Goal: Information Seeking & Learning: Compare options

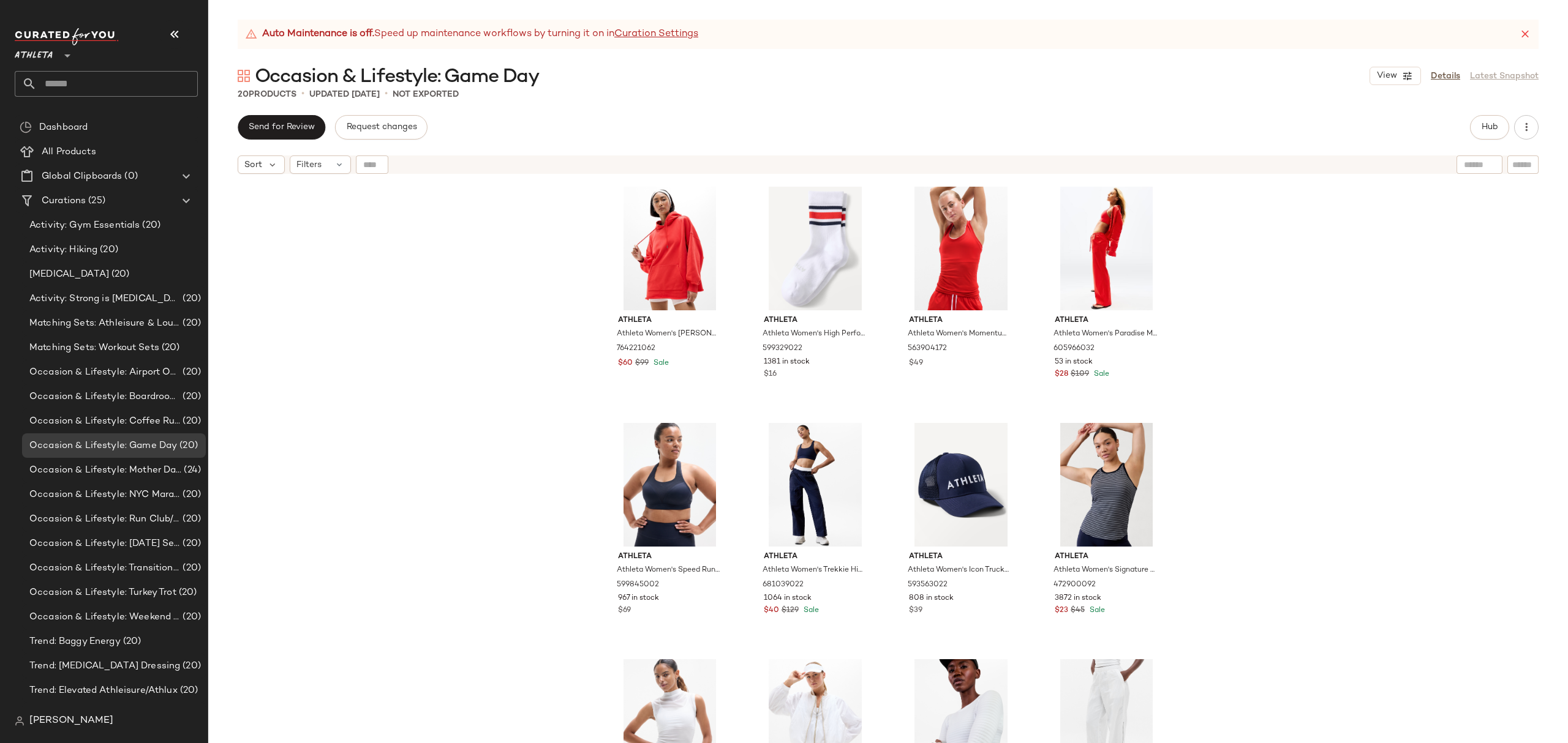
click at [59, 59] on div at bounding box center [66, 48] width 17 height 31
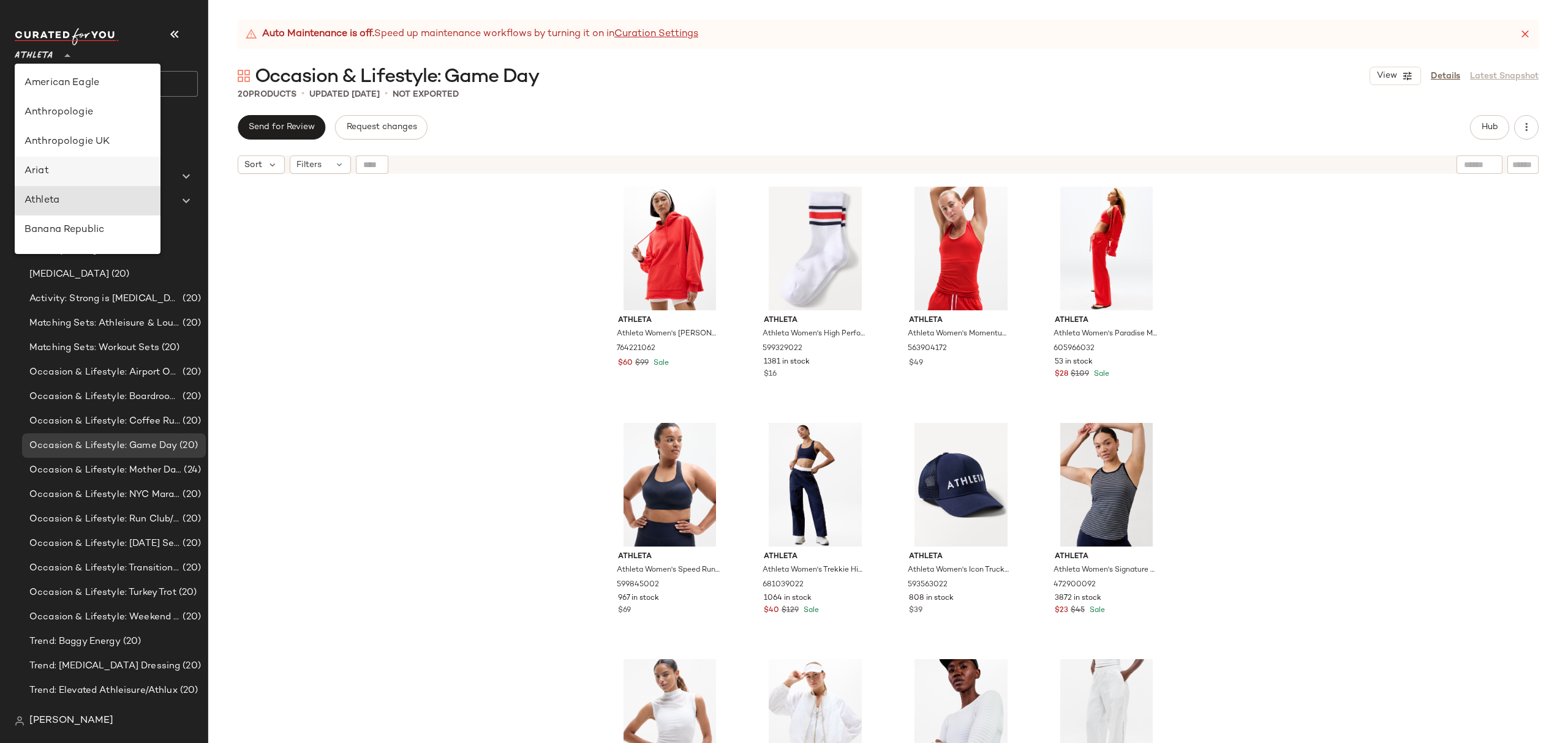
click at [71, 172] on div "Ariat" at bounding box center [87, 172] width 126 height 15
type input "**"
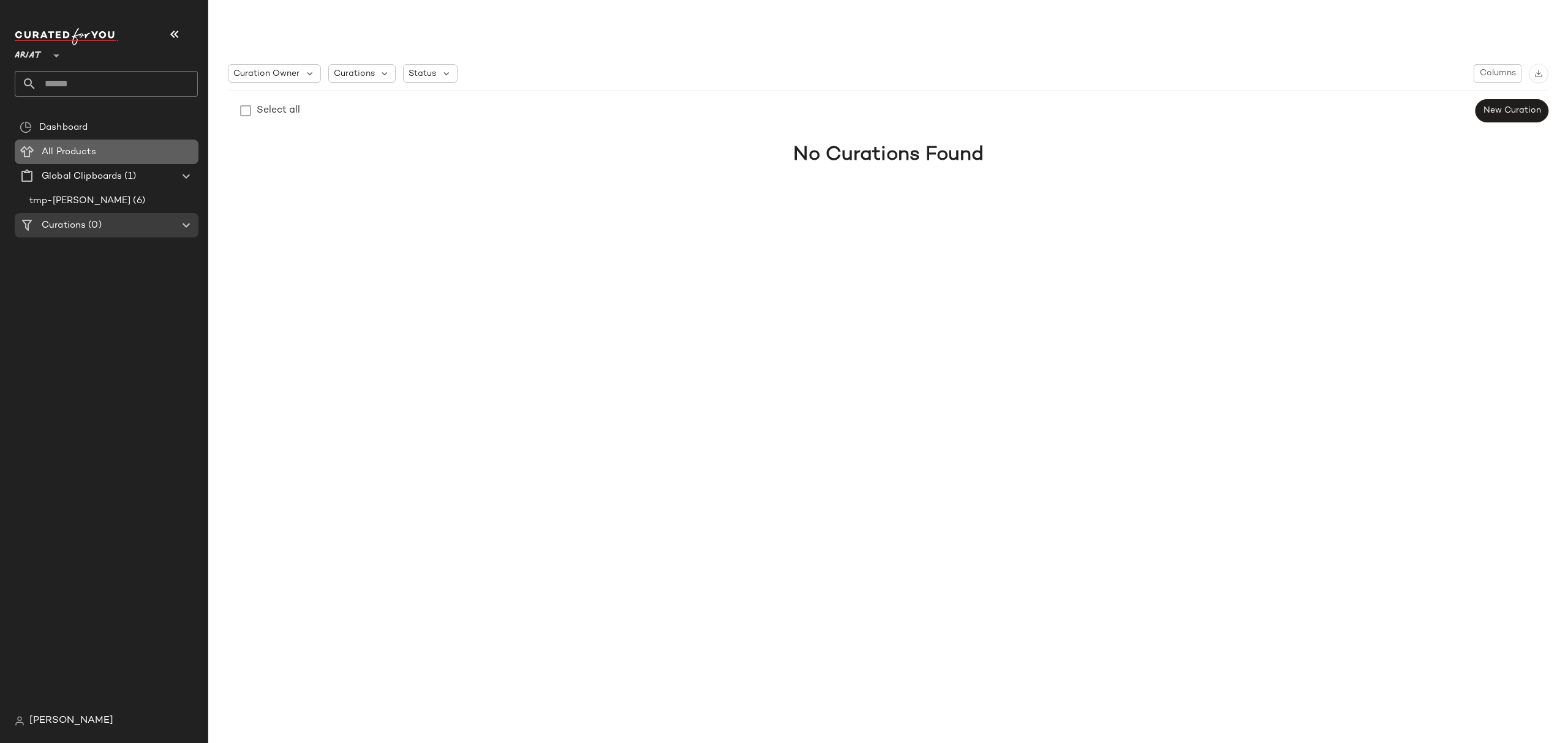
click at [106, 150] on div "All Products" at bounding box center [115, 152] width 155 height 14
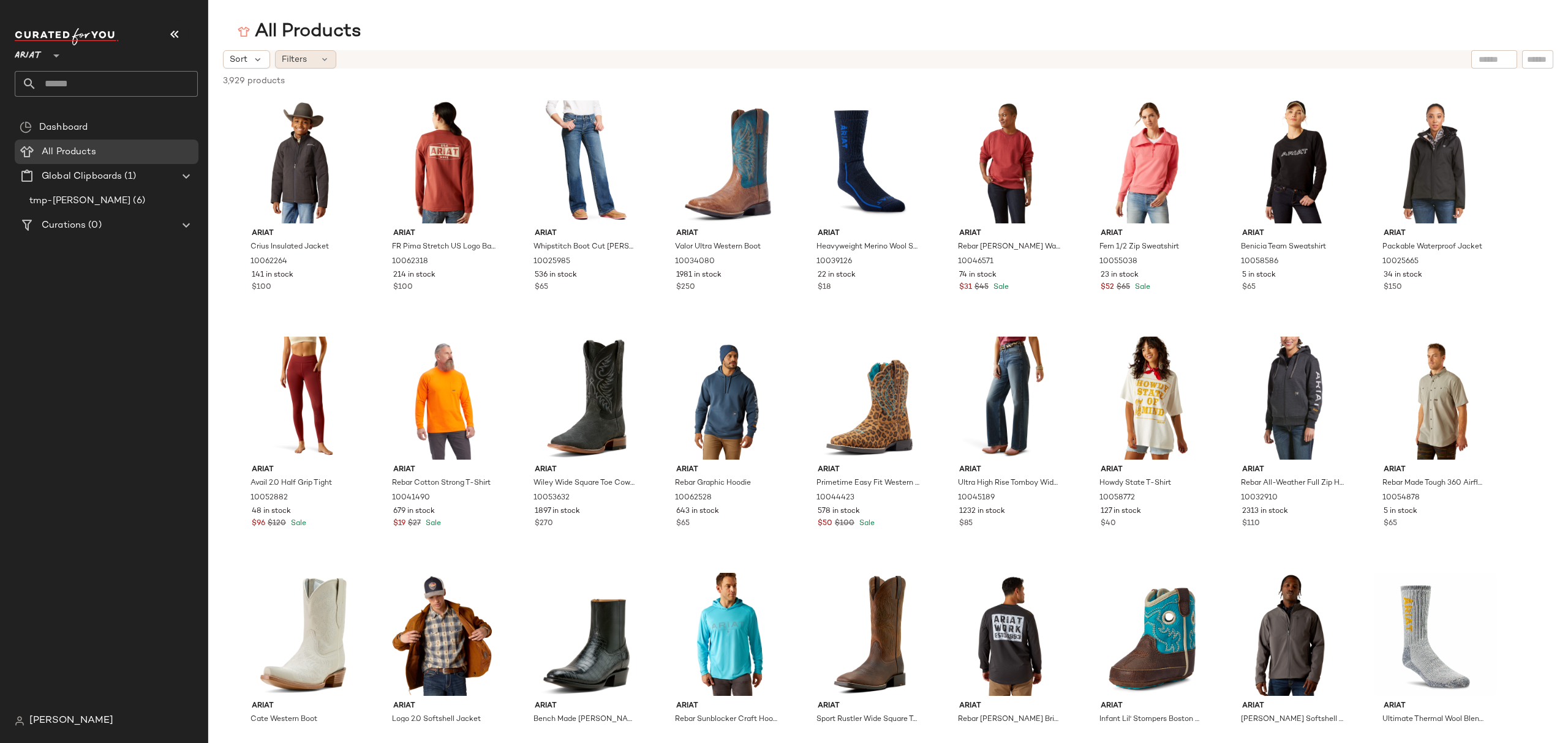
click at [303, 57] on span "Filters" at bounding box center [294, 60] width 25 height 13
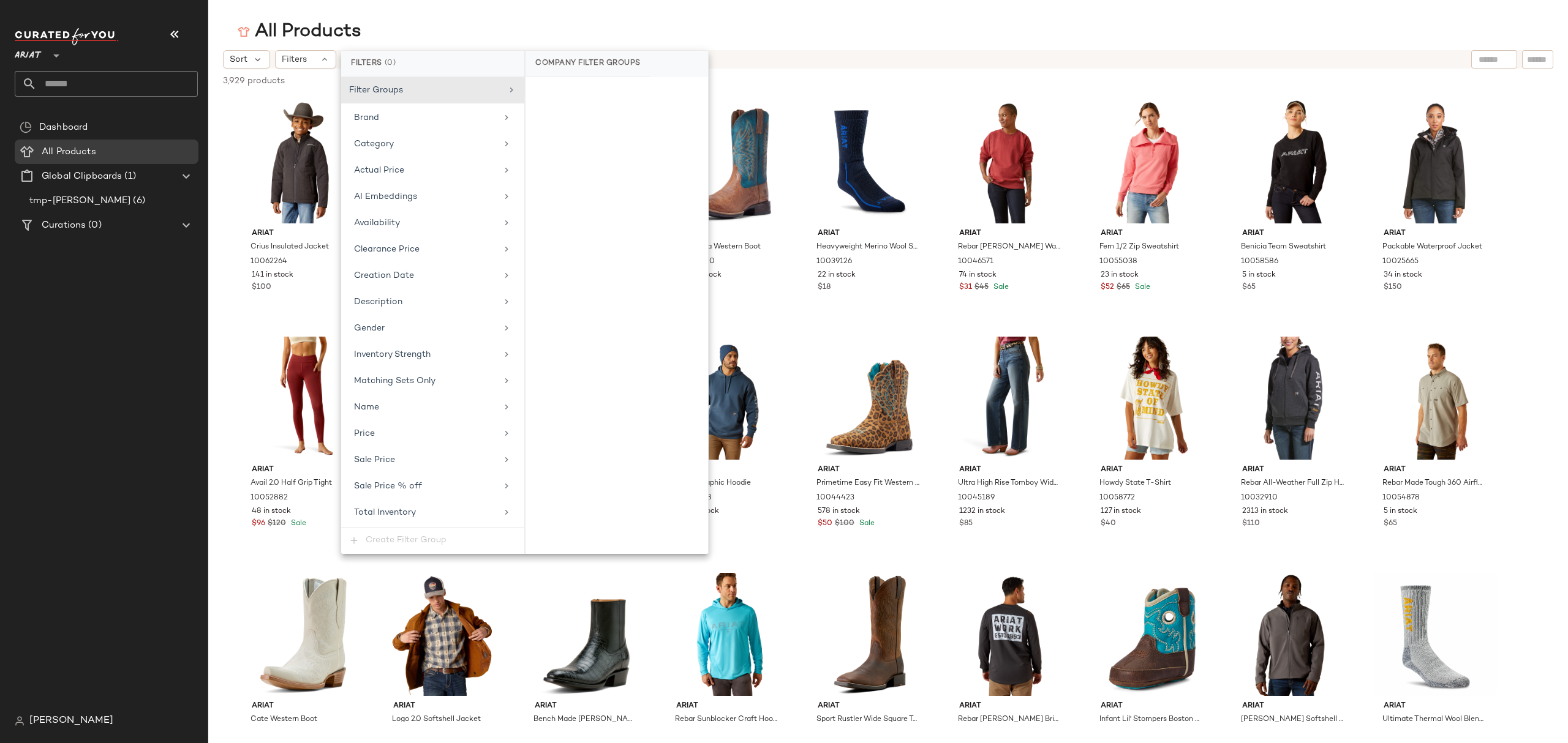
click at [819, 29] on div "All Products" at bounding box center [888, 31] width 1360 height 24
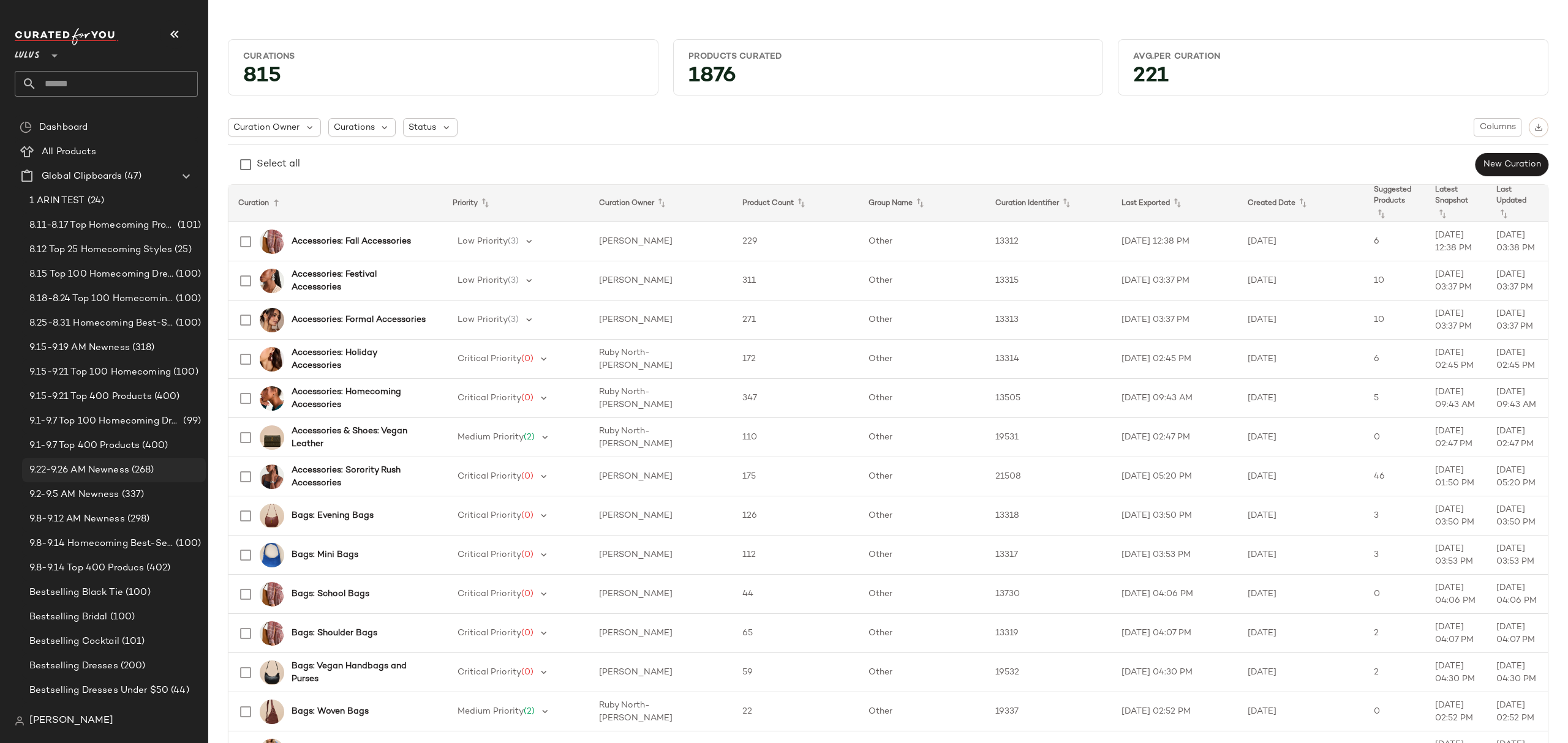
click at [82, 474] on span "9.22-9.26 AM Newness" at bounding box center [79, 470] width 100 height 14
click at [90, 470] on span "9.22-9.26 AM Newness" at bounding box center [79, 470] width 100 height 14
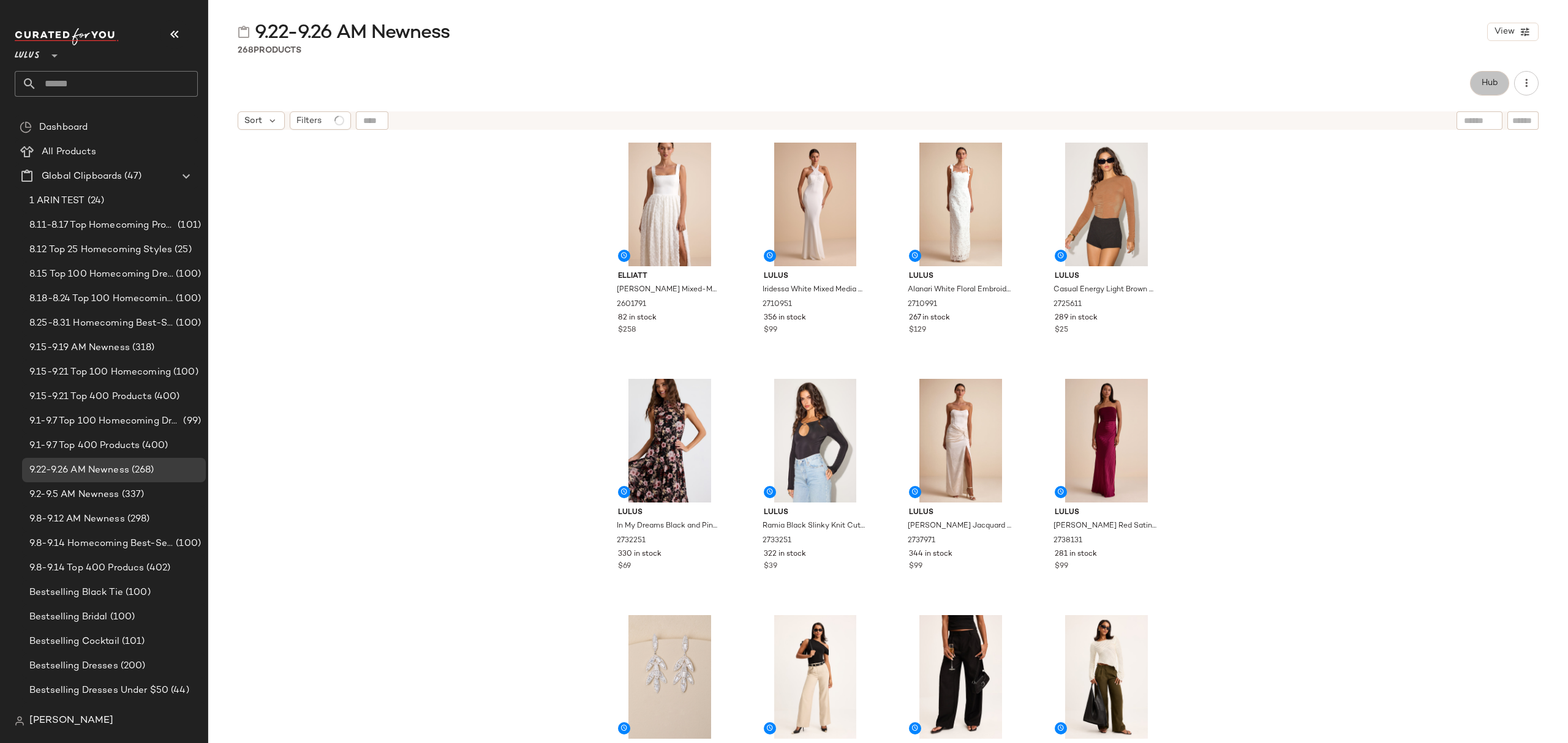
click at [1478, 87] on button "Hub" at bounding box center [1489, 83] width 39 height 24
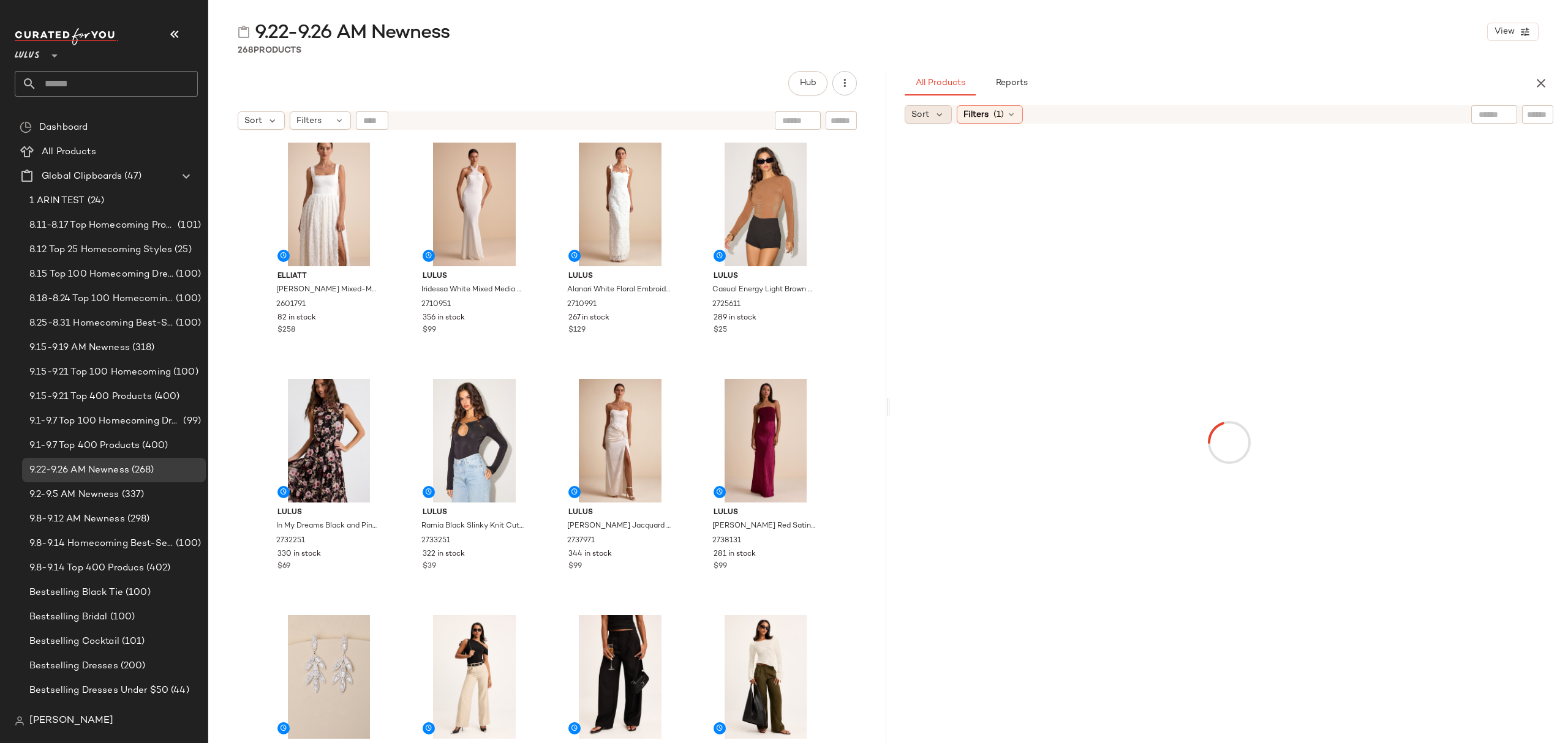
click at [920, 106] on div "Sort" at bounding box center [928, 115] width 47 height 18
click at [945, 148] on span "Newest" at bounding box center [950, 147] width 32 height 13
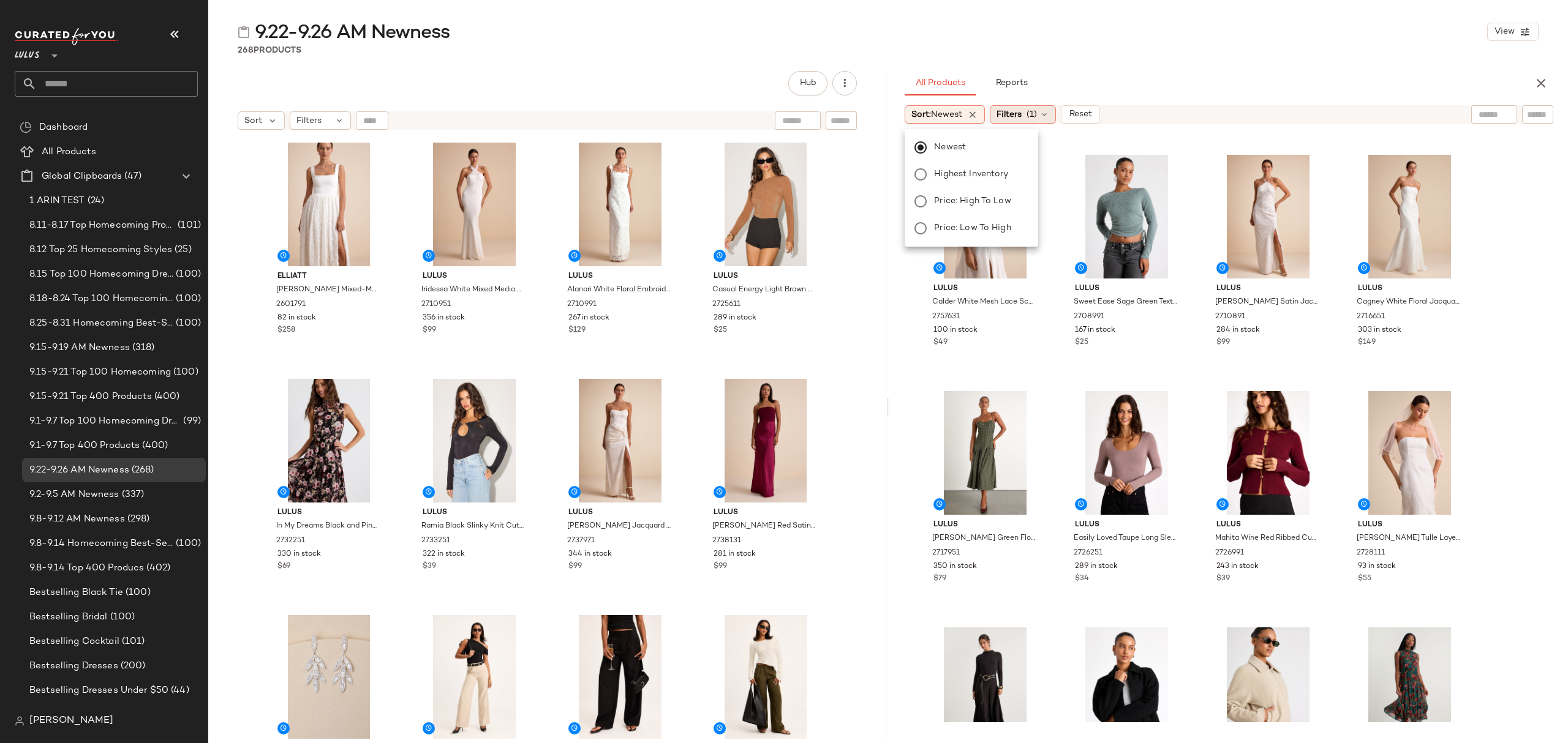
click at [1035, 116] on span "(1)" at bounding box center [1032, 114] width 10 height 13
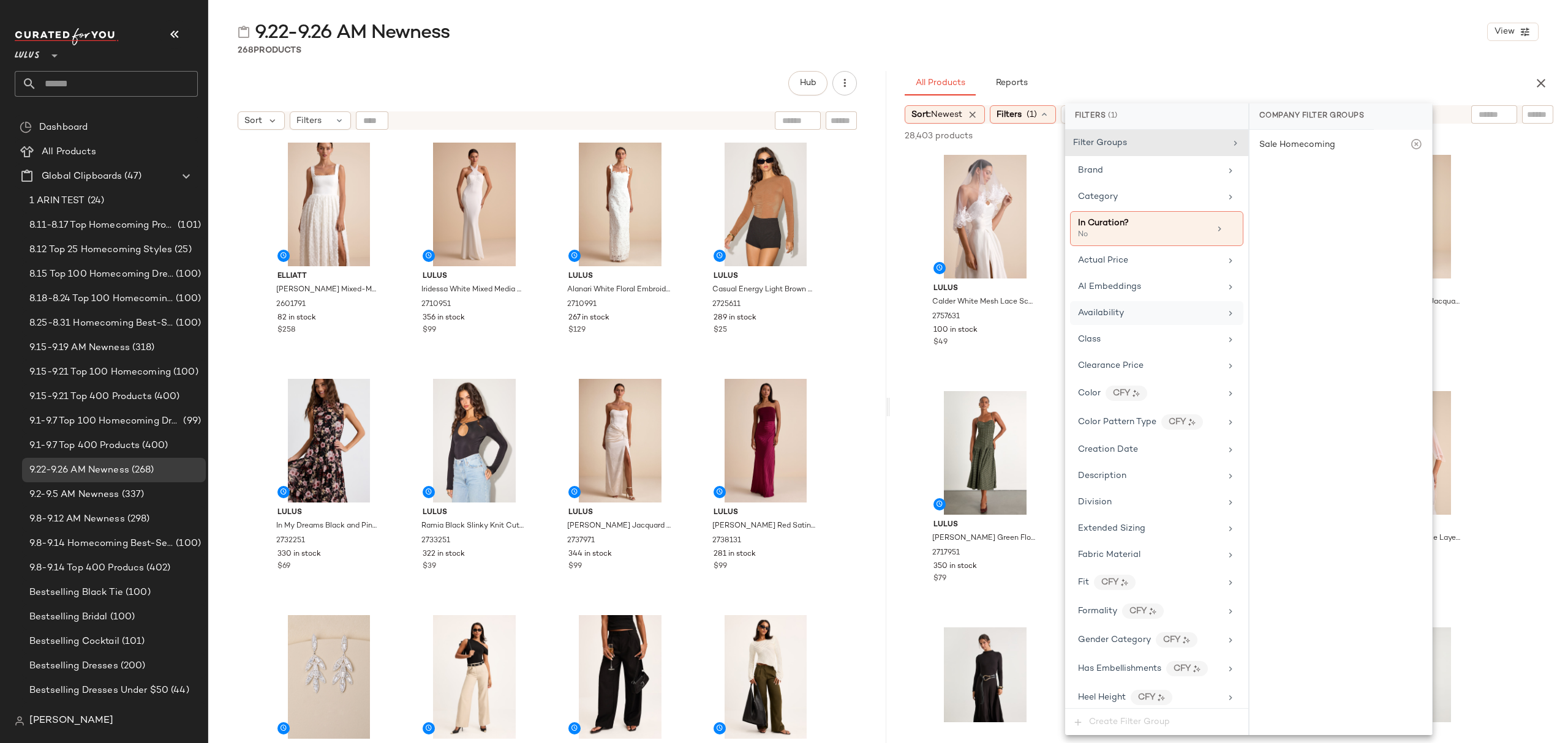
click at [1143, 307] on div "Availability" at bounding box center [1156, 313] width 174 height 23
drag, startPoint x: 1288, startPoint y: 201, endPoint x: 1288, endPoint y: 192, distance: 9.0
click at [1289, 201] on div "in_stock" at bounding box center [1341, 206] width 183 height 29
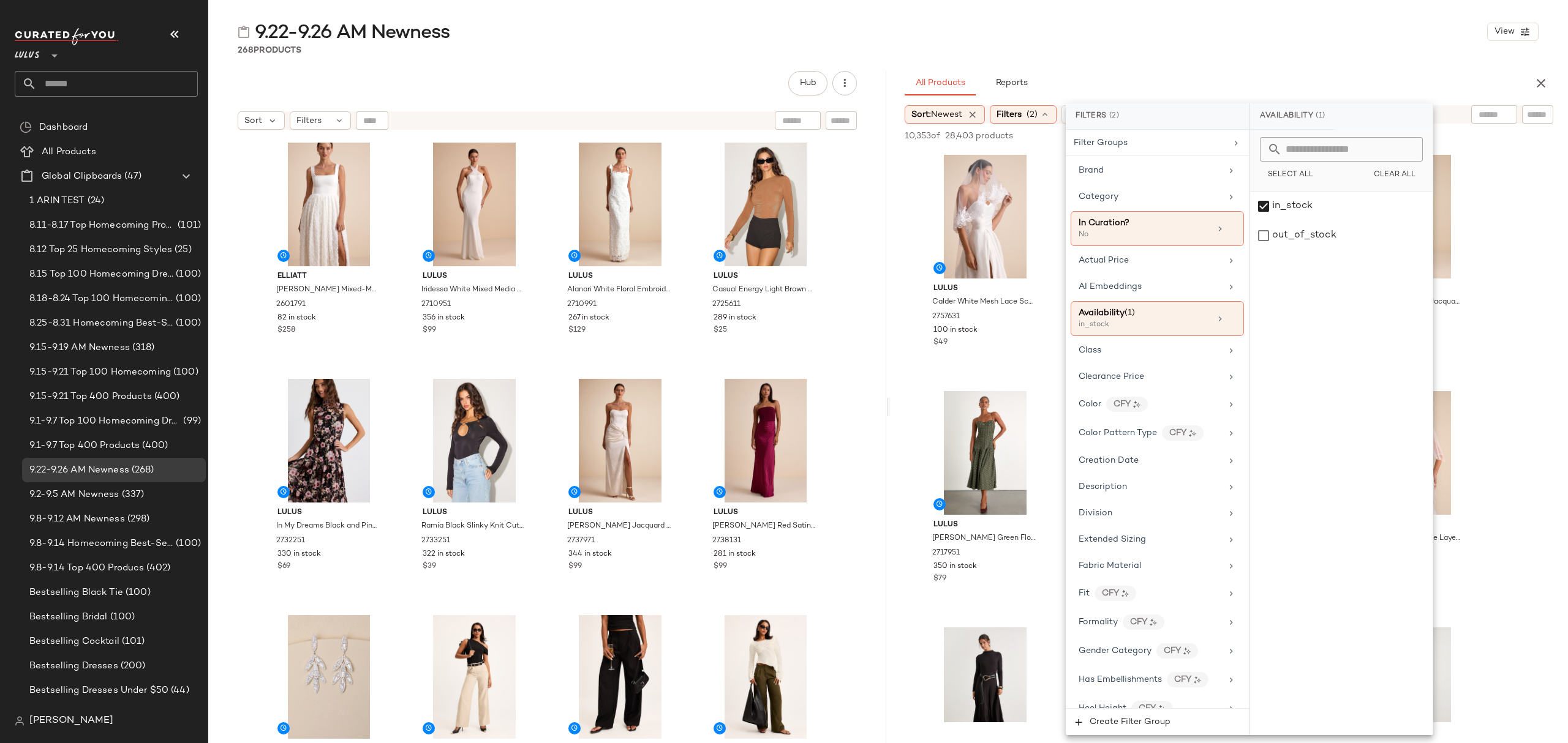
click at [1242, 50] on div "268 Products" at bounding box center [888, 50] width 1360 height 13
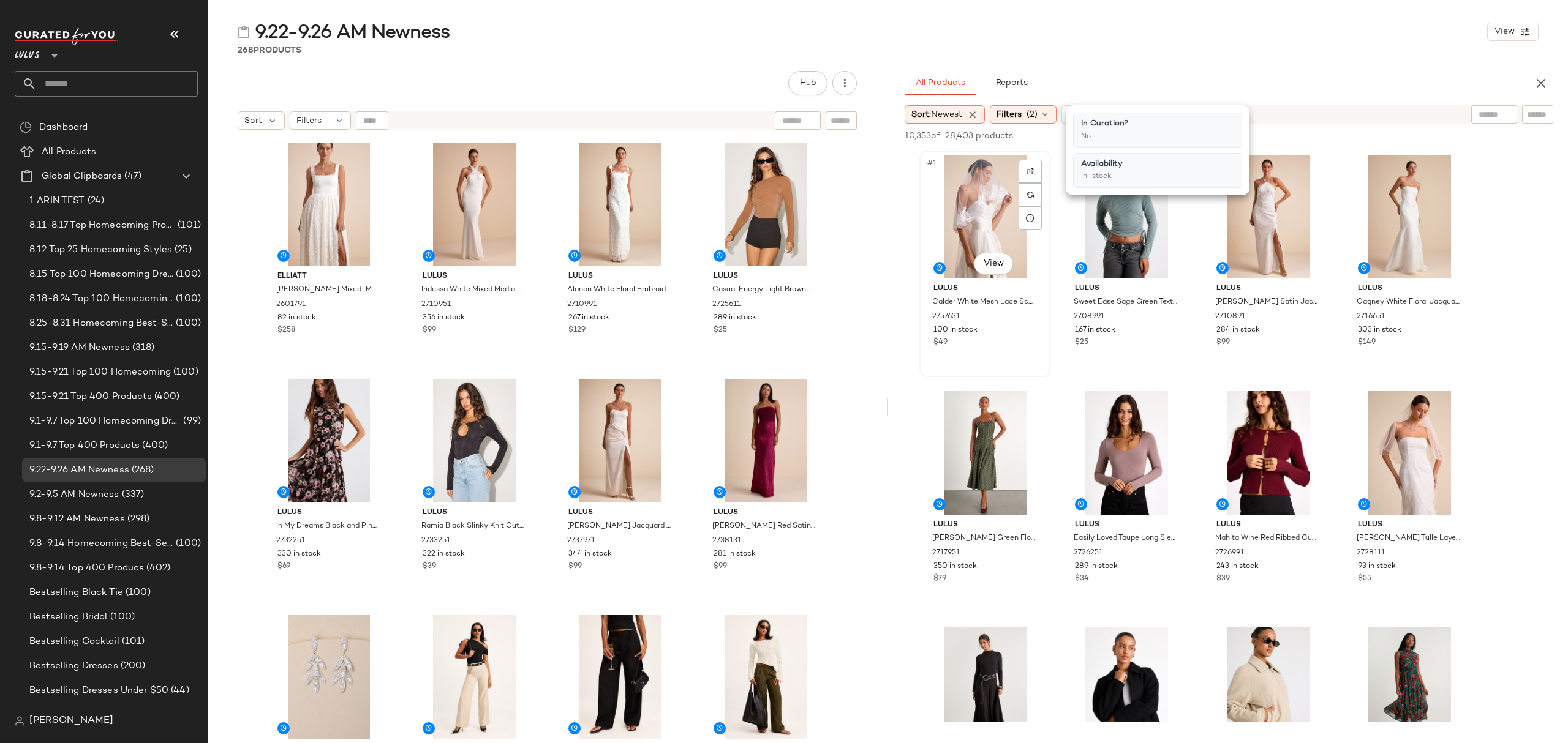
click at [959, 244] on div "#1 View" at bounding box center [985, 216] width 123 height 123
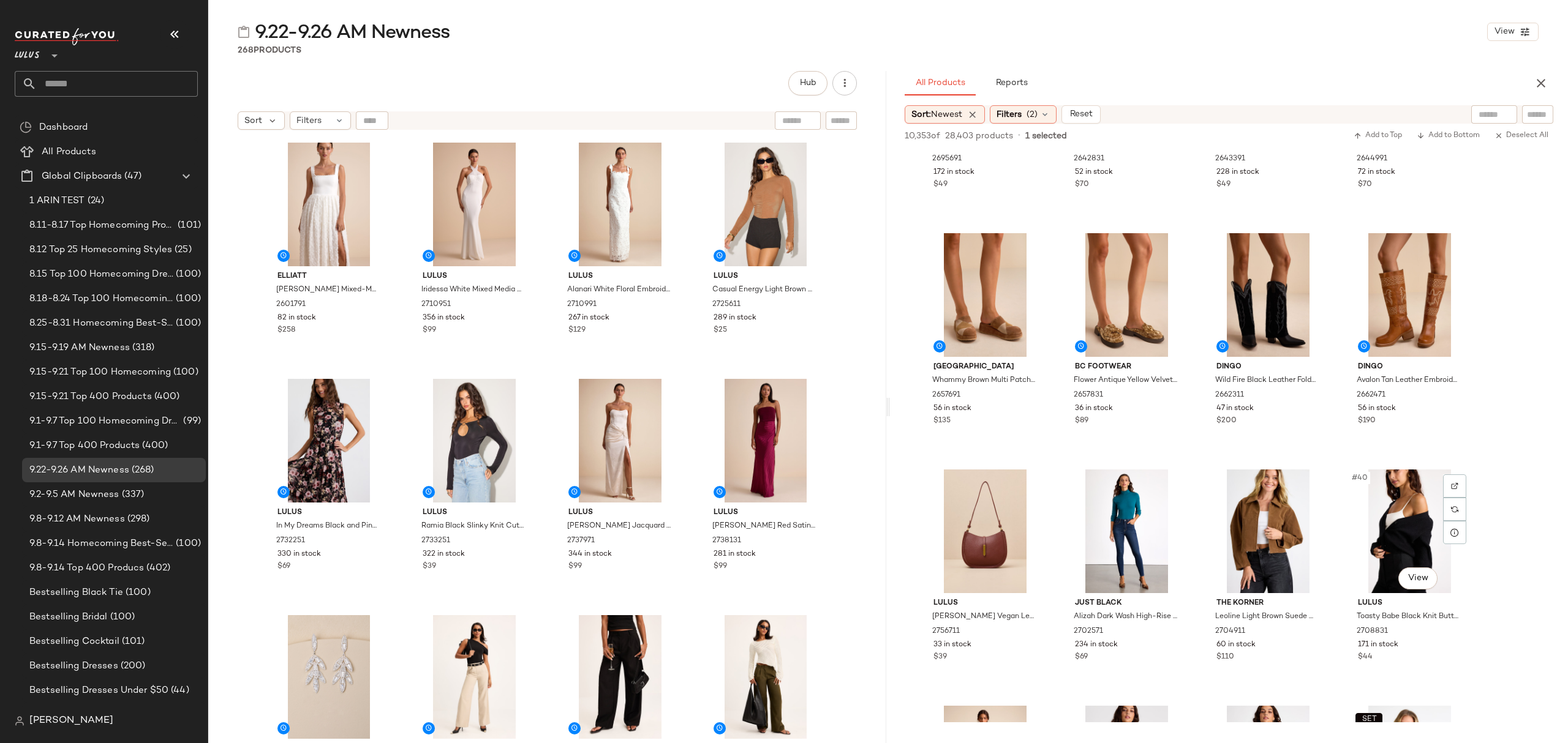
scroll to position [1714, 0]
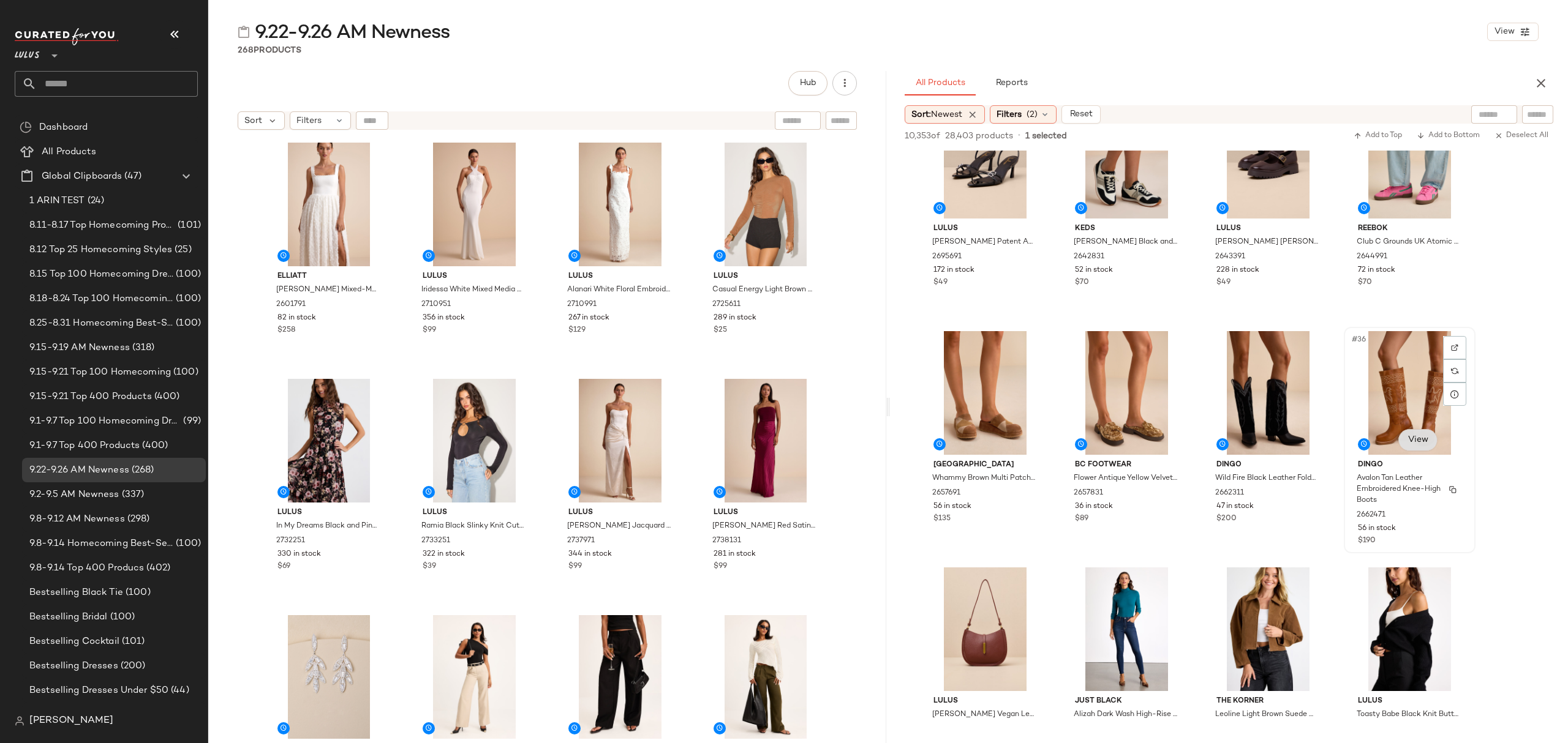
click at [1439, 502] on div "Avalon Tan Leather Embroidered Knee-High Boots" at bounding box center [1409, 490] width 106 height 35
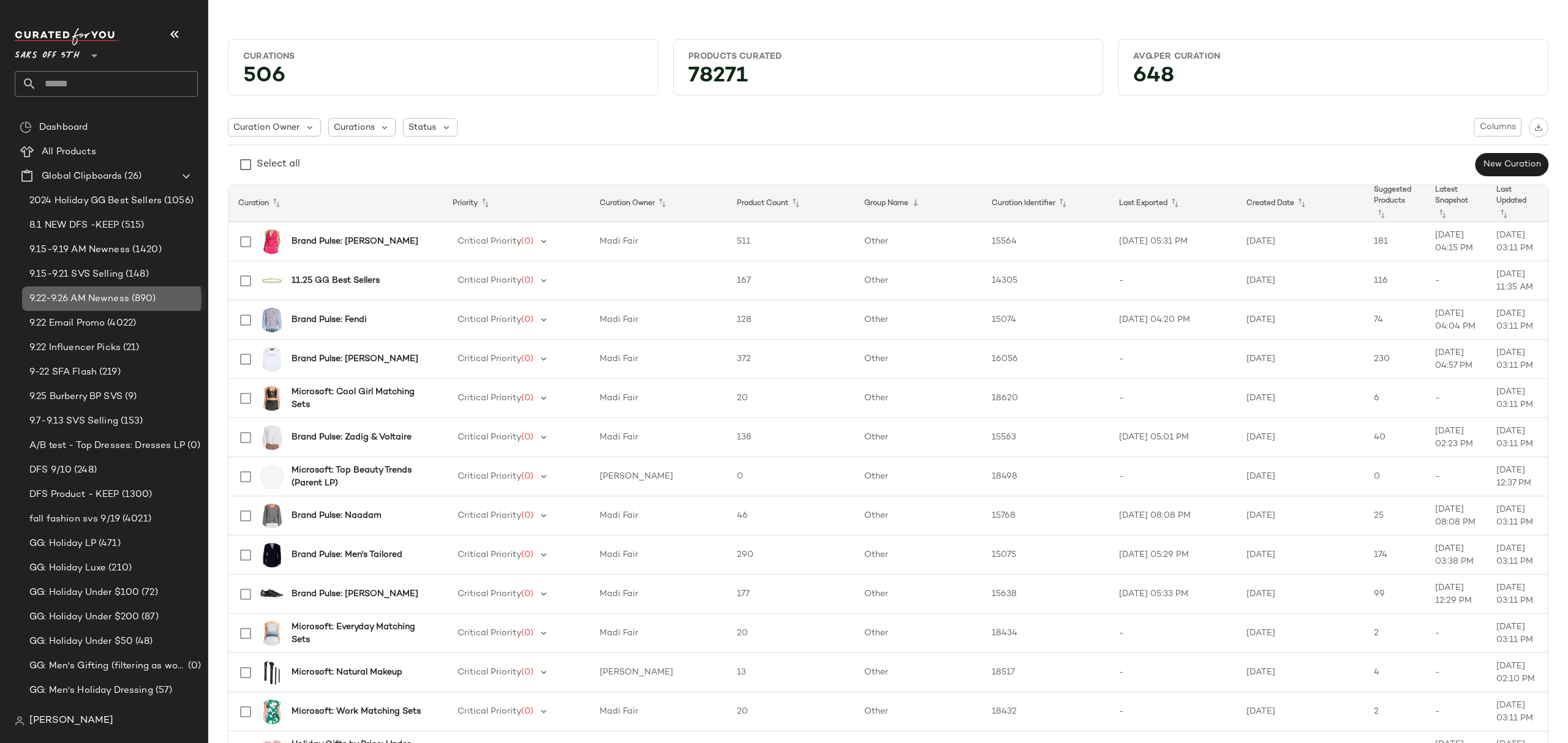
click at [76, 300] on span "9.22-9.26 AM Newness" at bounding box center [79, 299] width 100 height 14
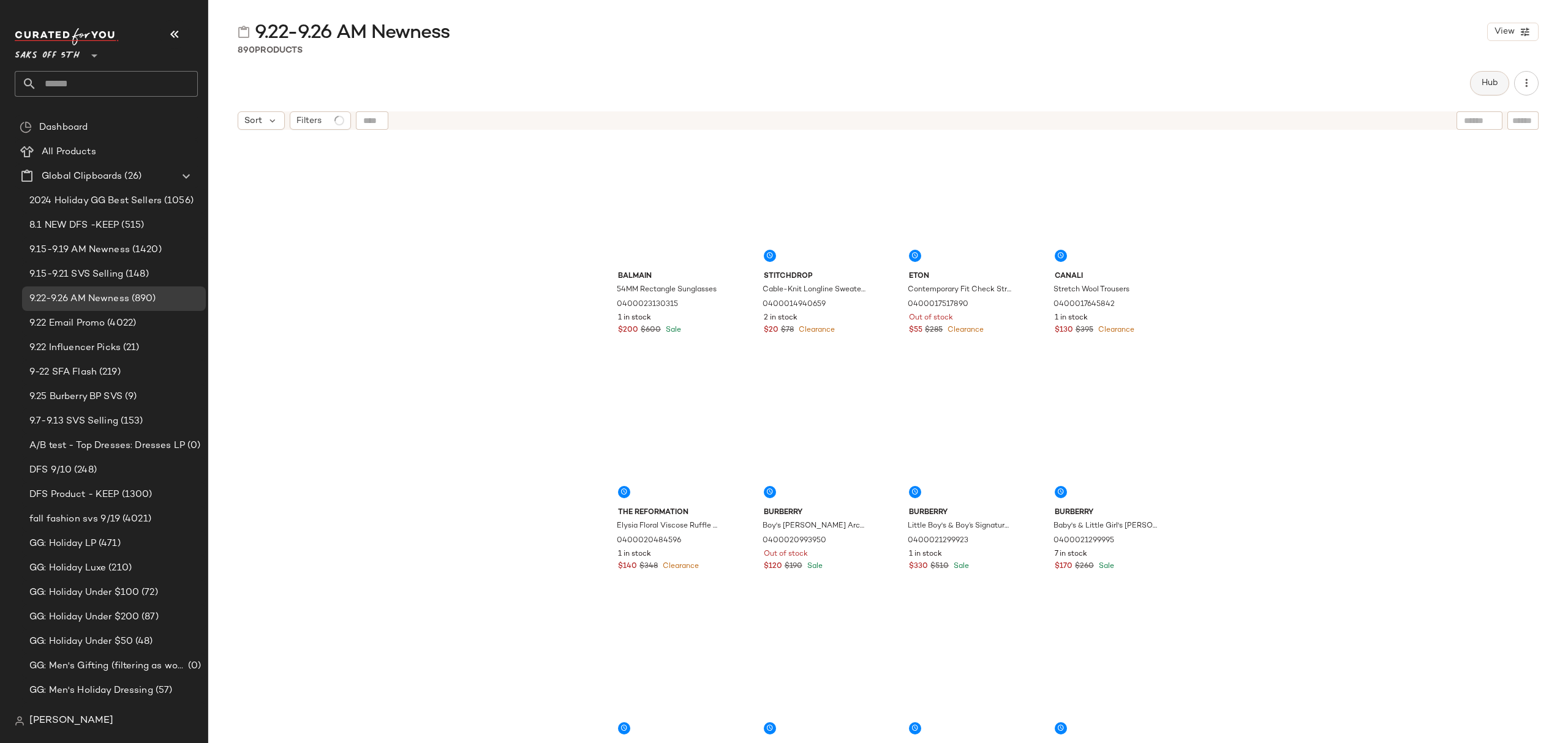
click at [1482, 78] on span "Hub" at bounding box center [1489, 83] width 17 height 10
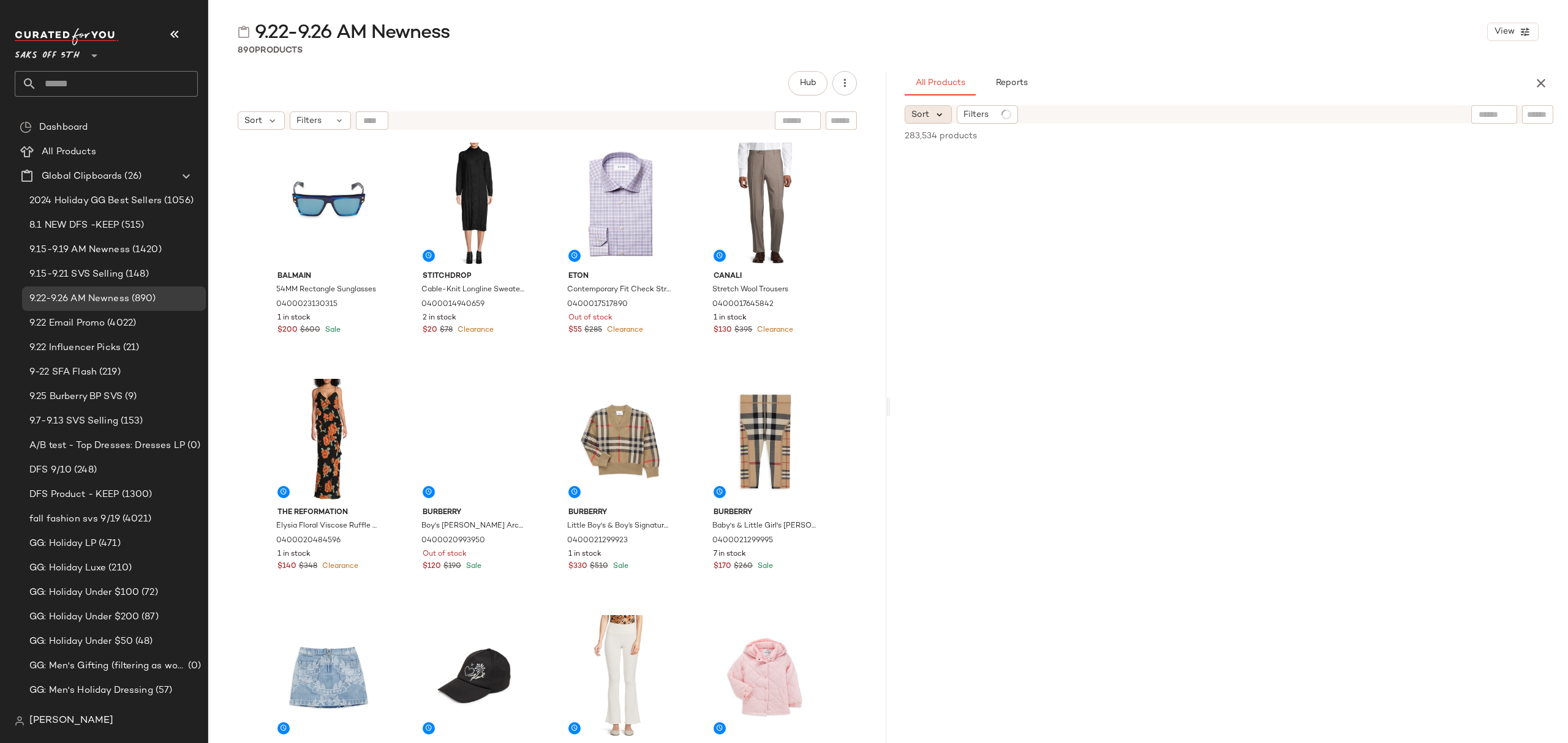
click at [935, 109] on icon at bounding box center [939, 114] width 11 height 11
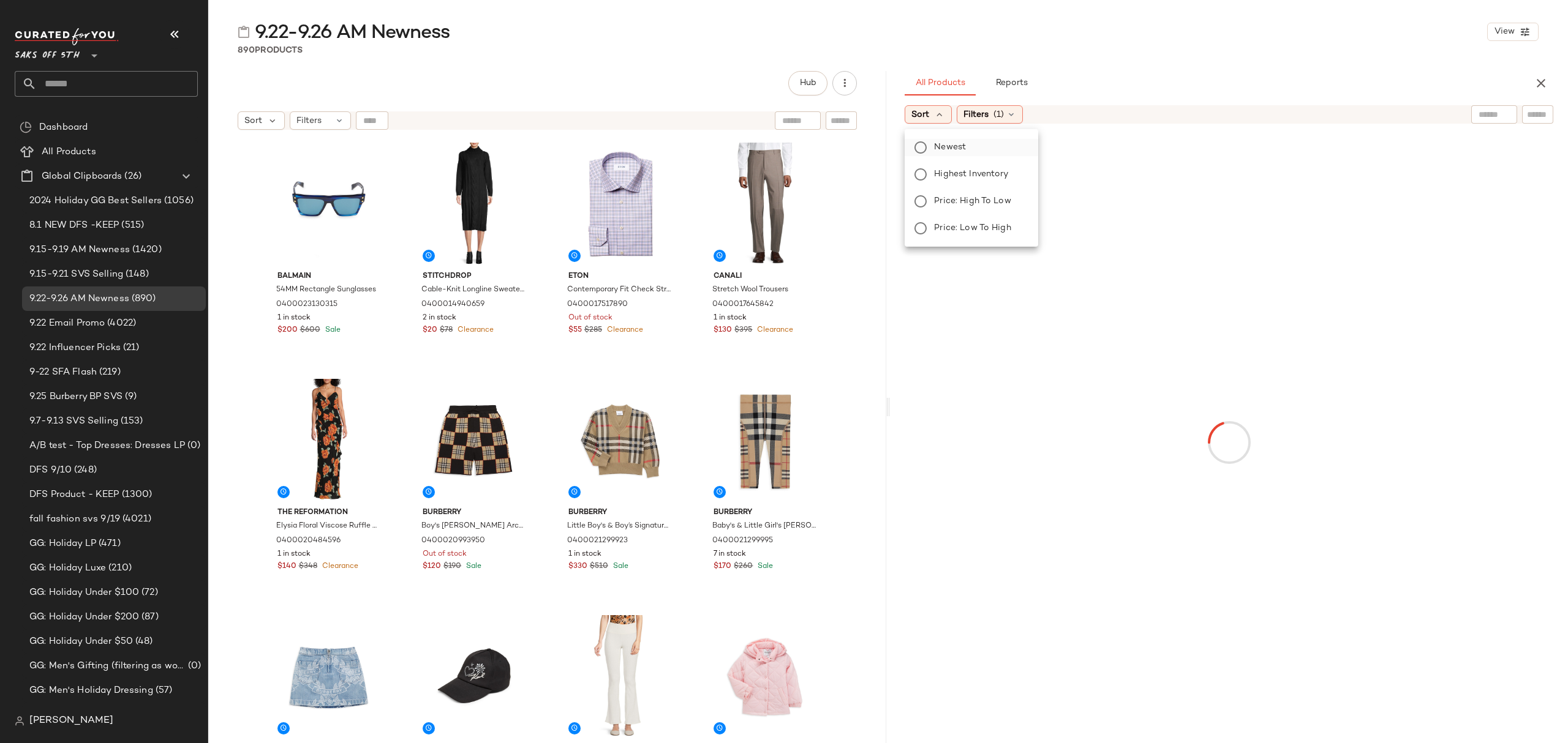
click at [966, 149] on label "Newest" at bounding box center [979, 148] width 99 height 17
click at [1042, 111] on div "Filters (1)" at bounding box center [1023, 115] width 66 height 18
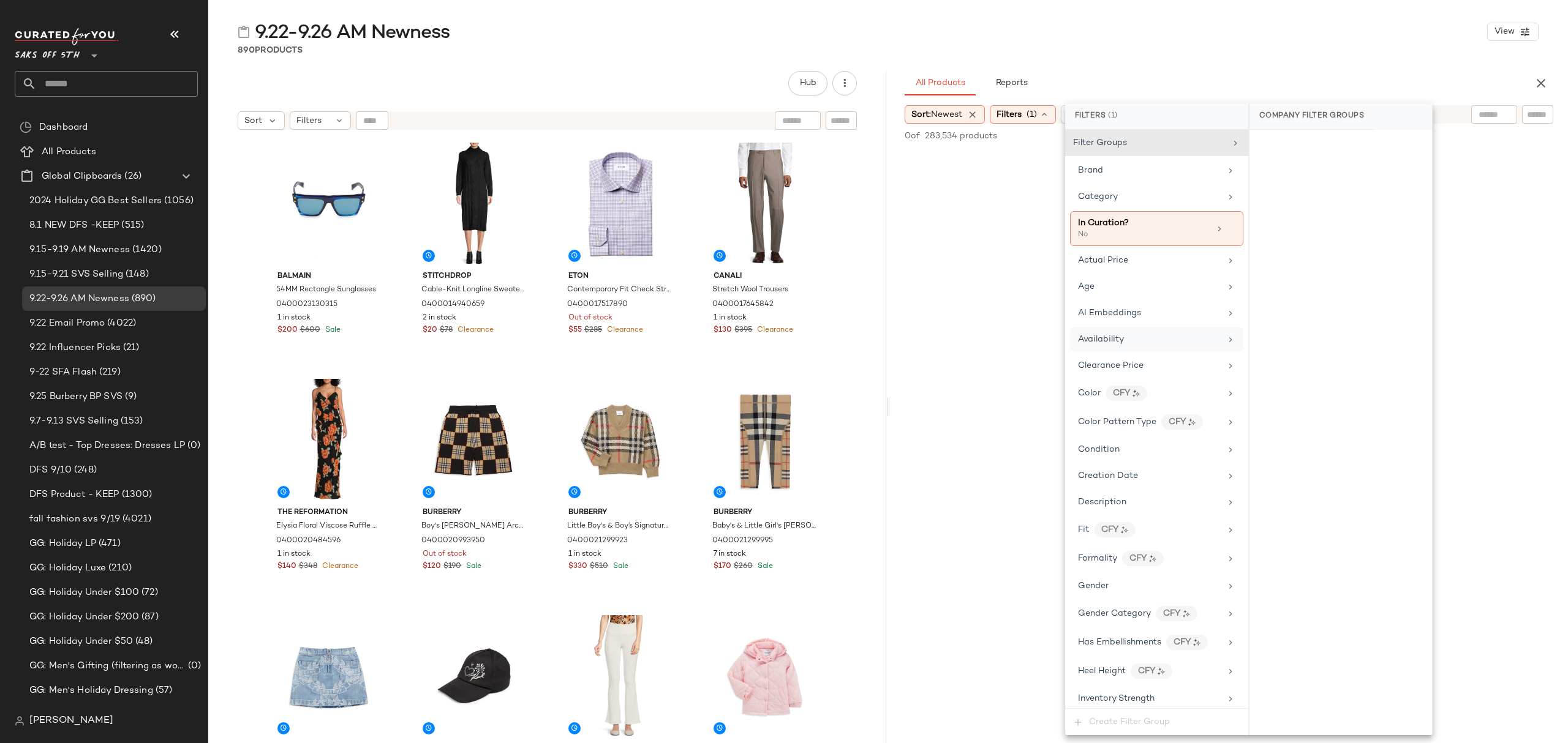
click at [1163, 337] on div "Availability" at bounding box center [1149, 339] width 143 height 13
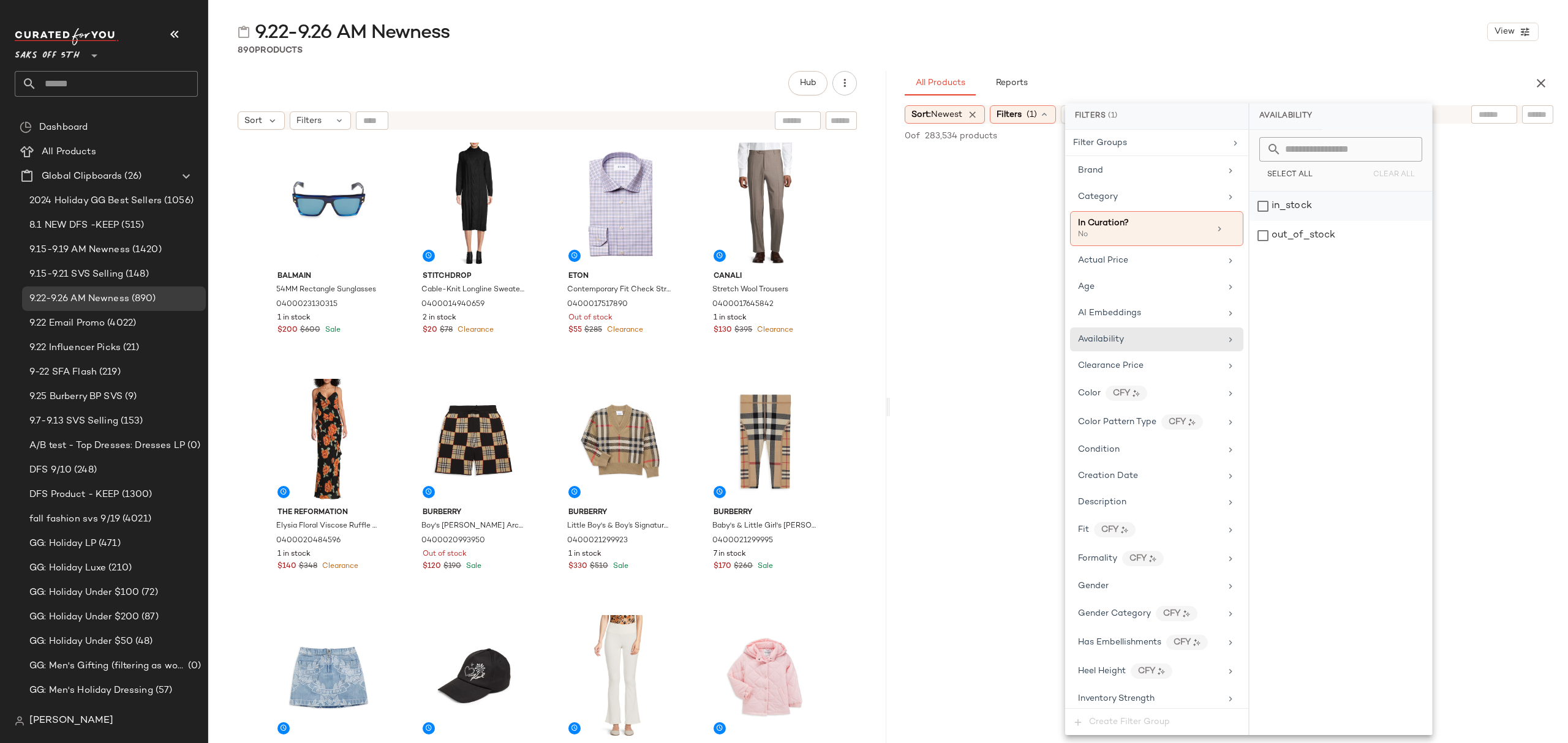
click at [1317, 209] on div "in_stock" at bounding box center [1341, 206] width 183 height 29
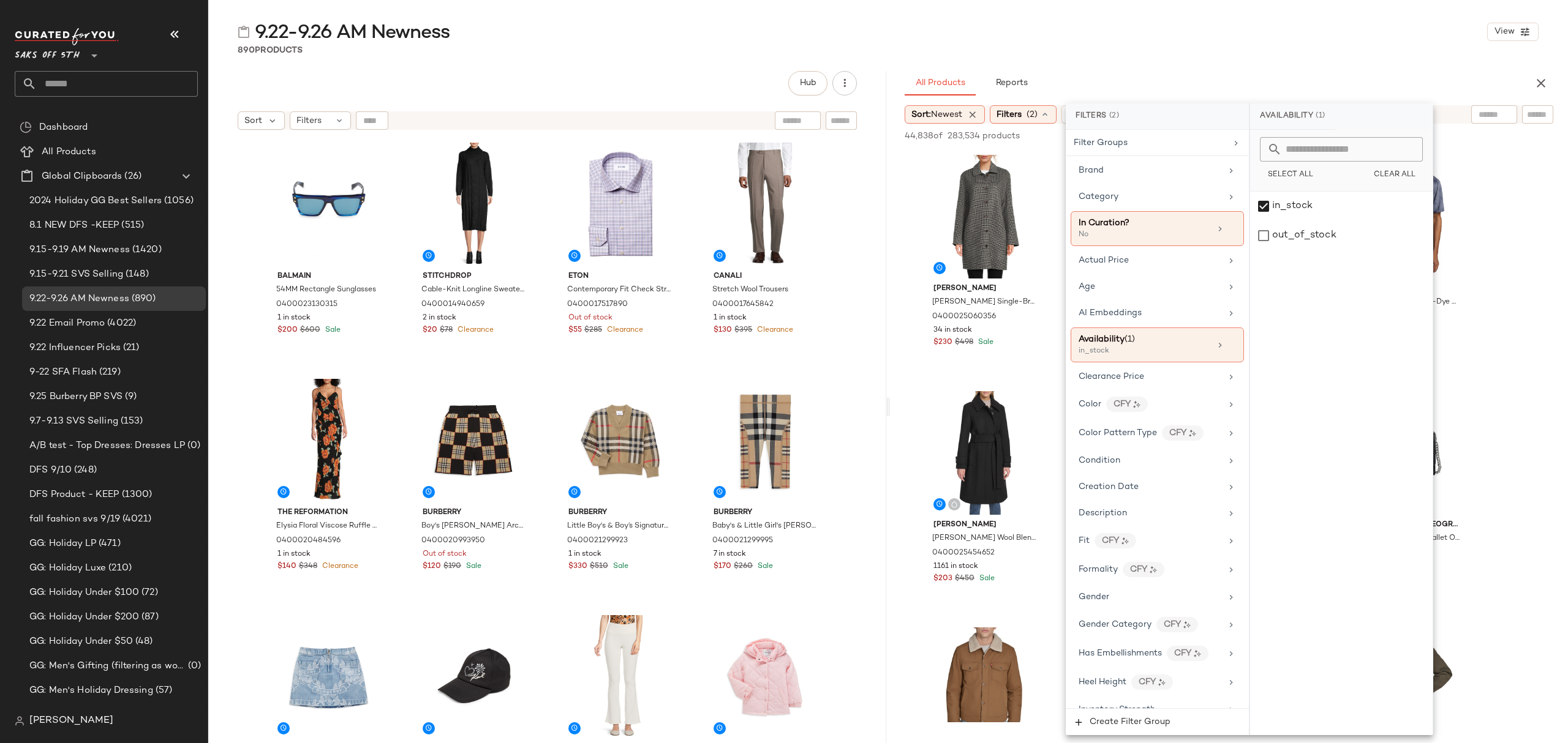
click at [1240, 65] on div "9.22-9.26 AM Newness View 890 Products Hub Sort Filters Balmain 54MM Rectangle …" at bounding box center [888, 381] width 1360 height 724
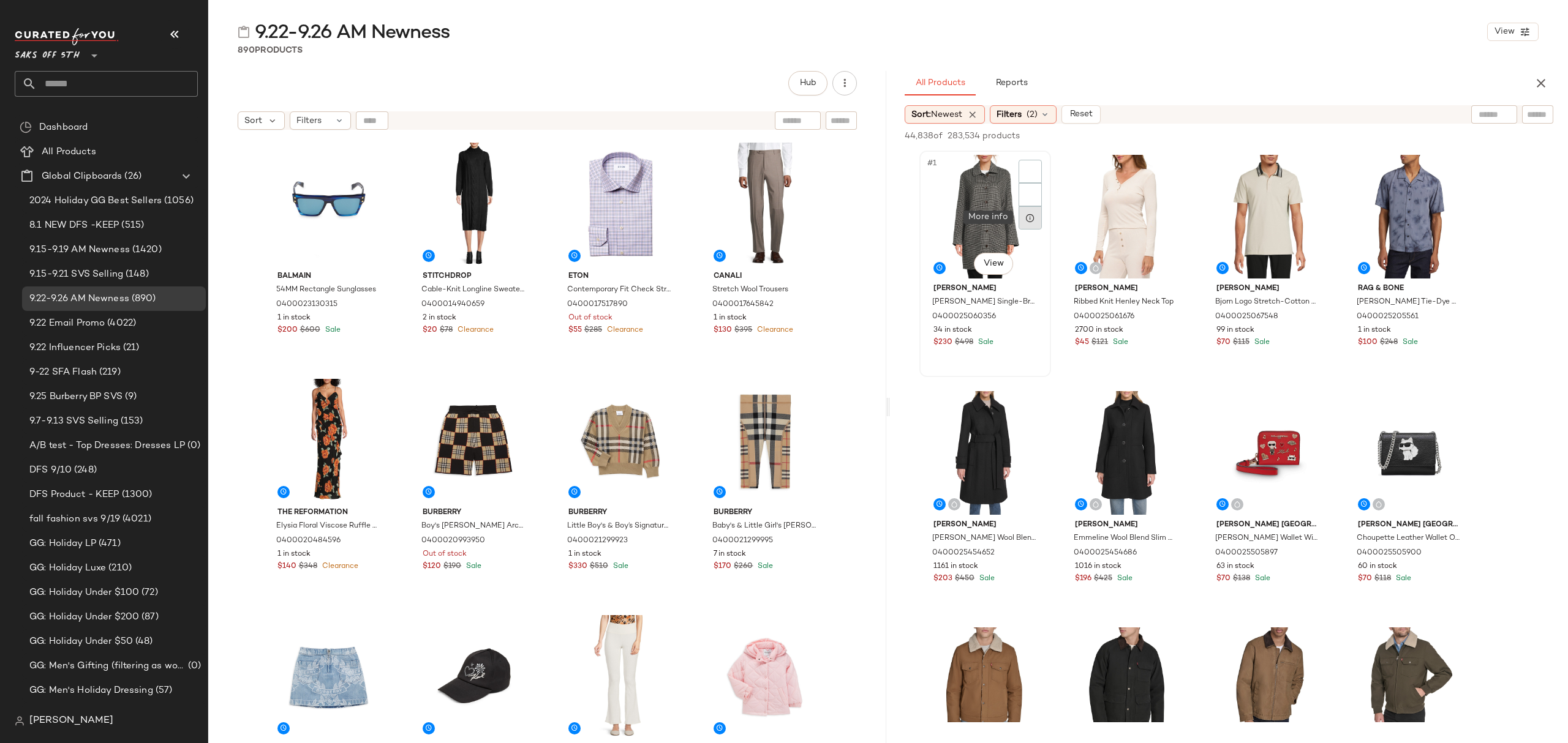
click at [1020, 207] on div at bounding box center [1030, 218] width 23 height 23
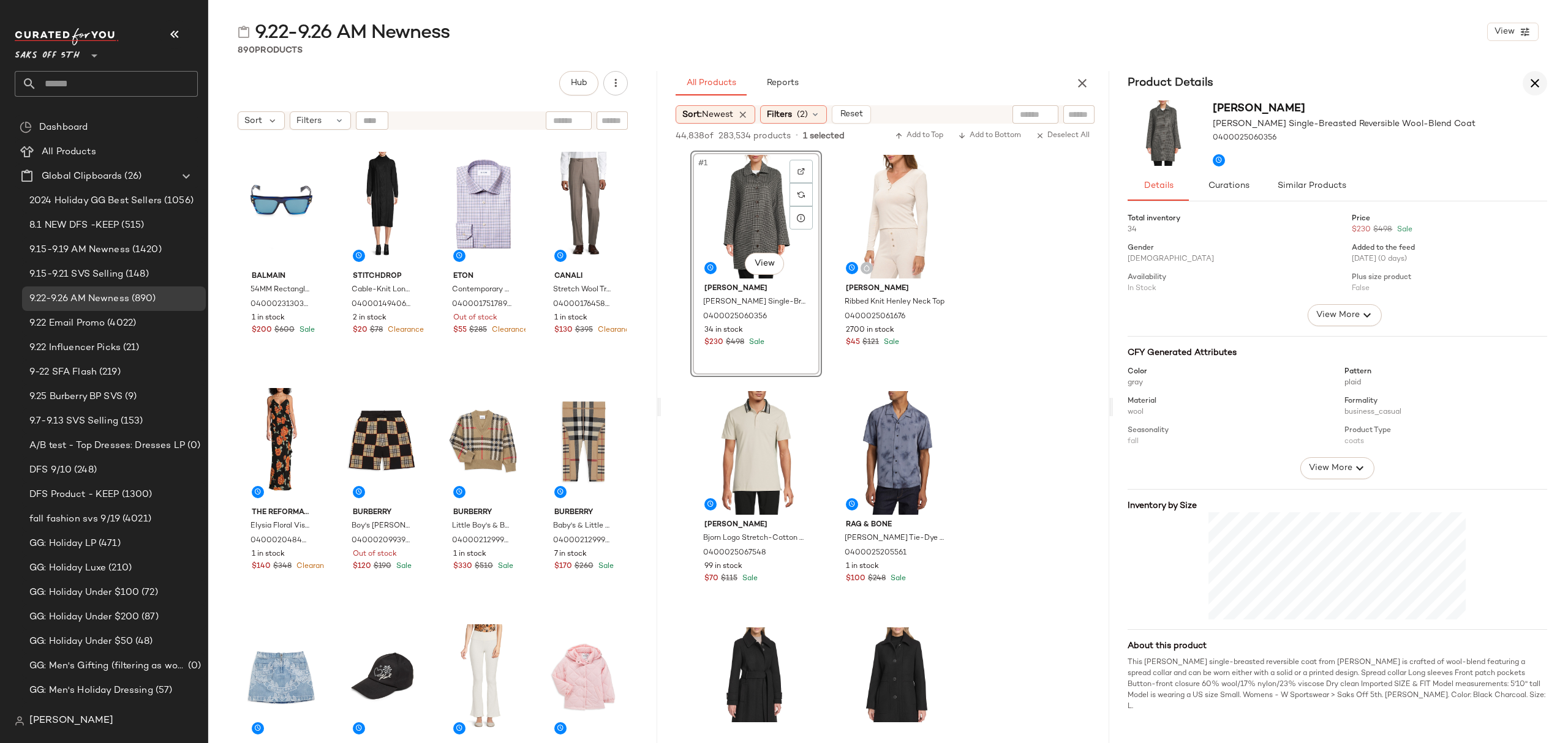
click at [1534, 86] on icon "button" at bounding box center [1535, 84] width 15 height 15
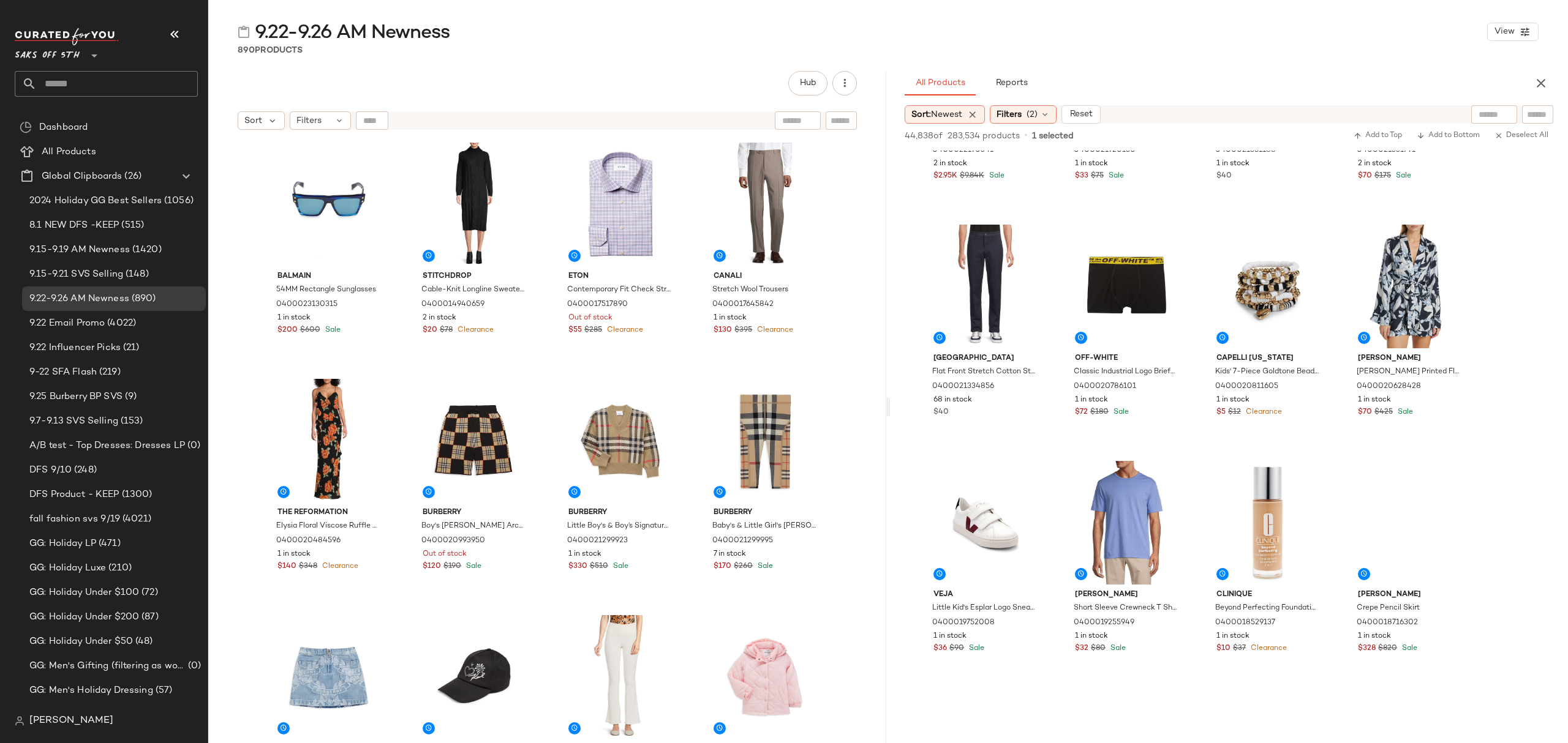
scroll to position [7347, 0]
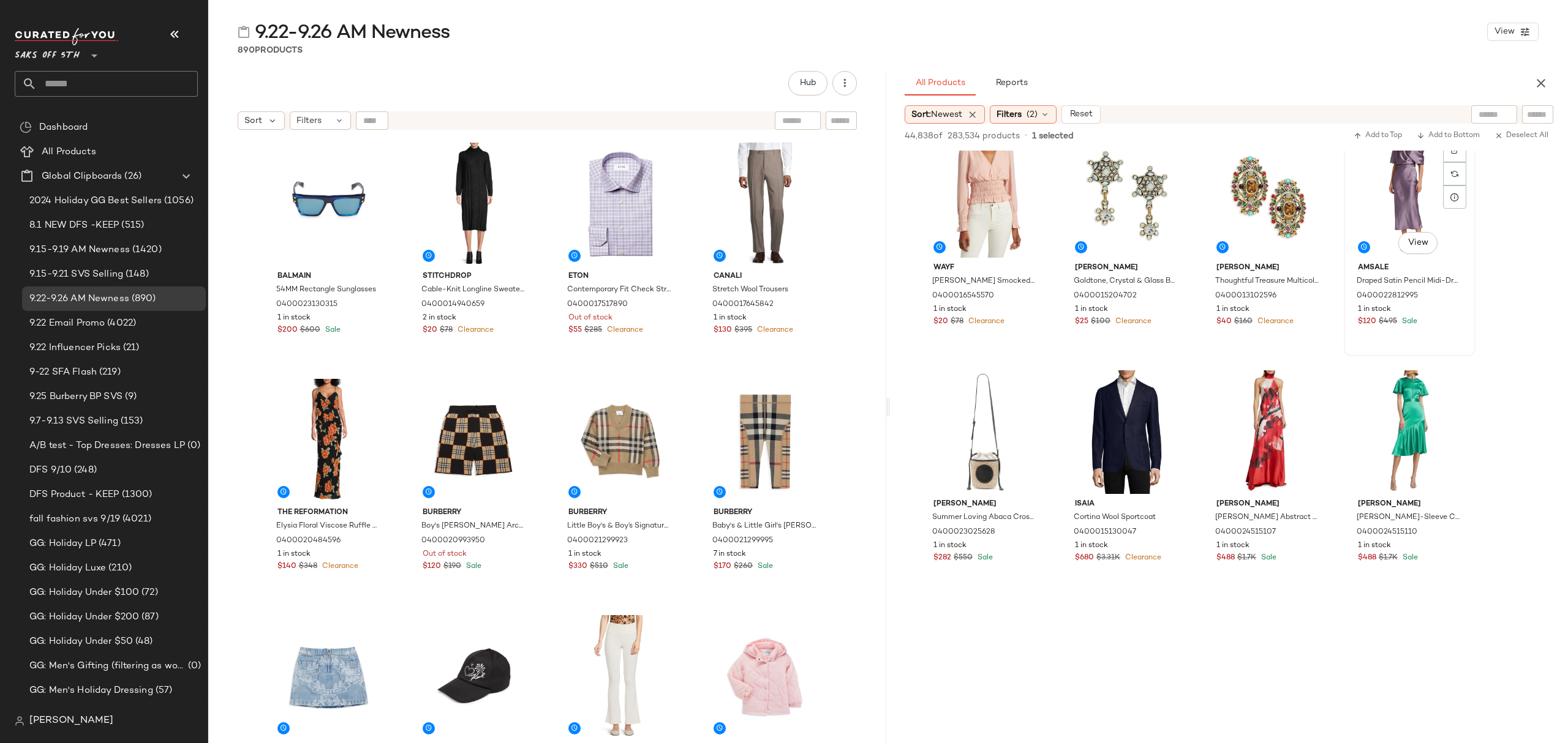
click at [1453, 332] on div "#310 View Amsale Draped Satin Pencil Midi-Dress 0400022812995 1 in stock $120 $…" at bounding box center [1409, 242] width 129 height 224
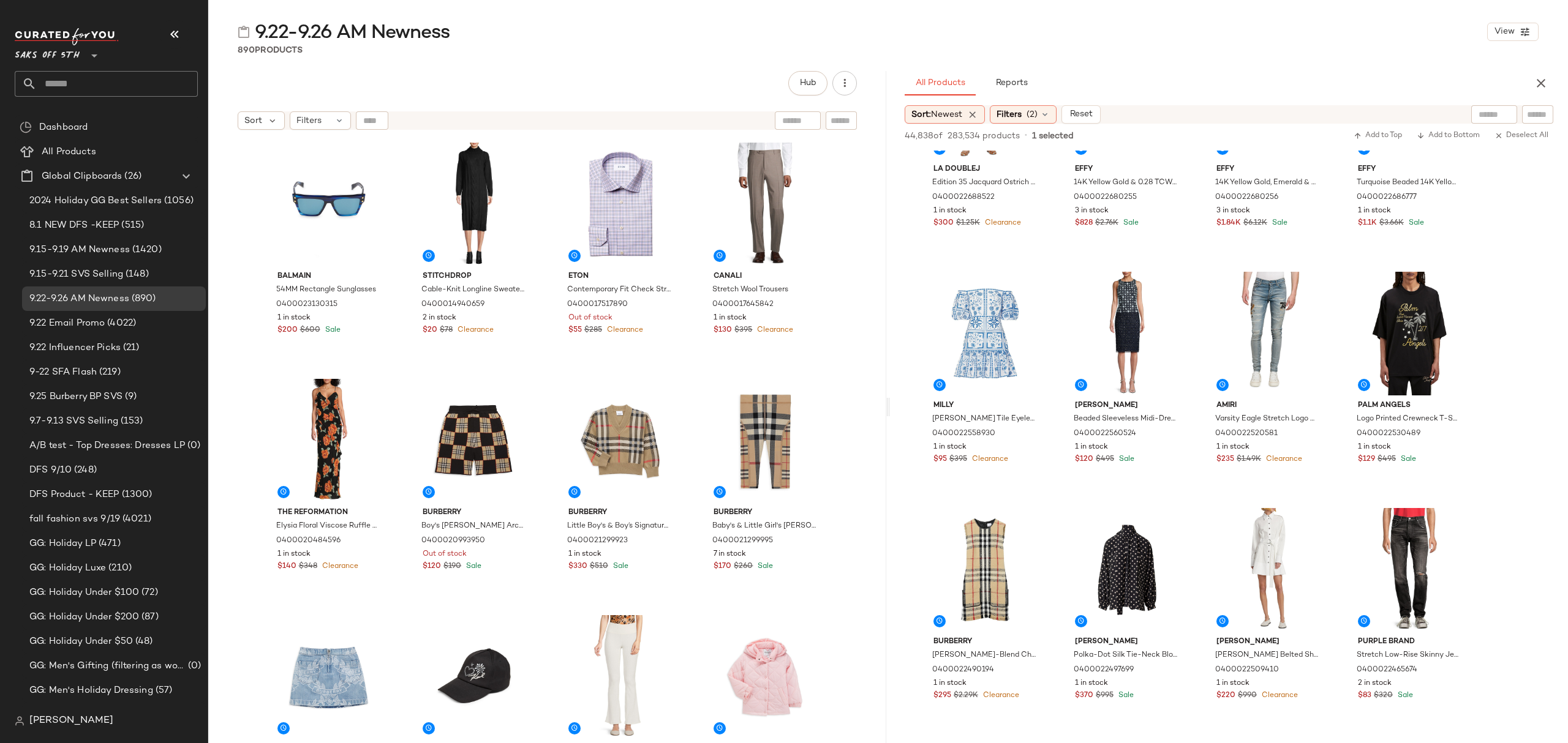
scroll to position [0, 0]
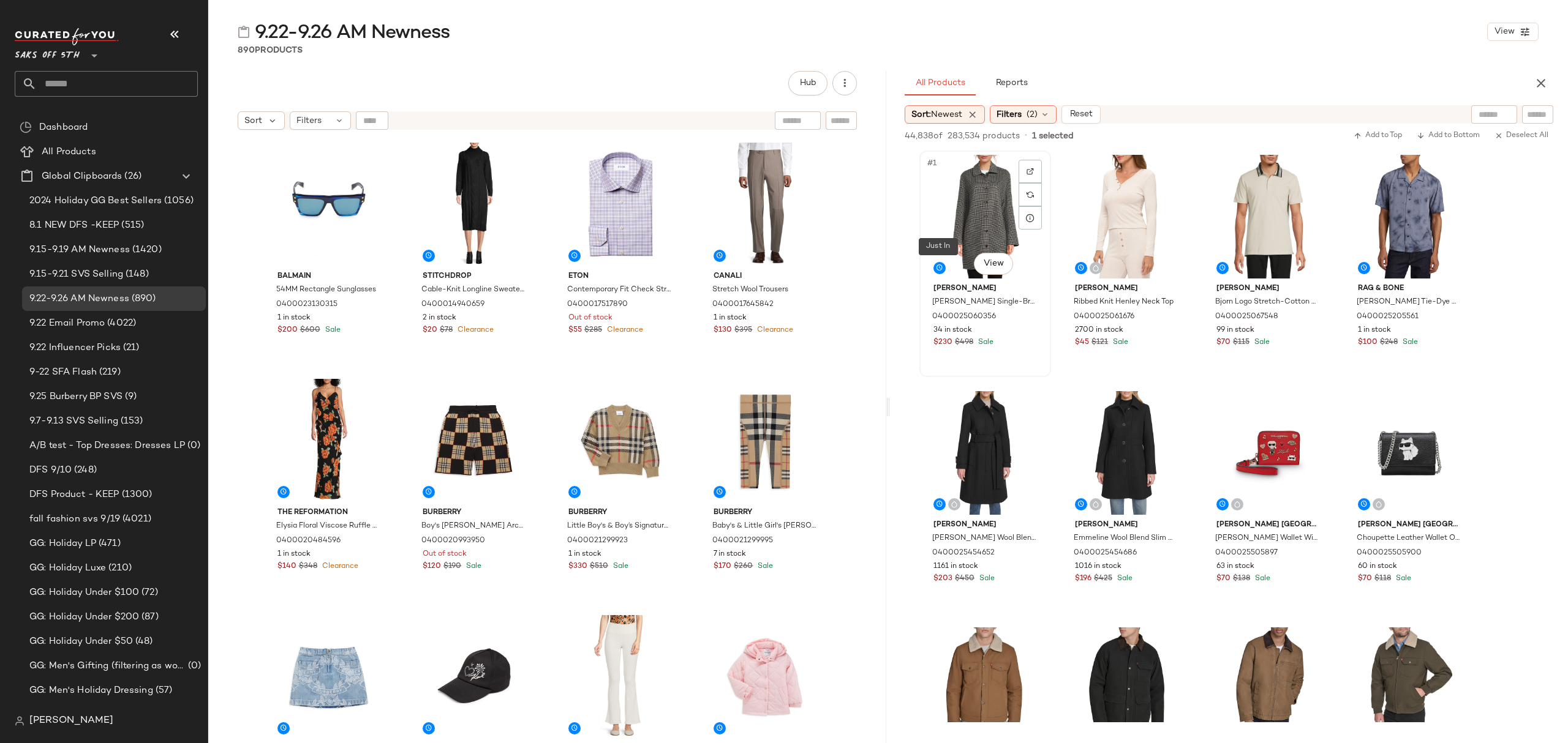
click at [939, 260] on div "#1 View" at bounding box center [985, 216] width 123 height 123
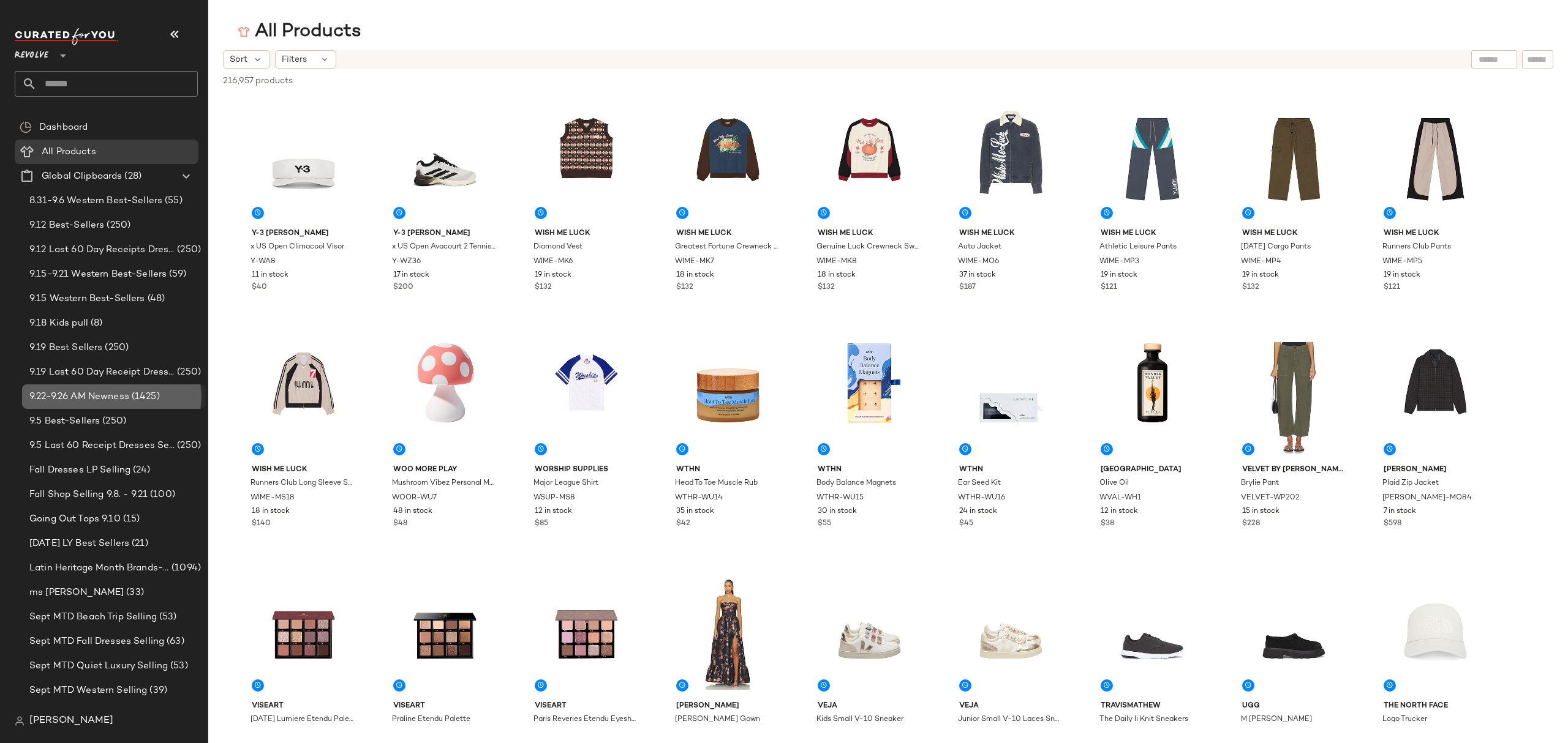
click at [123, 392] on span "9.22-9.26 AM Newness" at bounding box center [79, 397] width 100 height 14
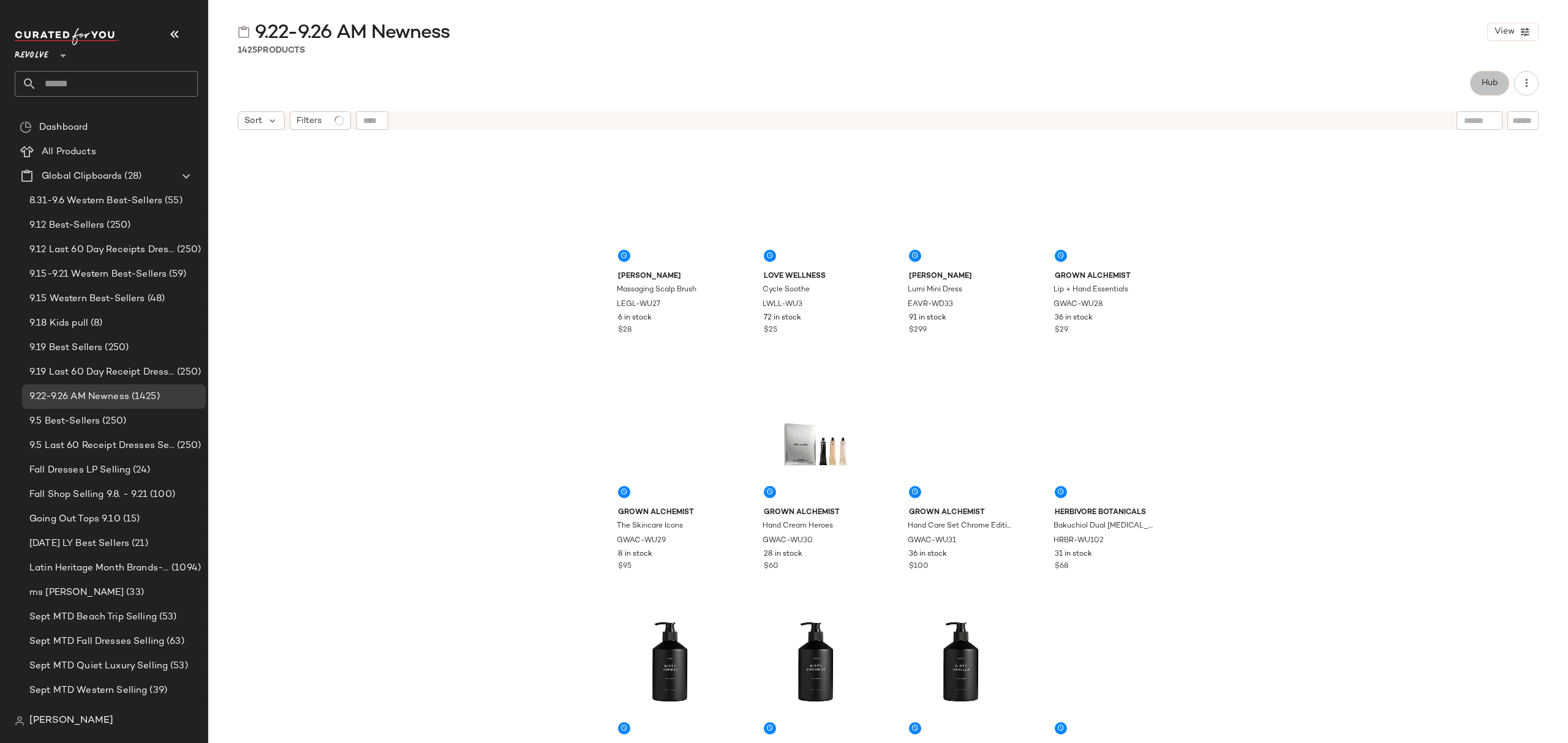
click at [1480, 85] on button "Hub" at bounding box center [1489, 83] width 39 height 24
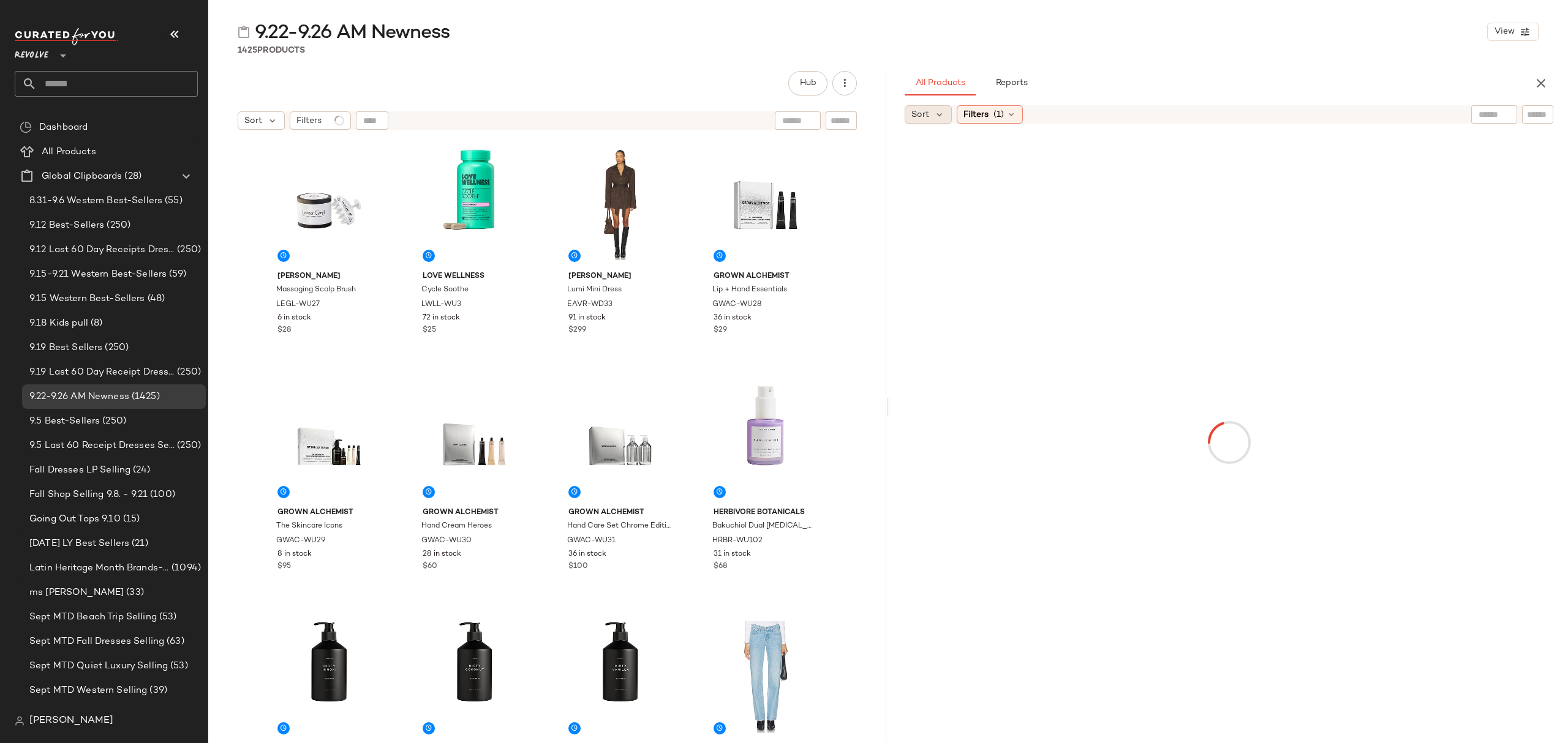
click at [927, 119] on span "Sort" at bounding box center [919, 114] width 18 height 13
drag, startPoint x: 951, startPoint y: 148, endPoint x: 972, endPoint y: 138, distance: 23.3
click at [951, 148] on span "Newest" at bounding box center [950, 147] width 32 height 13
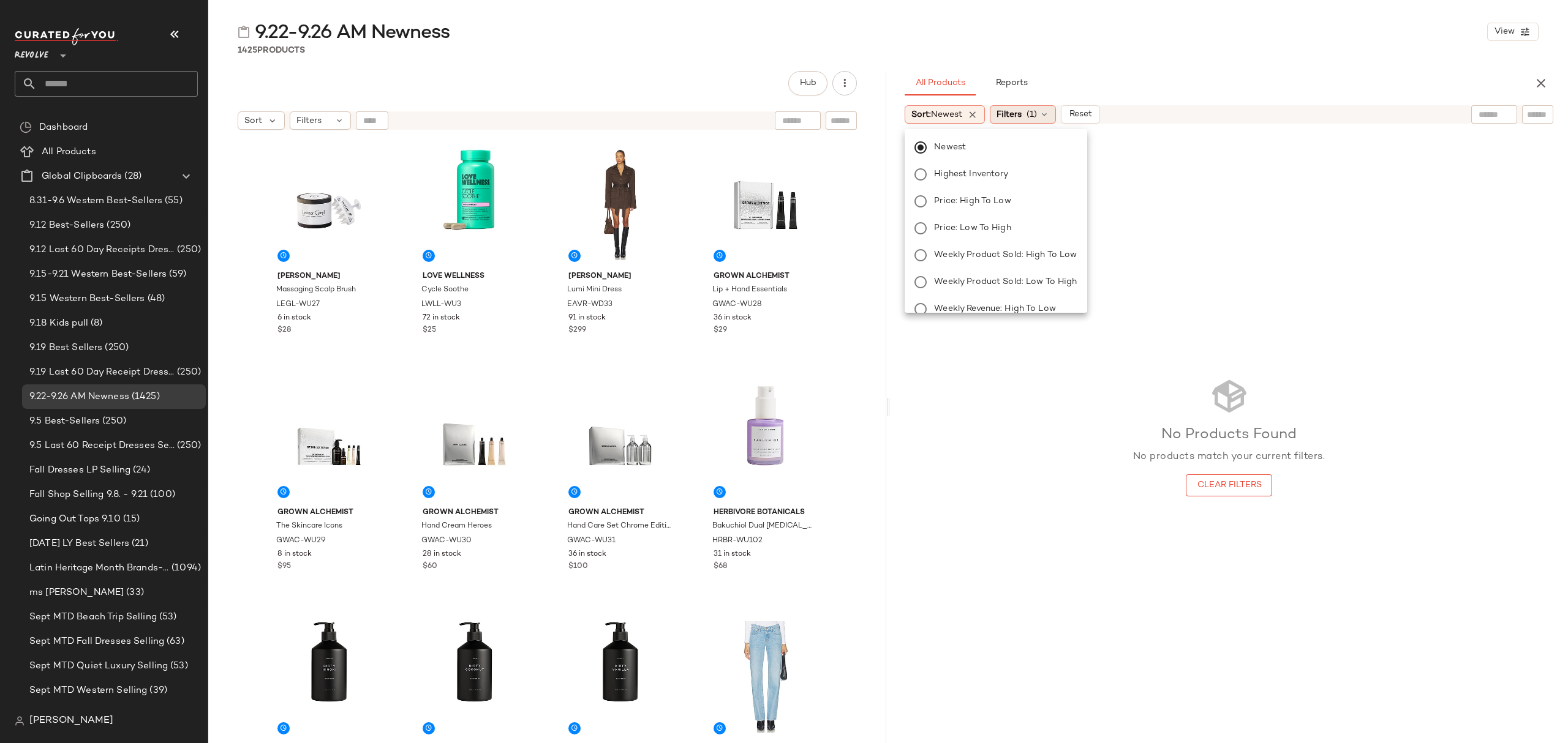
click at [1012, 112] on span "Filters" at bounding box center [1009, 114] width 25 height 13
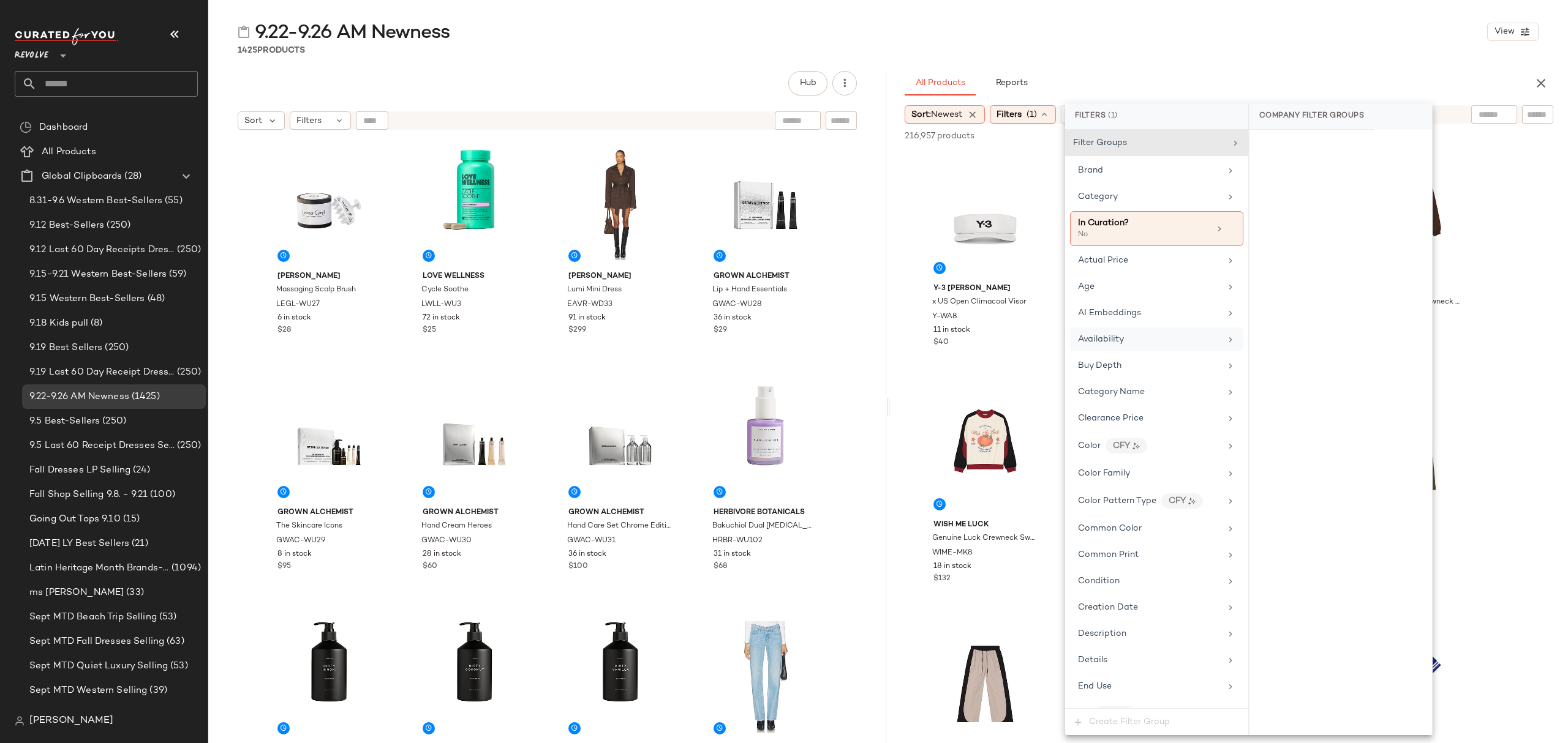
click at [1175, 339] on div "Availability" at bounding box center [1149, 339] width 143 height 13
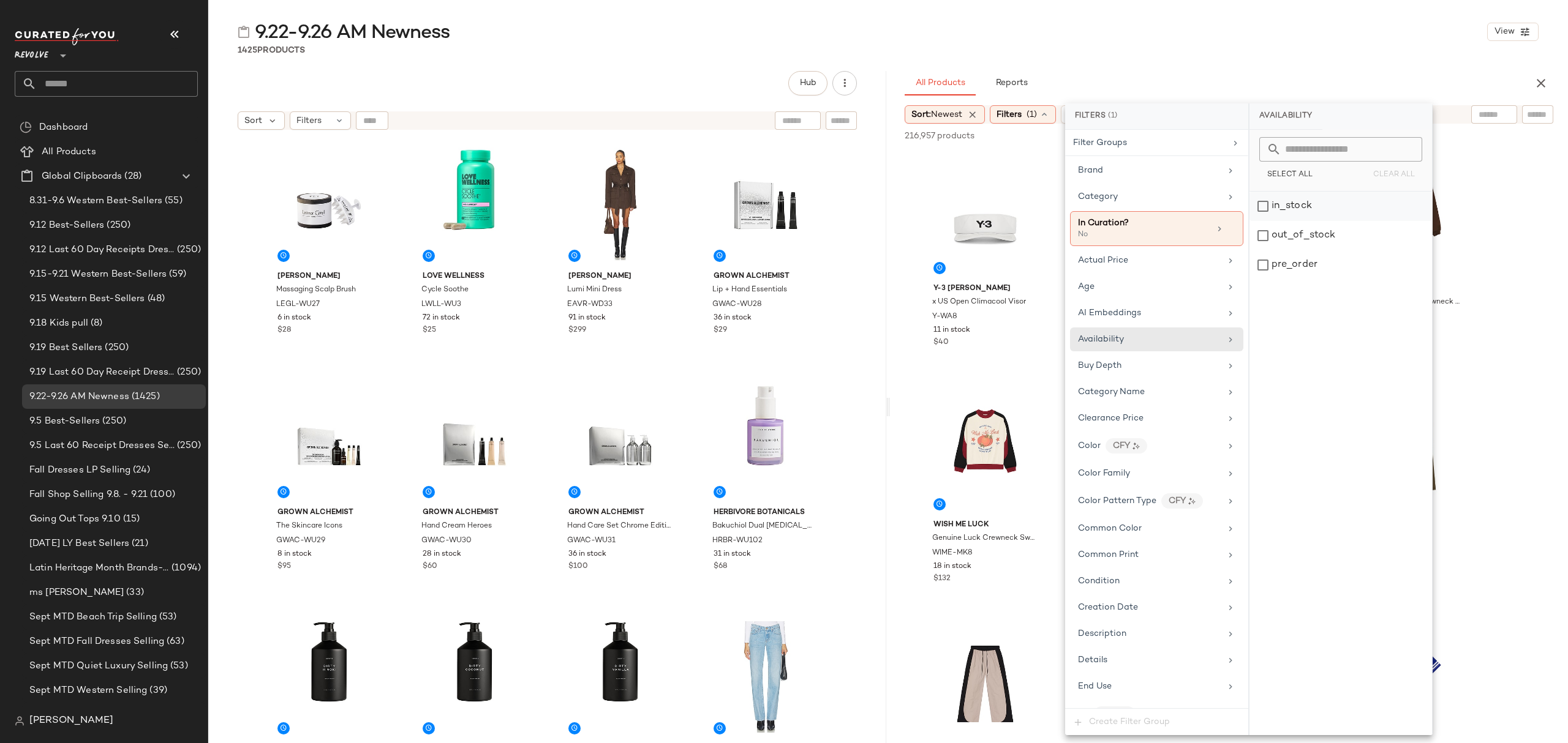
click at [1312, 208] on div "in_stock" at bounding box center [1341, 206] width 183 height 29
click at [1315, 266] on div "pre_order" at bounding box center [1341, 265] width 183 height 29
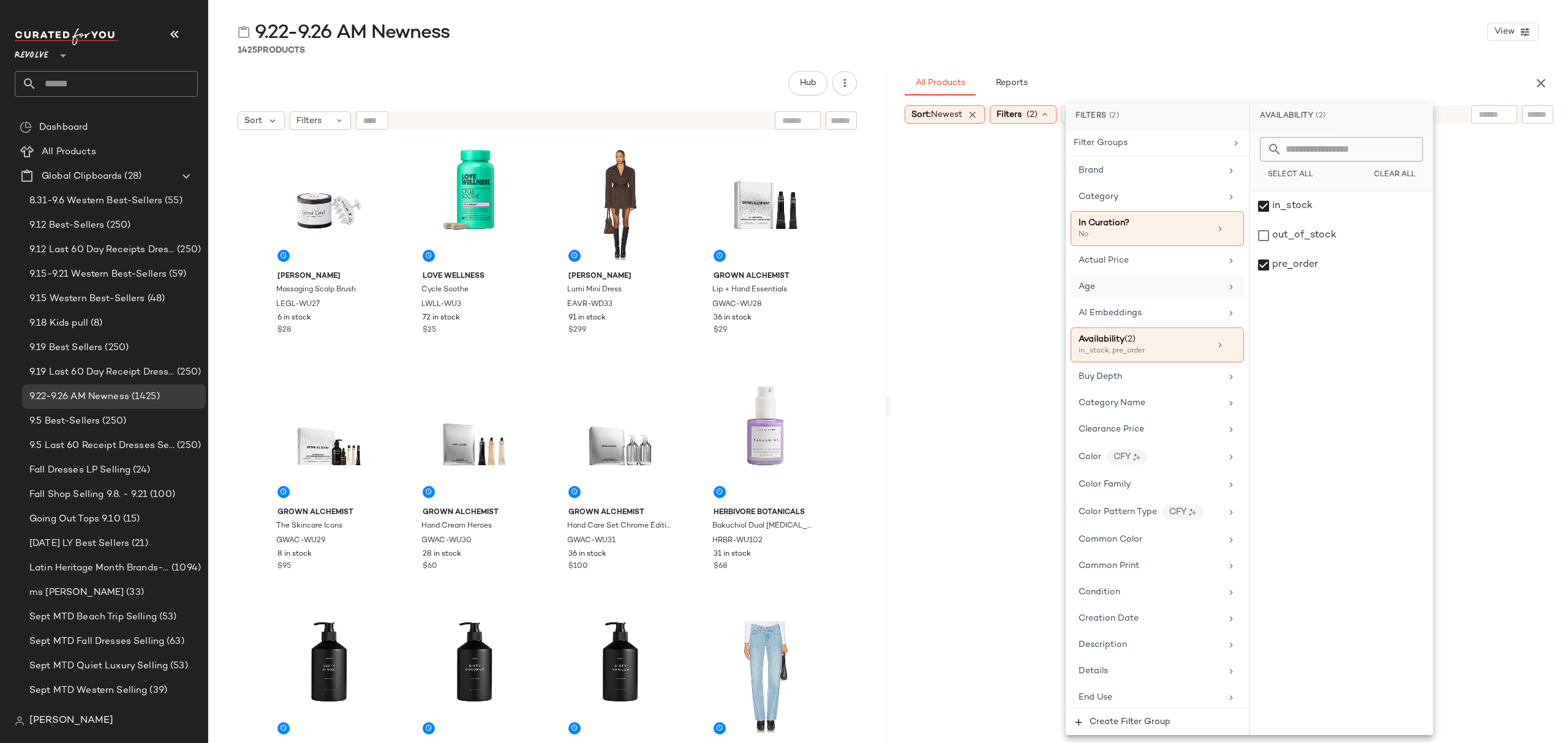
click at [1137, 290] on div "Age" at bounding box center [1150, 286] width 143 height 13
click at [1316, 215] on div "adult" at bounding box center [1341, 206] width 183 height 29
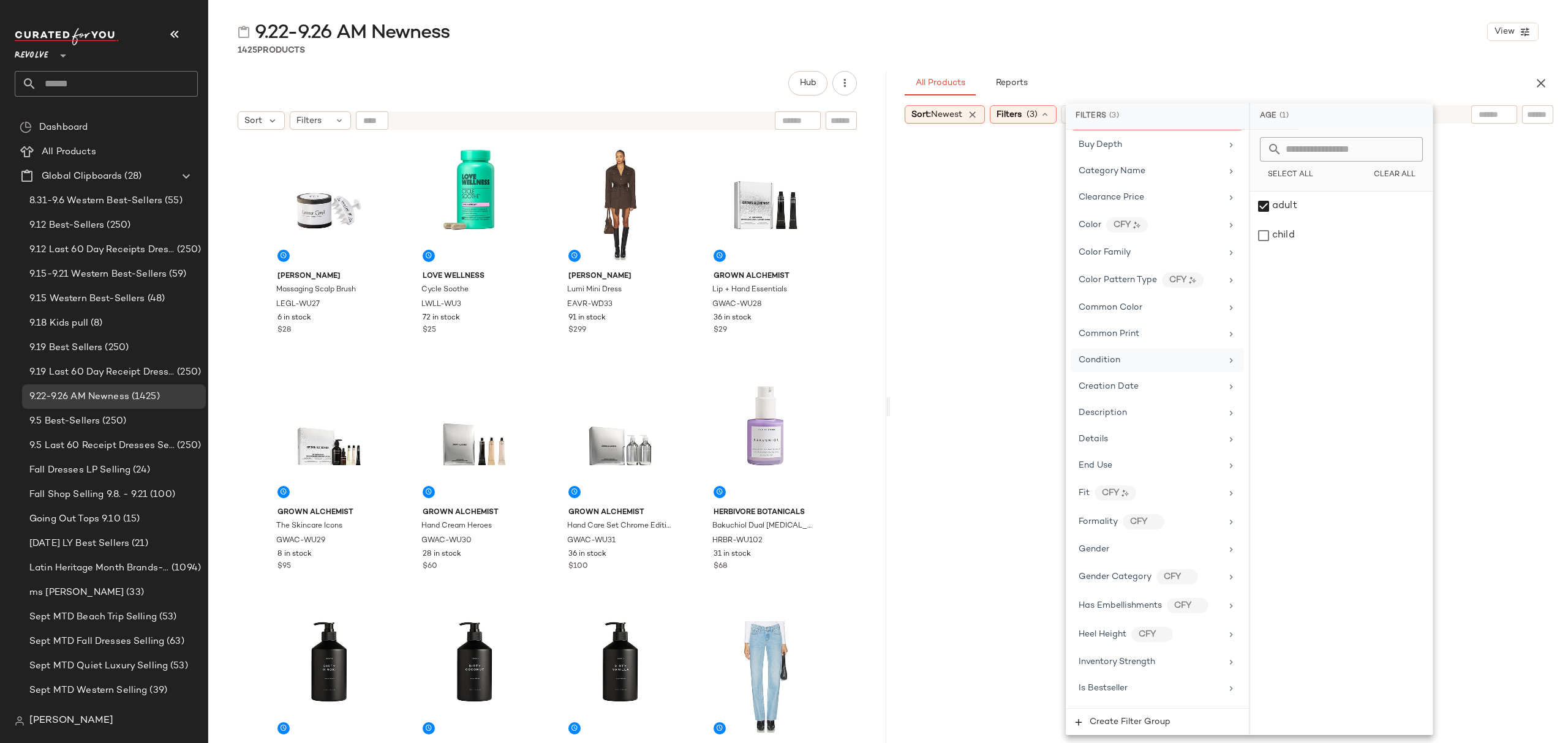
scroll to position [245, 0]
click at [1145, 549] on div "Gender" at bounding box center [1157, 548] width 174 height 23
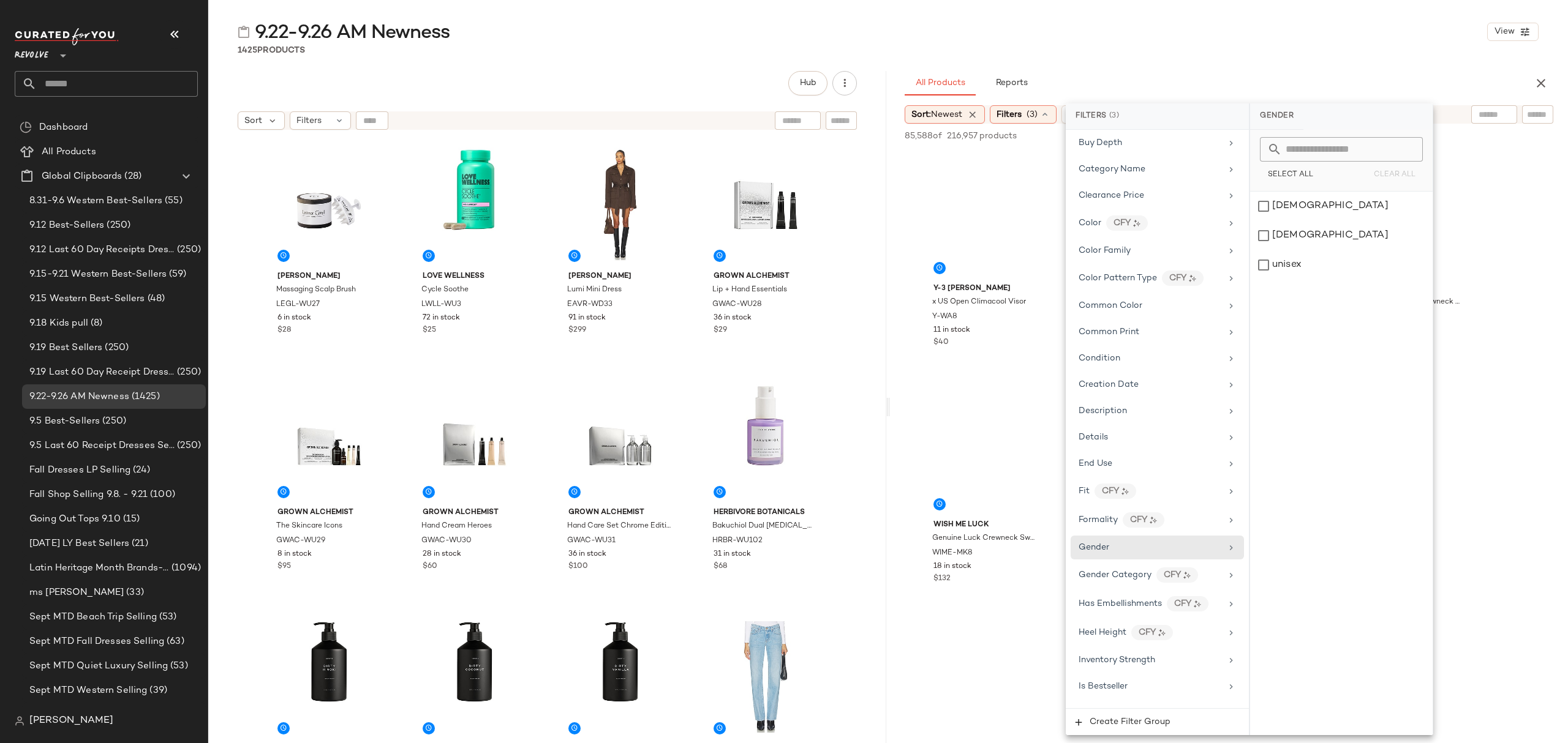
drag, startPoint x: 1324, startPoint y: 202, endPoint x: 1324, endPoint y: 186, distance: 16.0
click at [1324, 201] on div "female" at bounding box center [1341, 206] width 183 height 29
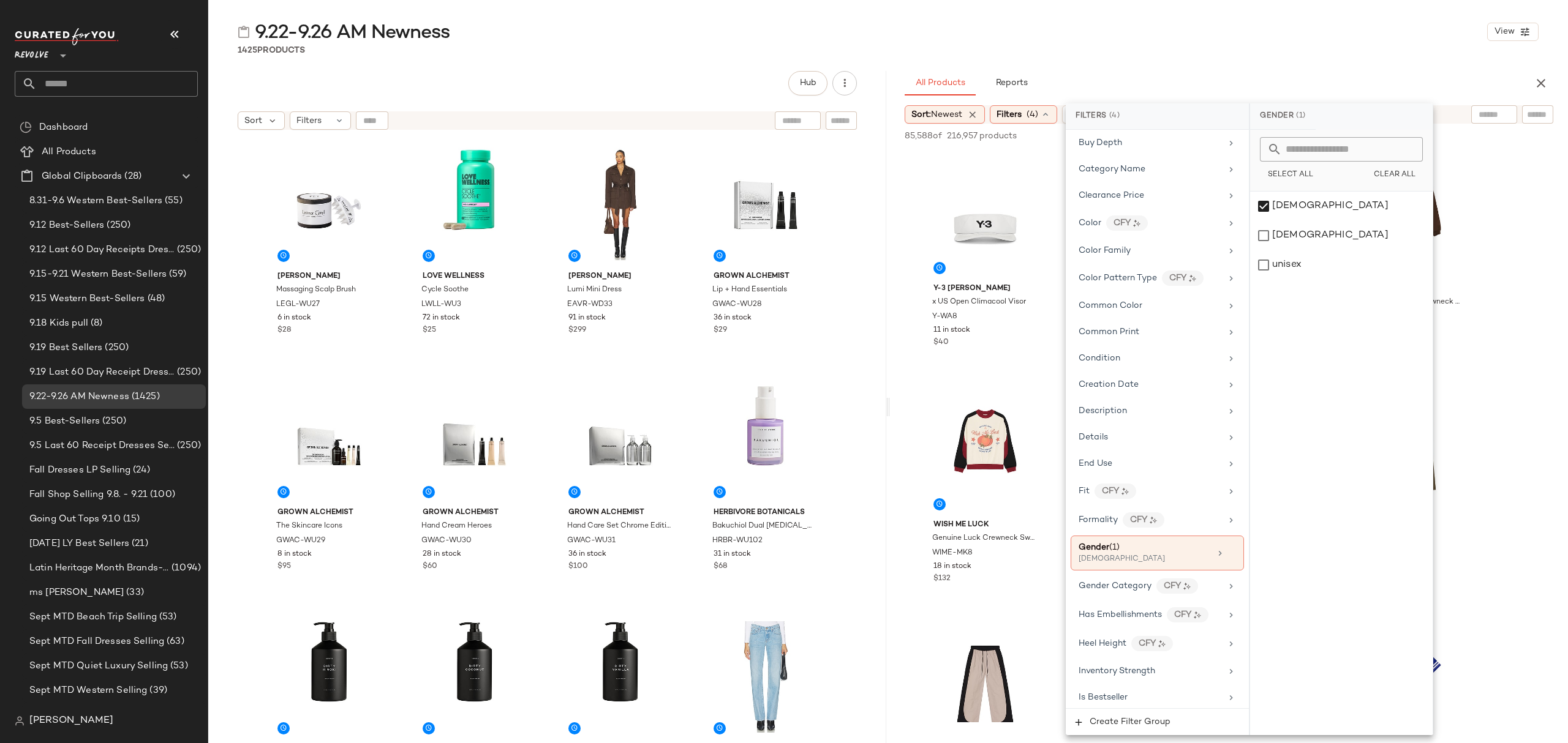
click at [1317, 78] on div "All Products Reports" at bounding box center [1209, 83] width 609 height 24
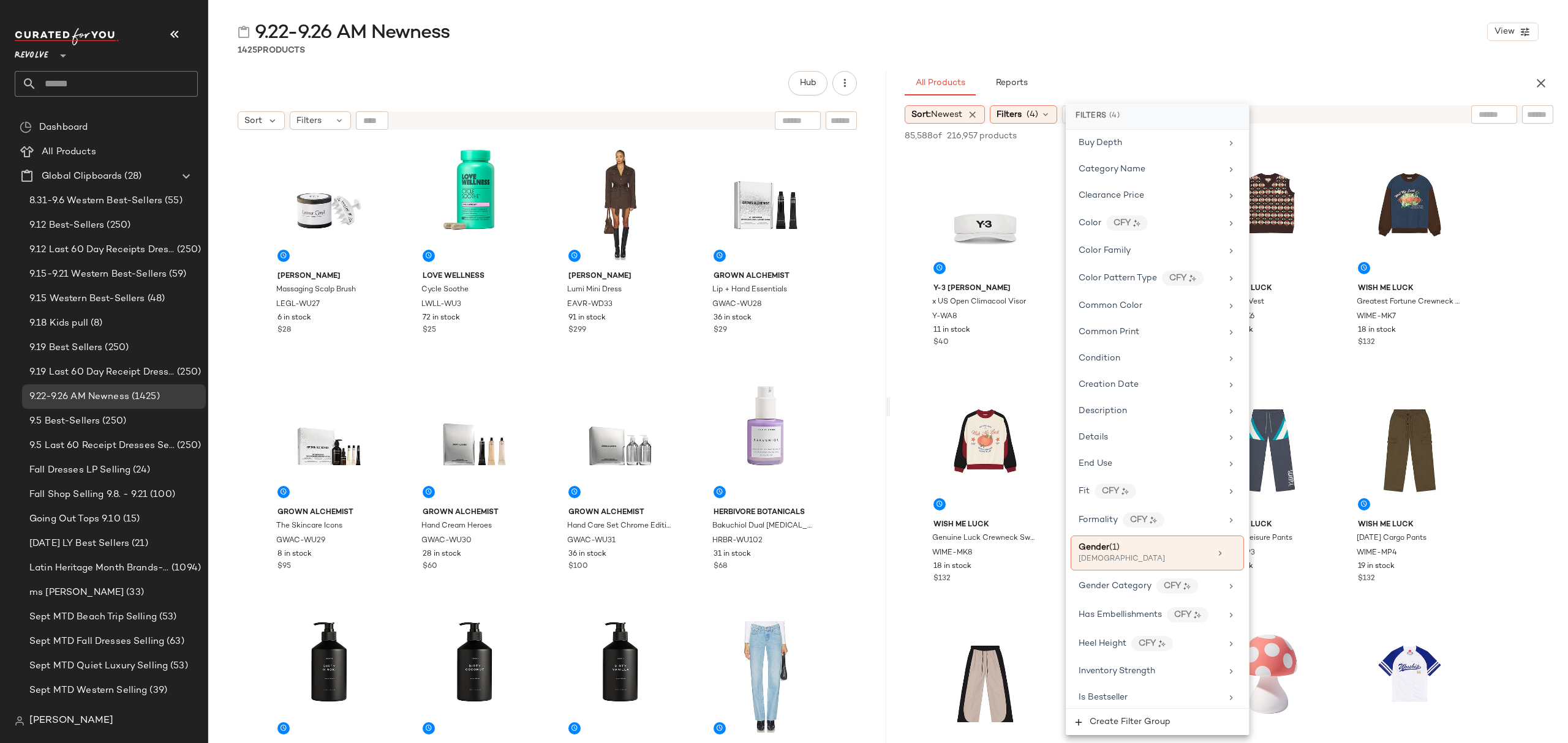
scroll to position [0, 0]
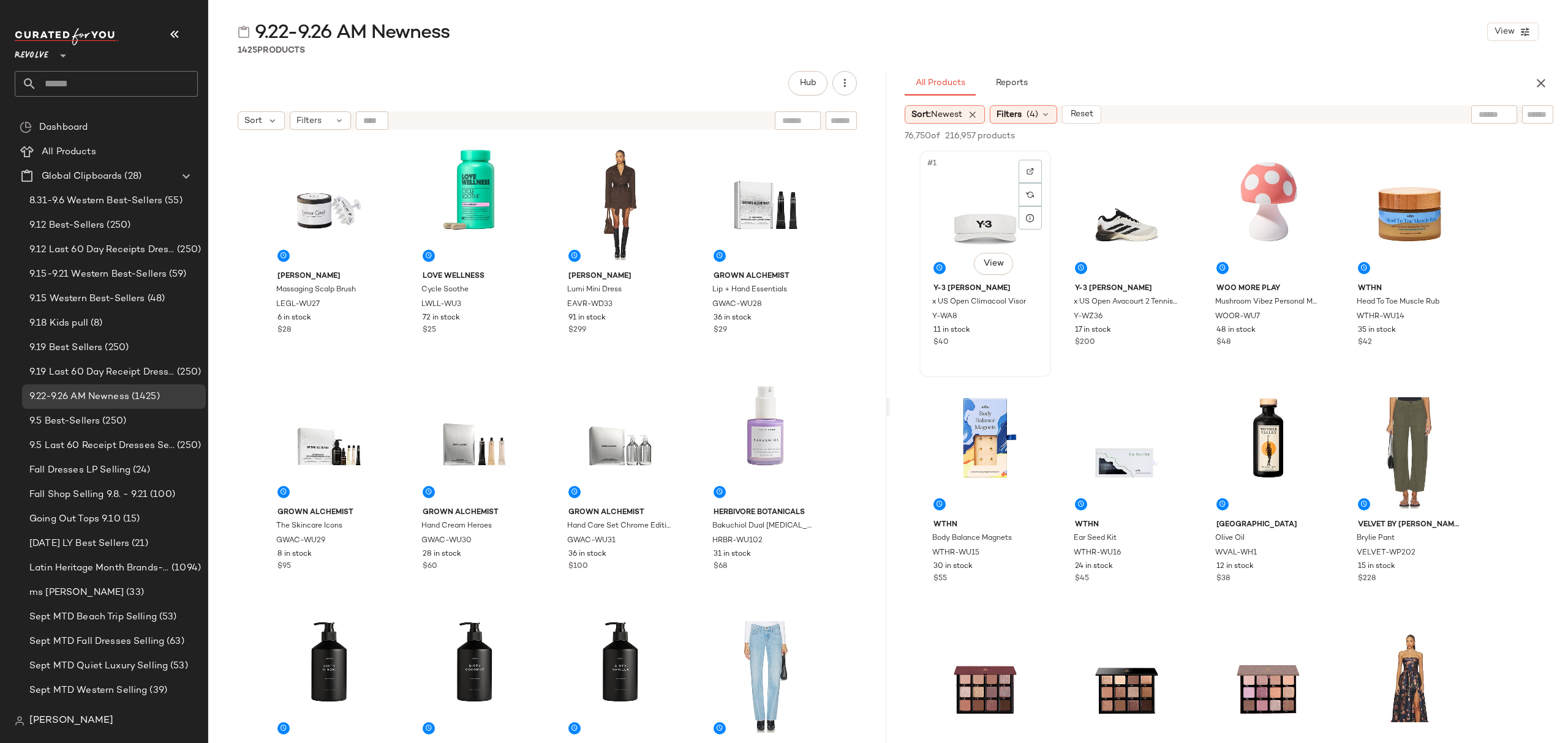
click at [977, 183] on div "#1 View" at bounding box center [985, 216] width 123 height 123
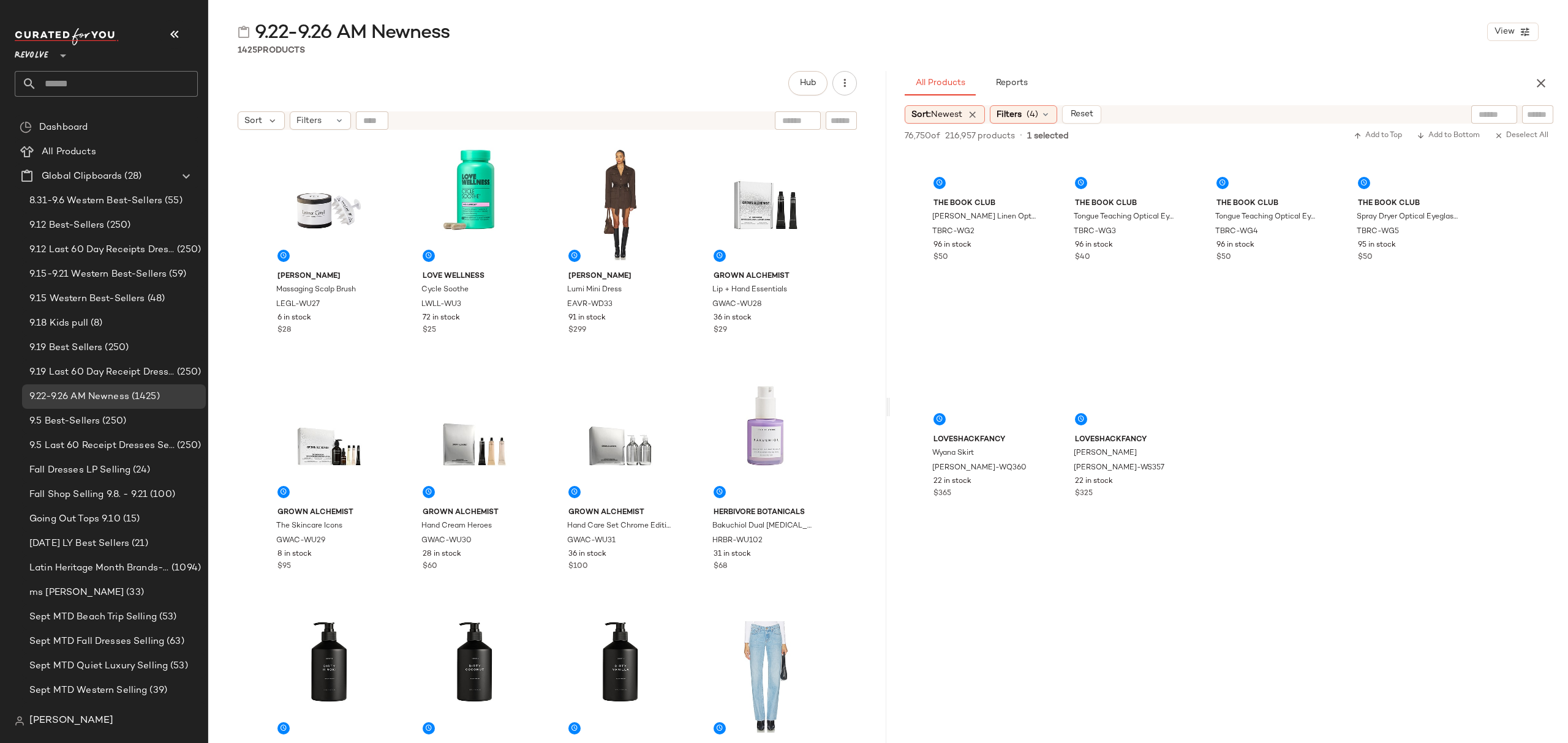
scroll to position [8653, 0]
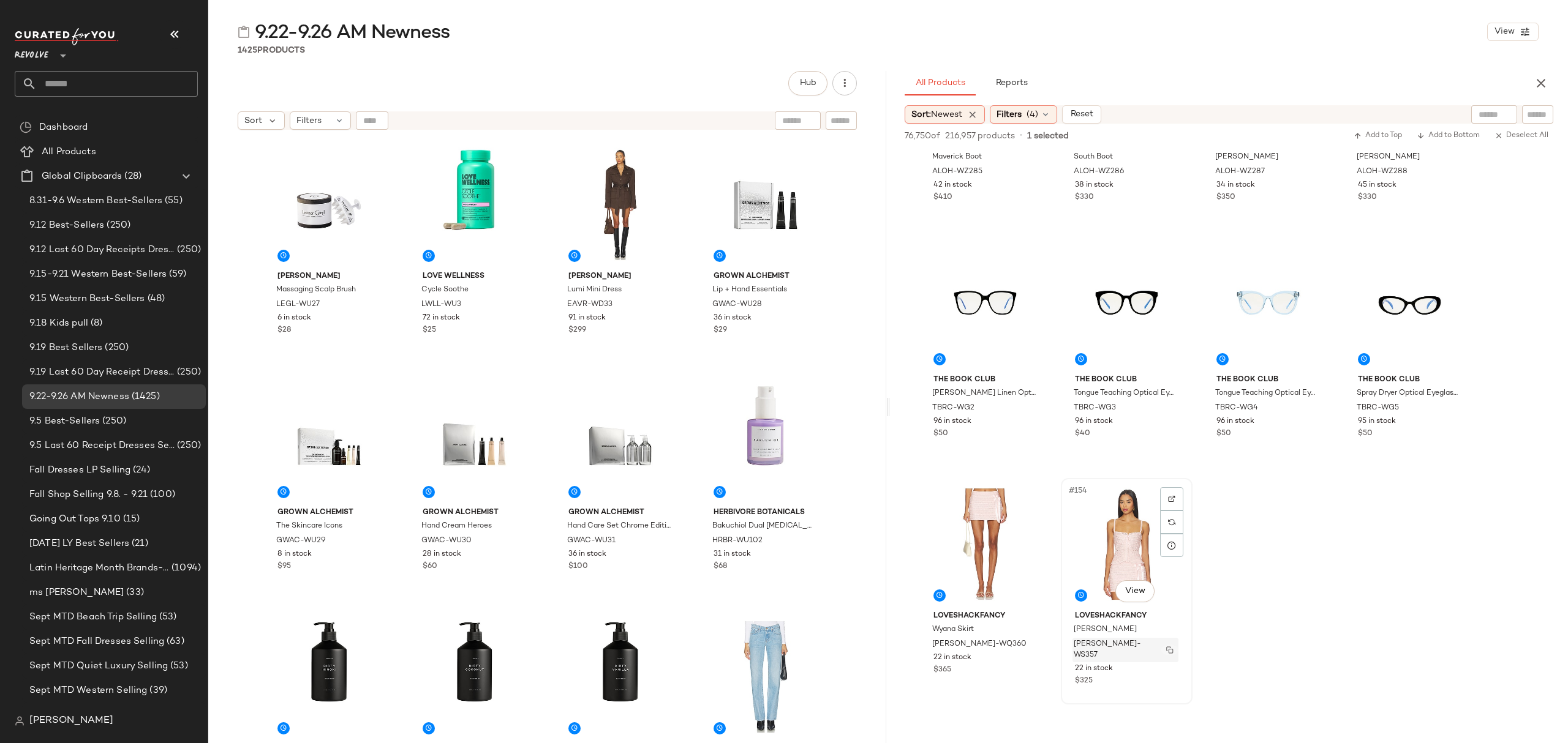
click at [1167, 647] on img "button" at bounding box center [1169, 650] width 8 height 8
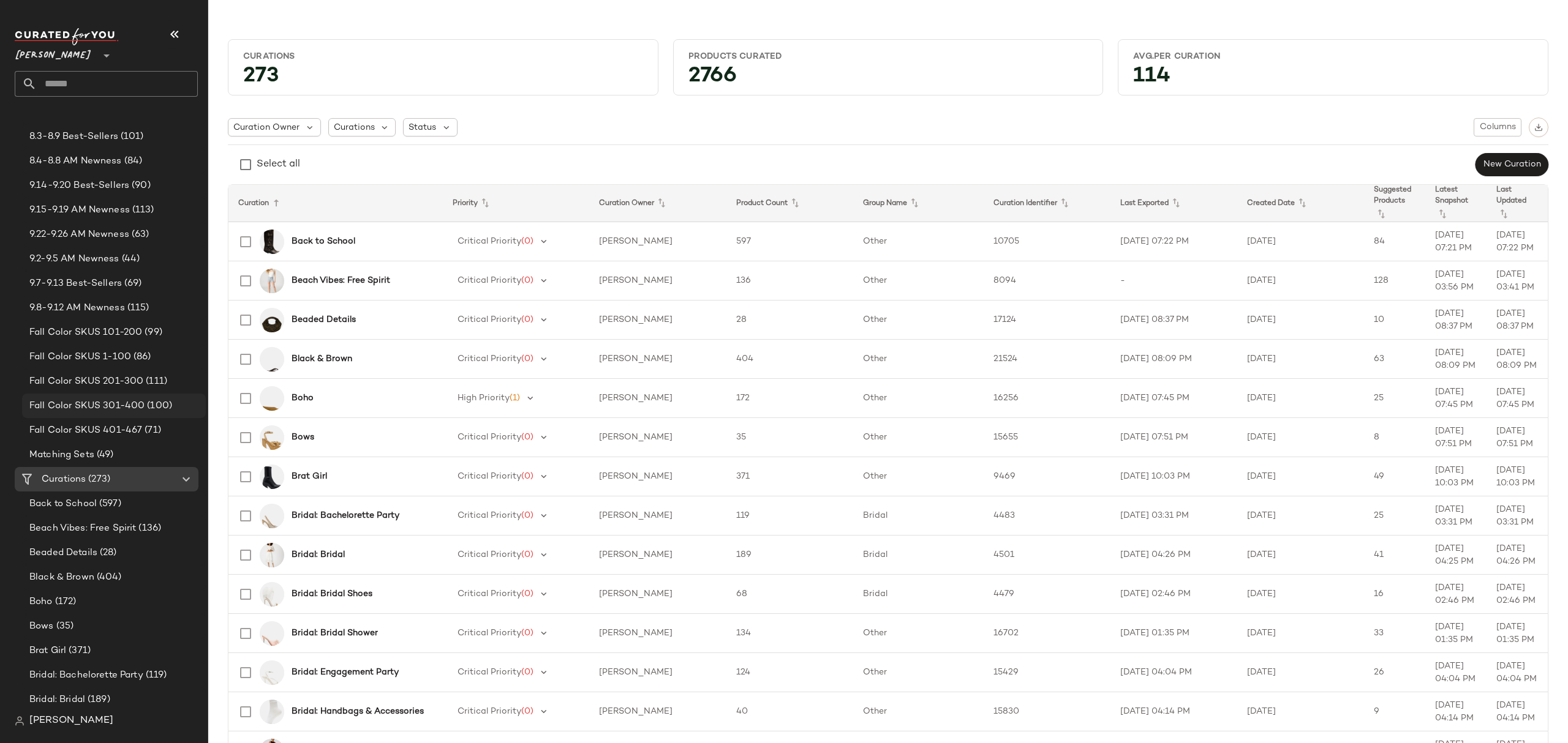
scroll to position [245, 0]
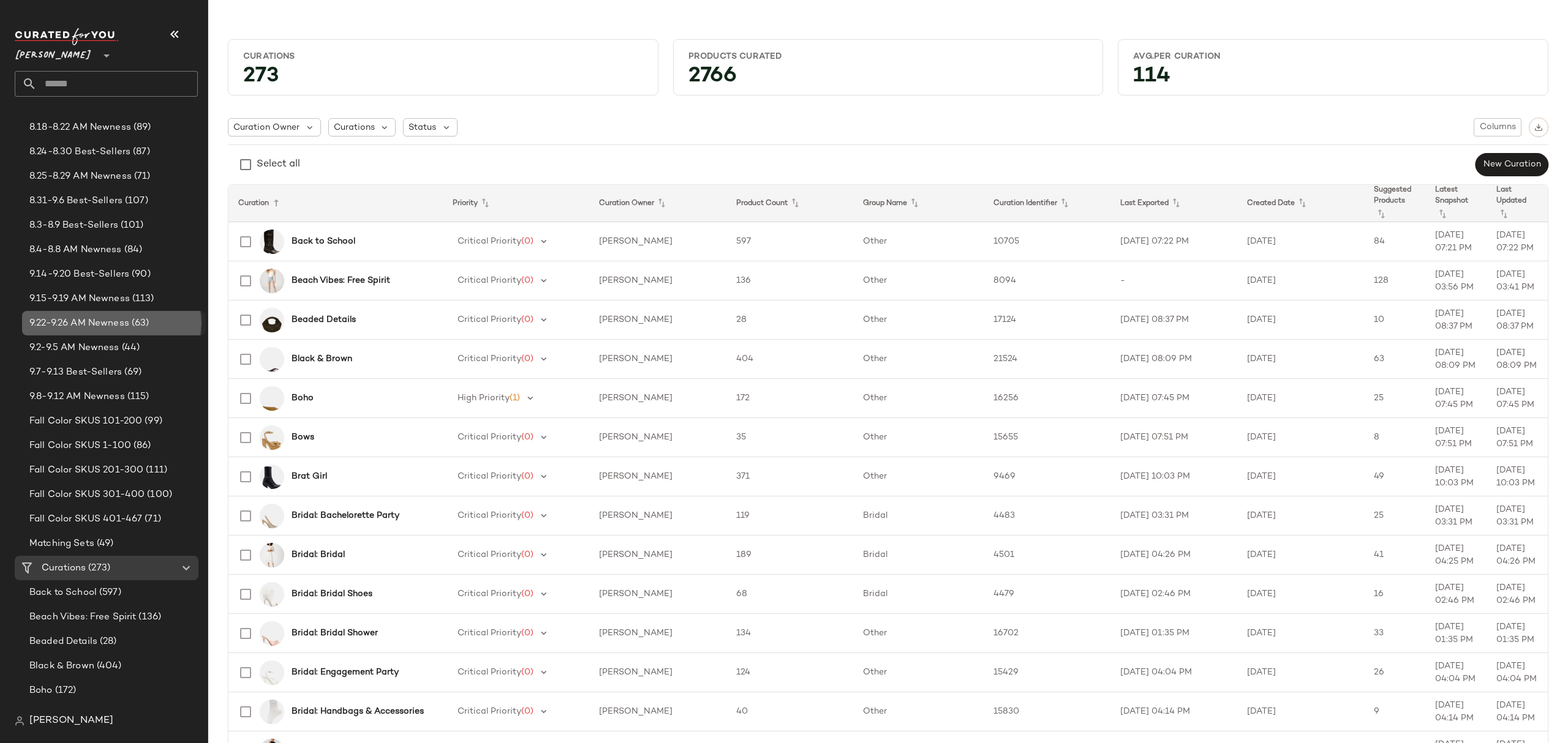
click at [113, 325] on span "9.22-9.26 AM Newness" at bounding box center [79, 323] width 100 height 14
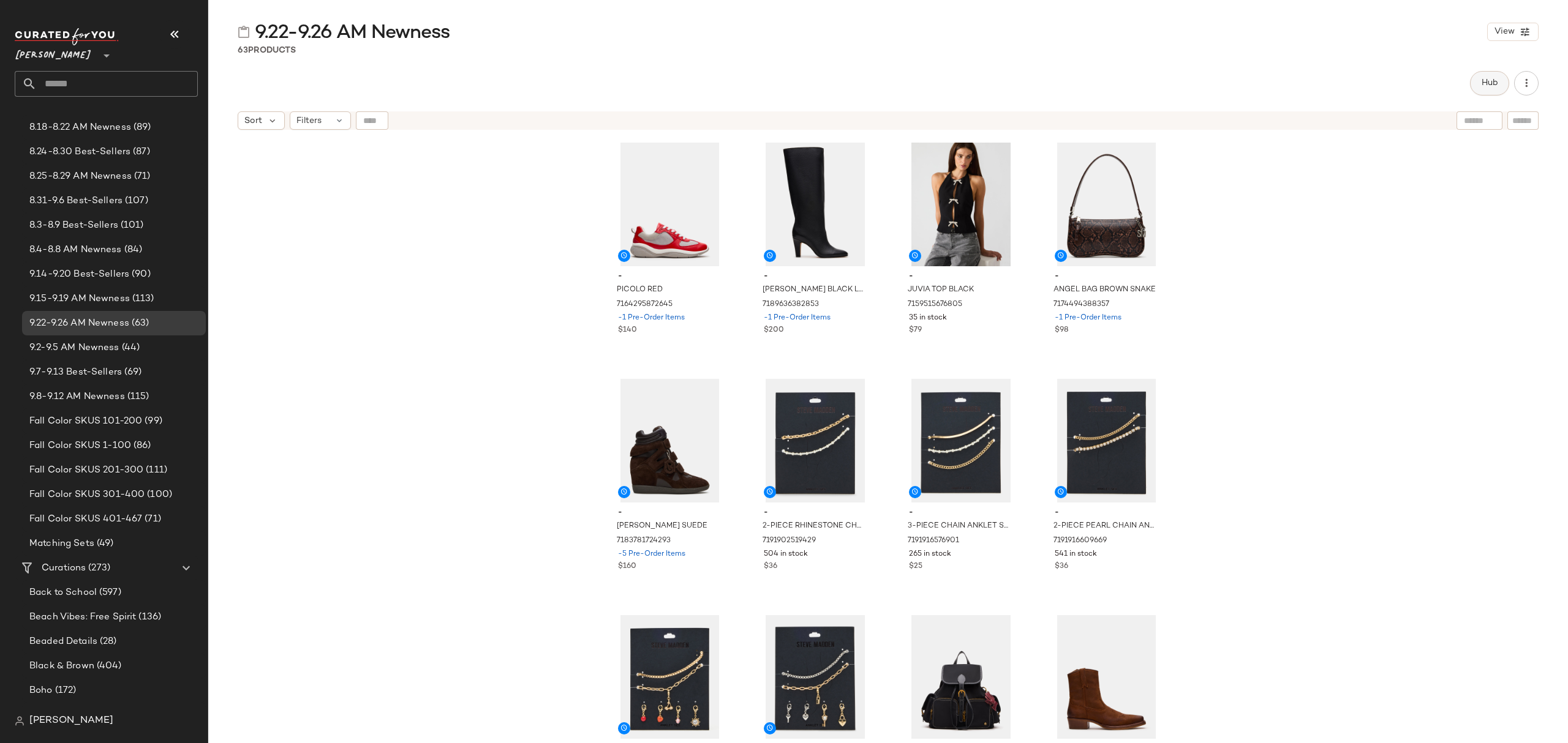
click at [1478, 78] on button "Hub" at bounding box center [1489, 83] width 39 height 24
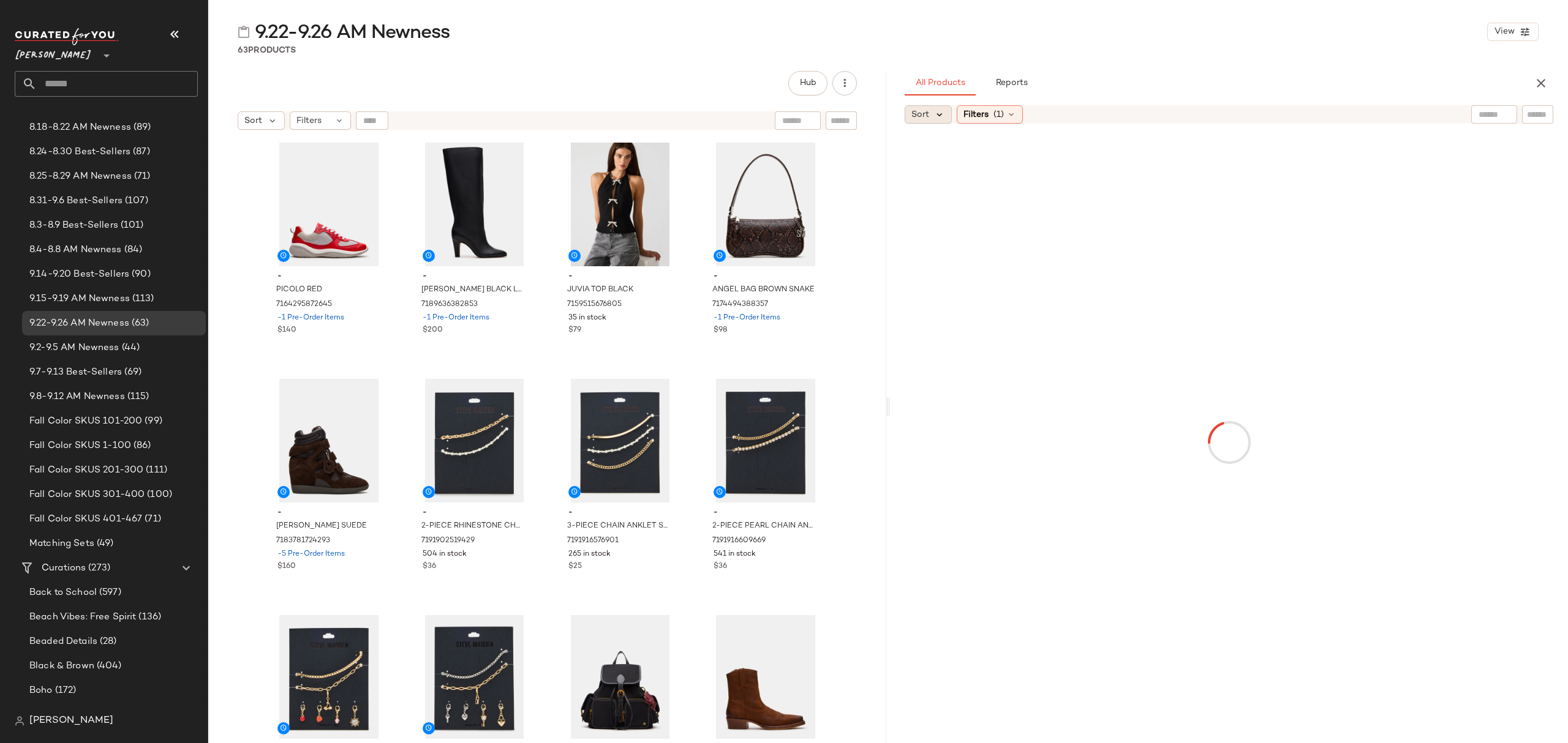
click at [940, 115] on icon at bounding box center [939, 114] width 11 height 11
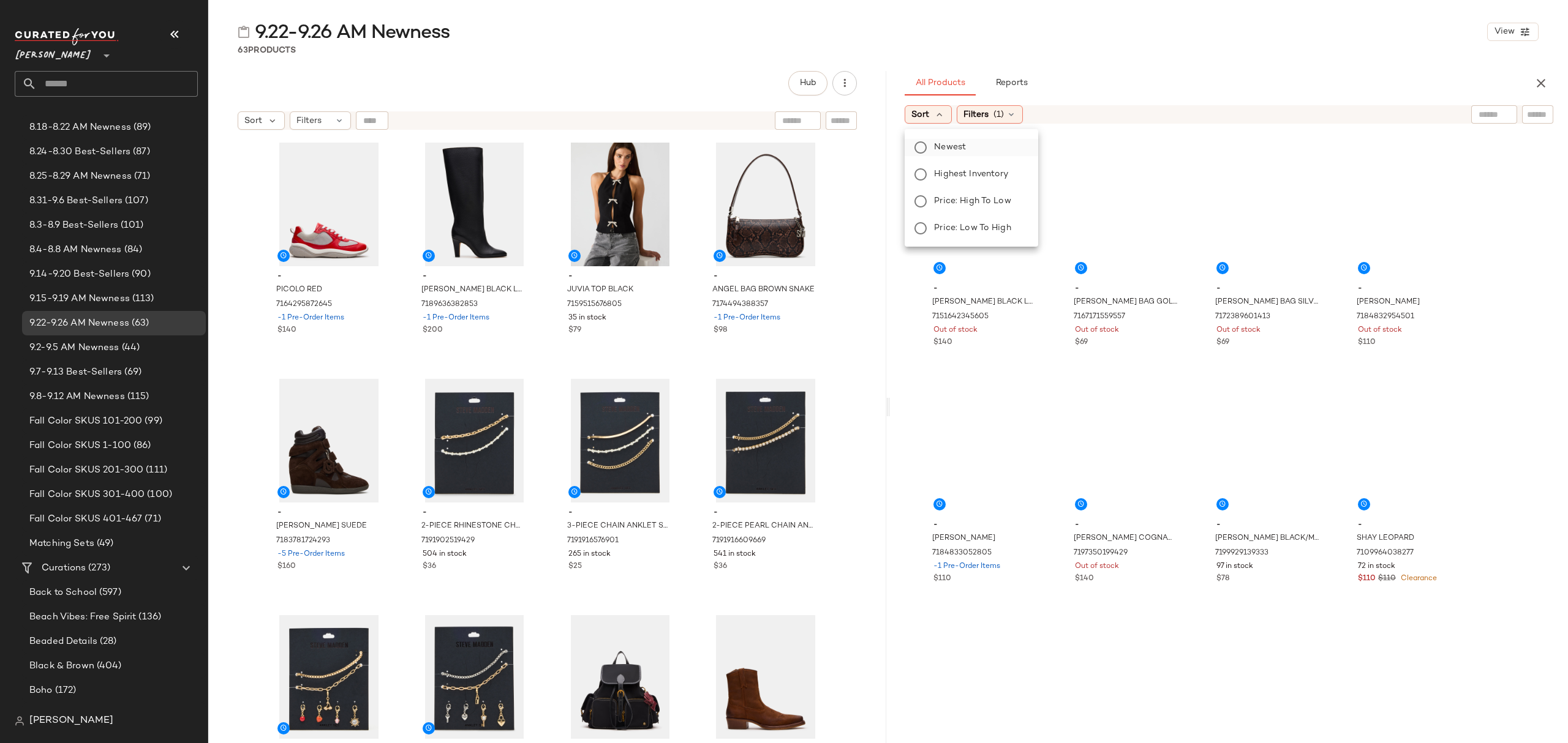
click at [952, 146] on span "Newest" at bounding box center [950, 147] width 32 height 13
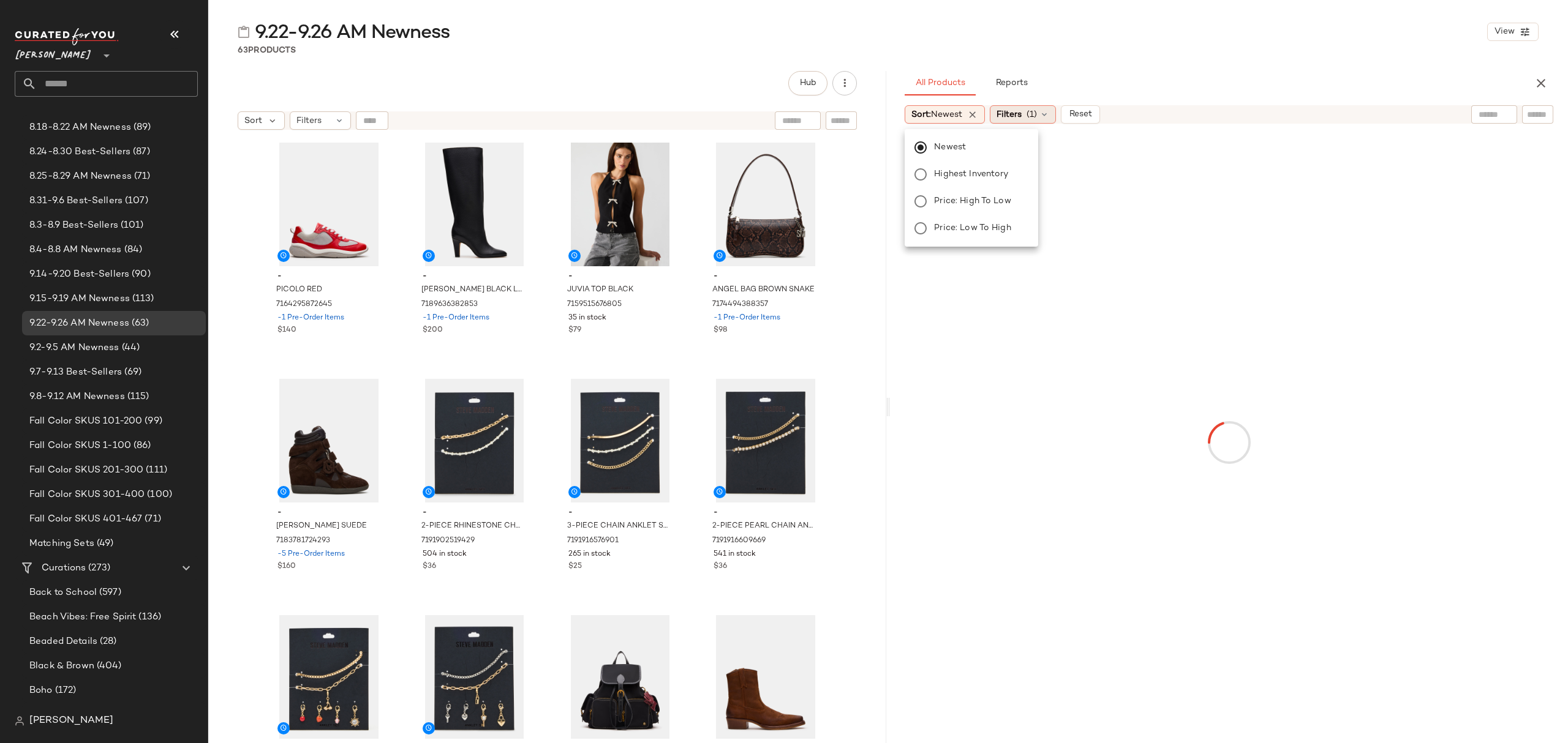
click at [1041, 118] on div "Filters (1)" at bounding box center [1023, 115] width 66 height 18
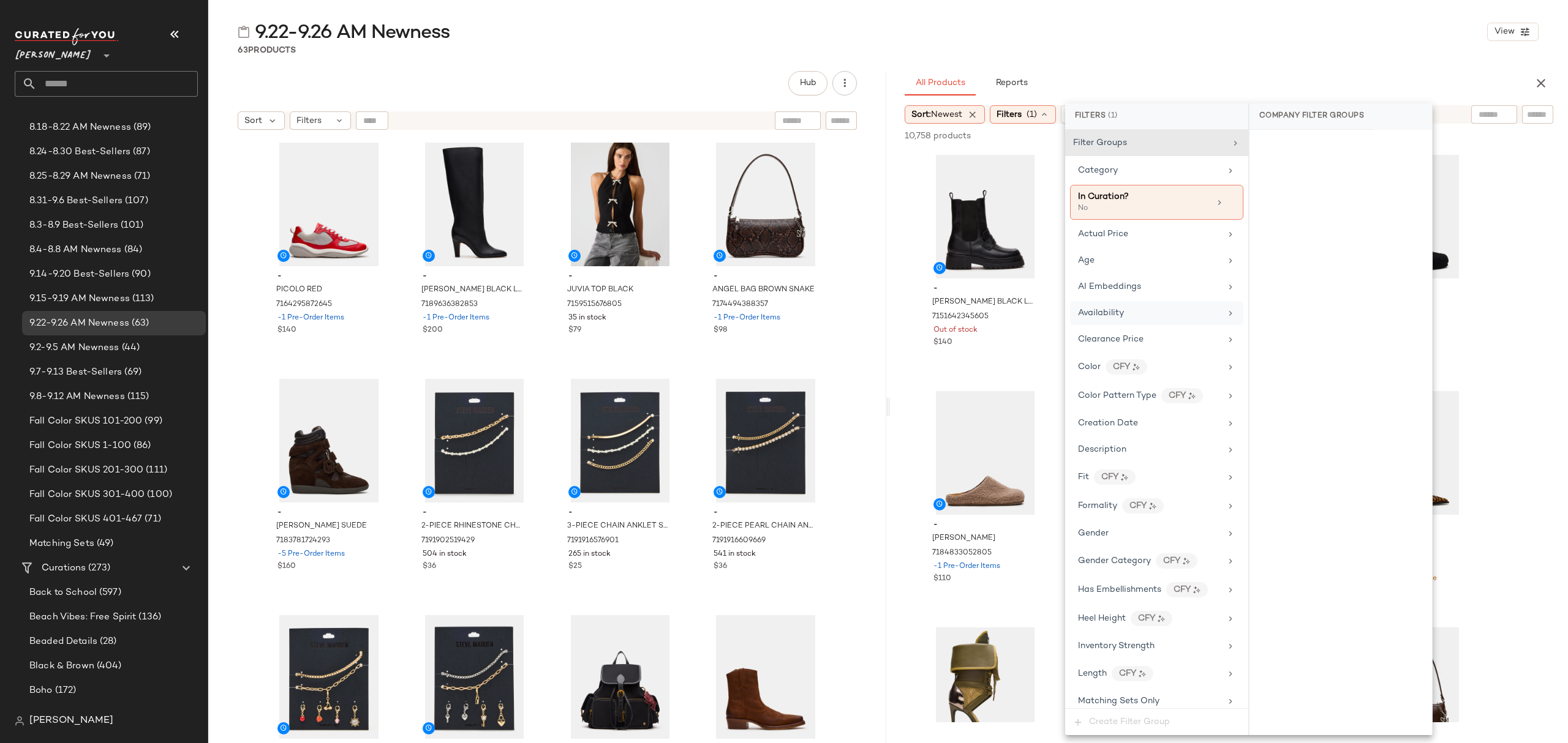
click at [1133, 309] on div "Availability" at bounding box center [1149, 313] width 143 height 13
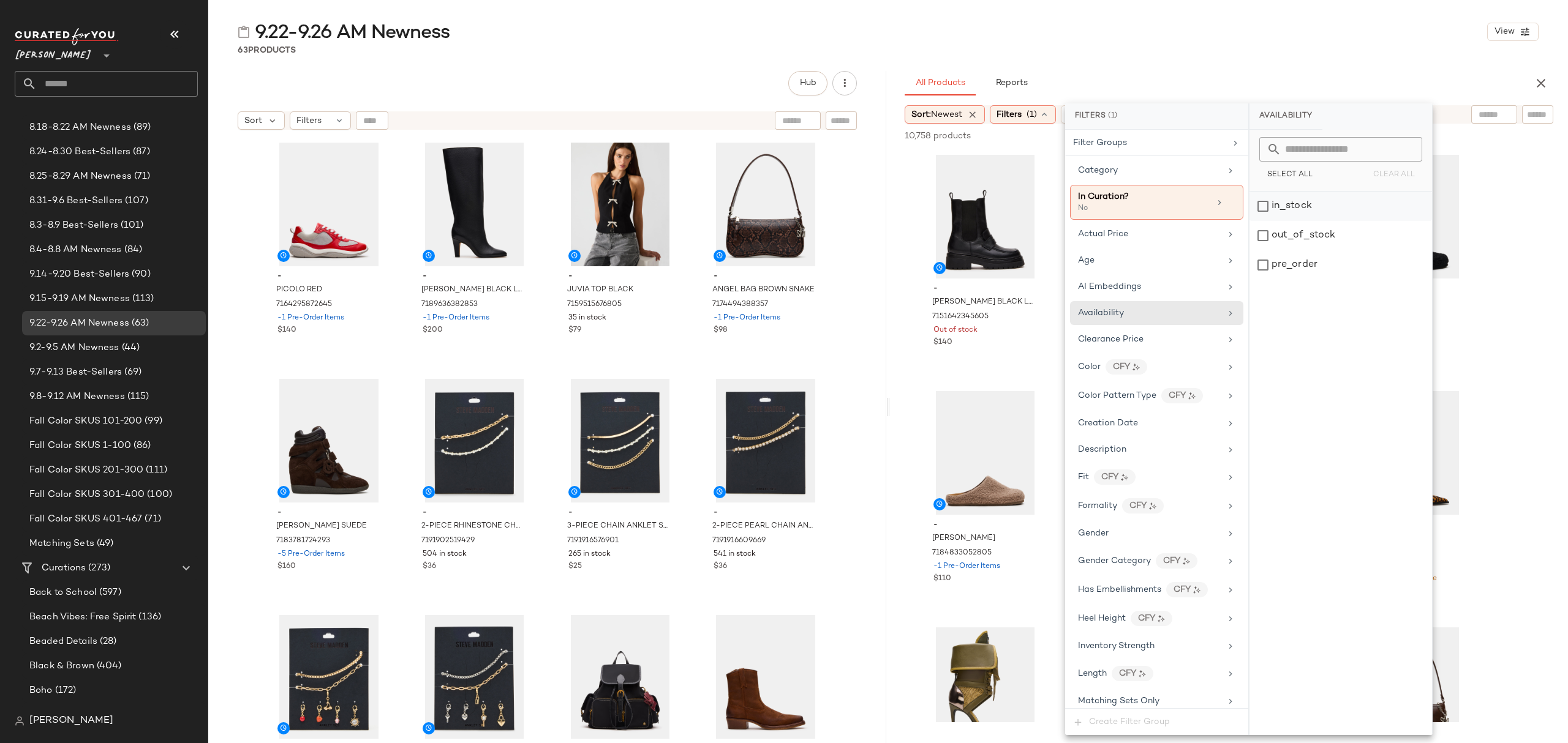
click at [1306, 202] on div "in_stock" at bounding box center [1341, 206] width 183 height 29
click at [1308, 262] on div "pre_order" at bounding box center [1341, 265] width 183 height 29
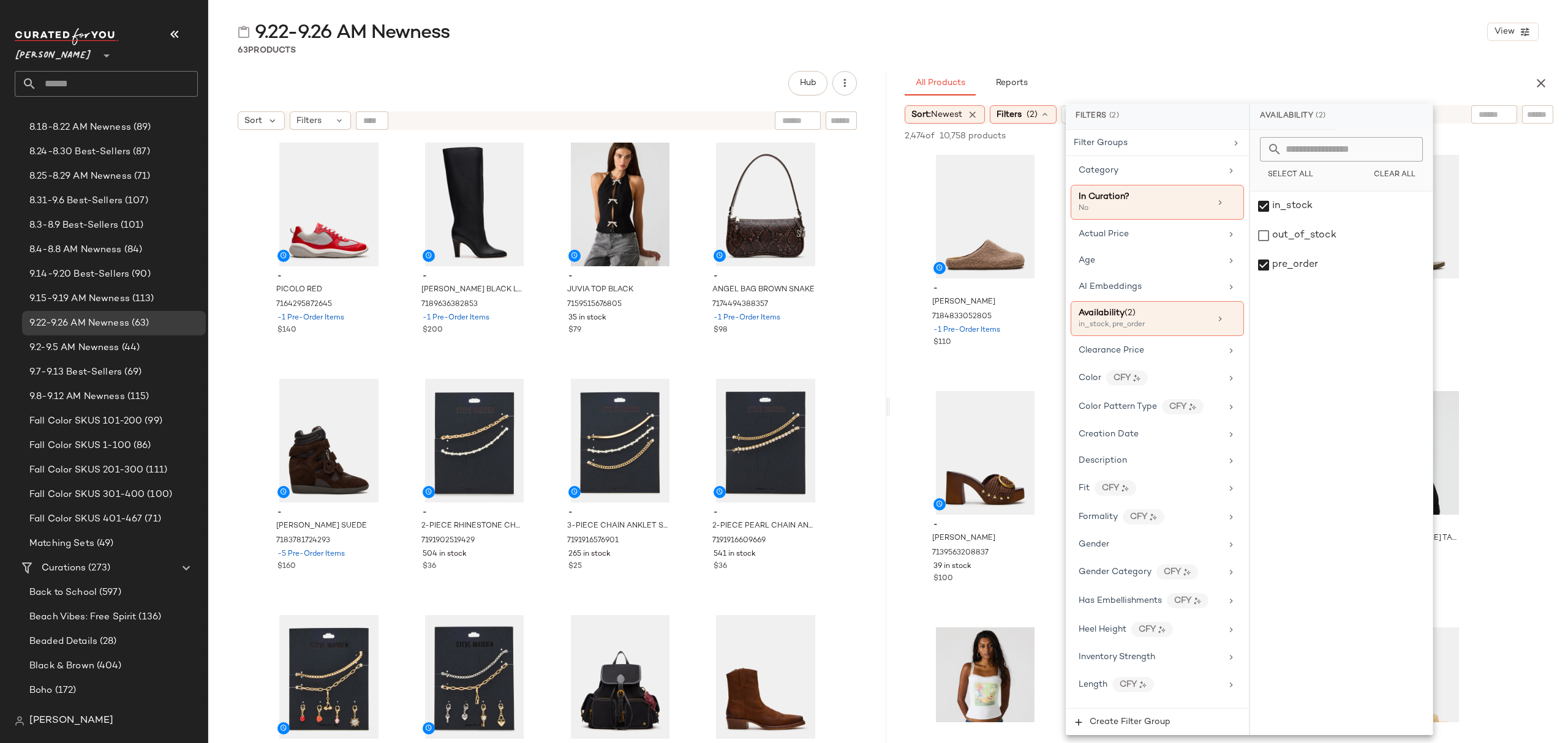
click at [1253, 34] on div "9.22-9.26 AM Newness View" at bounding box center [888, 31] width 1360 height 24
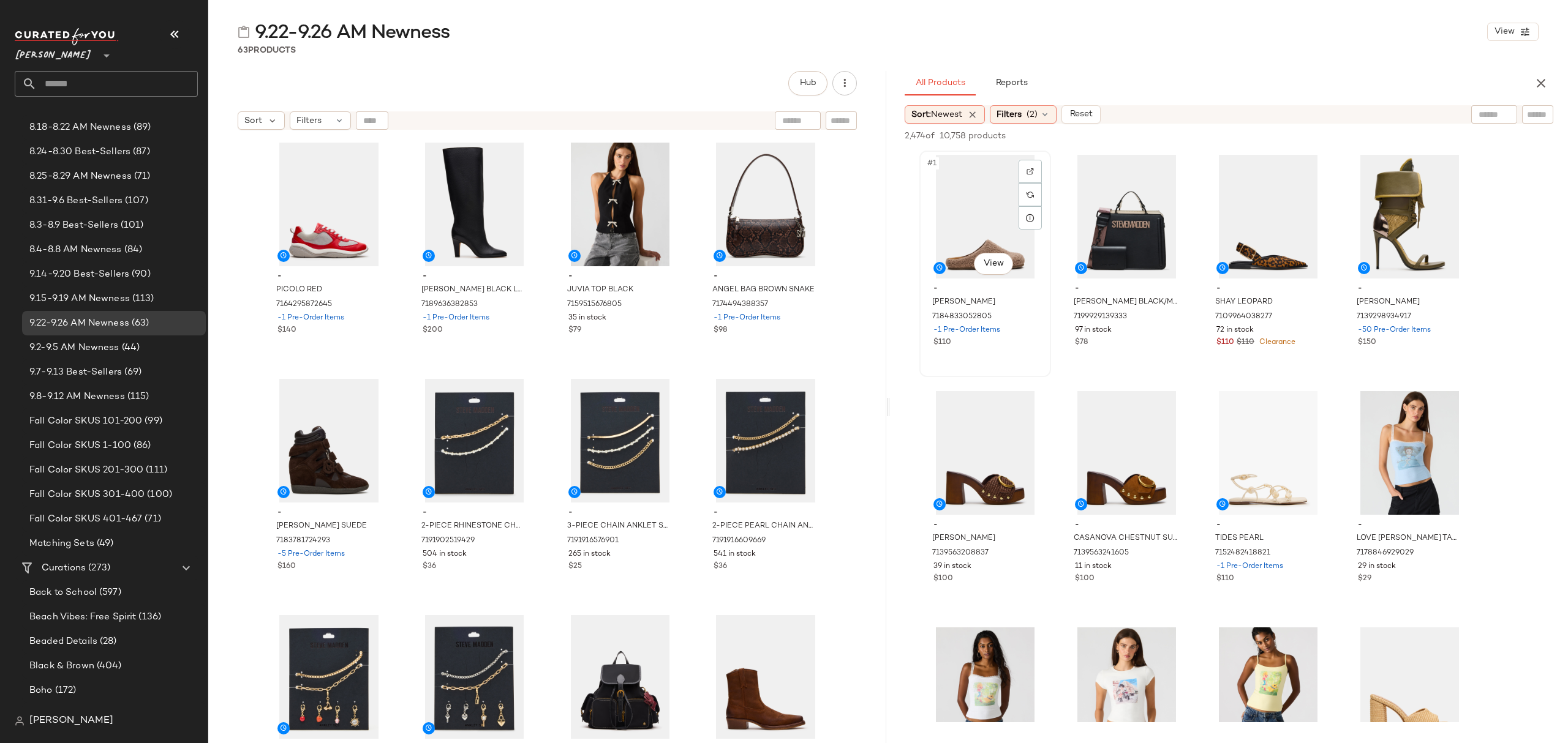
click at [951, 226] on div "#1 View" at bounding box center [985, 216] width 123 height 123
click at [1284, 559] on div "7152482418821" at bounding box center [1267, 553] width 106 height 13
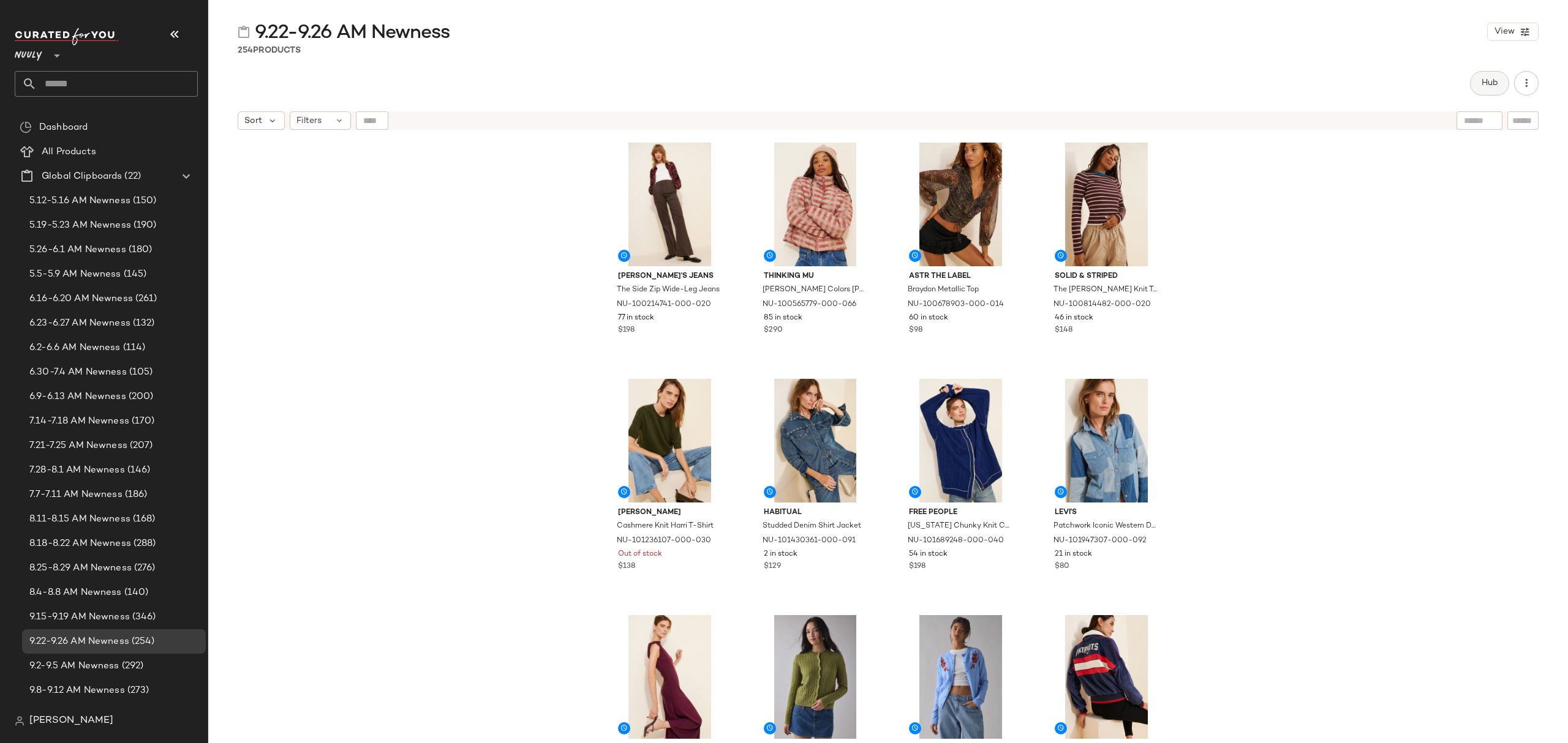
click at [1494, 80] on span "Hub" at bounding box center [1489, 83] width 17 height 10
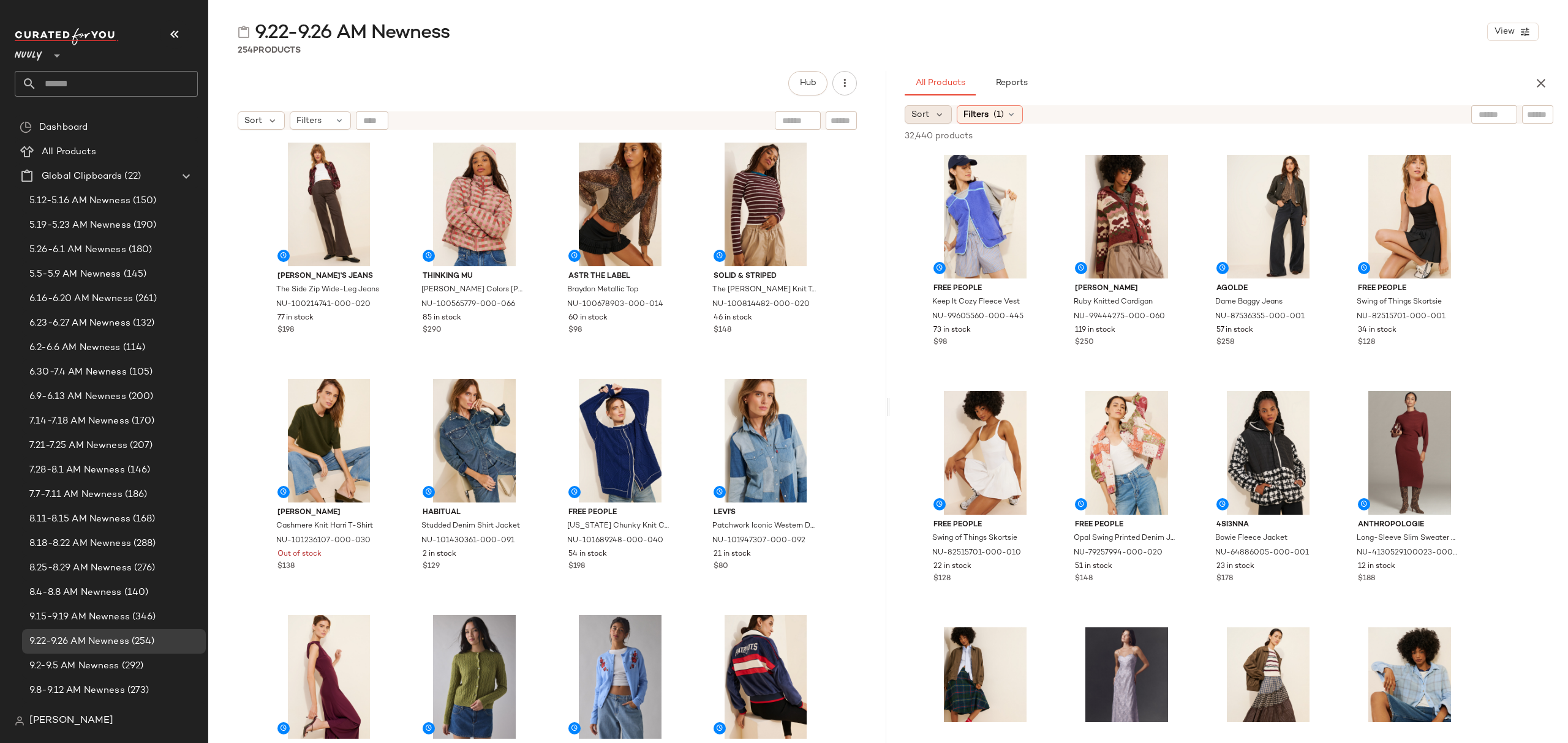
click at [936, 122] on div "Sort" at bounding box center [928, 115] width 47 height 18
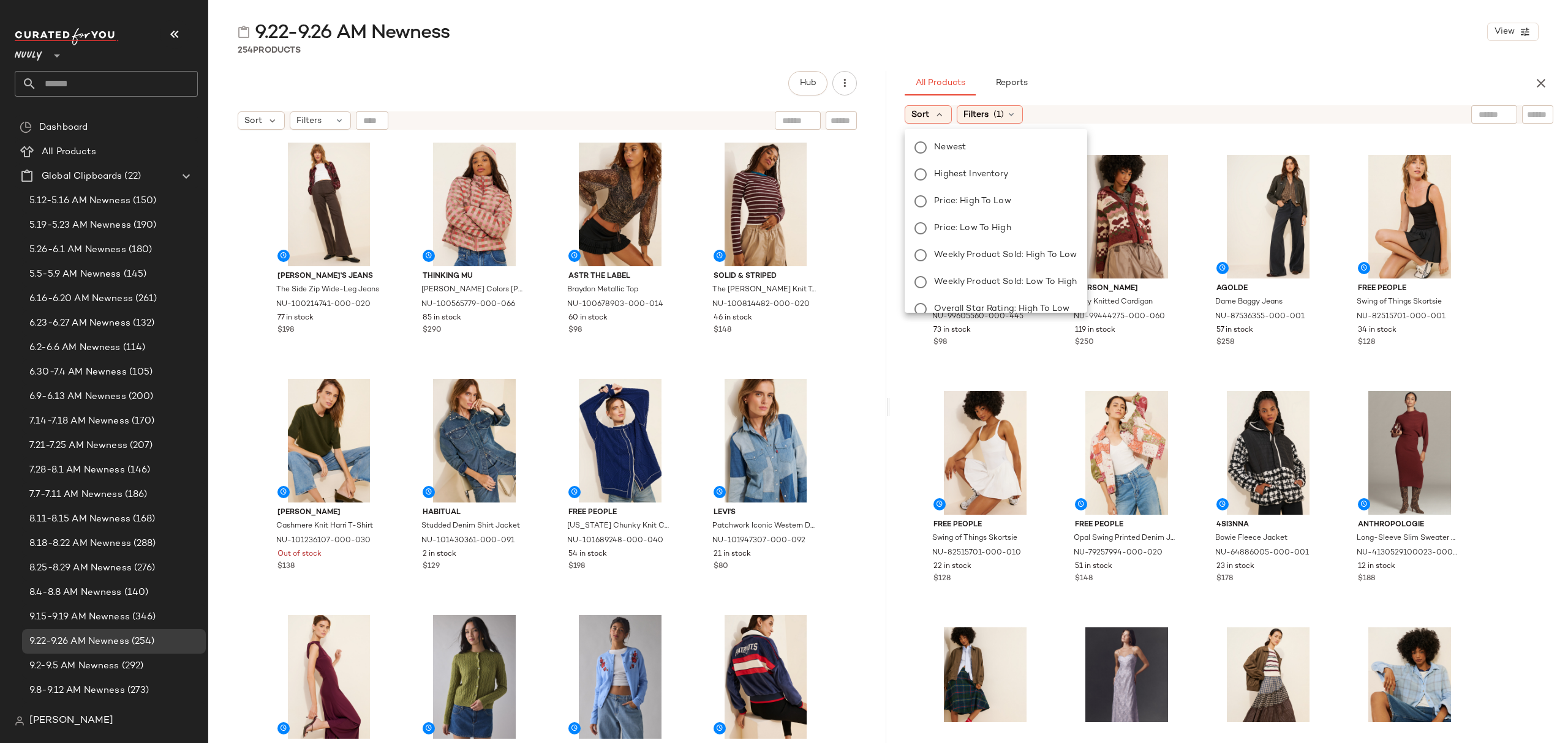
drag, startPoint x: 946, startPoint y: 146, endPoint x: 983, endPoint y: 128, distance: 41.1
click at [947, 146] on span "Newest" at bounding box center [950, 147] width 32 height 13
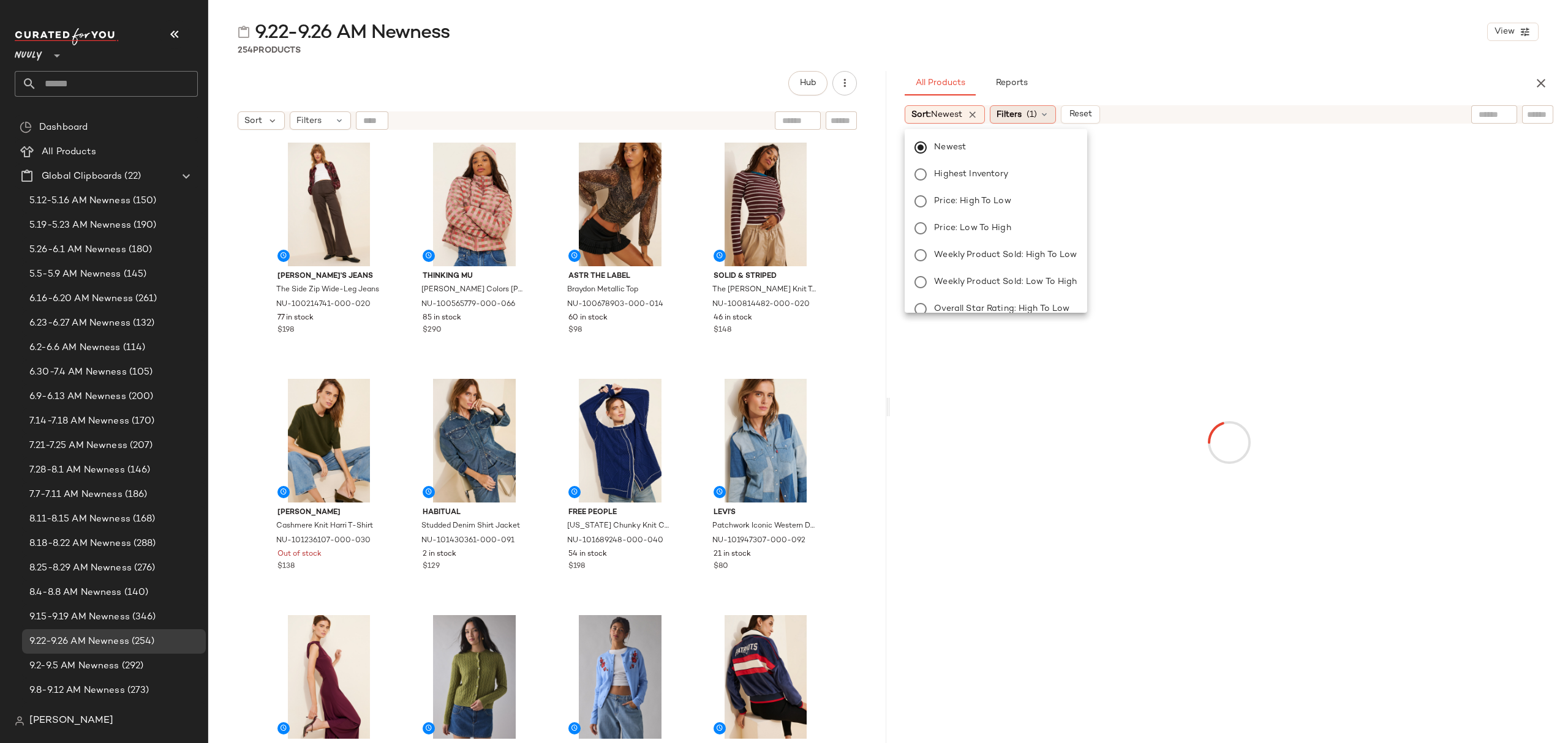
click at [1008, 110] on span "Filters" at bounding box center [1009, 114] width 25 height 13
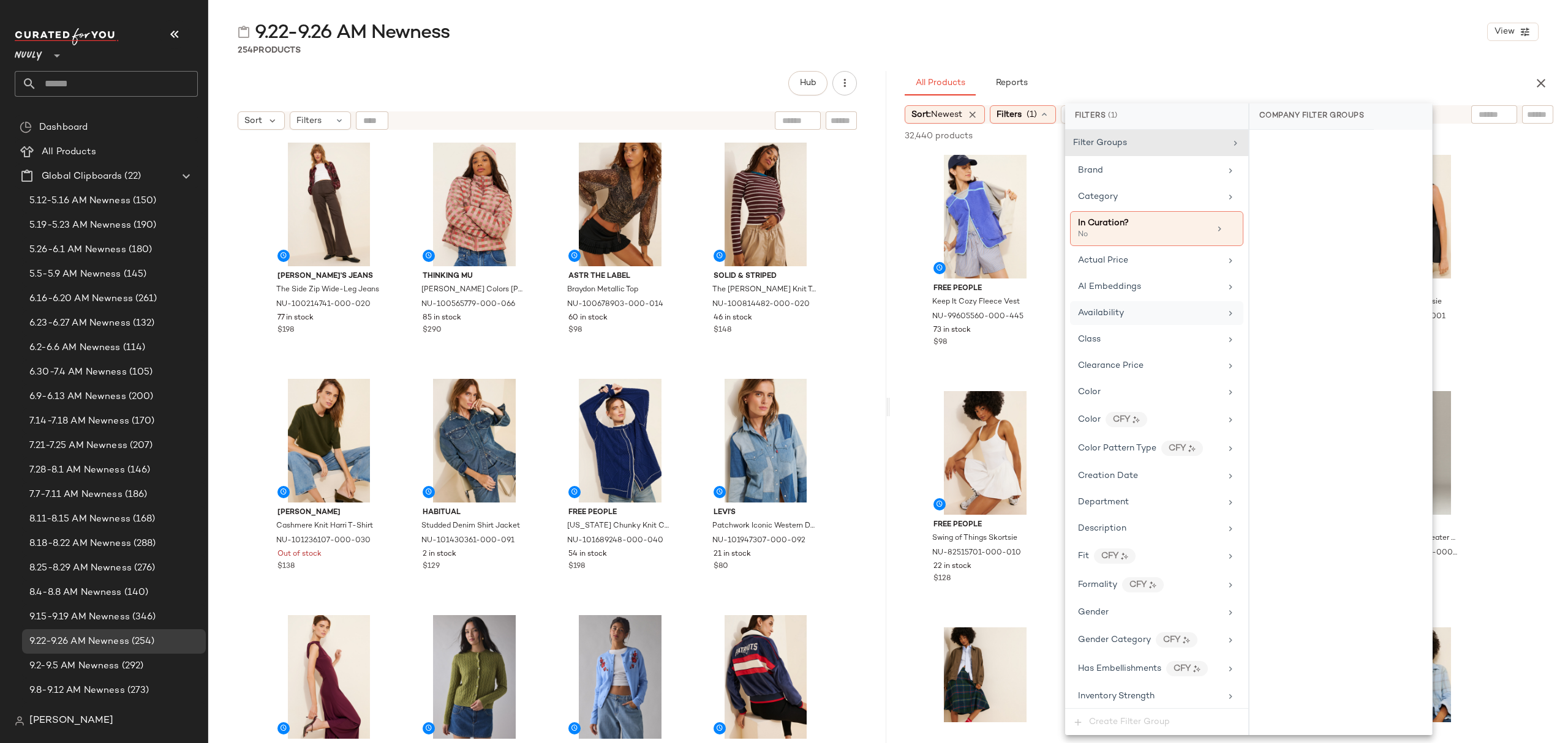
click at [1128, 325] on div "Availability" at bounding box center [1156, 313] width 174 height 23
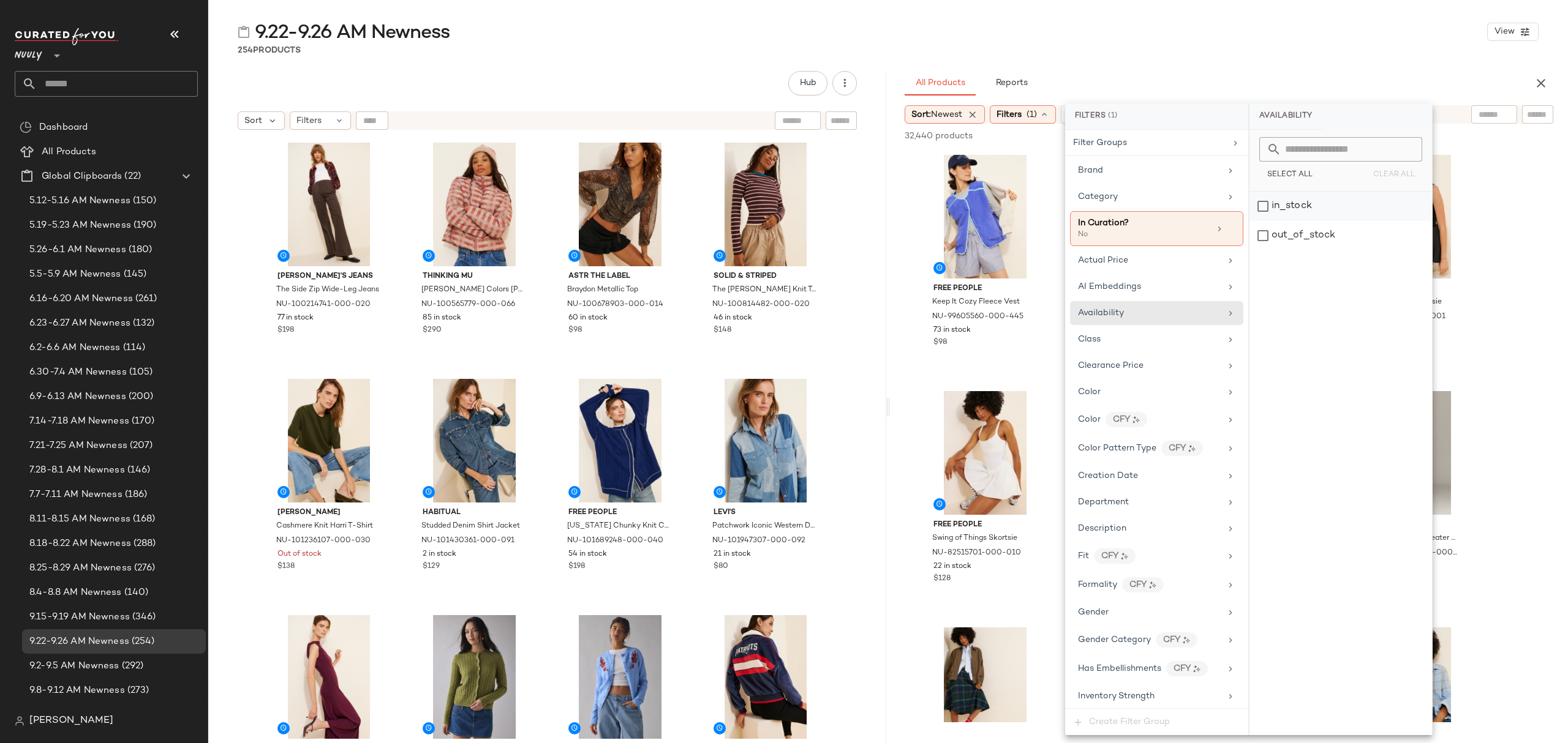
click at [1310, 204] on div "in_stock" at bounding box center [1341, 206] width 183 height 29
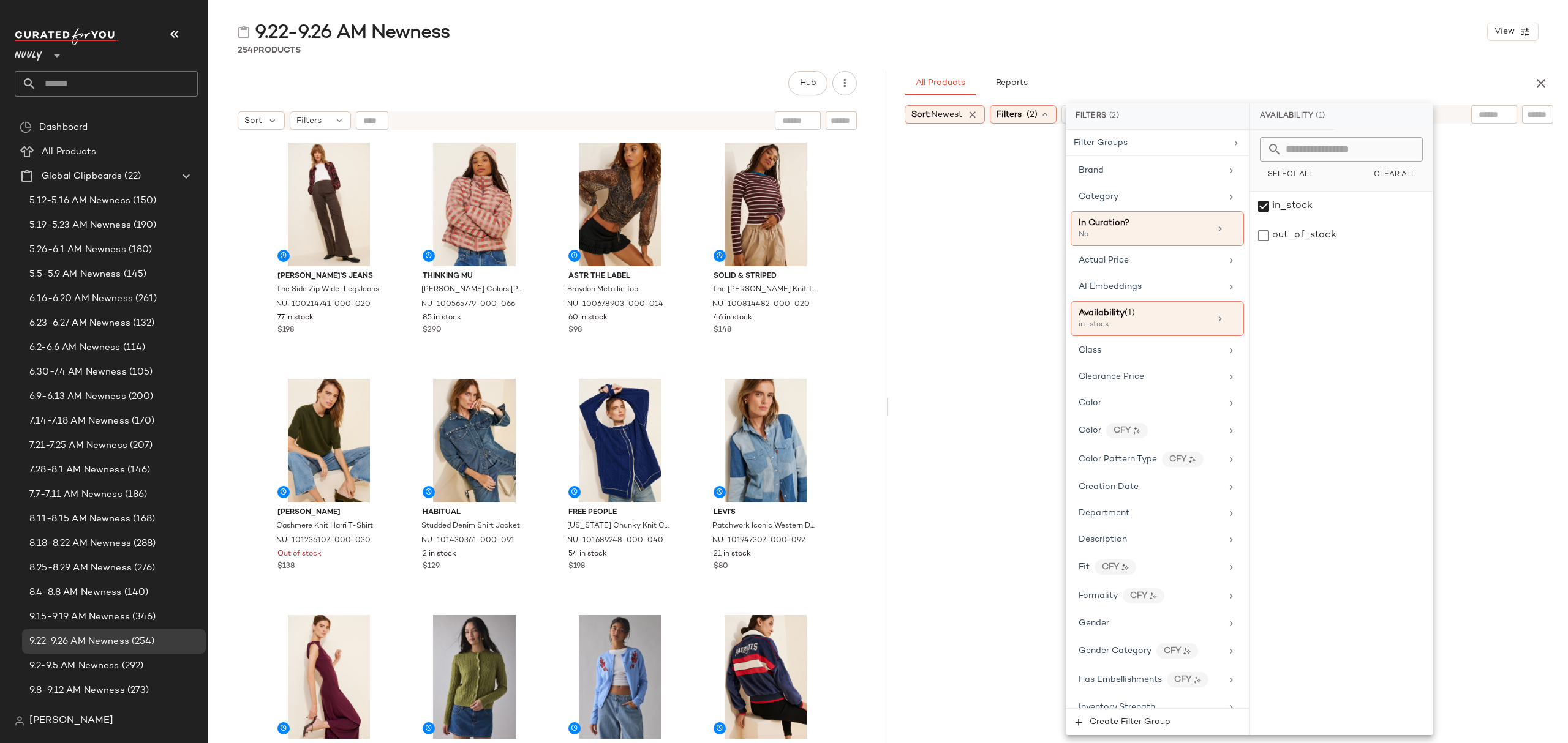
click at [1198, 69] on div "9.22-9.26 AM Newness View 254 Products Hub Sort Filters [PERSON_NAME]'s Jeans T…" at bounding box center [888, 381] width 1360 height 724
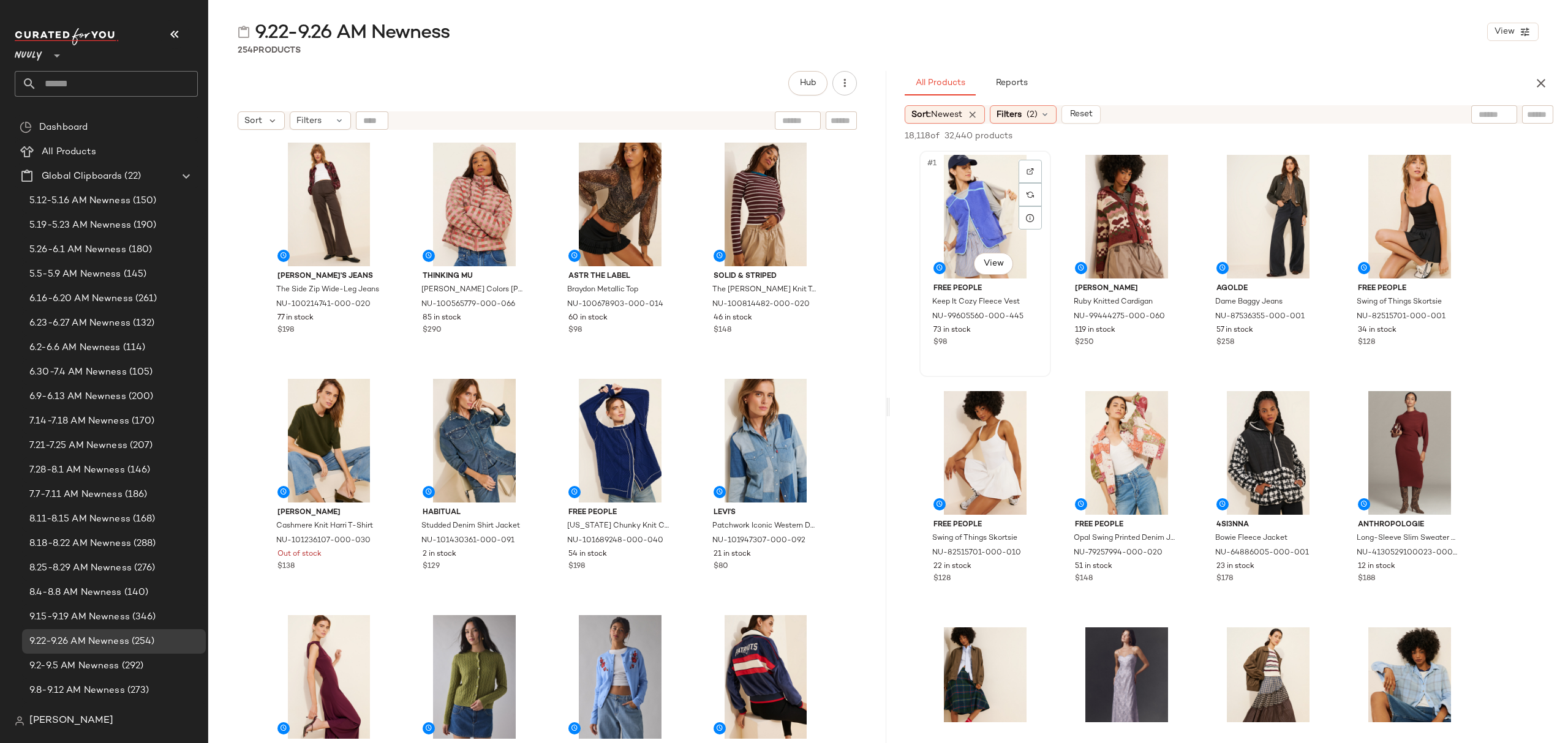
click at [947, 202] on div "#1 View" at bounding box center [985, 216] width 123 height 123
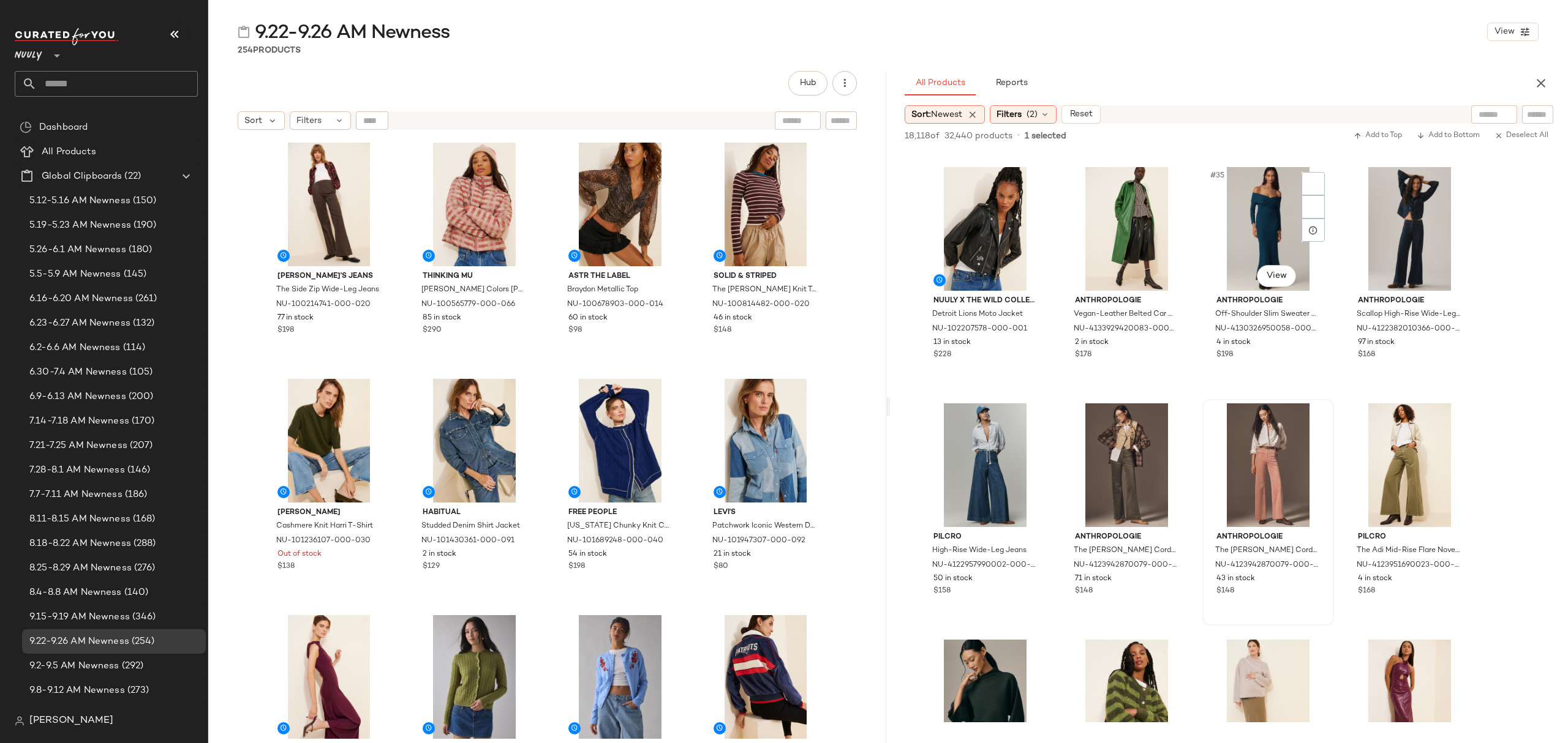
scroll to position [1877, 0]
click at [1034, 358] on div "$228" at bounding box center [985, 356] width 103 height 11
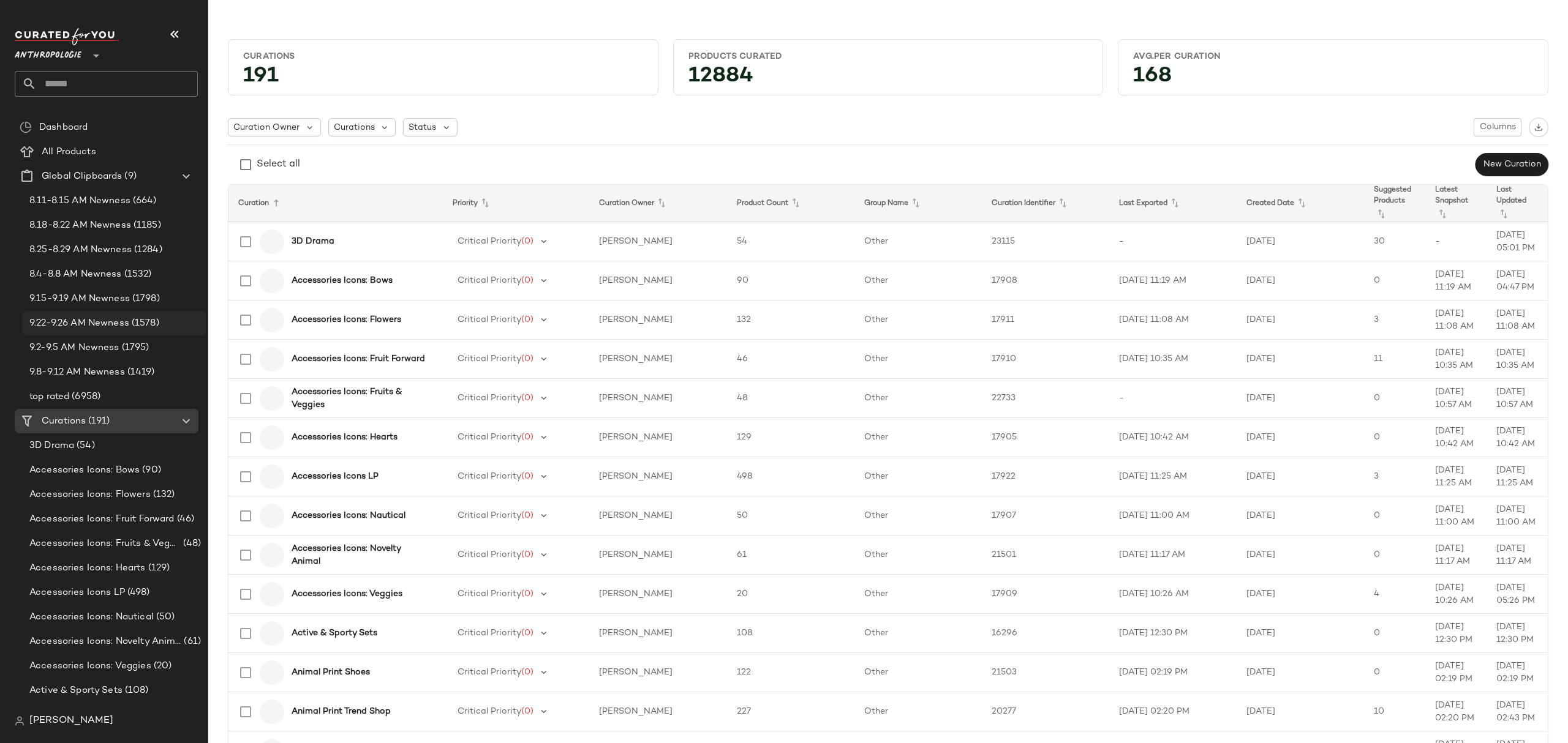
click at [106, 330] on div "9.22-9.26 AM Newness (1578)" at bounding box center [113, 323] width 184 height 24
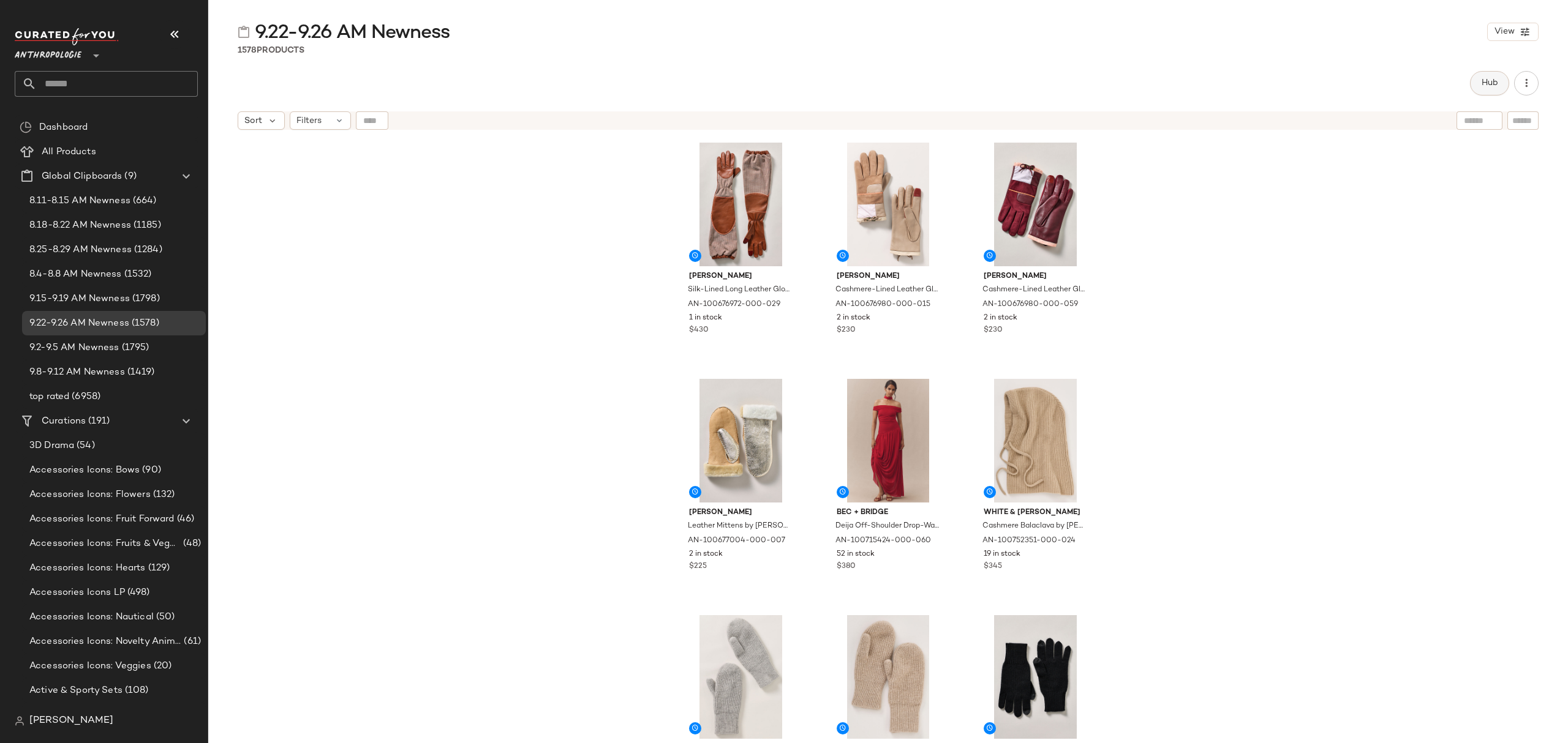
click at [1478, 90] on button "Hub" at bounding box center [1489, 83] width 39 height 24
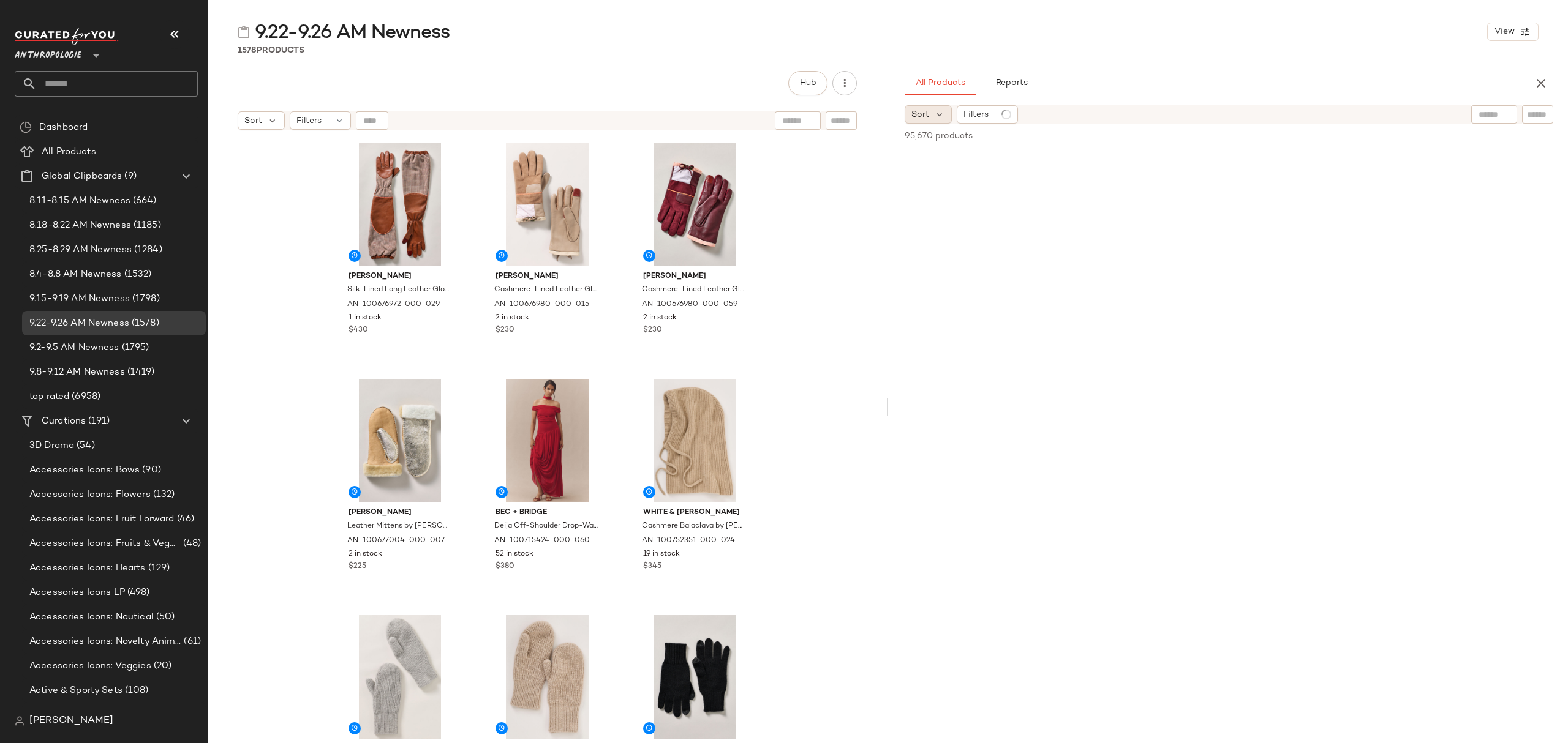
click at [925, 108] on span "Sort" at bounding box center [919, 114] width 18 height 13
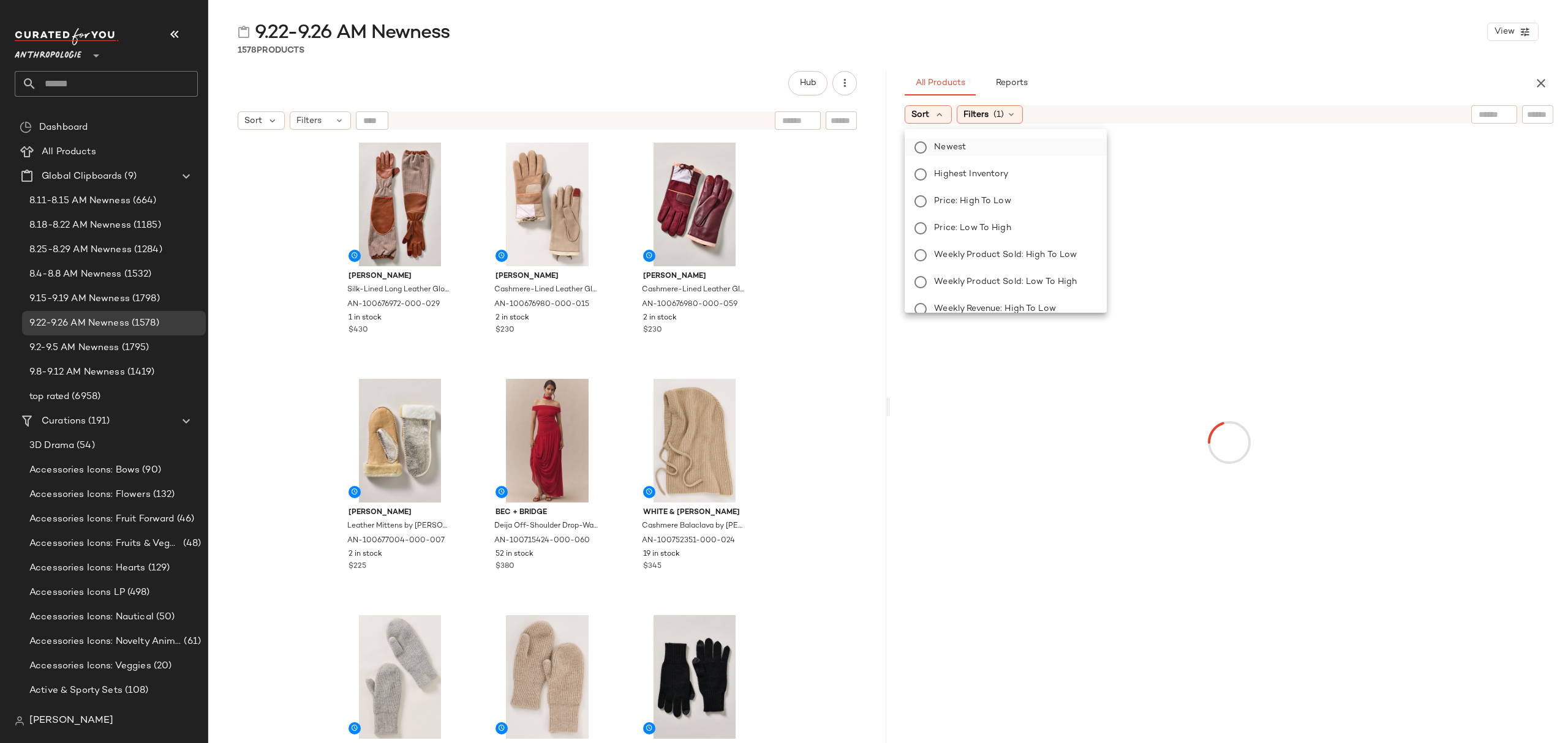
click at [951, 149] on span "Newest" at bounding box center [950, 147] width 32 height 13
click at [1000, 109] on span "Filters" at bounding box center [1009, 114] width 25 height 13
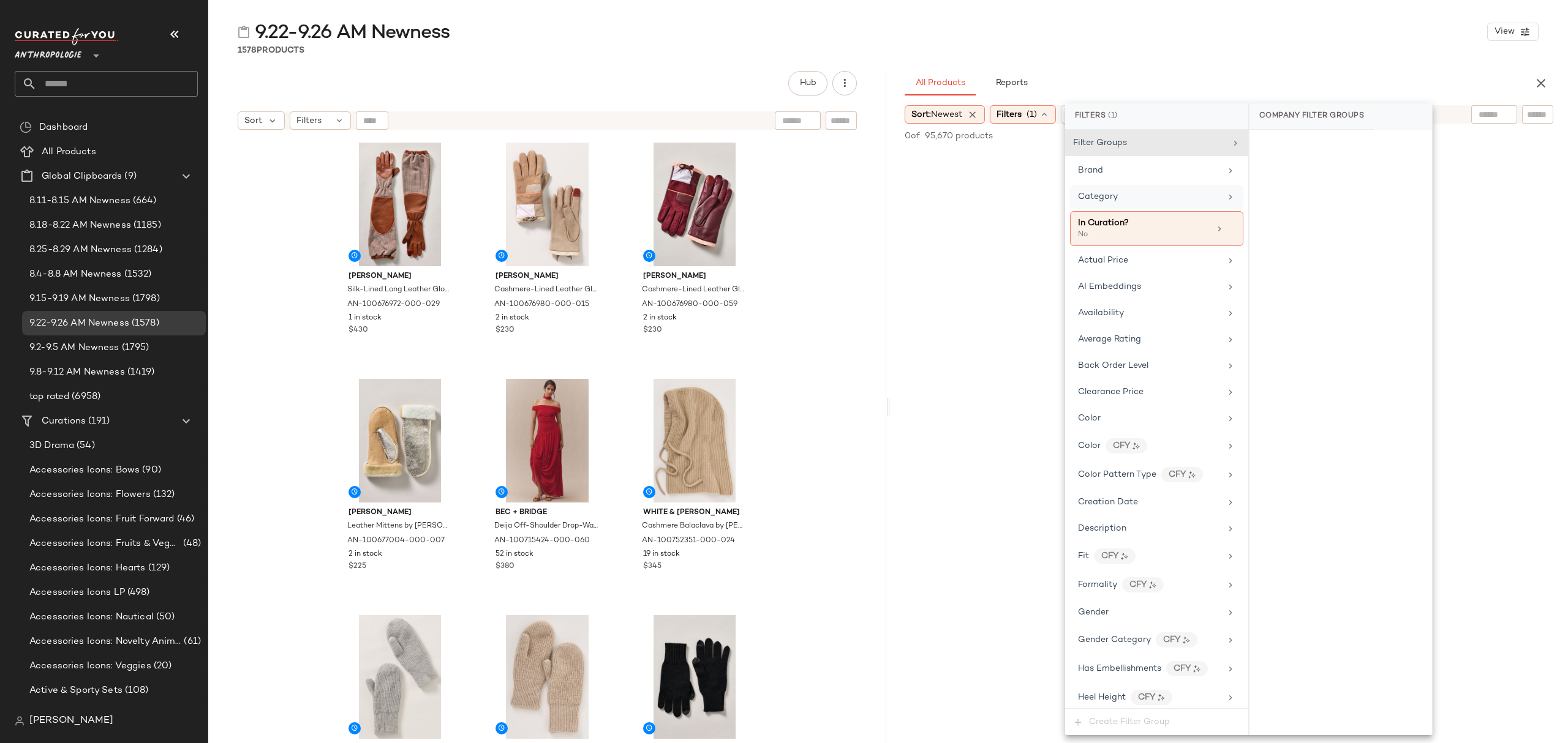
click at [1145, 199] on div "Category" at bounding box center [1149, 196] width 143 height 13
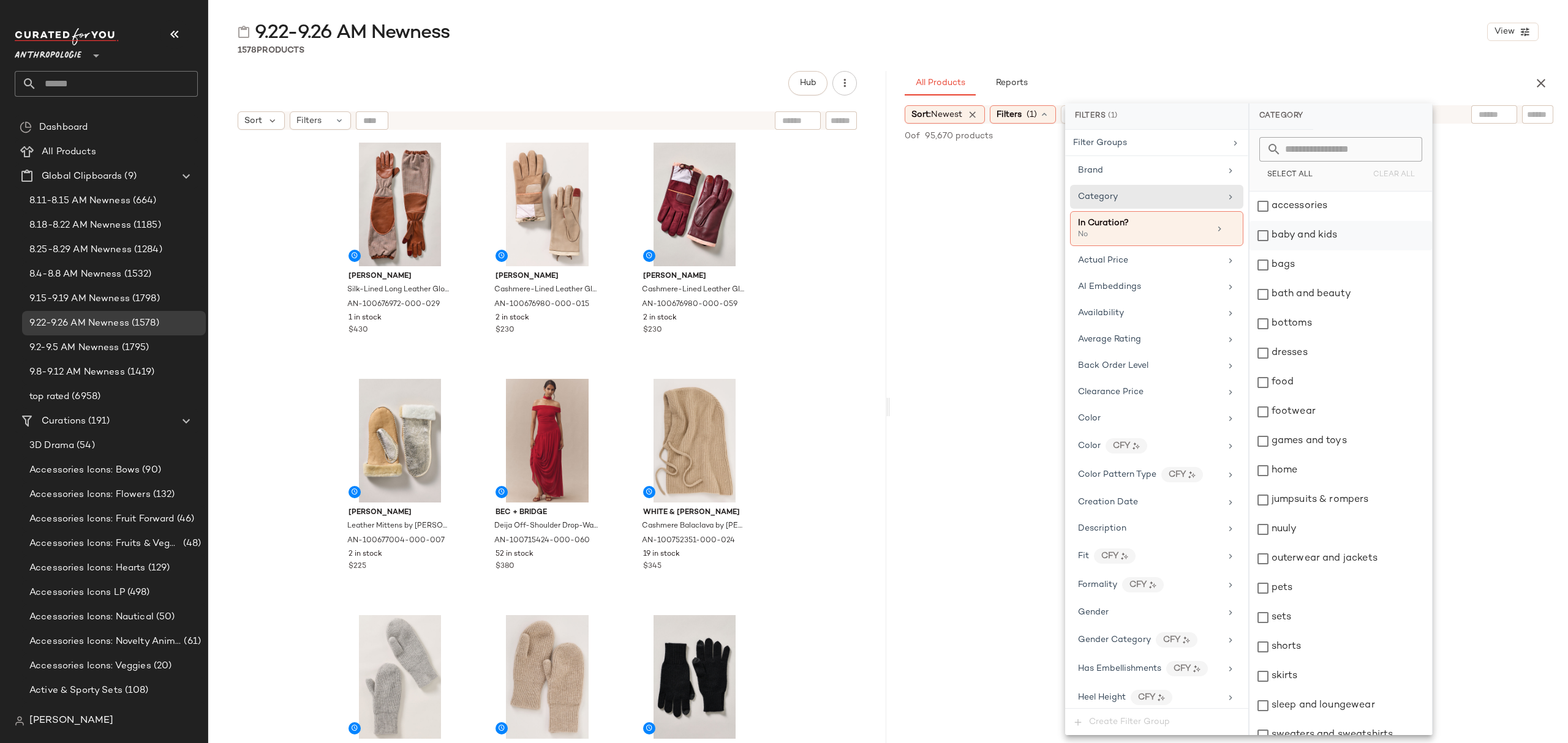
click at [1296, 202] on div "accessories" at bounding box center [1341, 206] width 183 height 29
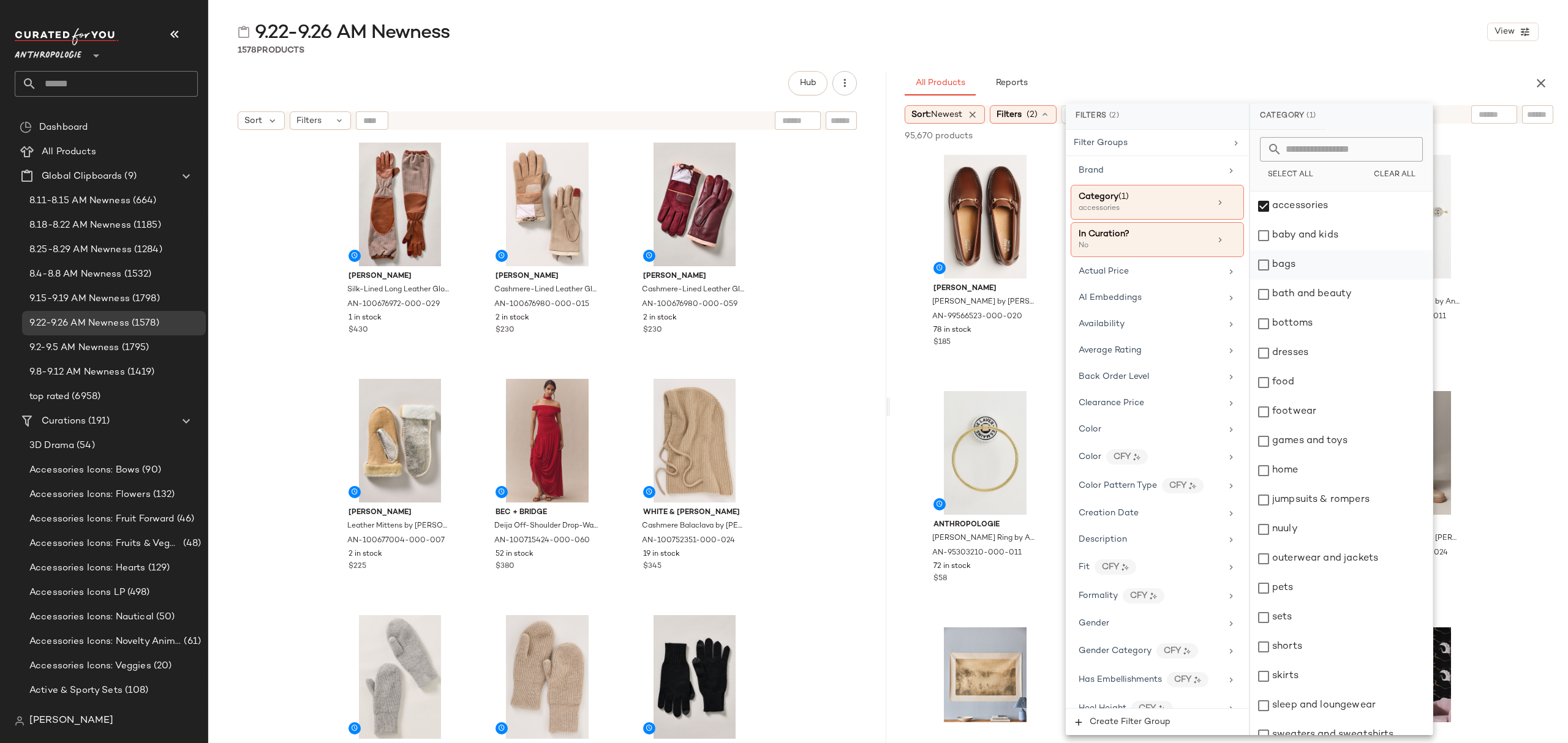
click at [1305, 260] on div "bags" at bounding box center [1341, 265] width 183 height 29
click at [1321, 326] on div "bottoms" at bounding box center [1341, 324] width 183 height 29
click at [1320, 353] on div "dresses" at bounding box center [1341, 353] width 183 height 29
click at [1319, 410] on div "footwear" at bounding box center [1341, 412] width 183 height 29
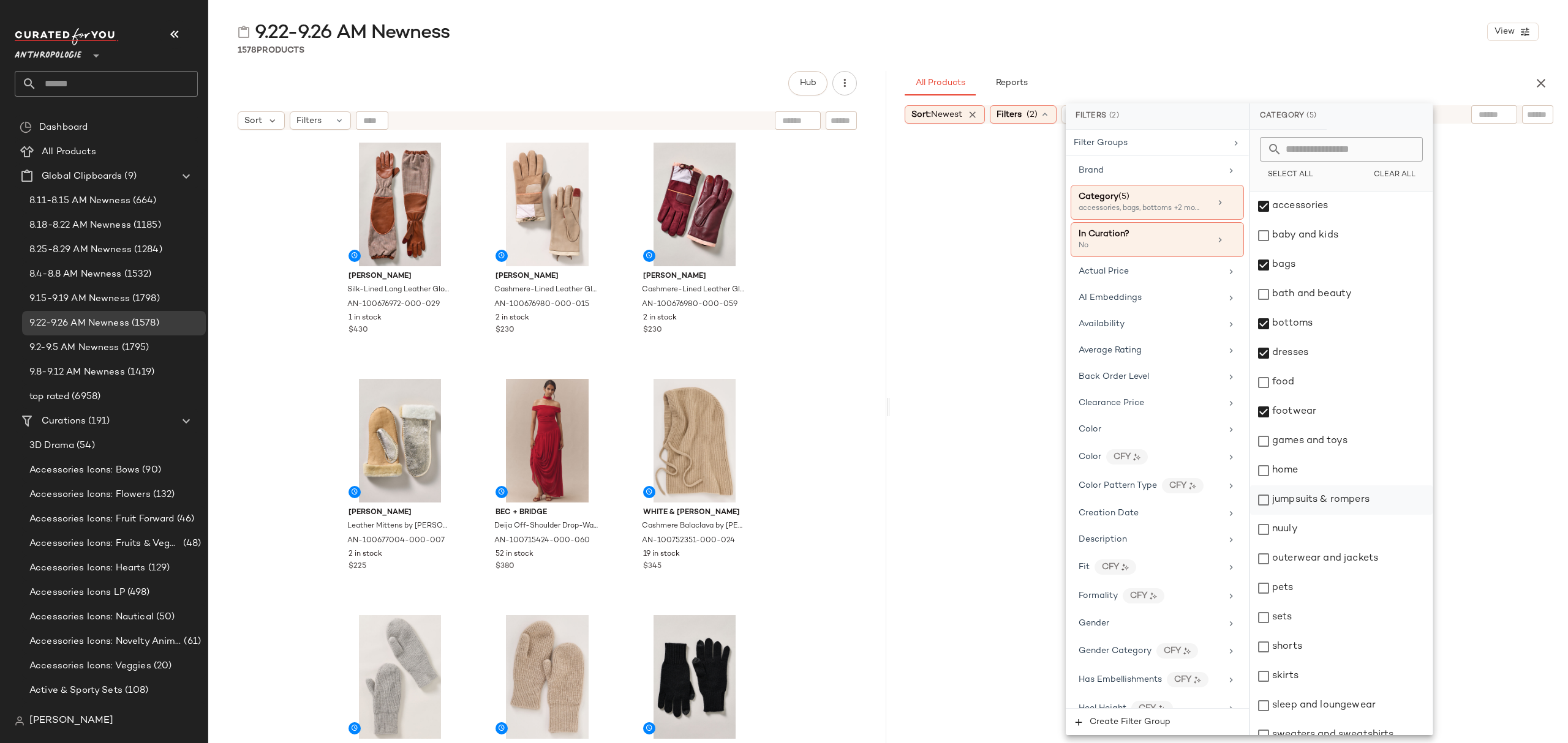
click at [1317, 503] on div "jumpsuits & rompers" at bounding box center [1341, 500] width 183 height 29
click at [1312, 532] on div "nuuly" at bounding box center [1341, 529] width 183 height 29
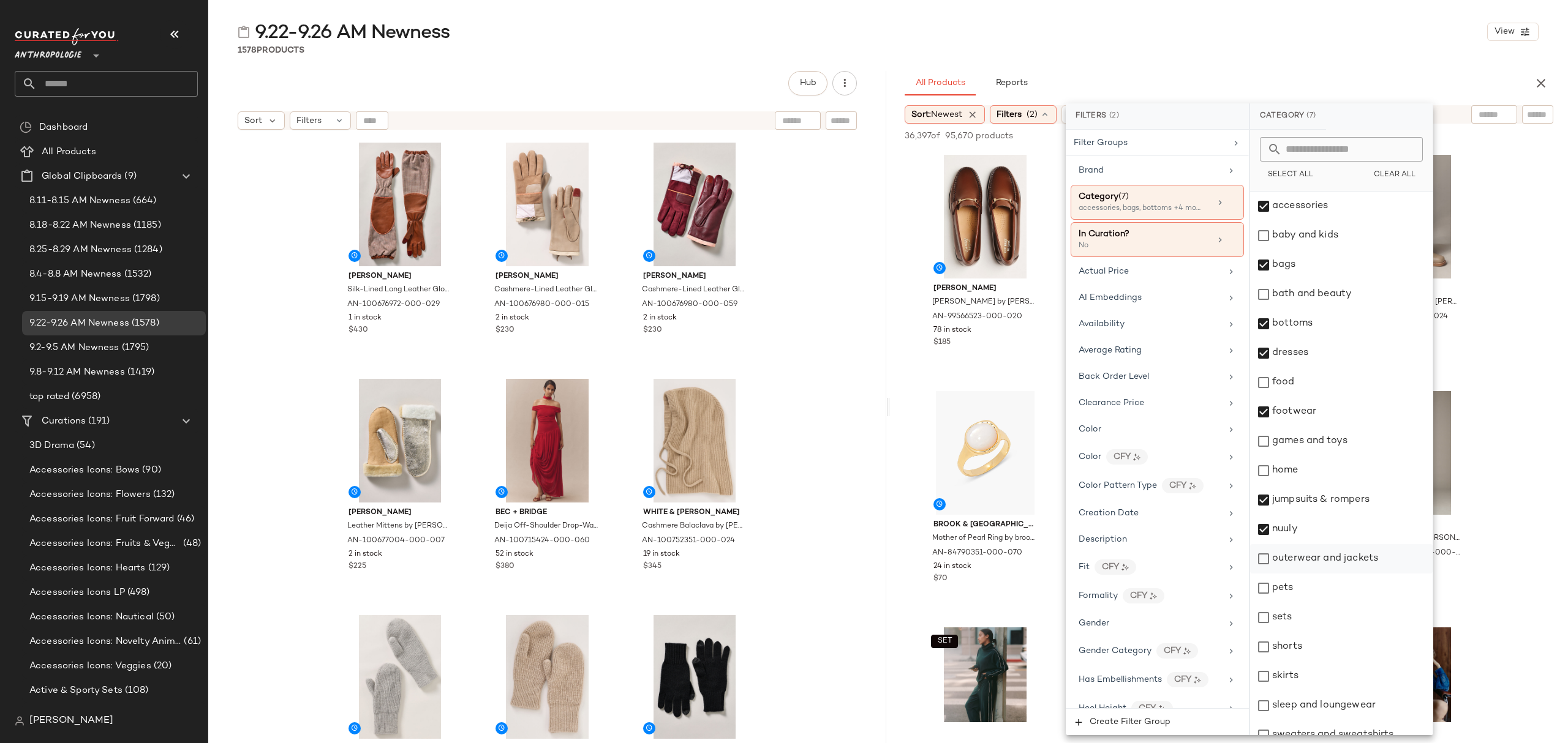
click at [1318, 559] on div "outerwear and jackets" at bounding box center [1341, 559] width 183 height 29
click at [1297, 617] on div "sets" at bounding box center [1341, 617] width 183 height 29
click at [1304, 643] on div "shorts" at bounding box center [1341, 647] width 183 height 29
click at [1310, 679] on div "skirts" at bounding box center [1341, 676] width 183 height 29
click at [1315, 710] on div "sleep and loungewear" at bounding box center [1341, 705] width 183 height 29
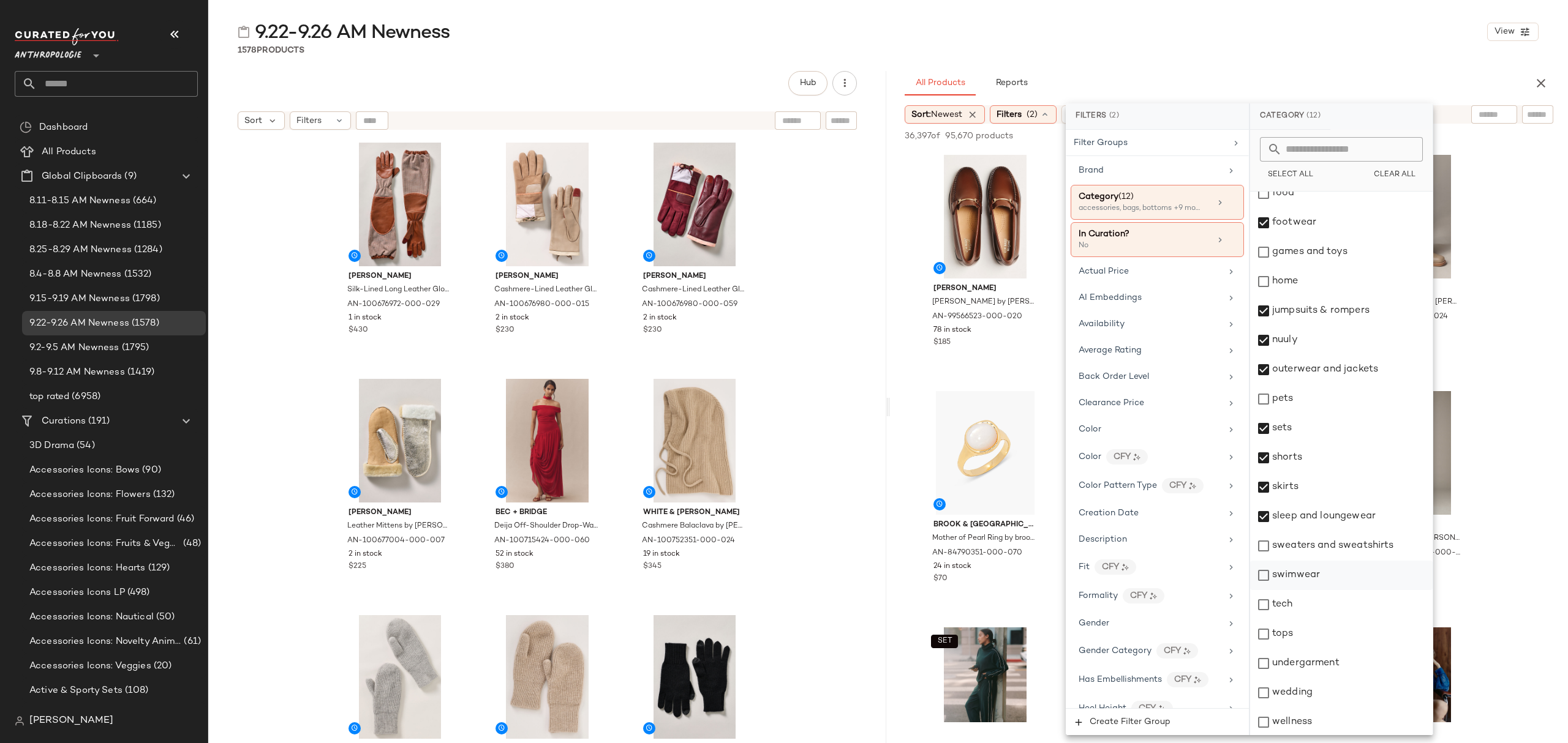
scroll to position [191, 0]
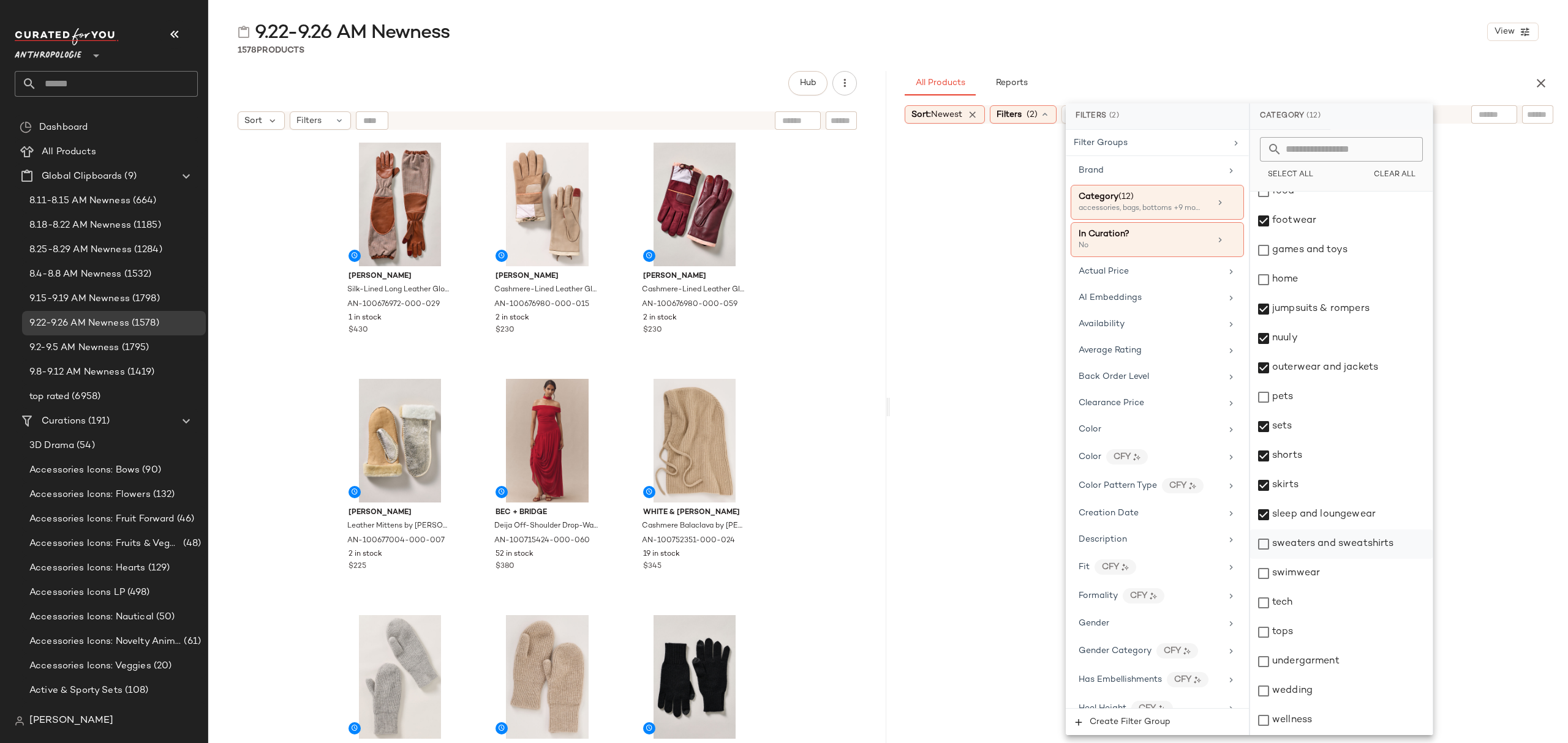
click at [1345, 540] on div "sweaters and sweatshirts" at bounding box center [1341, 544] width 183 height 29
click at [1326, 574] on div "swimwear" at bounding box center [1341, 574] width 183 height 29
click at [1311, 636] on div "tops" at bounding box center [1341, 632] width 183 height 29
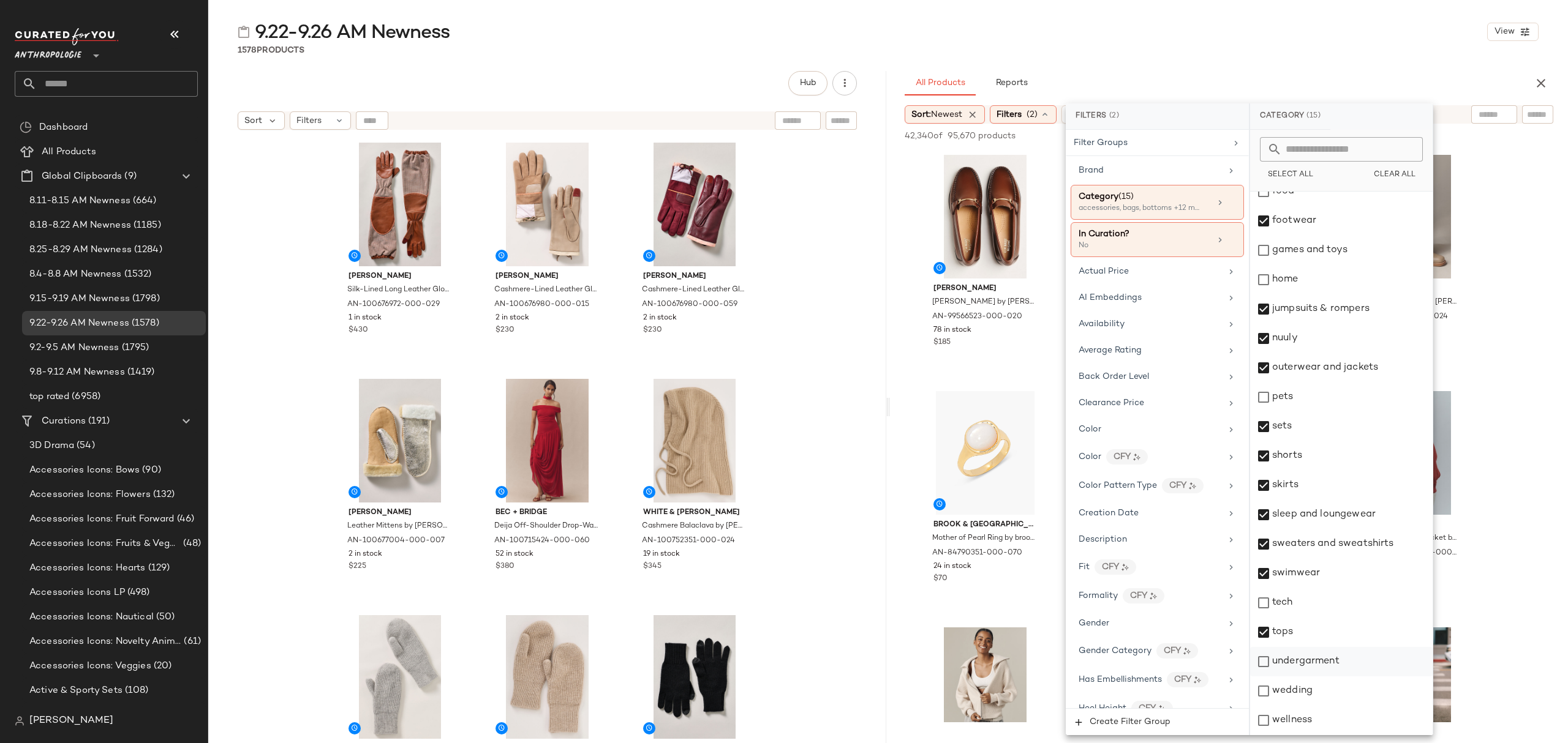
click at [1321, 662] on div "undergarment" at bounding box center [1341, 662] width 183 height 29
click at [1328, 697] on div "wedding" at bounding box center [1341, 691] width 183 height 29
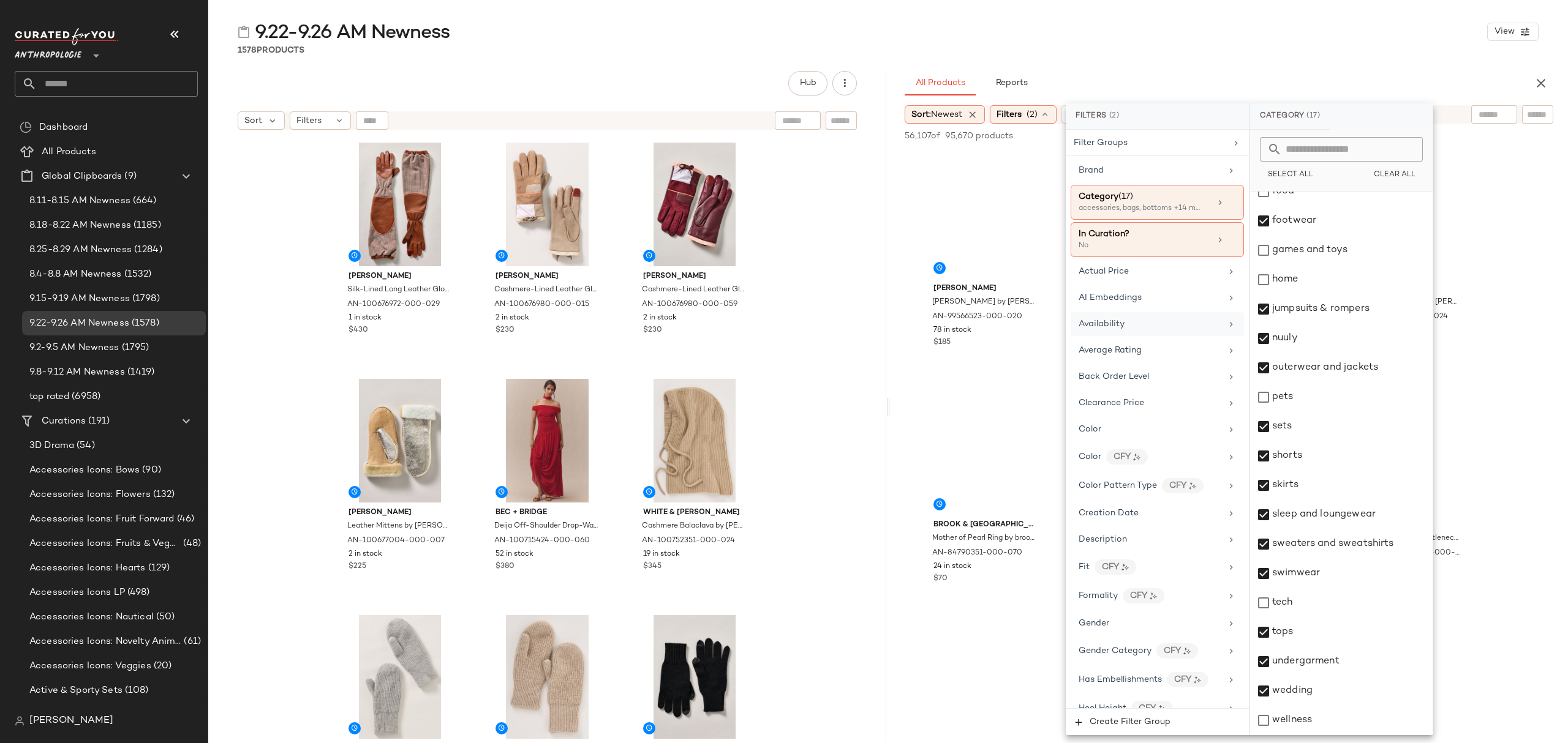
click at [1133, 321] on div "Availability" at bounding box center [1150, 324] width 143 height 13
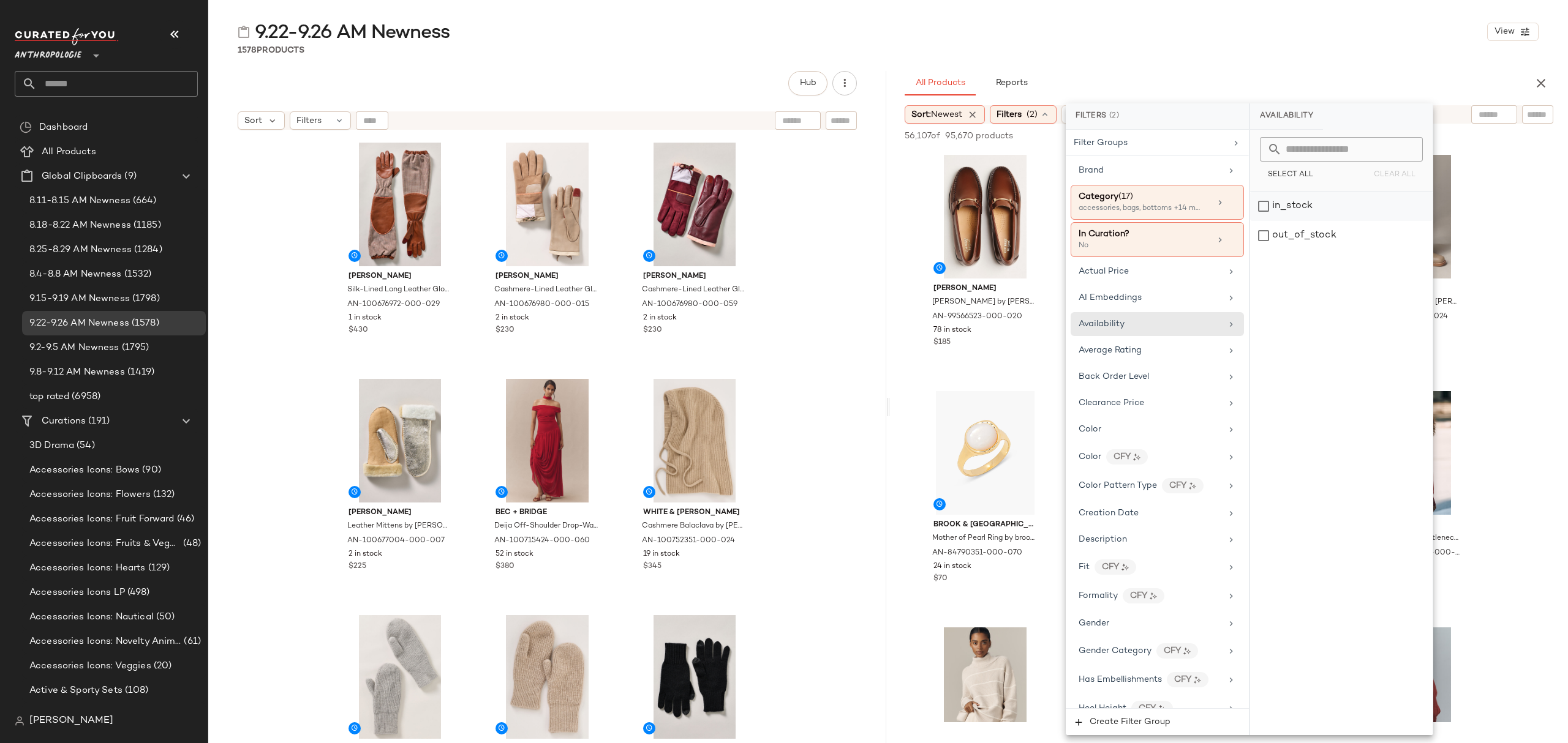
click at [1338, 206] on div "in_stock" at bounding box center [1341, 206] width 183 height 29
click at [1285, 39] on div "9.22-9.26 AM Newness View" at bounding box center [888, 31] width 1360 height 24
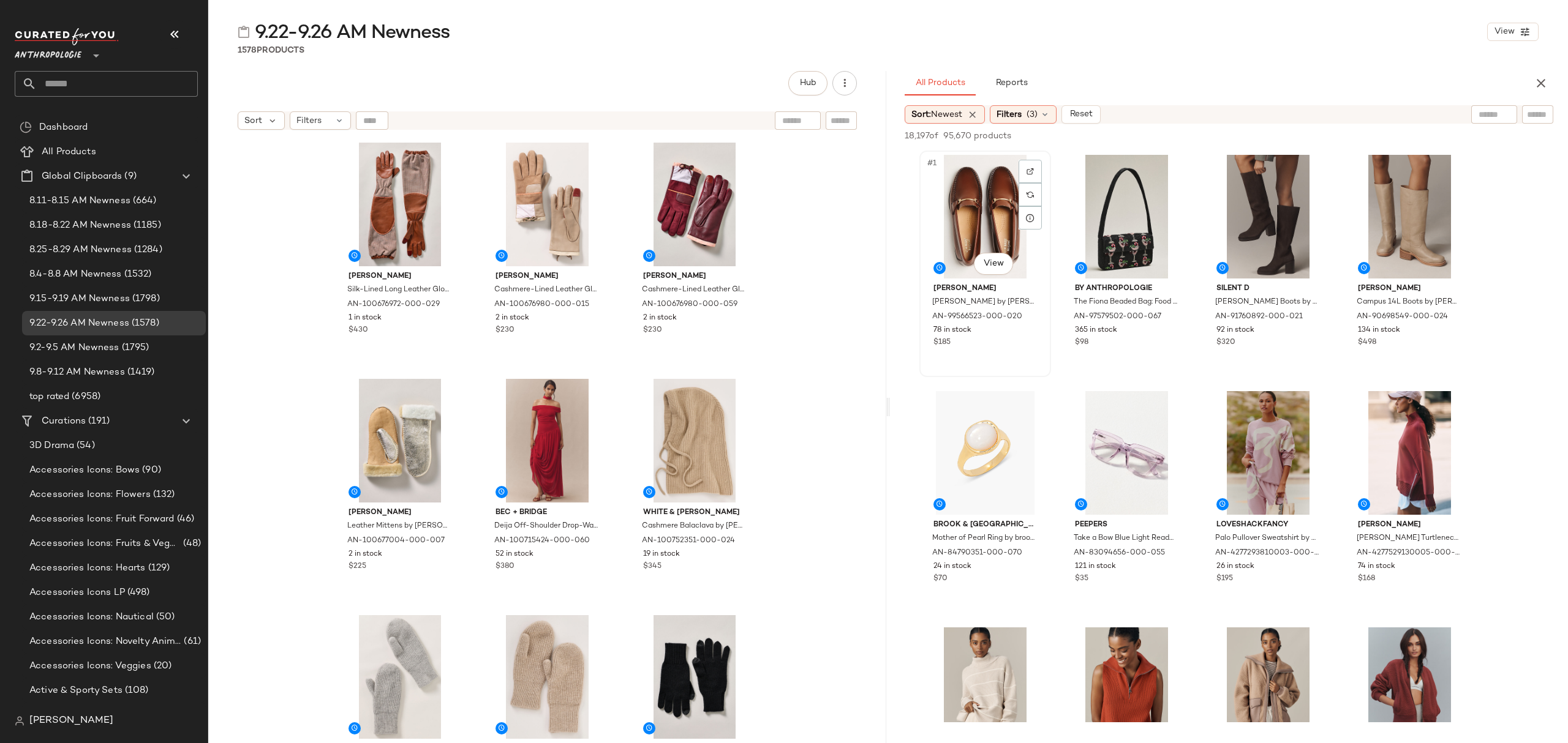
click at [978, 186] on div "#1 View" at bounding box center [985, 216] width 123 height 123
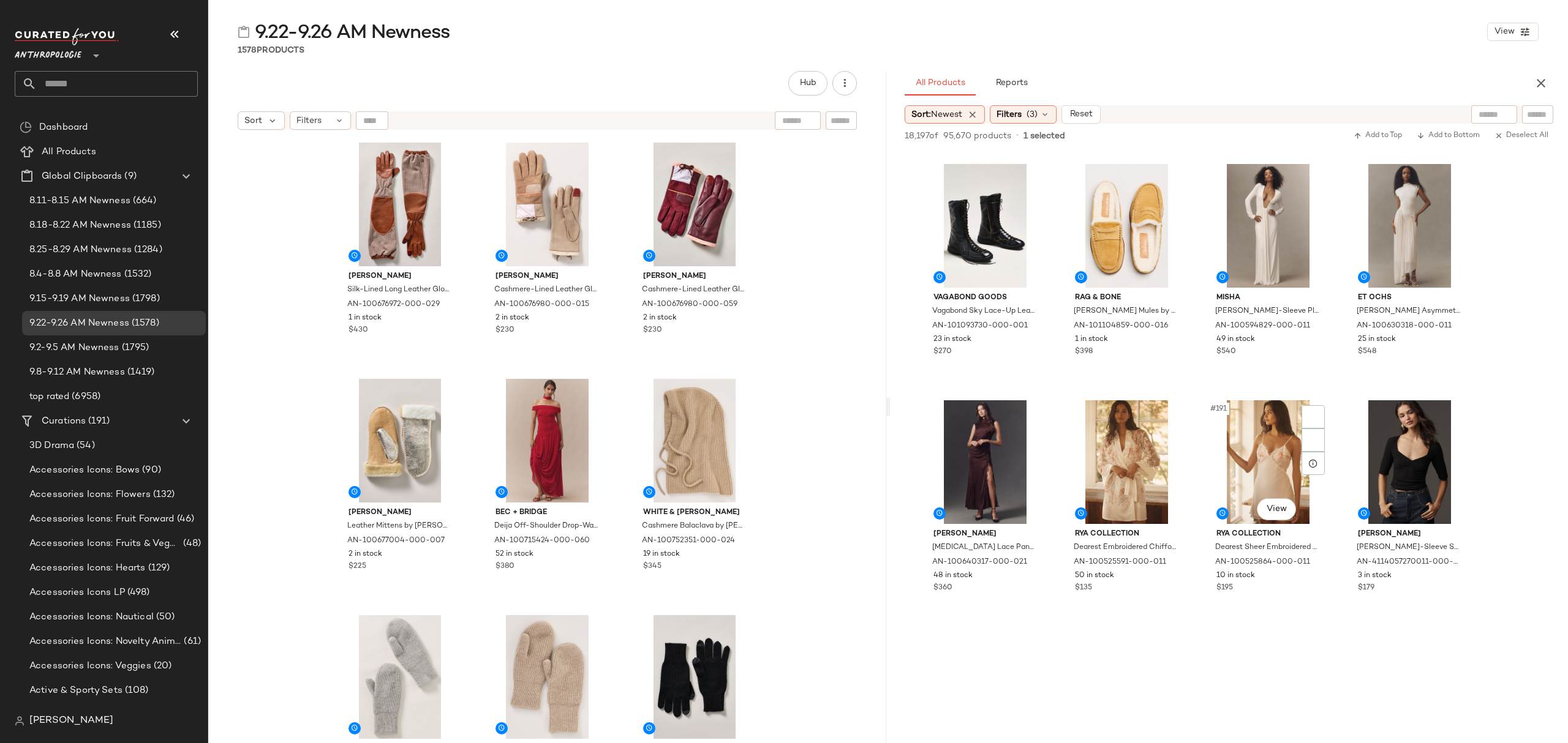
scroll to position [10857, 0]
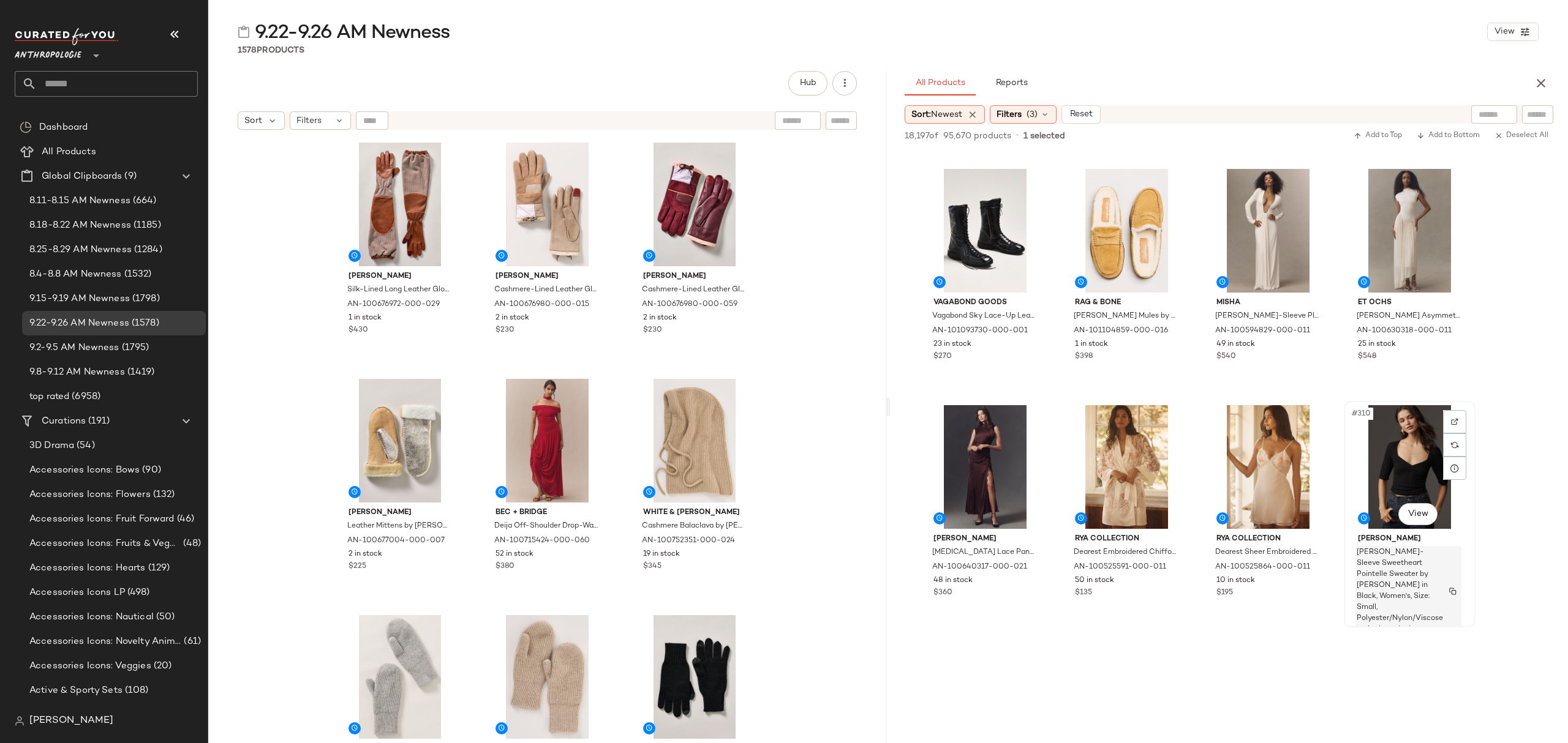
click at [1435, 595] on span "Merril Short-Sleeve Sweetheart Pointelle Sweater by PAIGE in Black, Women's, Si…" at bounding box center [1399, 591] width 86 height 88
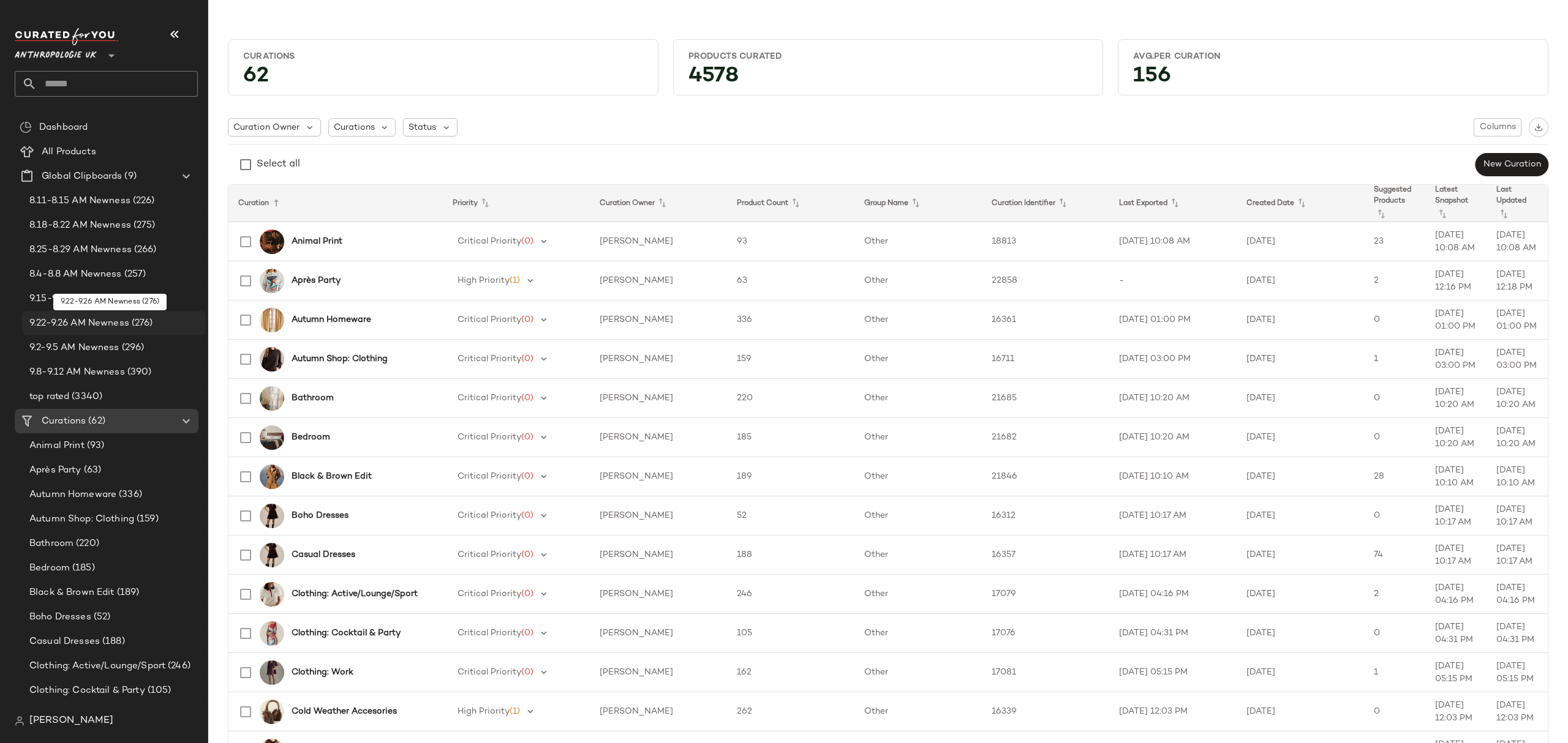
click at [117, 325] on span "9.22-9.26 AM Newness" at bounding box center [79, 323] width 100 height 14
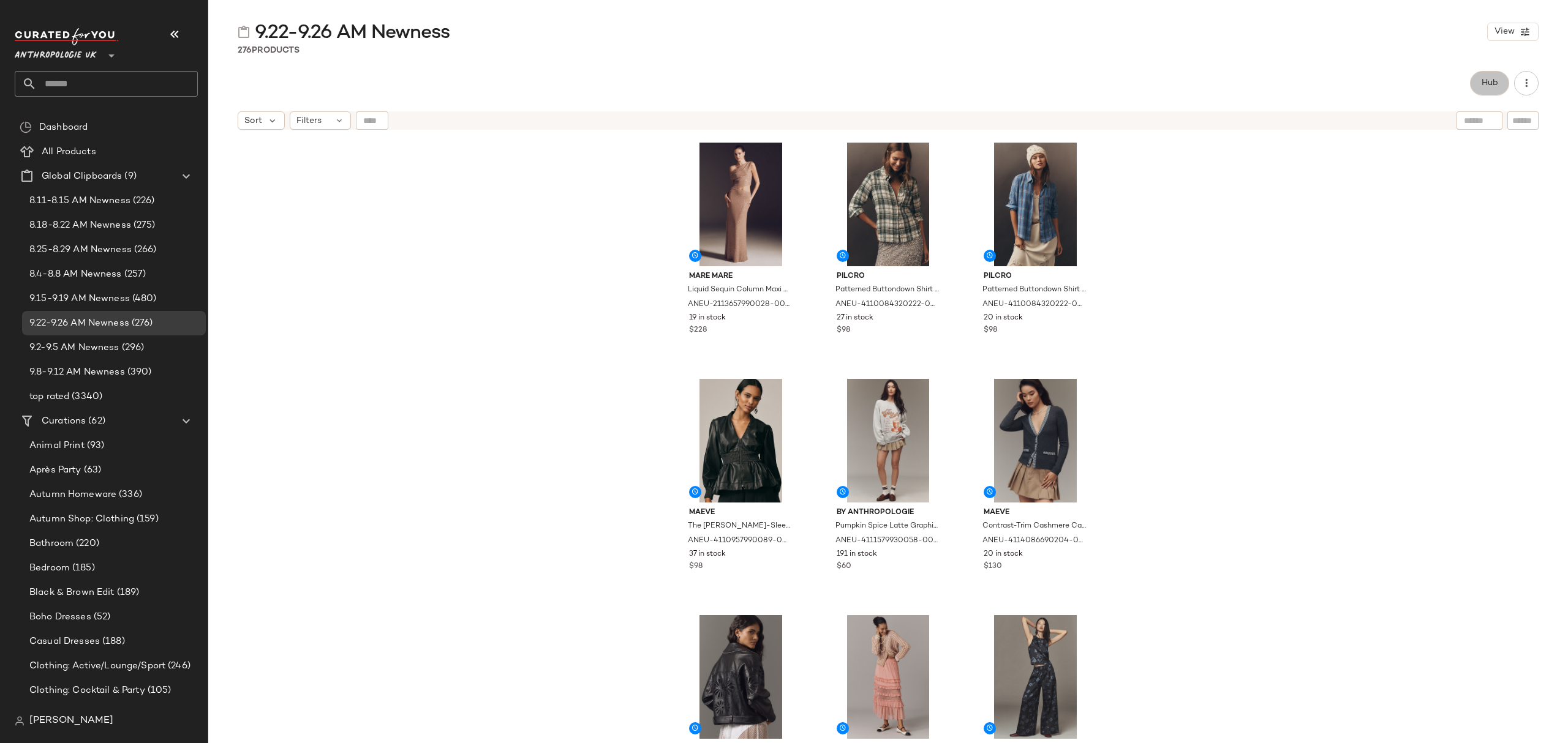
click at [1494, 81] on span "Hub" at bounding box center [1489, 83] width 17 height 10
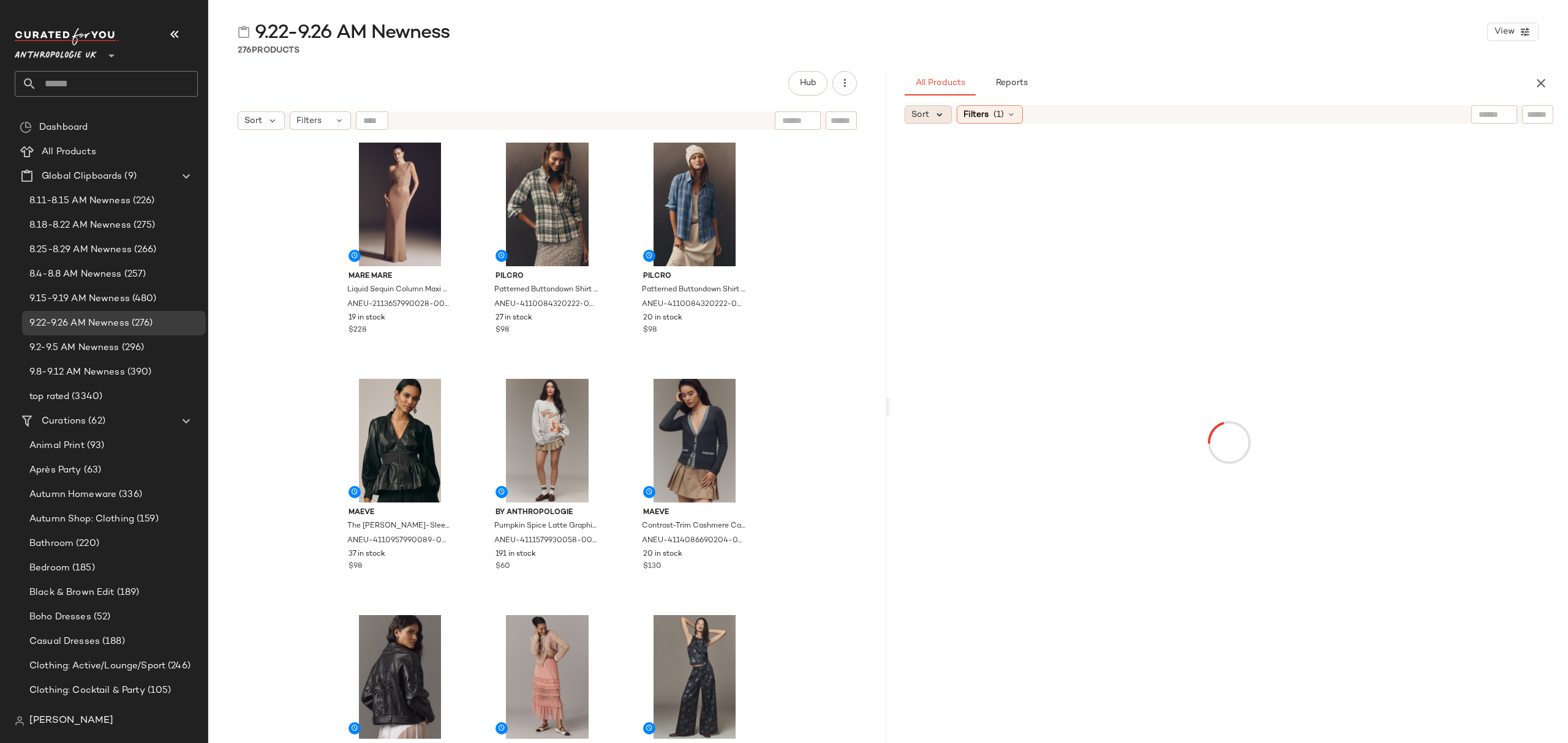
click at [934, 116] on icon at bounding box center [939, 114] width 11 height 11
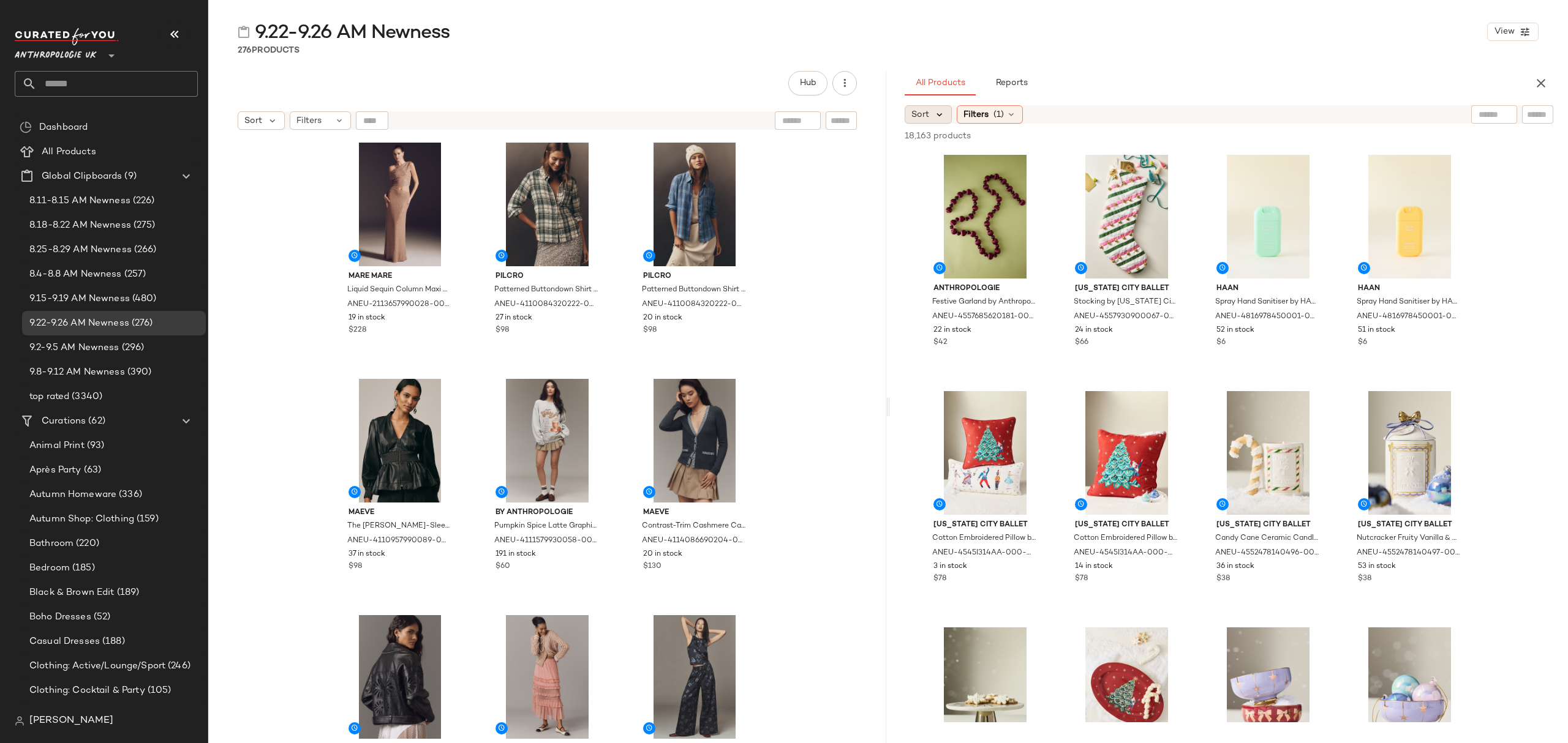
click at [943, 118] on icon at bounding box center [939, 114] width 11 height 11
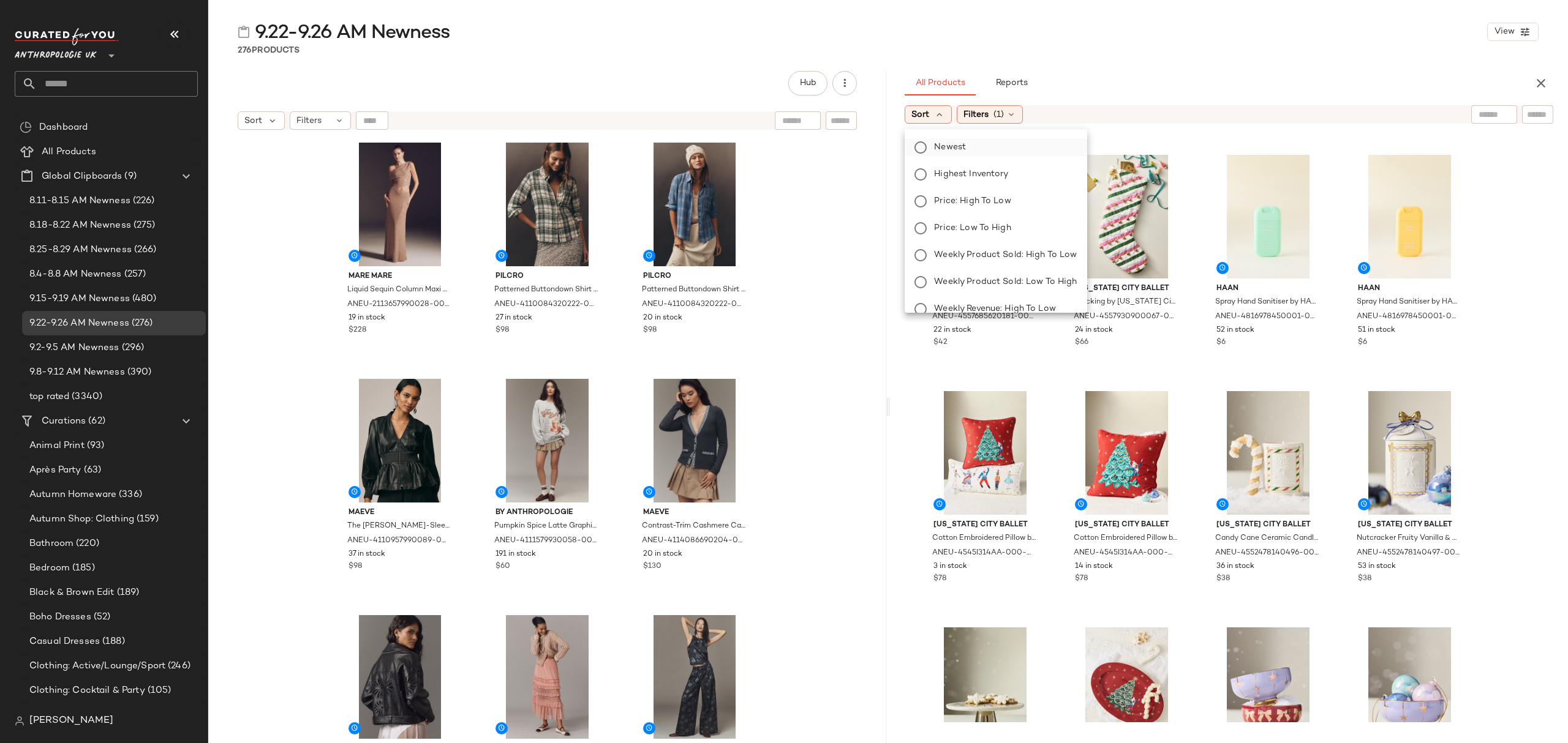
click at [963, 148] on span "Newest" at bounding box center [950, 147] width 32 height 13
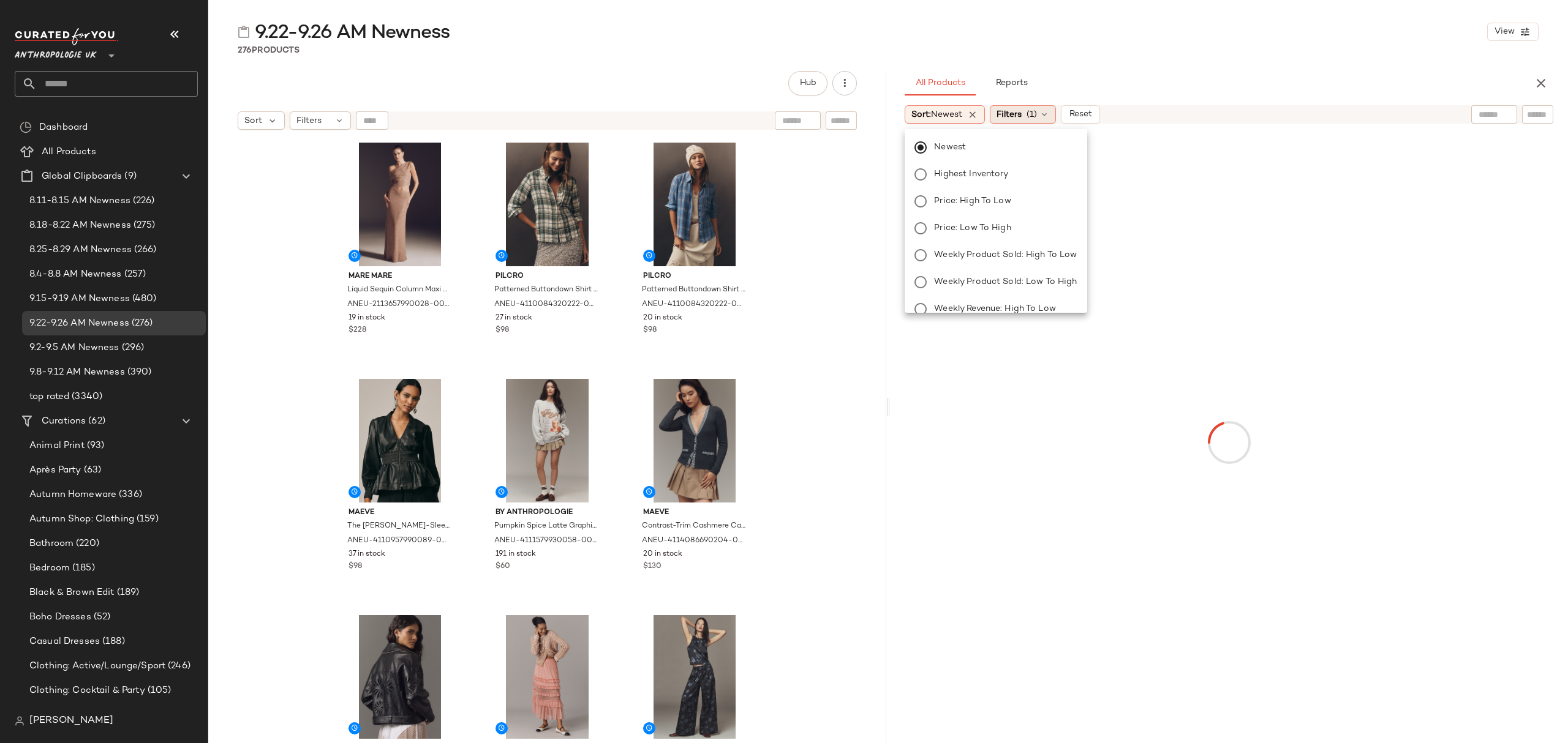
click at [1022, 116] on span "Filters" at bounding box center [1009, 114] width 25 height 13
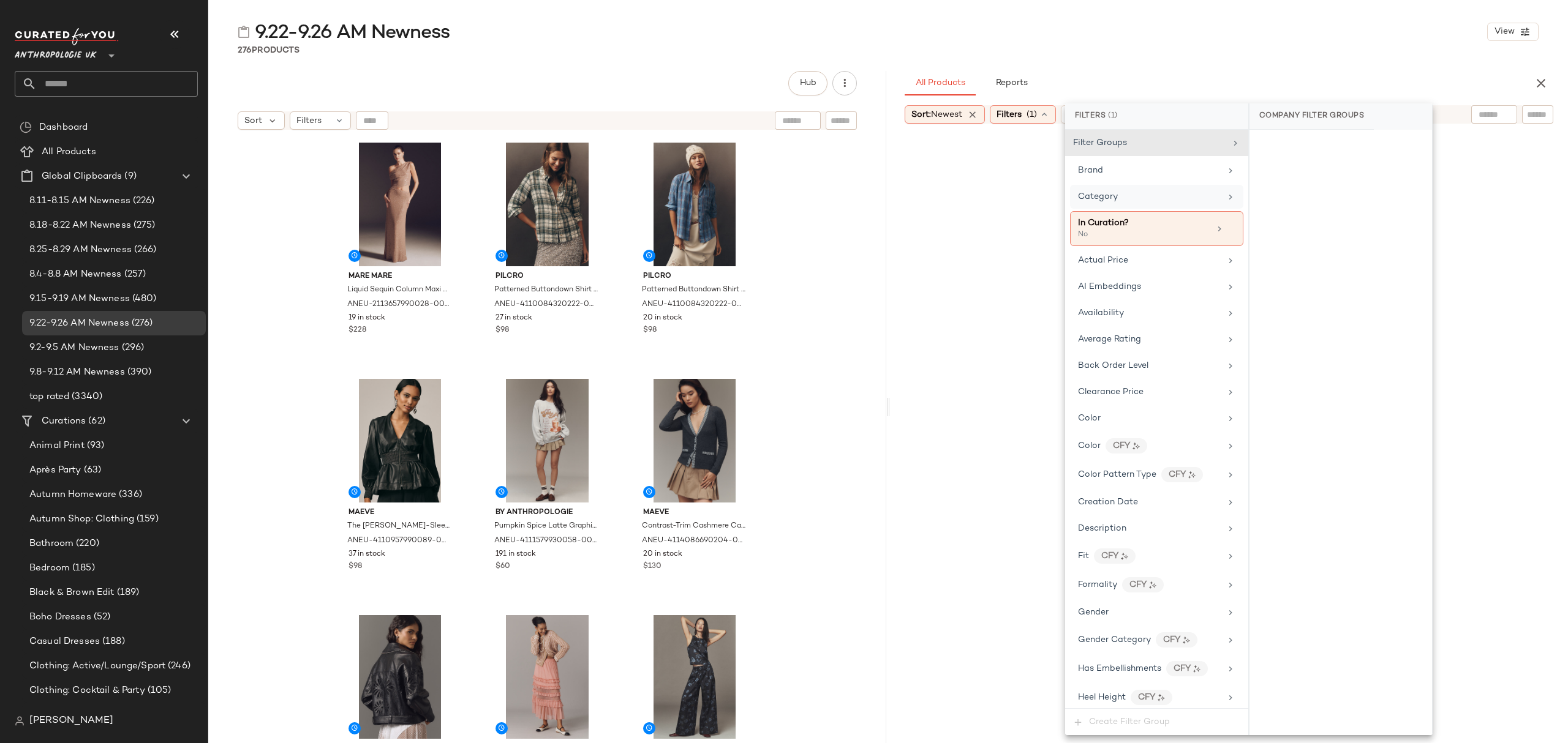
click at [1088, 192] on span "Category" at bounding box center [1097, 196] width 39 height 9
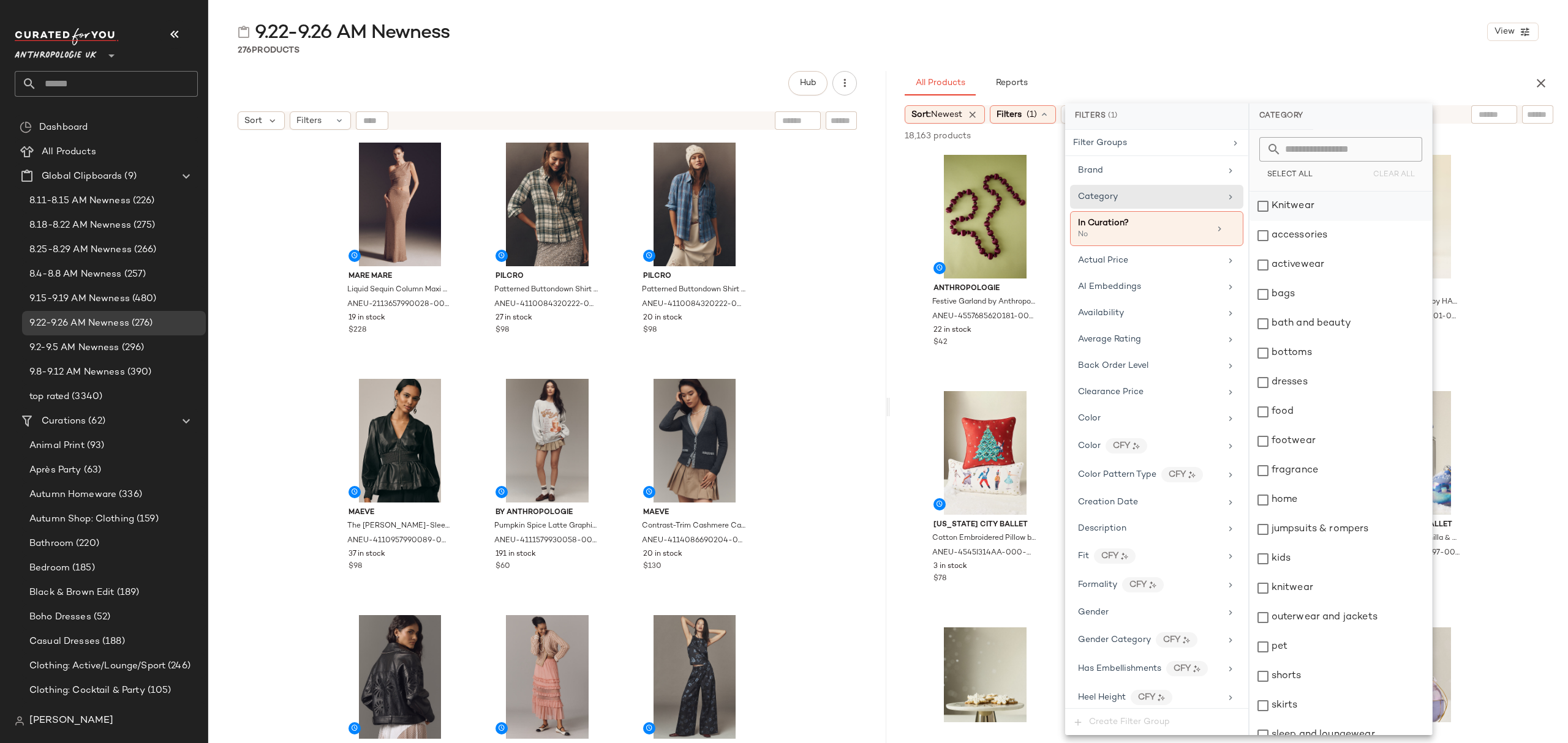
click at [1331, 211] on div "Knitwear" at bounding box center [1341, 206] width 183 height 29
click at [1323, 234] on div "accessories" at bounding box center [1341, 236] width 183 height 29
click at [1324, 269] on div "activewear" at bounding box center [1341, 265] width 183 height 29
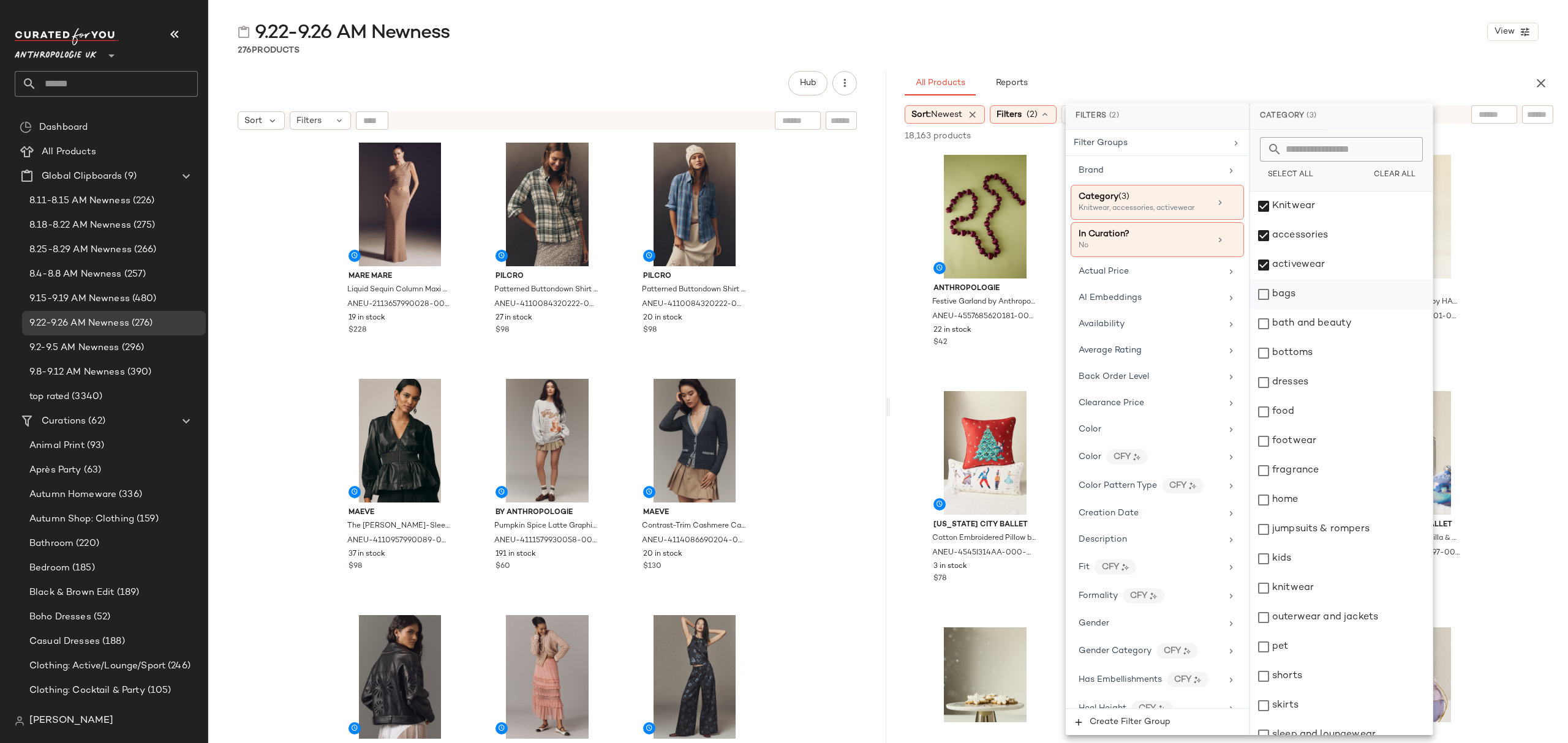
click at [1320, 299] on div "bags" at bounding box center [1341, 294] width 183 height 29
click at [1324, 371] on div "dresses" at bounding box center [1341, 382] width 183 height 29
click at [1331, 355] on div "bottoms" at bounding box center [1341, 353] width 183 height 29
click at [1324, 446] on div "footwear" at bounding box center [1341, 441] width 183 height 29
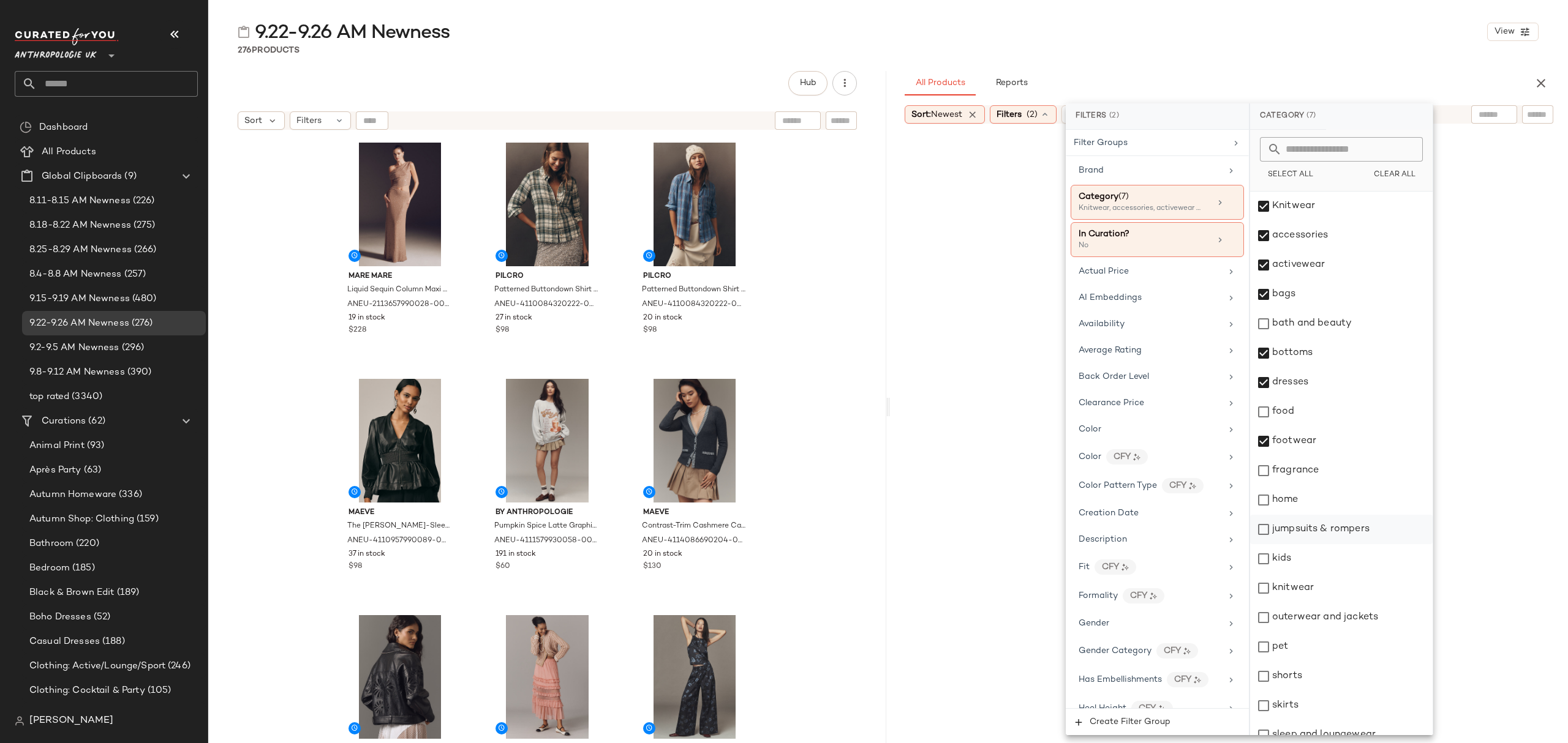
click at [1333, 527] on div "jumpsuits & rompers" at bounding box center [1341, 529] width 183 height 29
click at [1316, 588] on div "knitwear" at bounding box center [1341, 588] width 183 height 29
click at [1321, 609] on div "outerwear and jackets" at bounding box center [1341, 617] width 183 height 29
click at [1320, 677] on div "shorts" at bounding box center [1341, 676] width 183 height 29
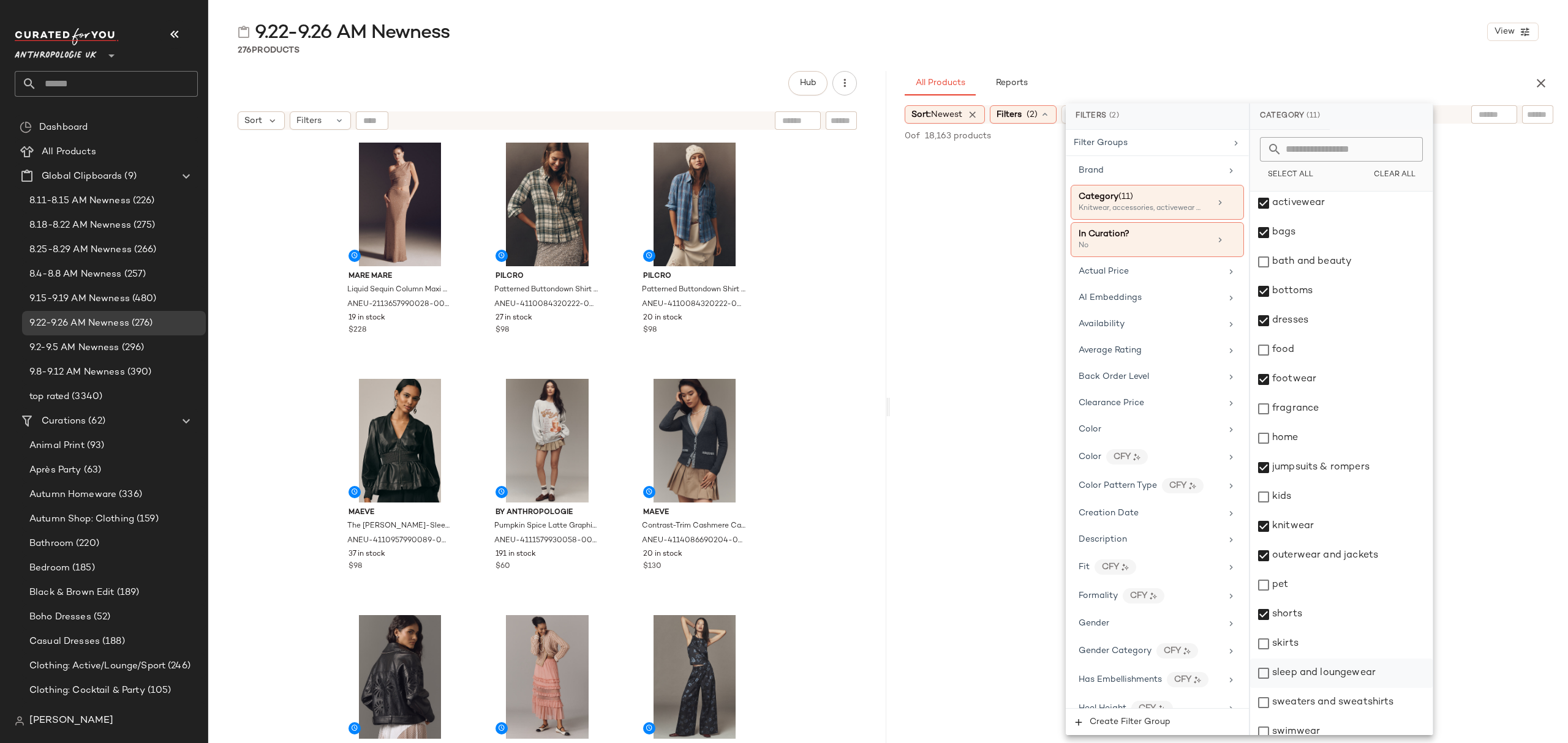
scroll to position [191, 0]
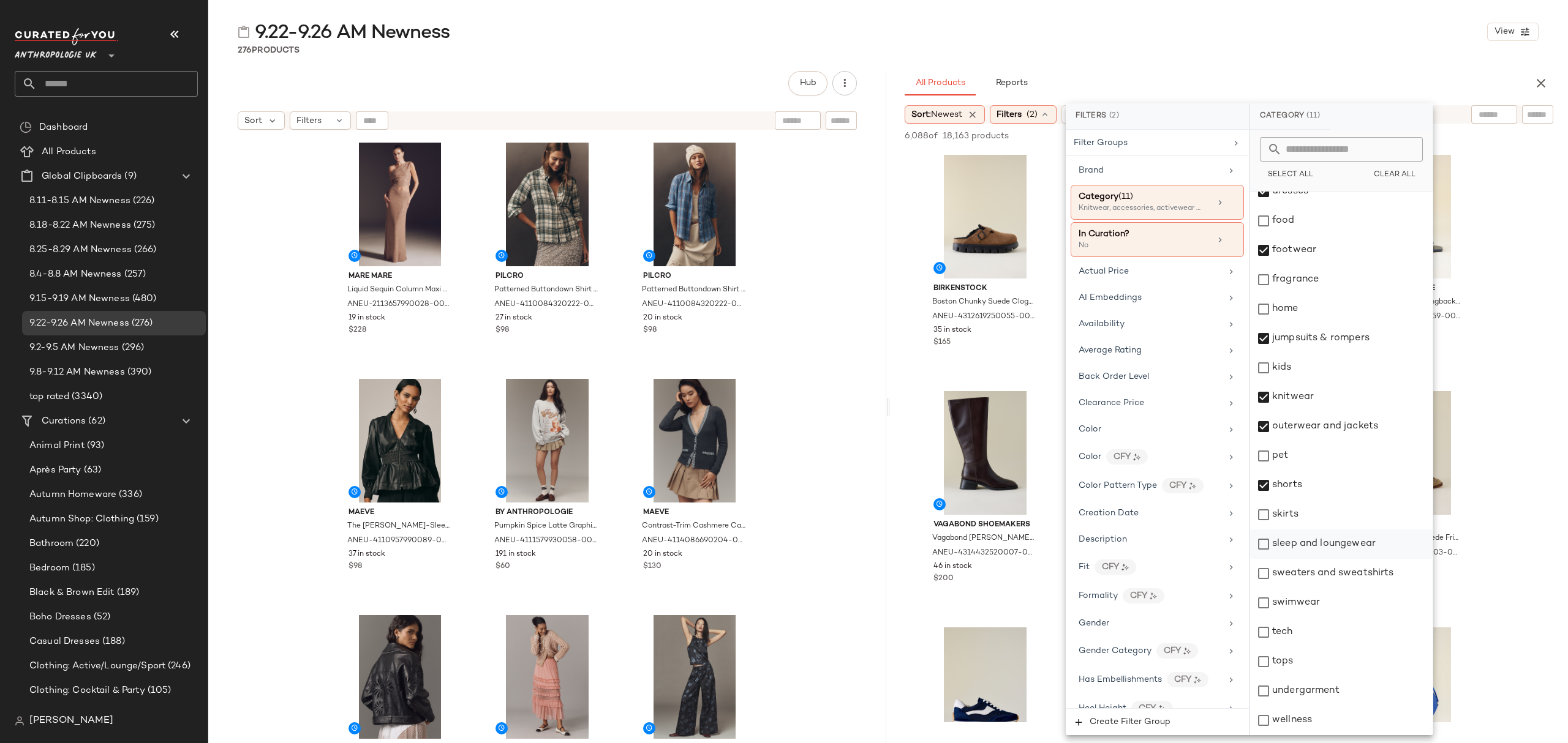
drag, startPoint x: 1301, startPoint y: 519, endPoint x: 1305, endPoint y: 543, distance: 24.3
click at [1301, 521] on div "skirts" at bounding box center [1341, 514] width 183 height 29
click at [1310, 548] on div "sleep and loungewear" at bounding box center [1341, 544] width 183 height 29
drag, startPoint x: 1319, startPoint y: 575, endPoint x: 1316, endPoint y: 589, distance: 14.3
click at [1320, 575] on div "sweaters and sweatshirts" at bounding box center [1341, 574] width 183 height 29
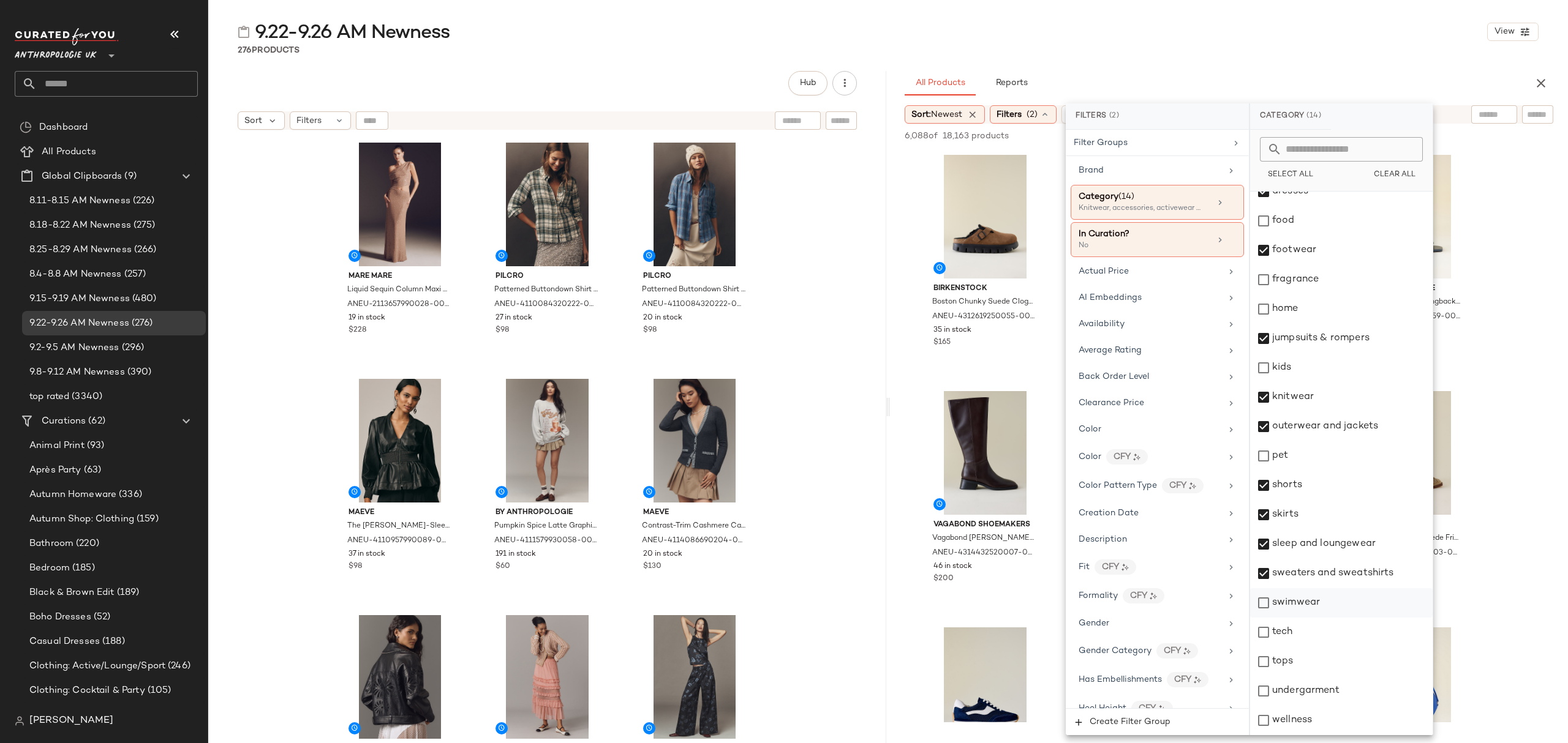
click at [1307, 608] on div "swimwear" at bounding box center [1341, 603] width 183 height 29
click at [1295, 659] on div "tops" at bounding box center [1341, 662] width 183 height 29
click at [1329, 695] on div "undergarment" at bounding box center [1341, 691] width 183 height 29
click at [1147, 325] on div "Availability" at bounding box center [1150, 324] width 143 height 13
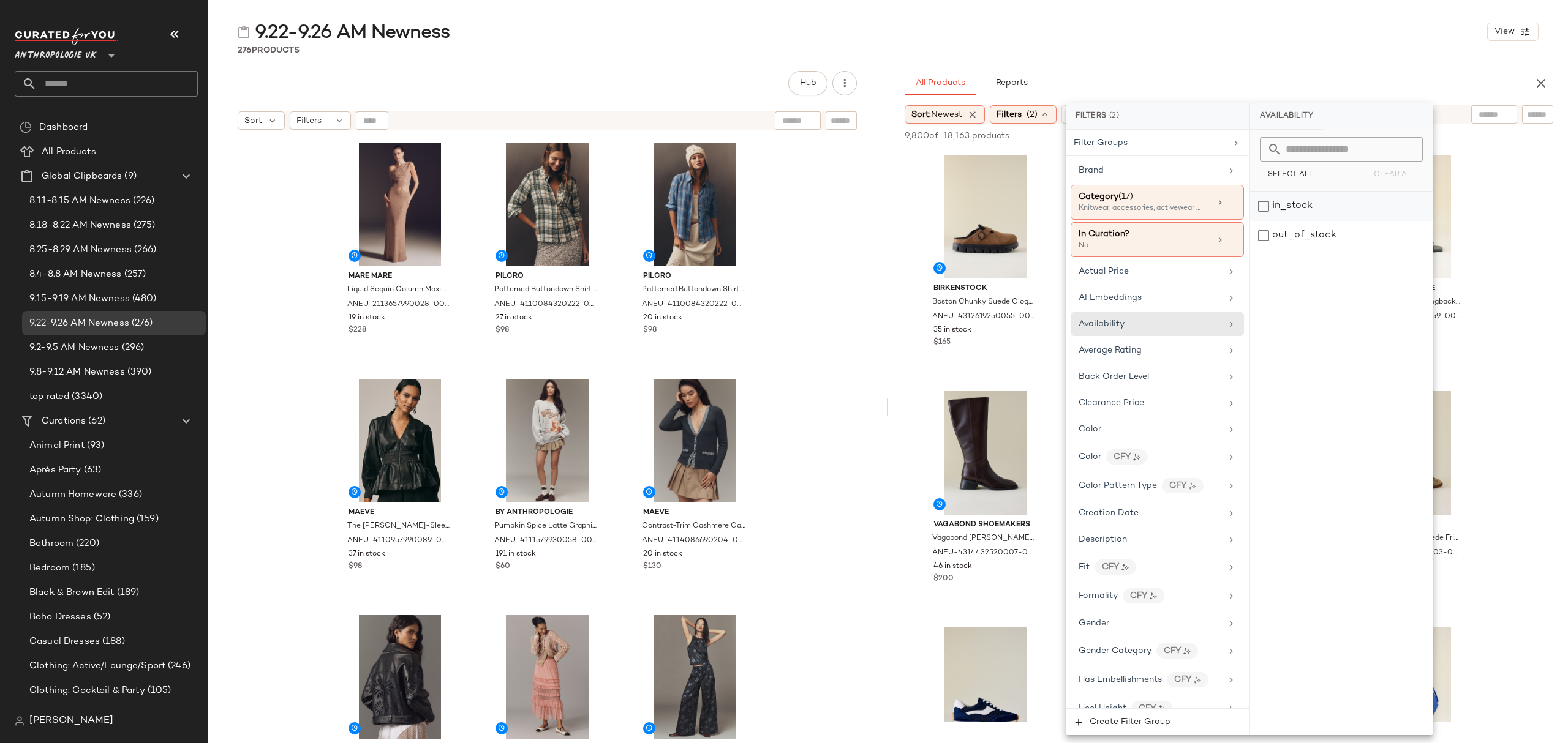
click at [1318, 216] on div "in_stock" at bounding box center [1341, 206] width 183 height 29
click at [1216, 64] on div "9.22-9.26 AM Newness View 276 Products Hub Sort Filters Mare Mare Liquid Sequin…" at bounding box center [888, 381] width 1360 height 724
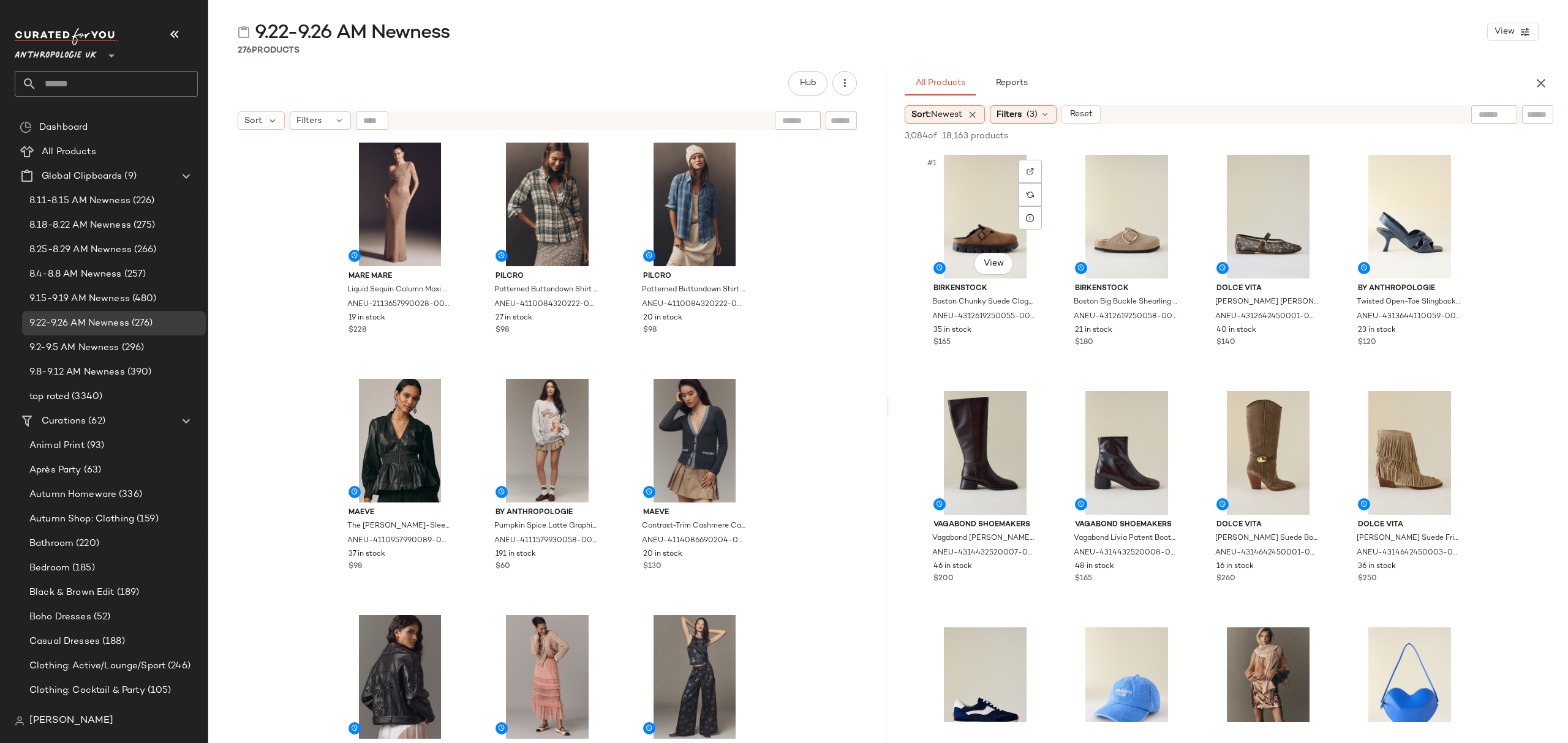
click at [968, 200] on div "#1 View" at bounding box center [985, 216] width 123 height 123
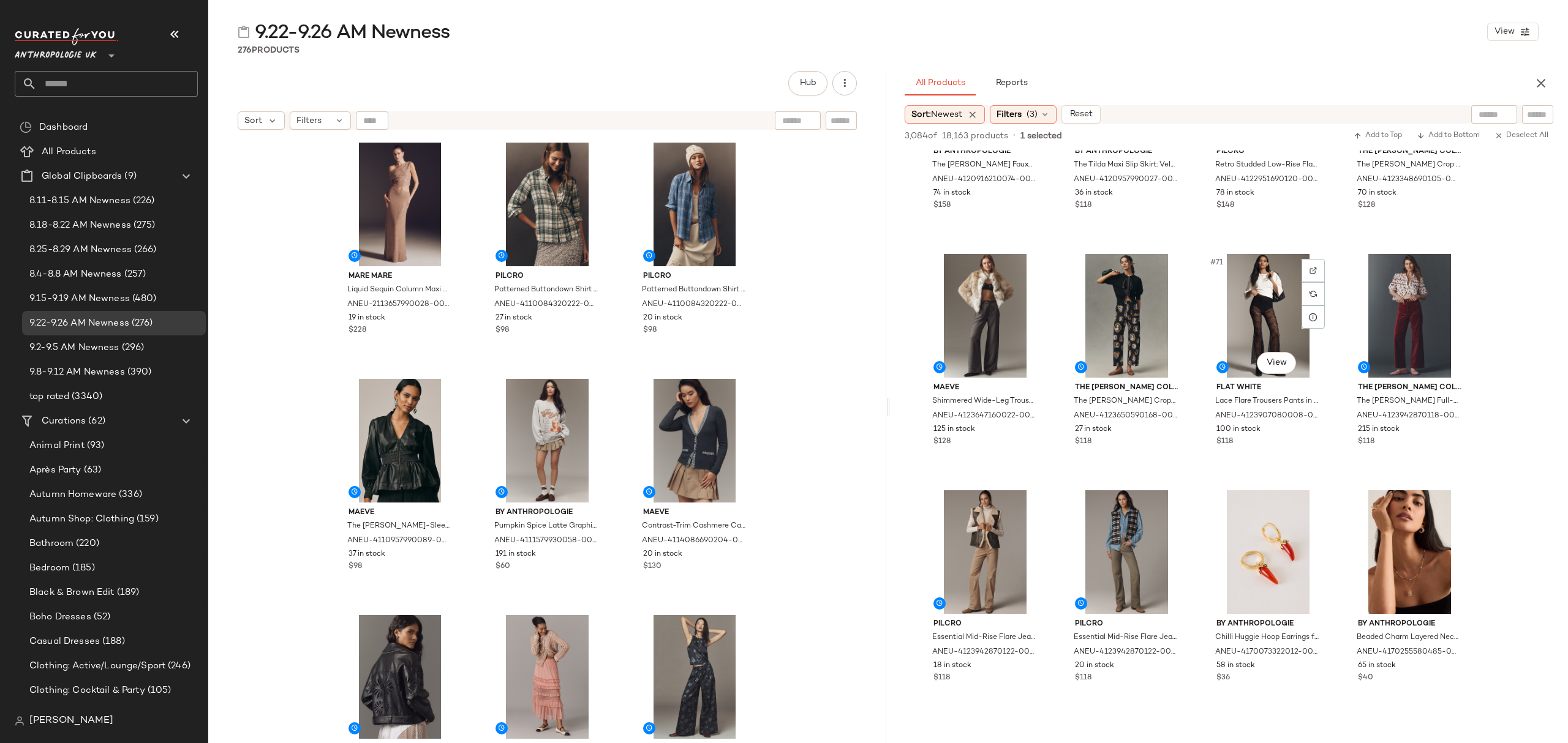
scroll to position [4081, 0]
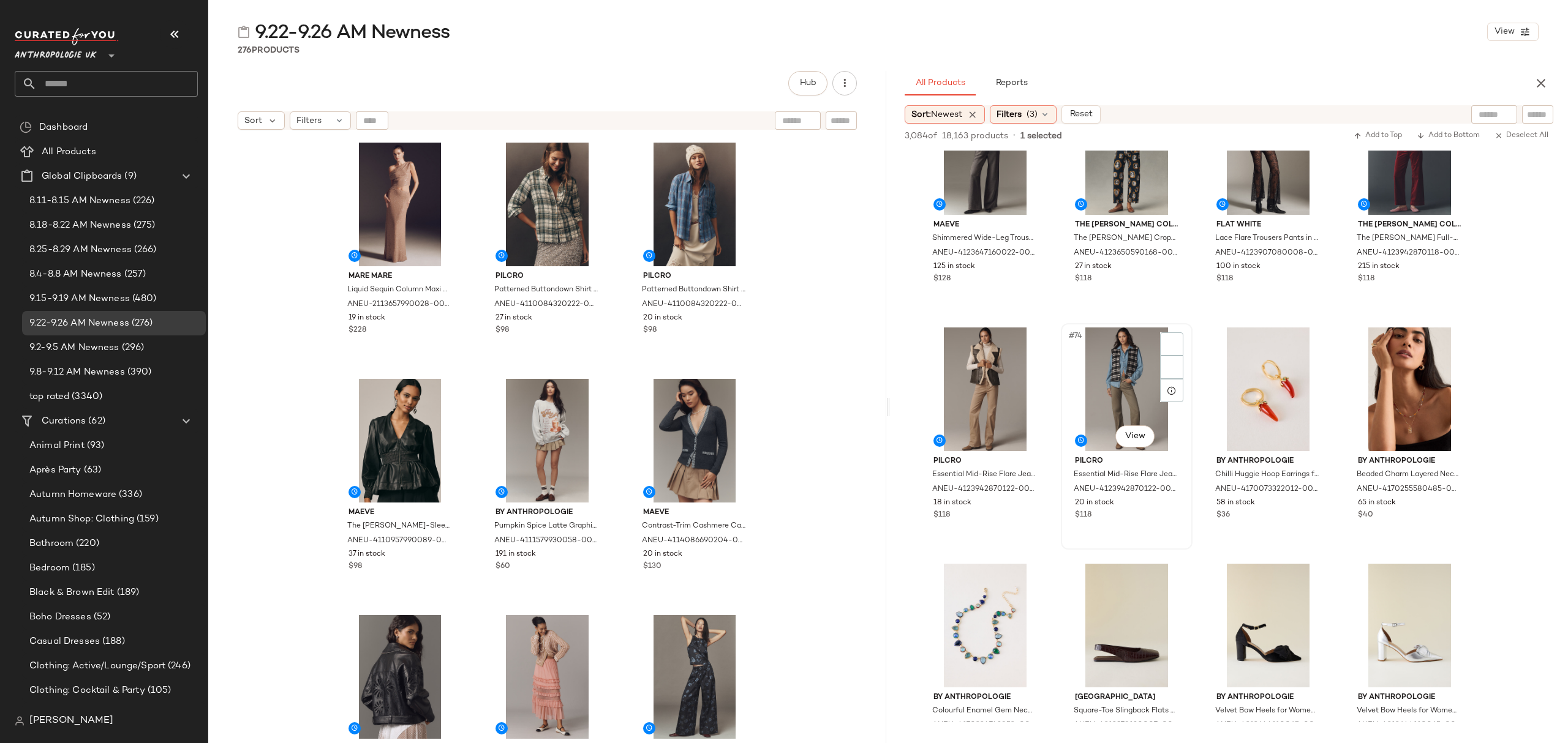
click at [1169, 518] on div "$118" at bounding box center [1126, 515] width 103 height 11
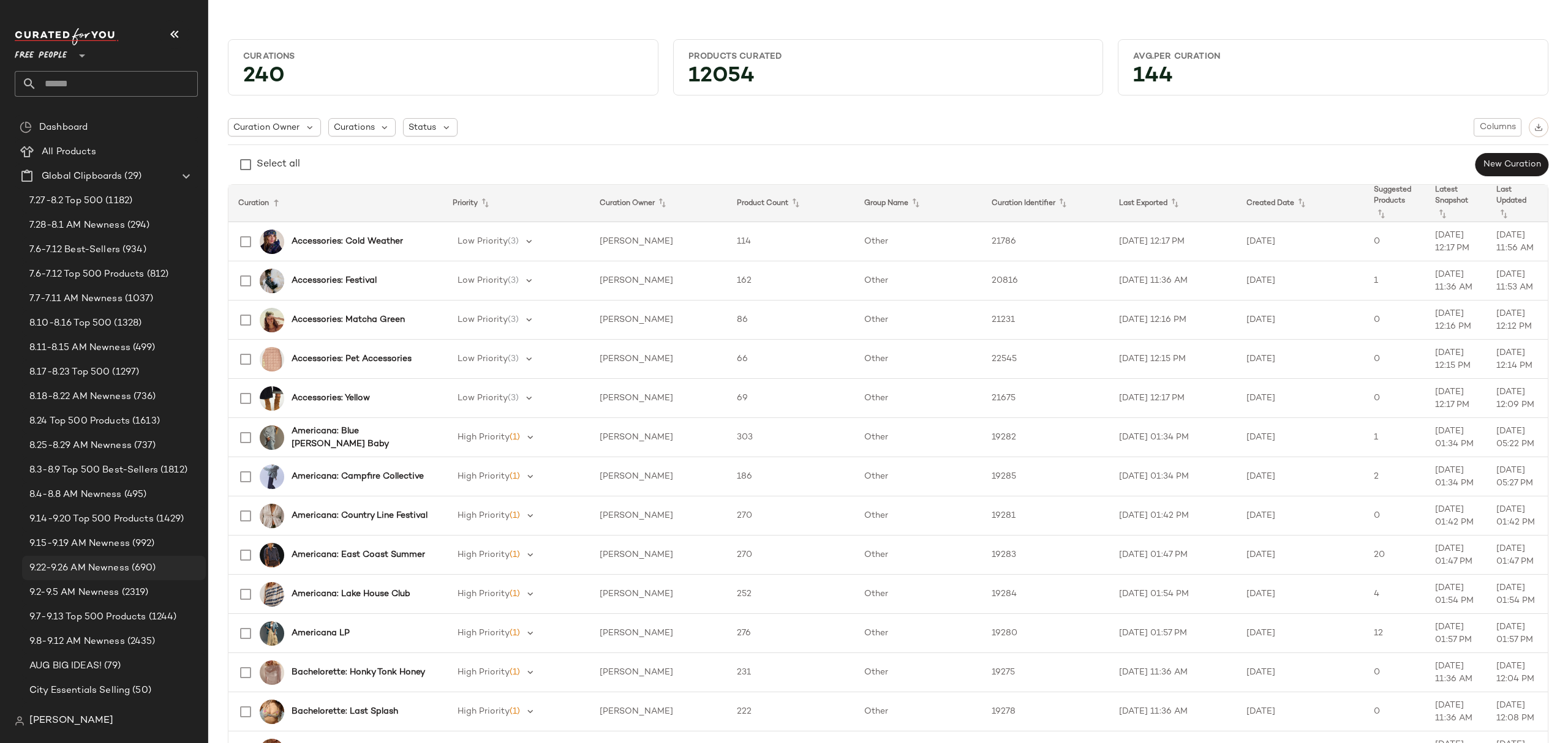
click at [107, 569] on span "9.22-9.26 AM Newness" at bounding box center [79, 568] width 100 height 14
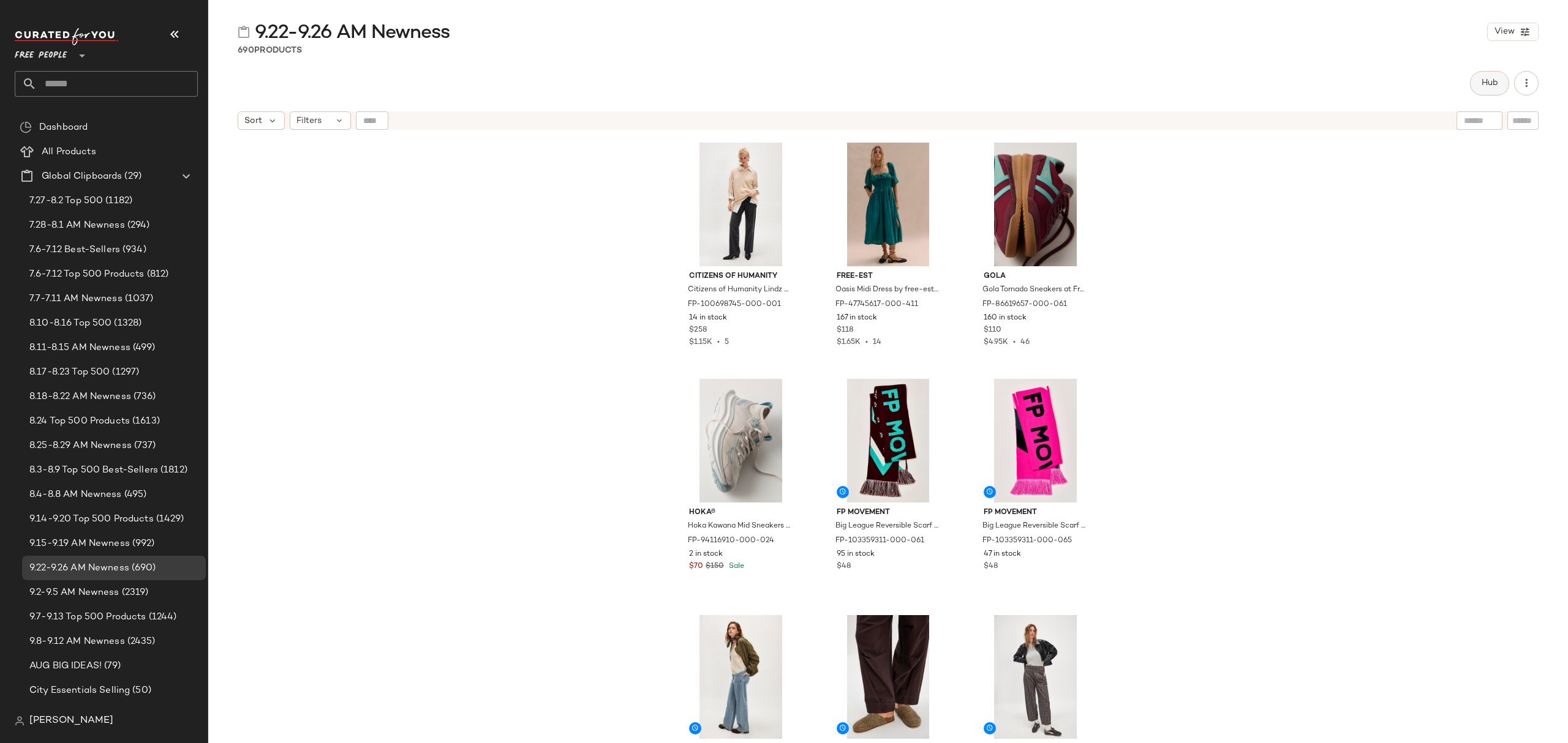
click at [1492, 83] on span "Hub" at bounding box center [1489, 83] width 17 height 10
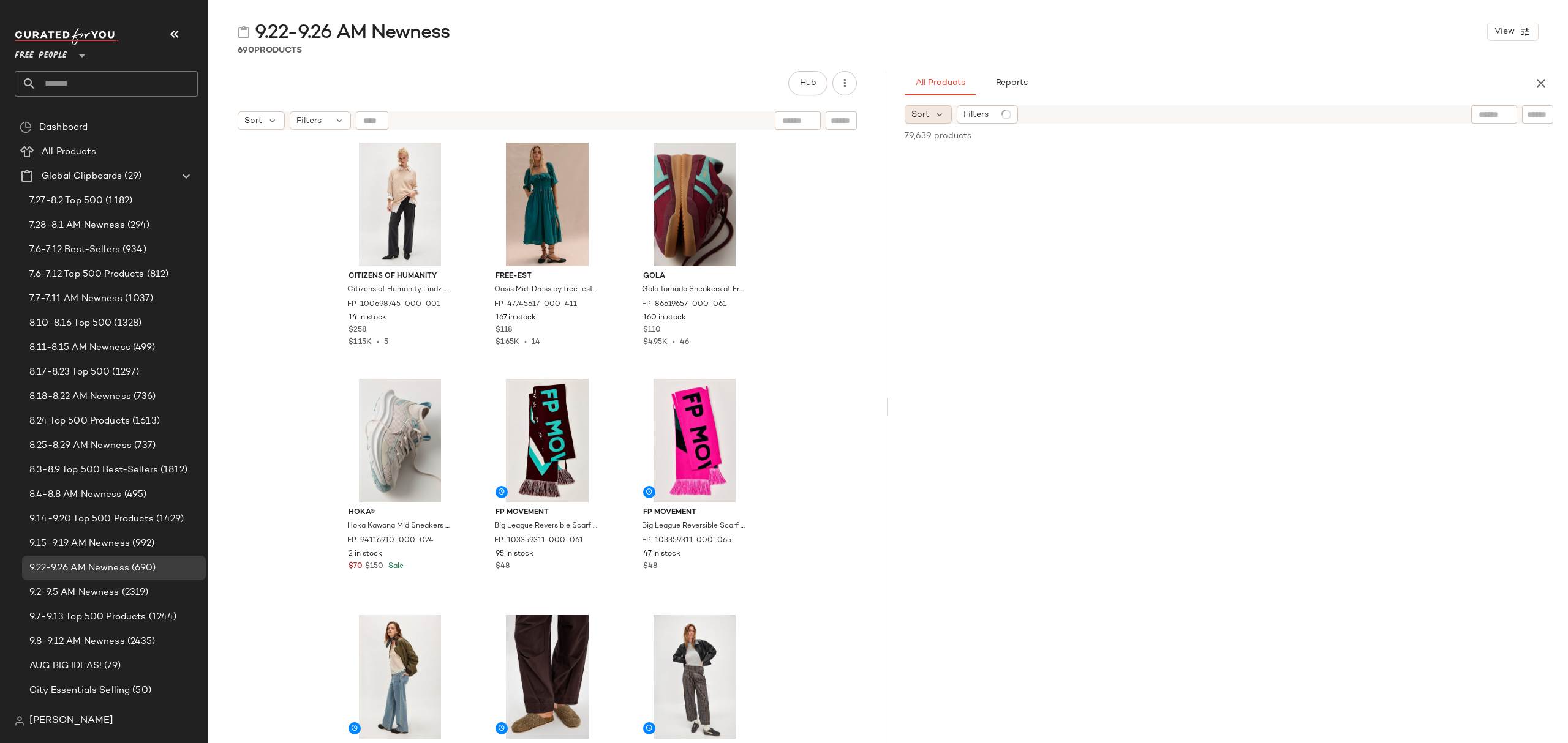
click at [927, 115] on span "Sort" at bounding box center [919, 114] width 18 height 13
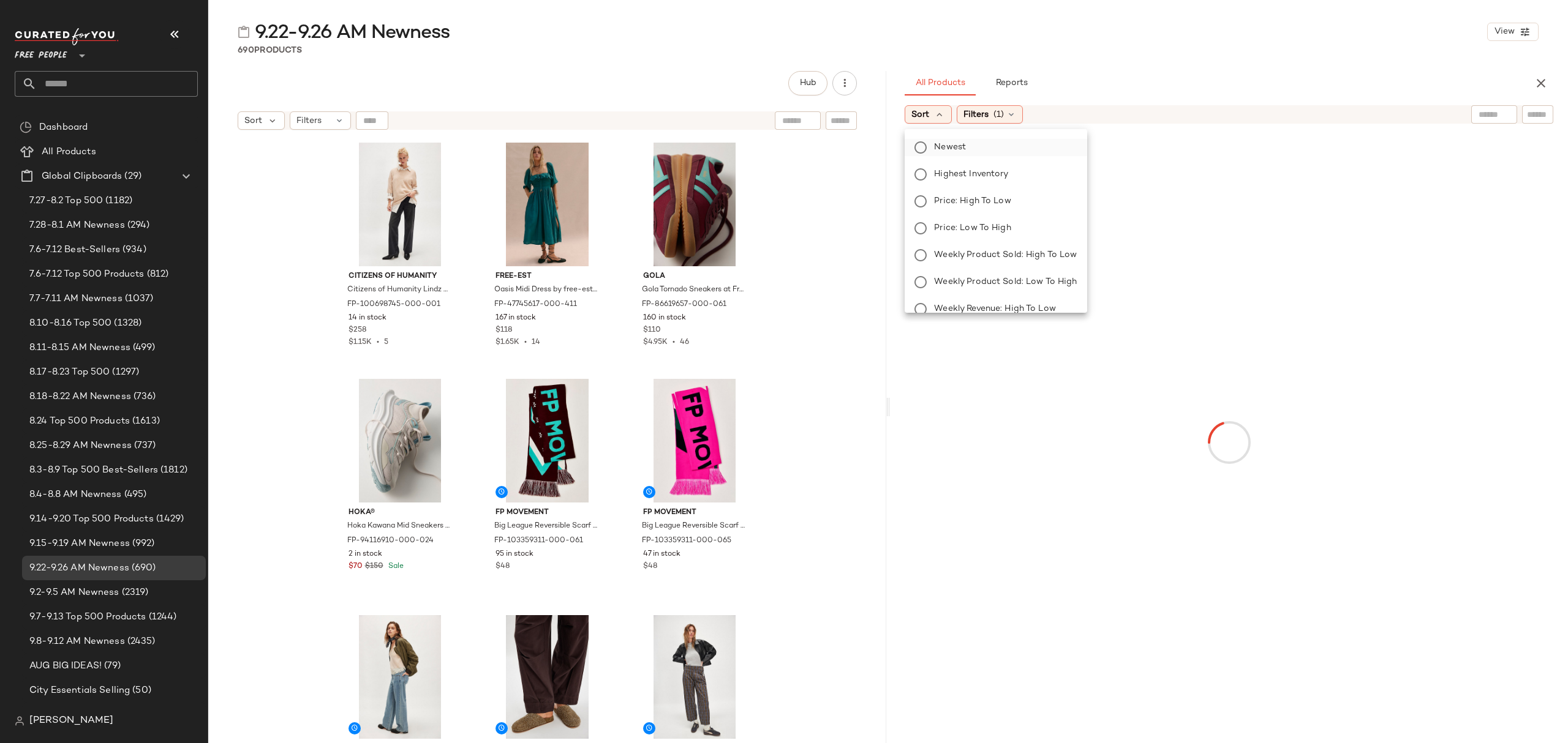
click at [986, 148] on label "Newest" at bounding box center [1003, 148] width 148 height 17
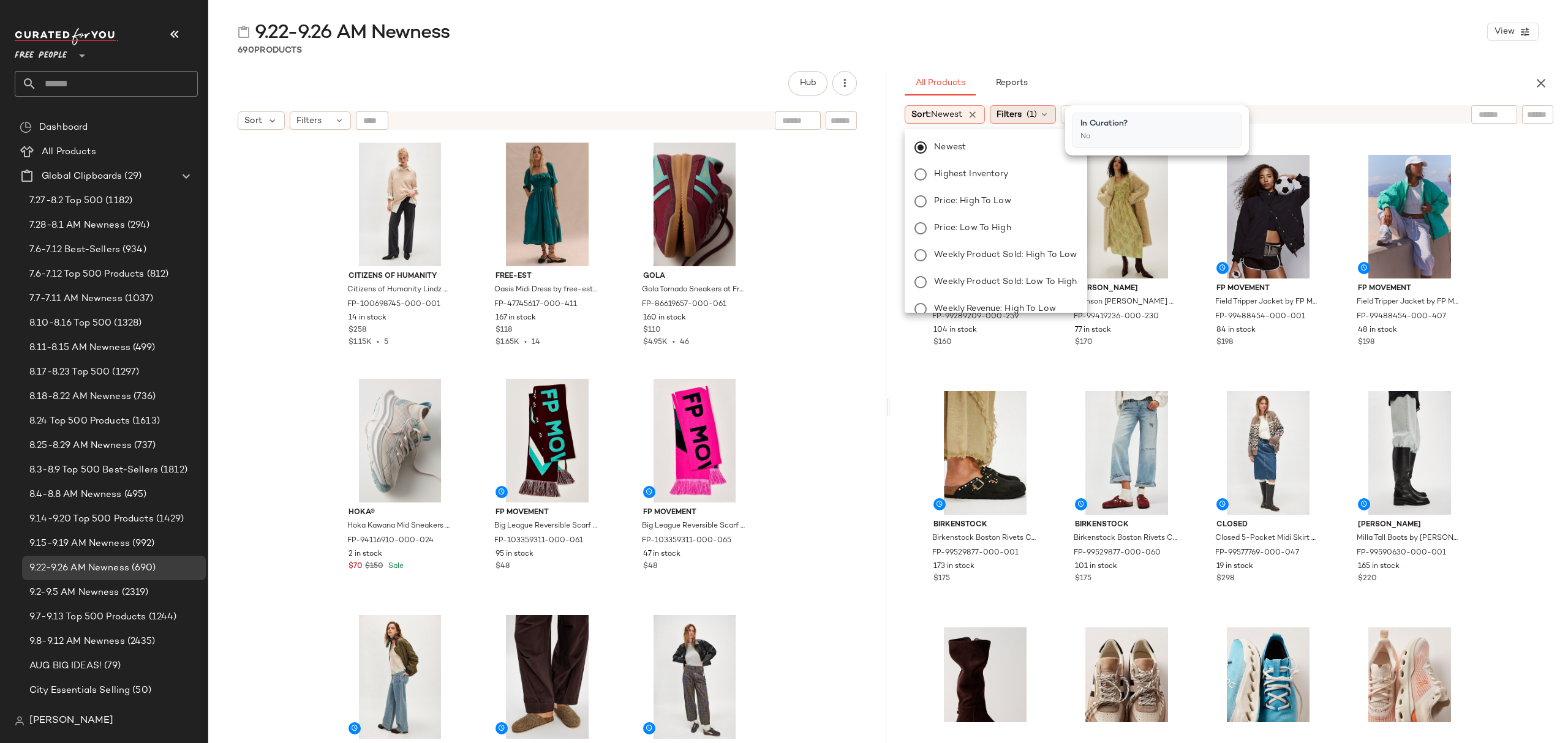
click at [1047, 110] on icon at bounding box center [1044, 115] width 10 height 10
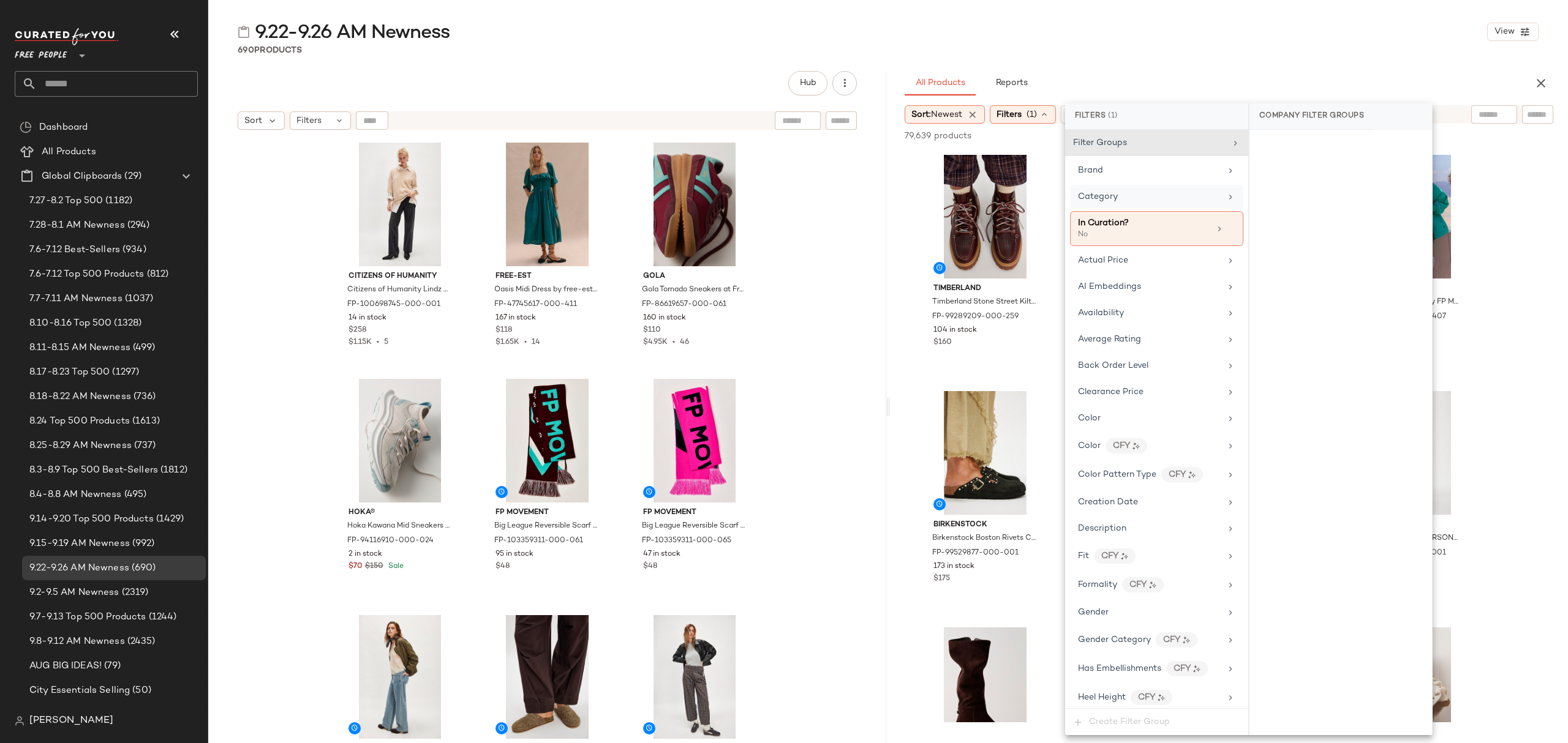
click at [1135, 196] on div "Category" at bounding box center [1149, 196] width 143 height 13
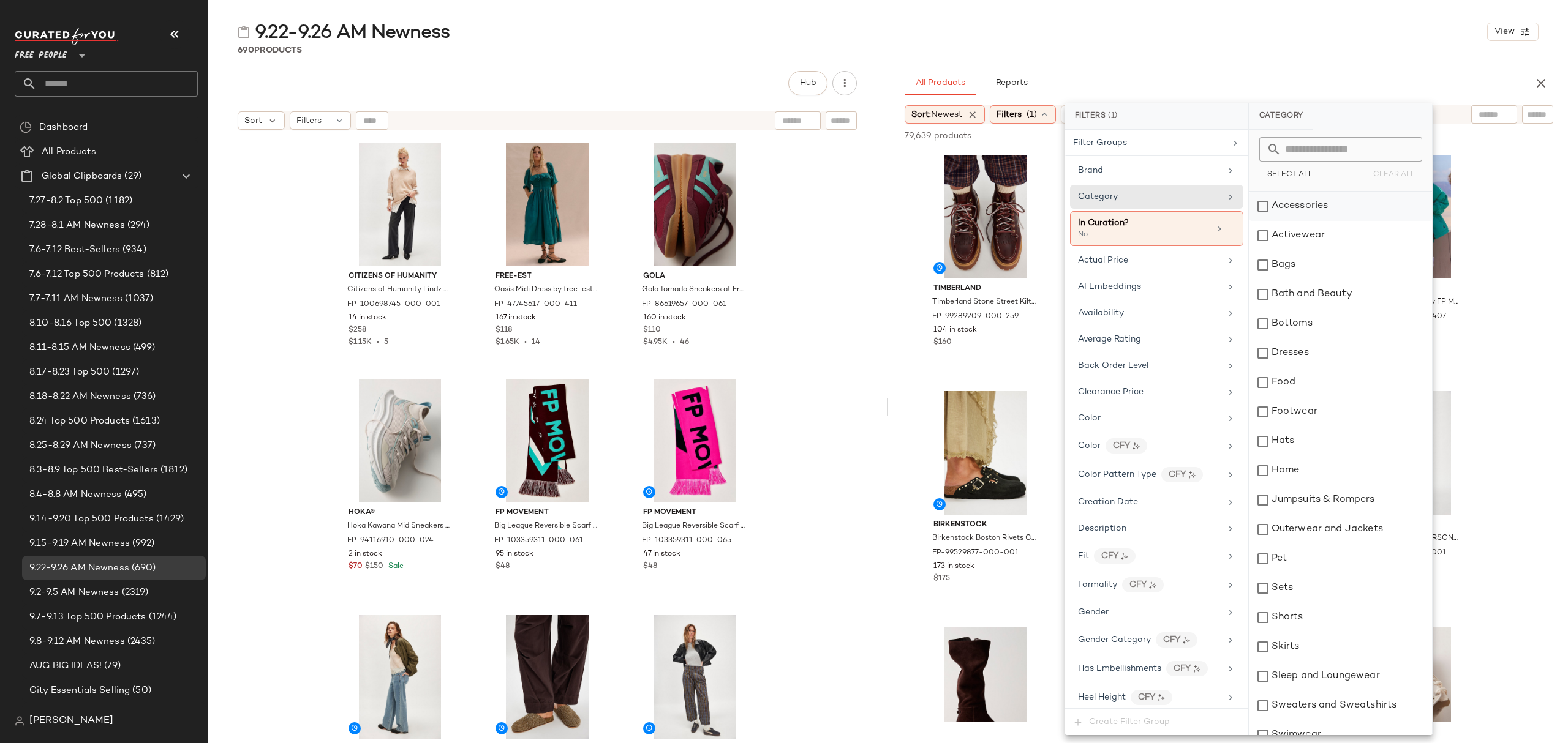
click at [1315, 208] on div "Accessories" at bounding box center [1341, 206] width 183 height 29
click at [1321, 236] on div "Activewear" at bounding box center [1341, 236] width 183 height 29
click at [1319, 264] on div "Bags" at bounding box center [1341, 265] width 183 height 29
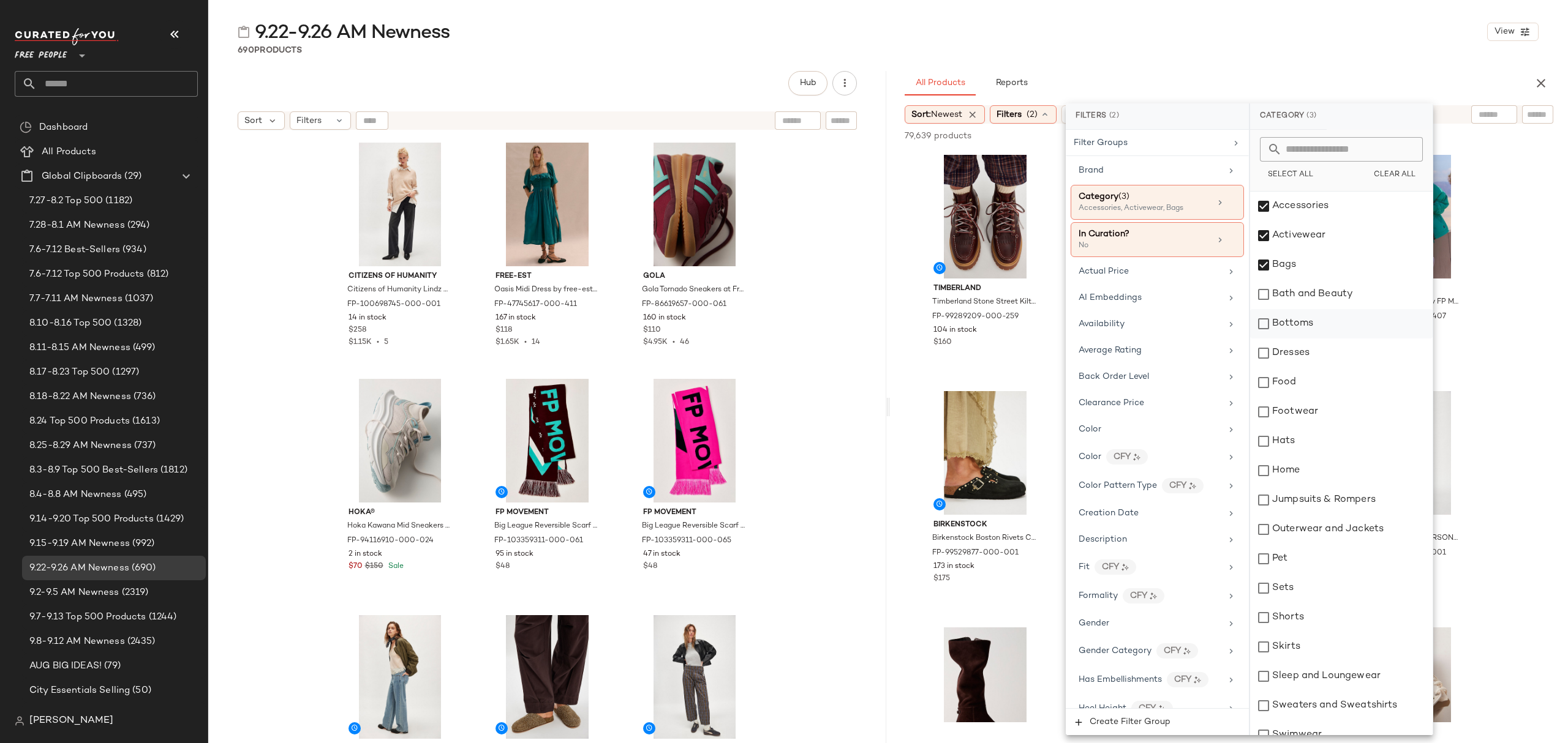
click at [1320, 324] on div "Bottoms" at bounding box center [1341, 324] width 183 height 29
click at [1319, 354] on div "Dresses" at bounding box center [1341, 353] width 183 height 29
click at [1316, 415] on div "Footwear" at bounding box center [1341, 412] width 183 height 29
click at [1311, 447] on div "Hats" at bounding box center [1341, 441] width 183 height 29
click at [1317, 503] on div "Jumpsuits & Rompers" at bounding box center [1341, 500] width 183 height 29
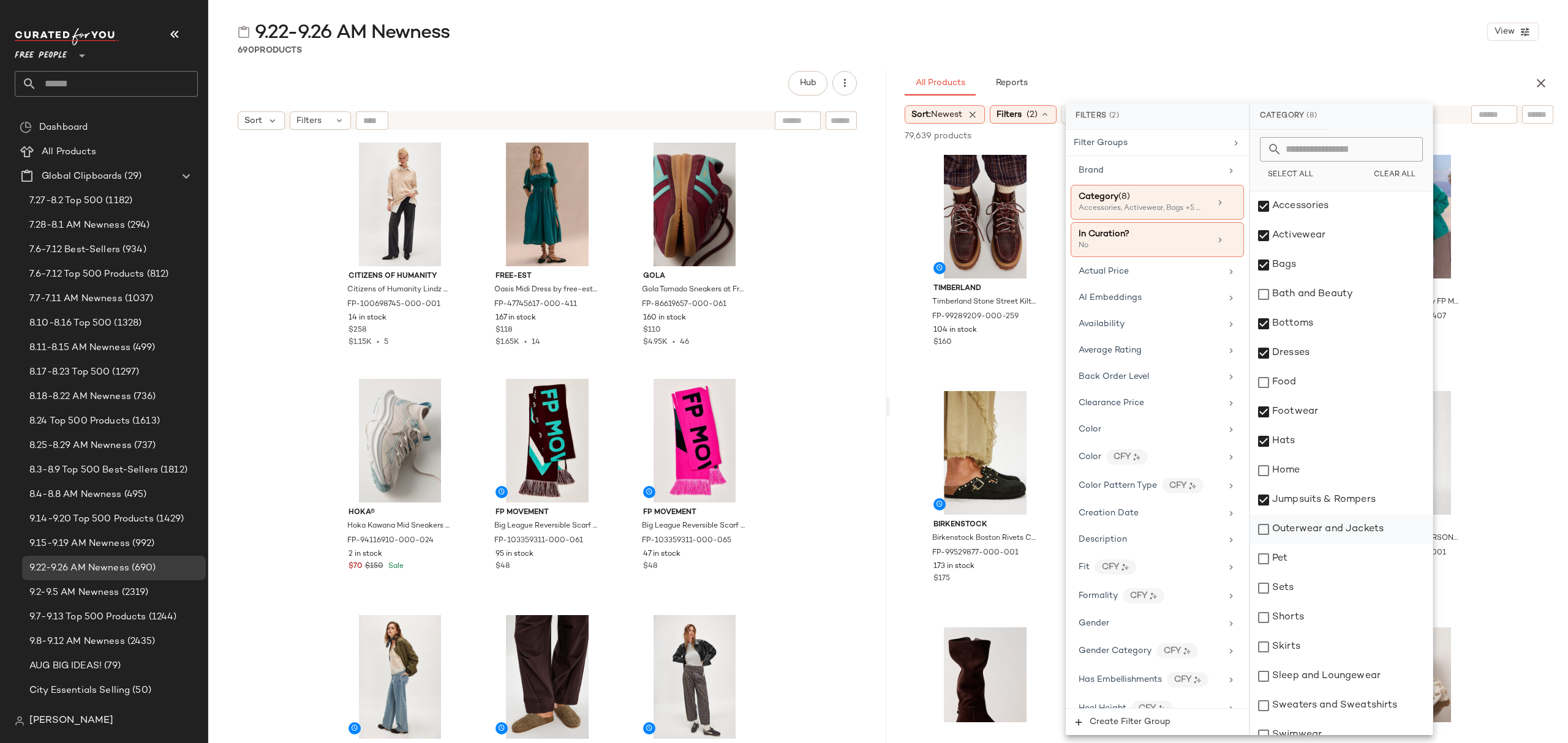
click at [1321, 527] on div "Outerwear and Jackets" at bounding box center [1341, 529] width 183 height 29
click at [1292, 593] on div "Sets" at bounding box center [1341, 588] width 183 height 29
click at [1292, 625] on div "Shorts" at bounding box center [1341, 617] width 183 height 29
click at [1308, 650] on div "Skirts" at bounding box center [1341, 647] width 183 height 29
click at [1334, 681] on div "Sleep and Loungewear" at bounding box center [1341, 676] width 183 height 29
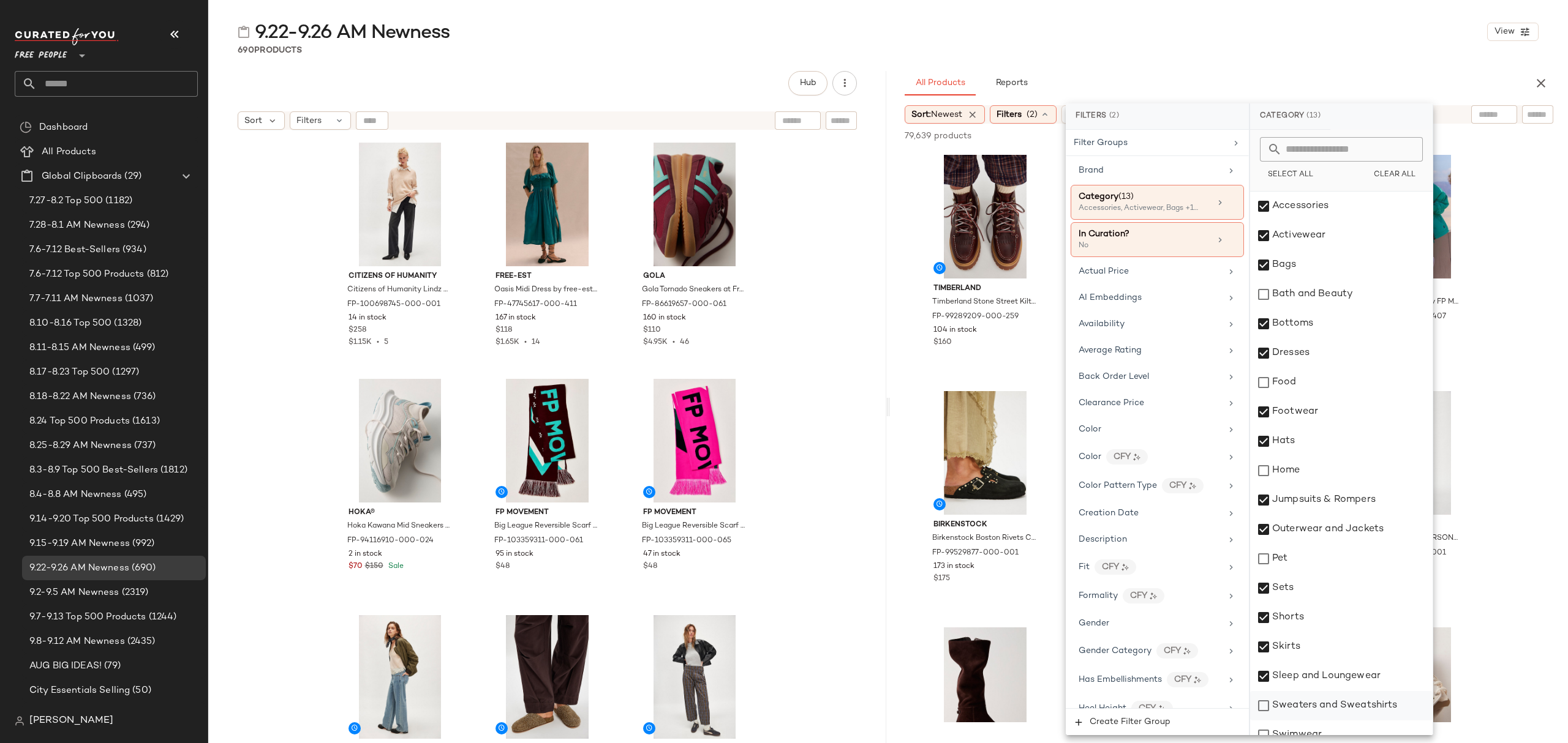
click at [1338, 706] on div "Sweaters and Sweatshirts" at bounding box center [1341, 705] width 183 height 29
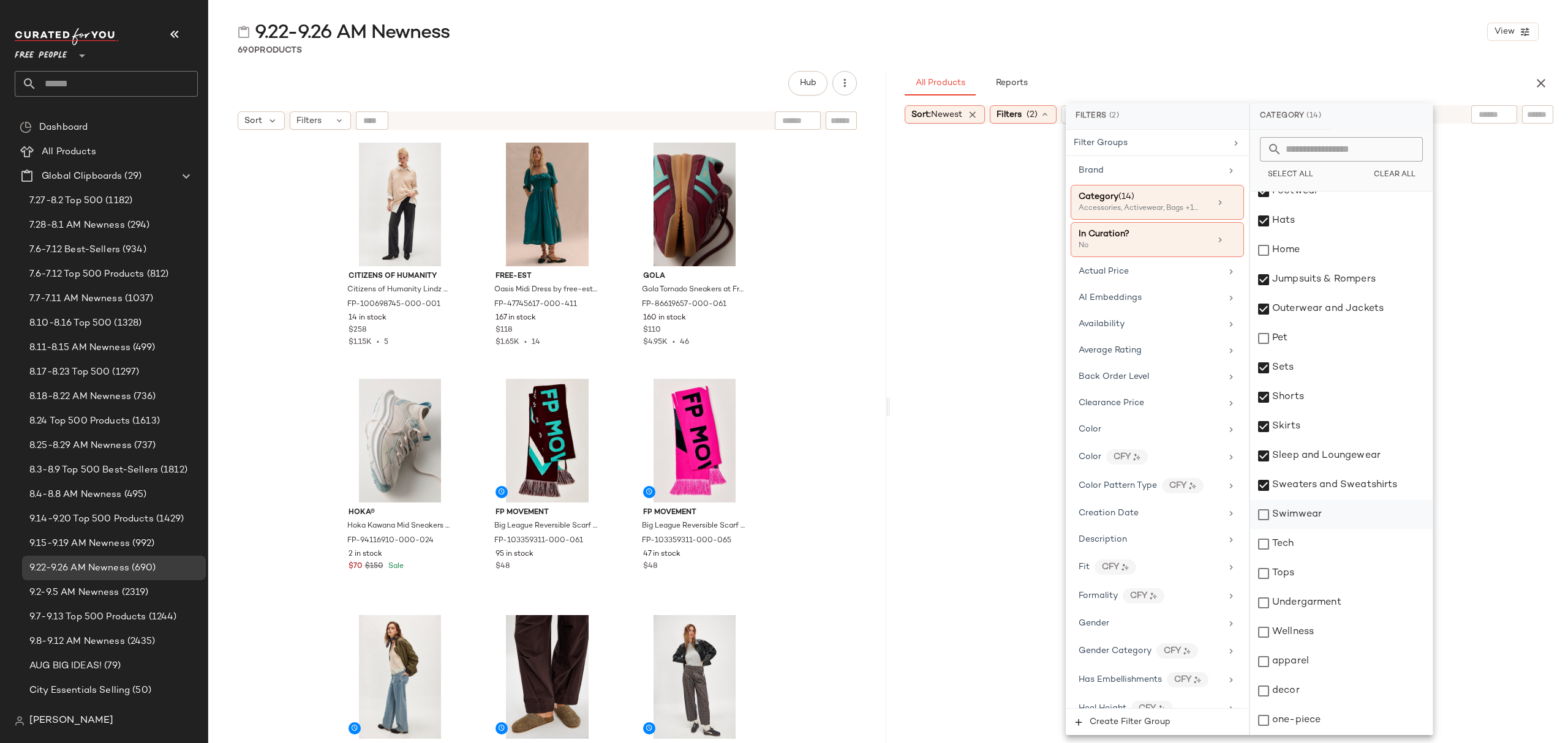
click at [1304, 506] on div "Swimwear" at bounding box center [1341, 514] width 183 height 29
click at [1318, 573] on div "Tops" at bounding box center [1341, 574] width 183 height 29
click at [1326, 600] on div "Undergarment" at bounding box center [1341, 603] width 183 height 29
click at [1328, 661] on div "apparel" at bounding box center [1341, 662] width 183 height 29
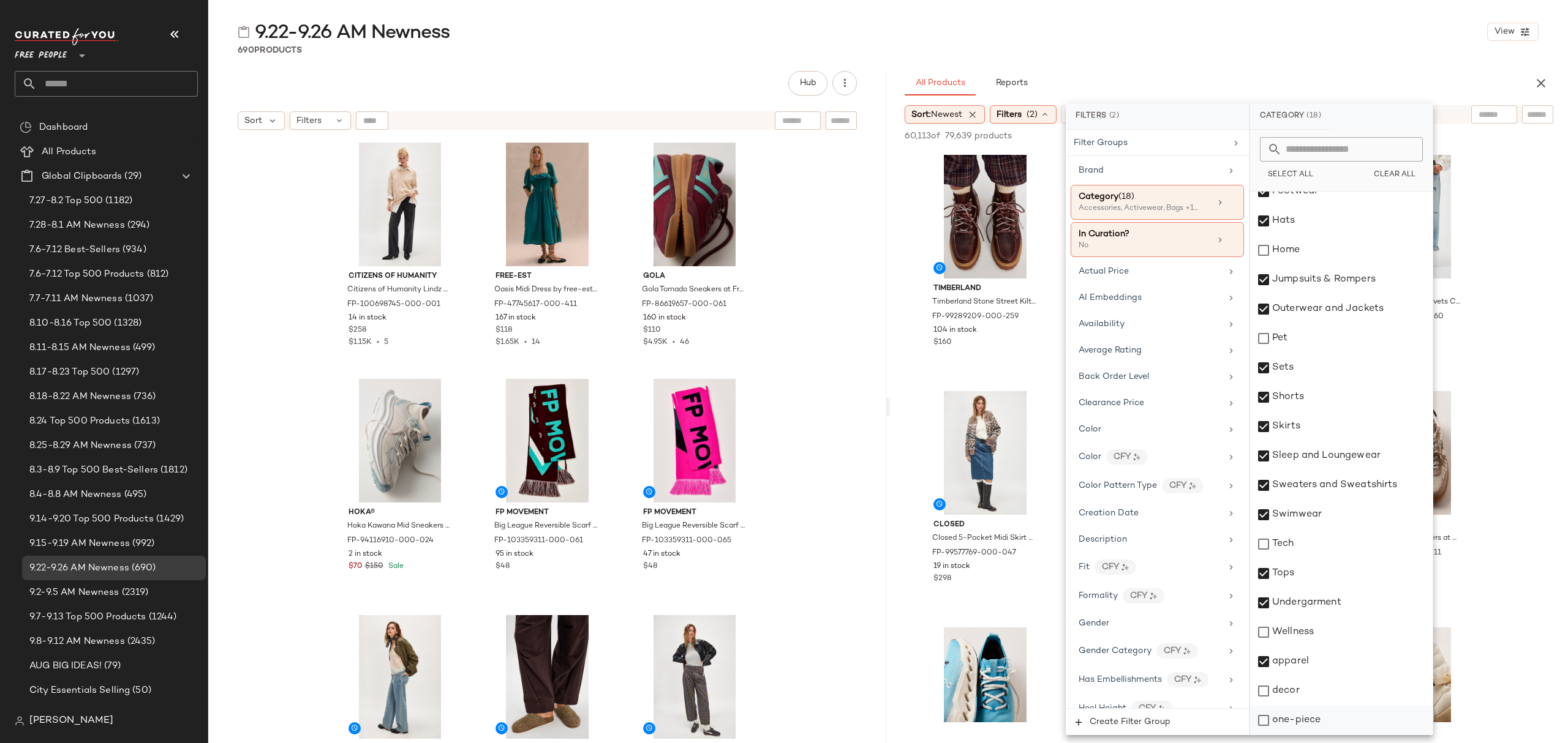
click at [1333, 711] on div "one-piece" at bounding box center [1341, 720] width 183 height 29
click at [1201, 326] on div "Availability" at bounding box center [1150, 324] width 143 height 13
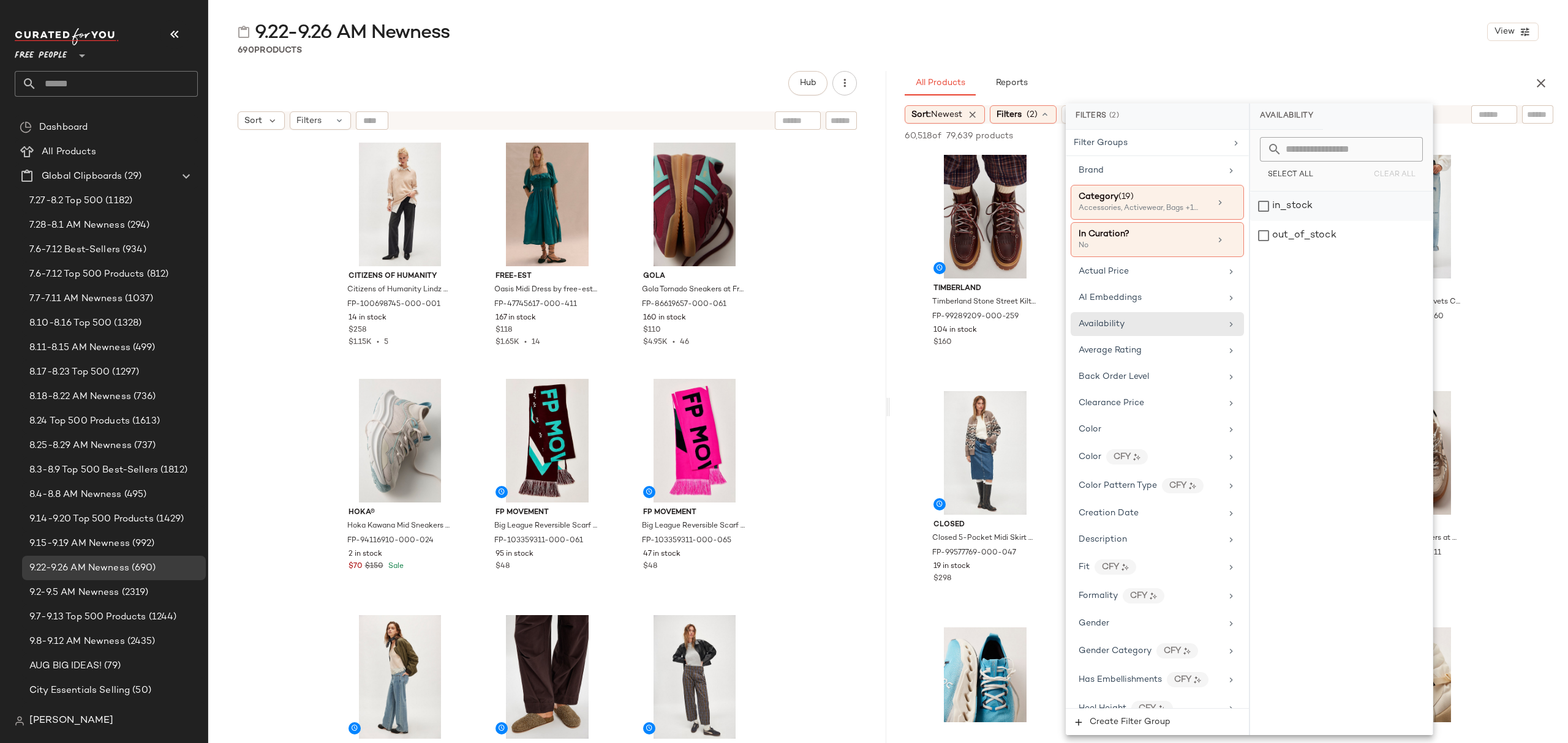
click at [1352, 210] on div "in_stock" at bounding box center [1341, 206] width 183 height 29
click at [1223, 45] on div "690 Products" at bounding box center [888, 50] width 1360 height 13
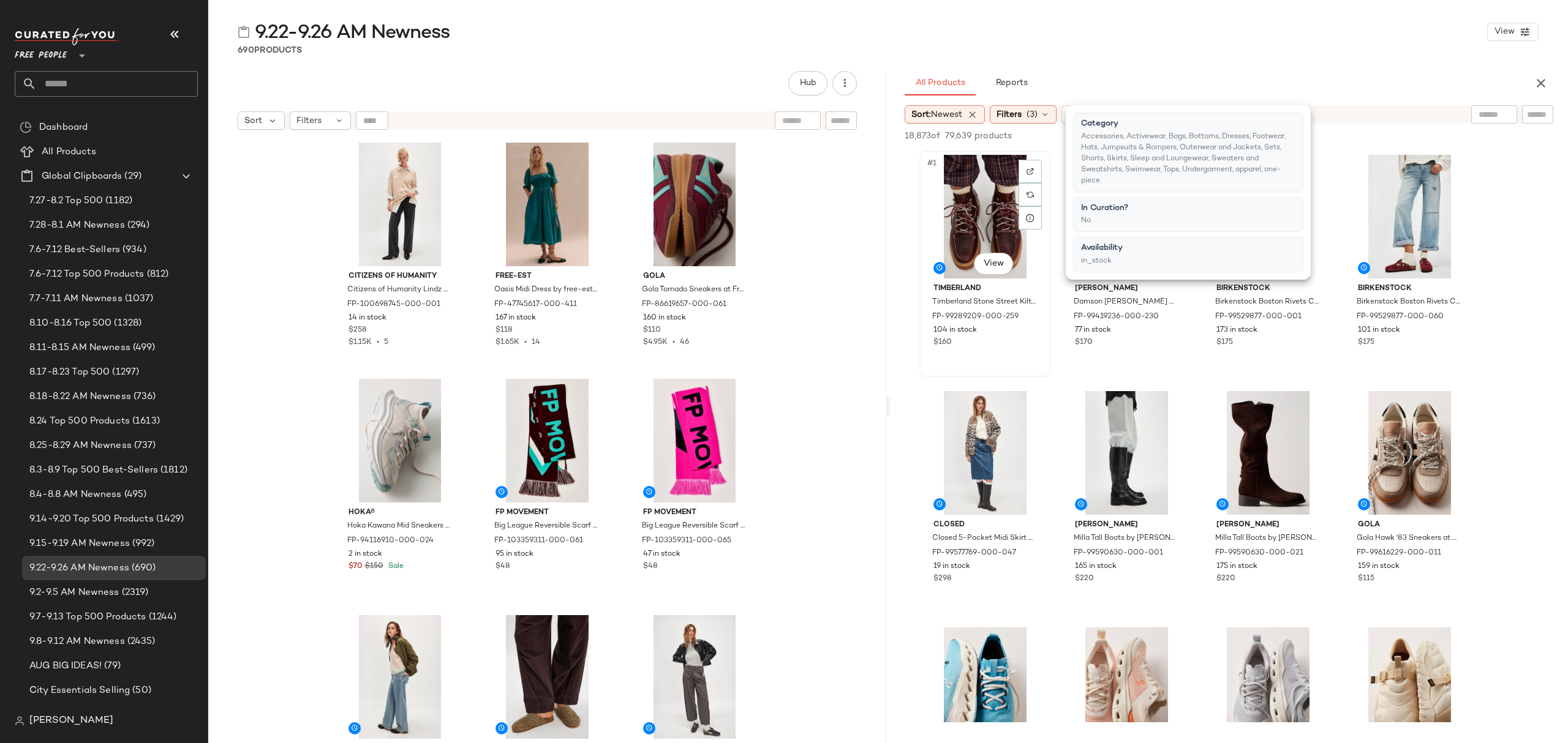
click at [987, 213] on div "#1 View" at bounding box center [985, 216] width 123 height 123
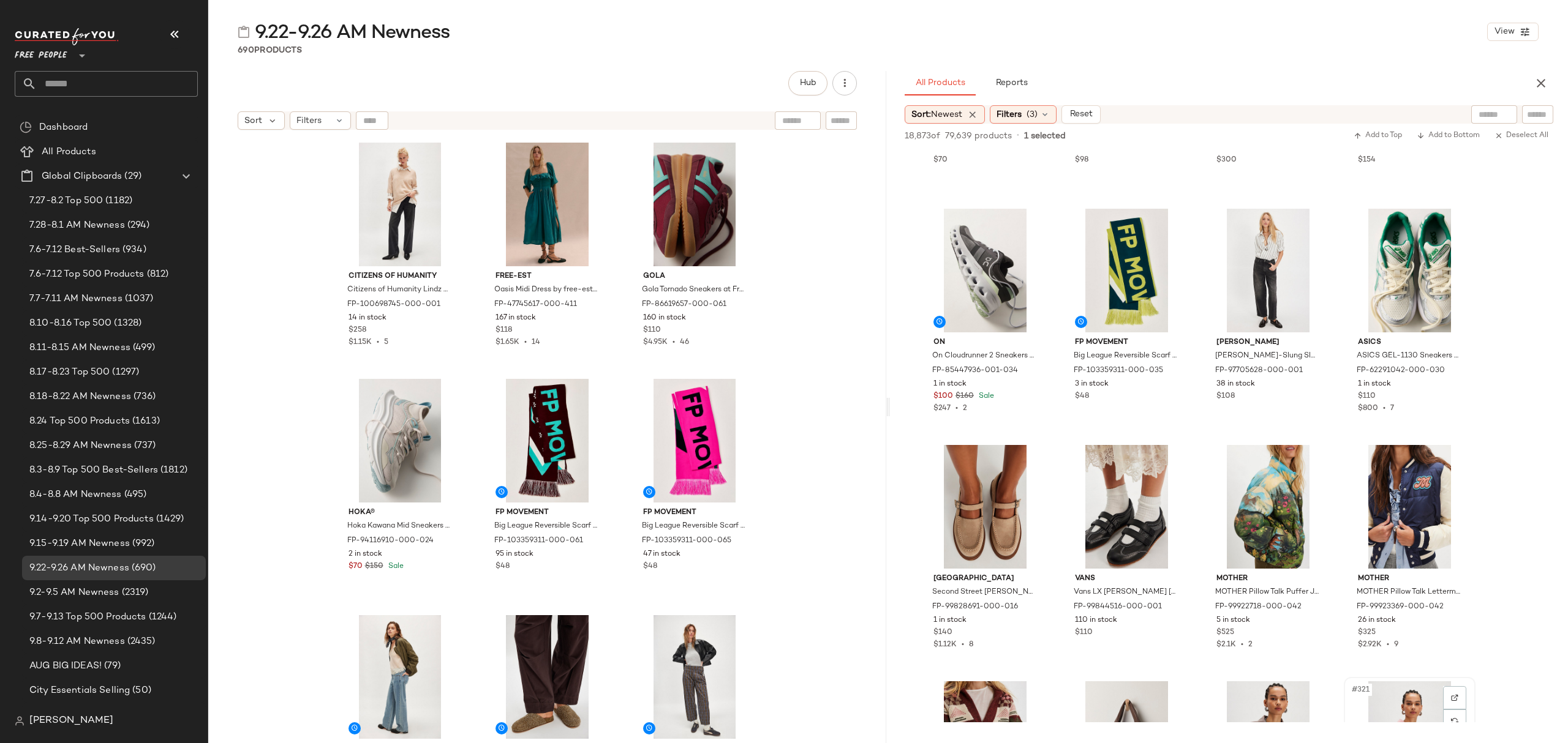
scroll to position [5143, 0]
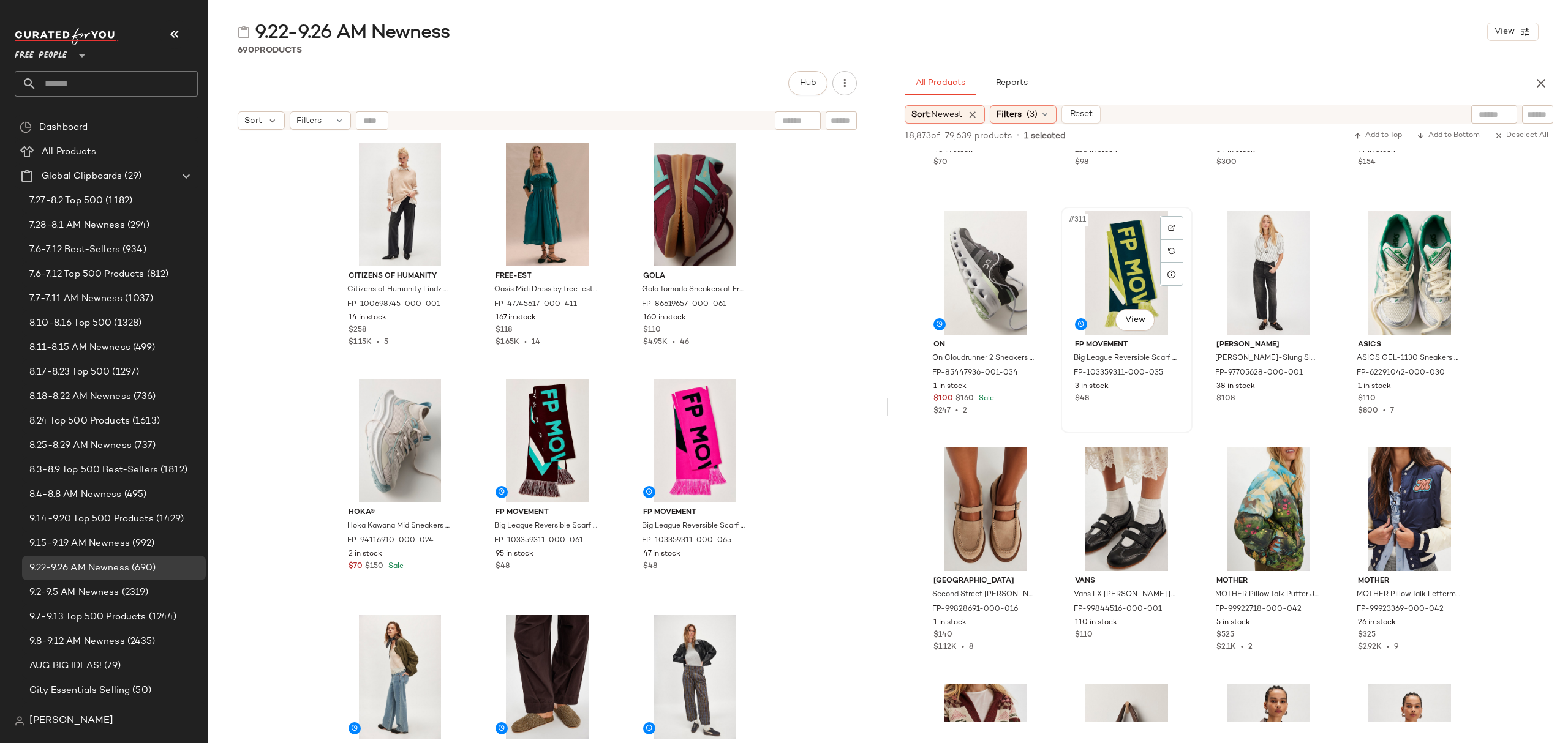
click at [1144, 393] on div "$48" at bounding box center [1126, 398] width 103 height 11
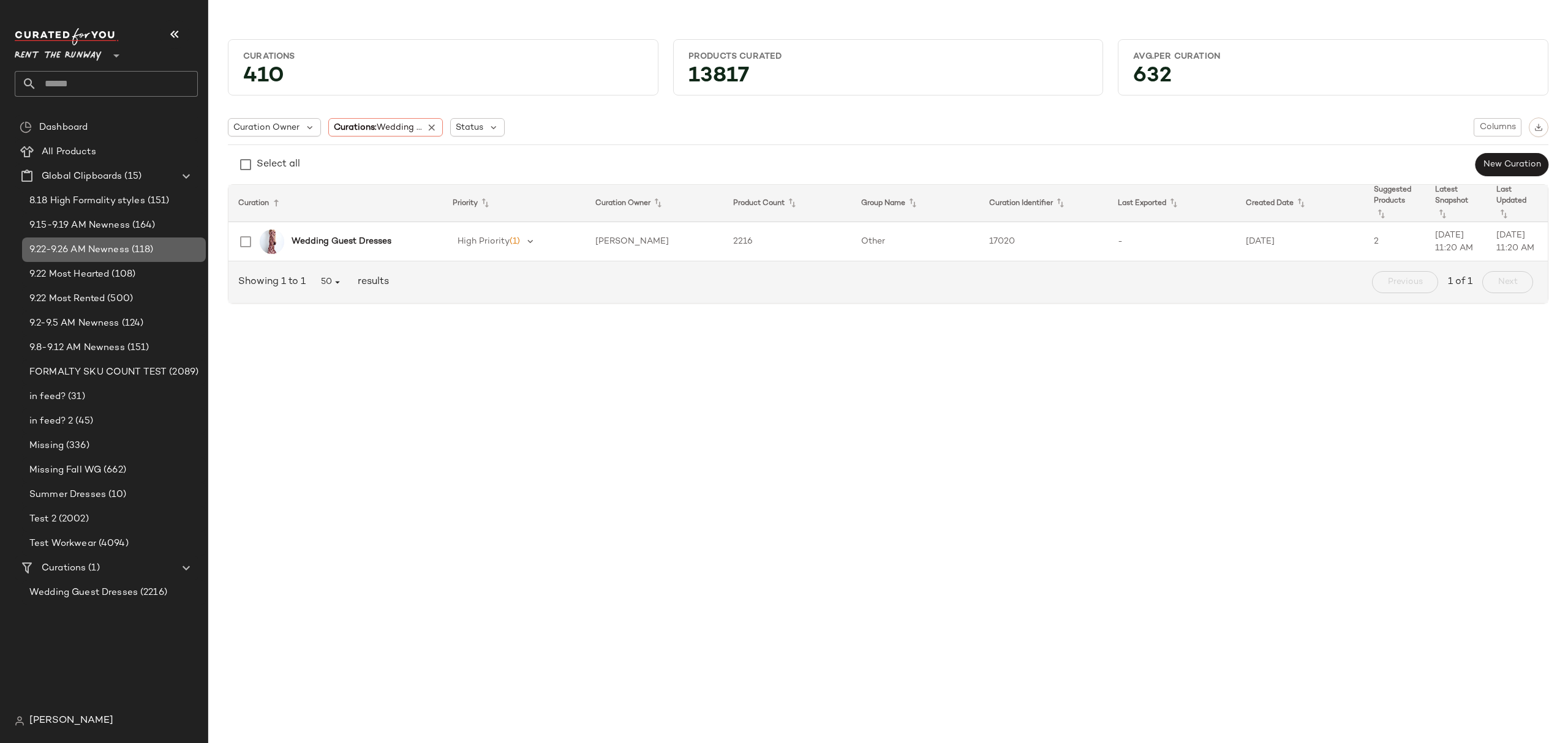
click at [107, 239] on div "9.22-9.26 AM Newness (118)" at bounding box center [113, 249] width 184 height 24
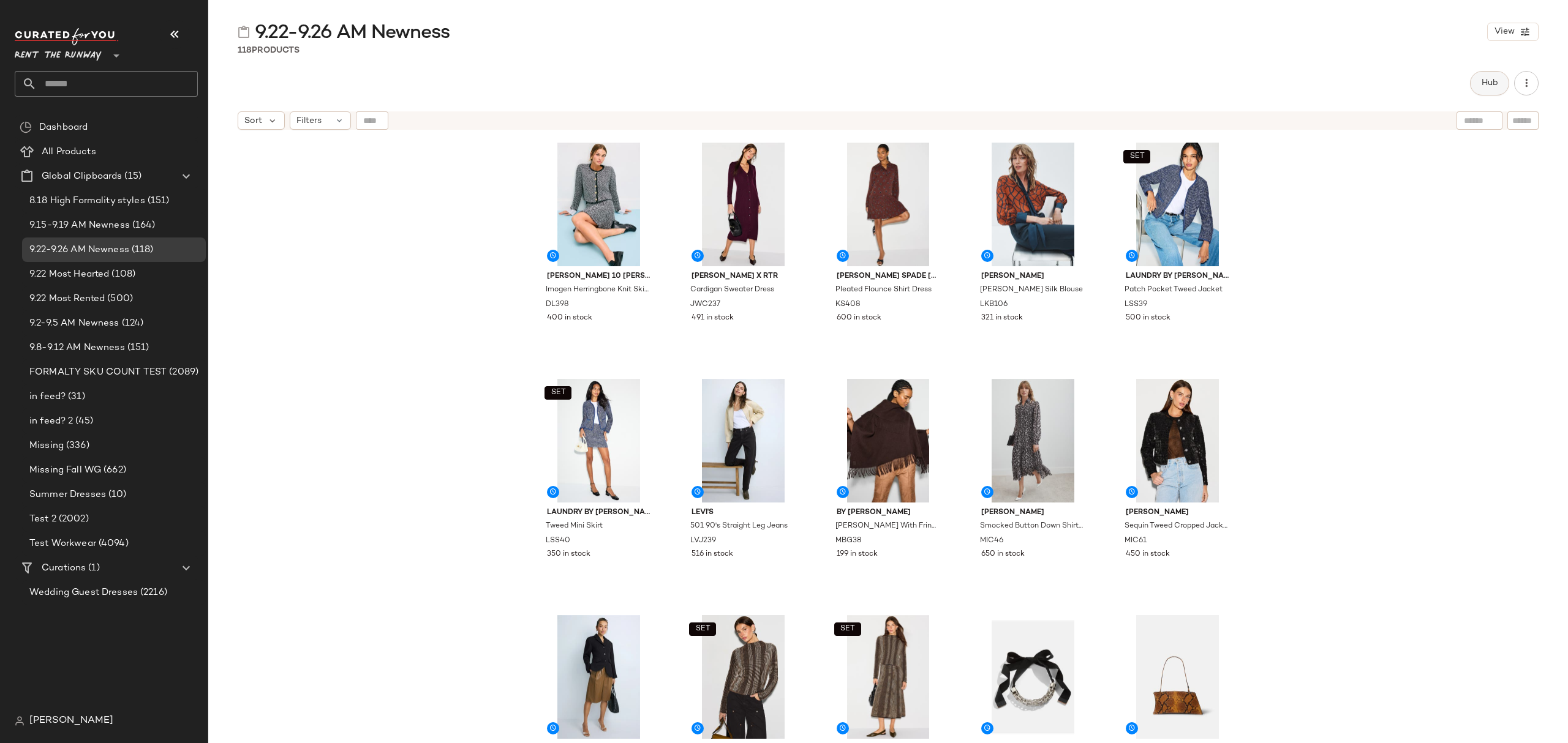
click at [1474, 78] on button "Hub" at bounding box center [1489, 83] width 39 height 24
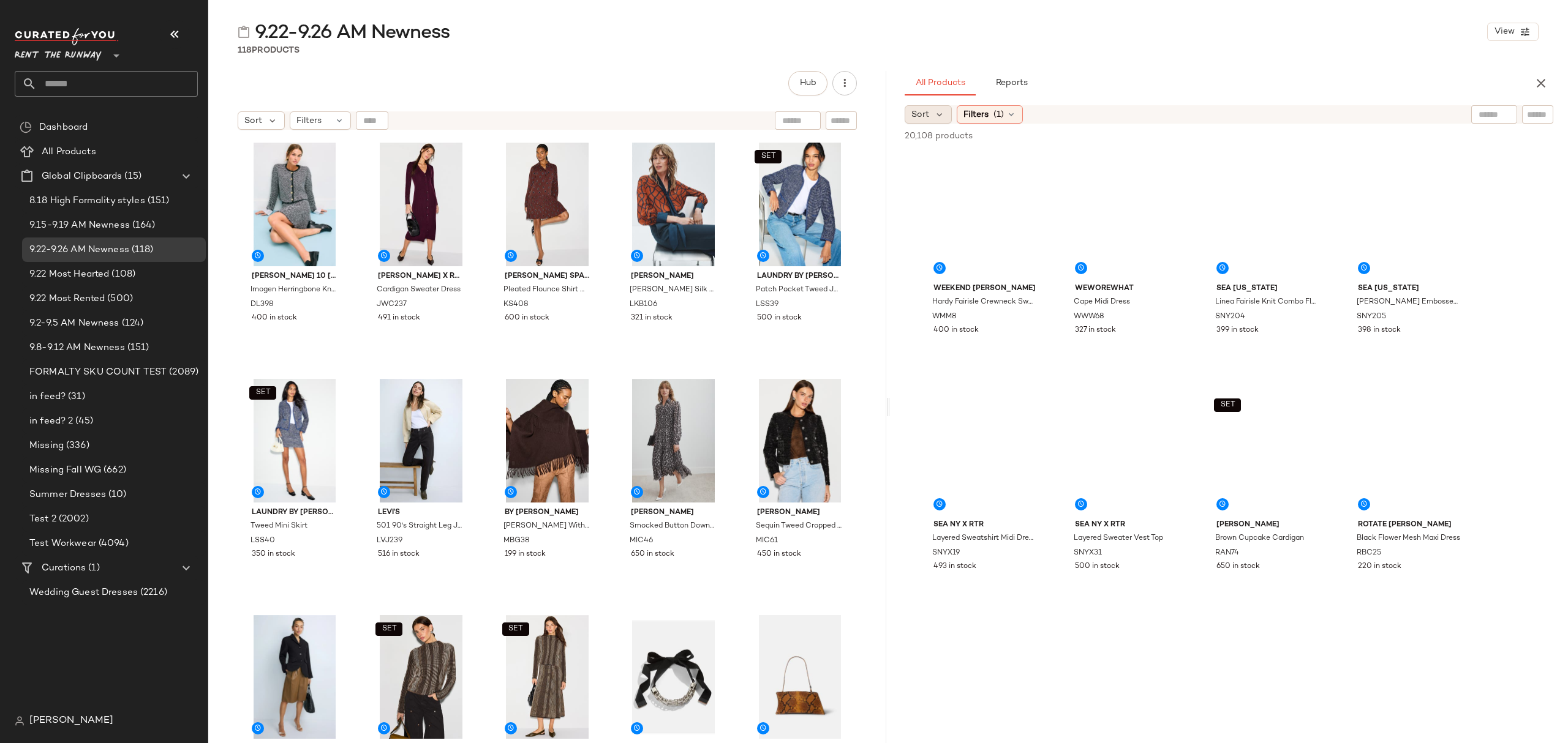
click at [942, 117] on icon at bounding box center [939, 114] width 11 height 11
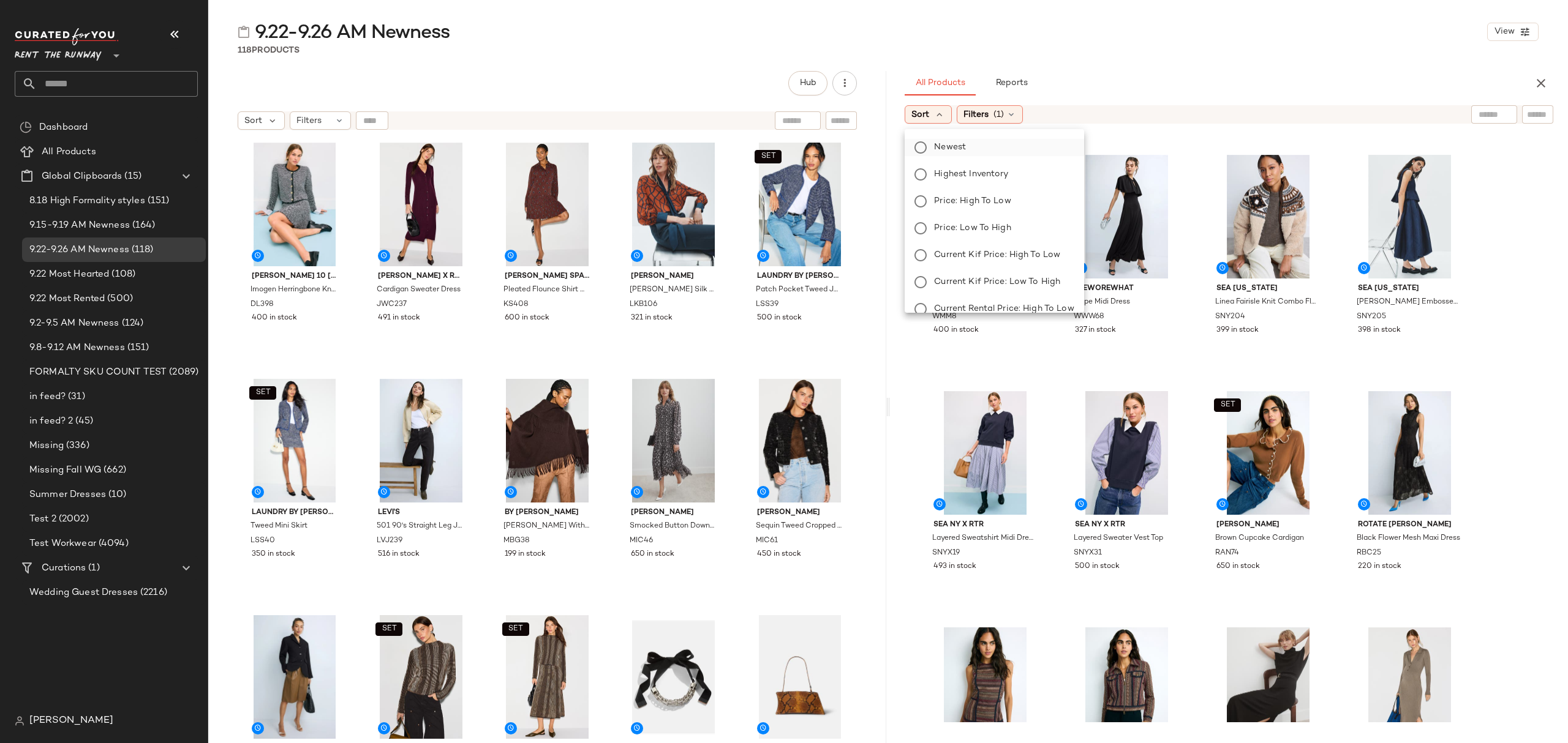
click at [959, 149] on span "Newest" at bounding box center [950, 147] width 32 height 13
click at [1168, 64] on div "9.22-9.26 AM Newness View 118 Products Hub Sort Filters [PERSON_NAME] 10 [PERSO…" at bounding box center [888, 381] width 1360 height 724
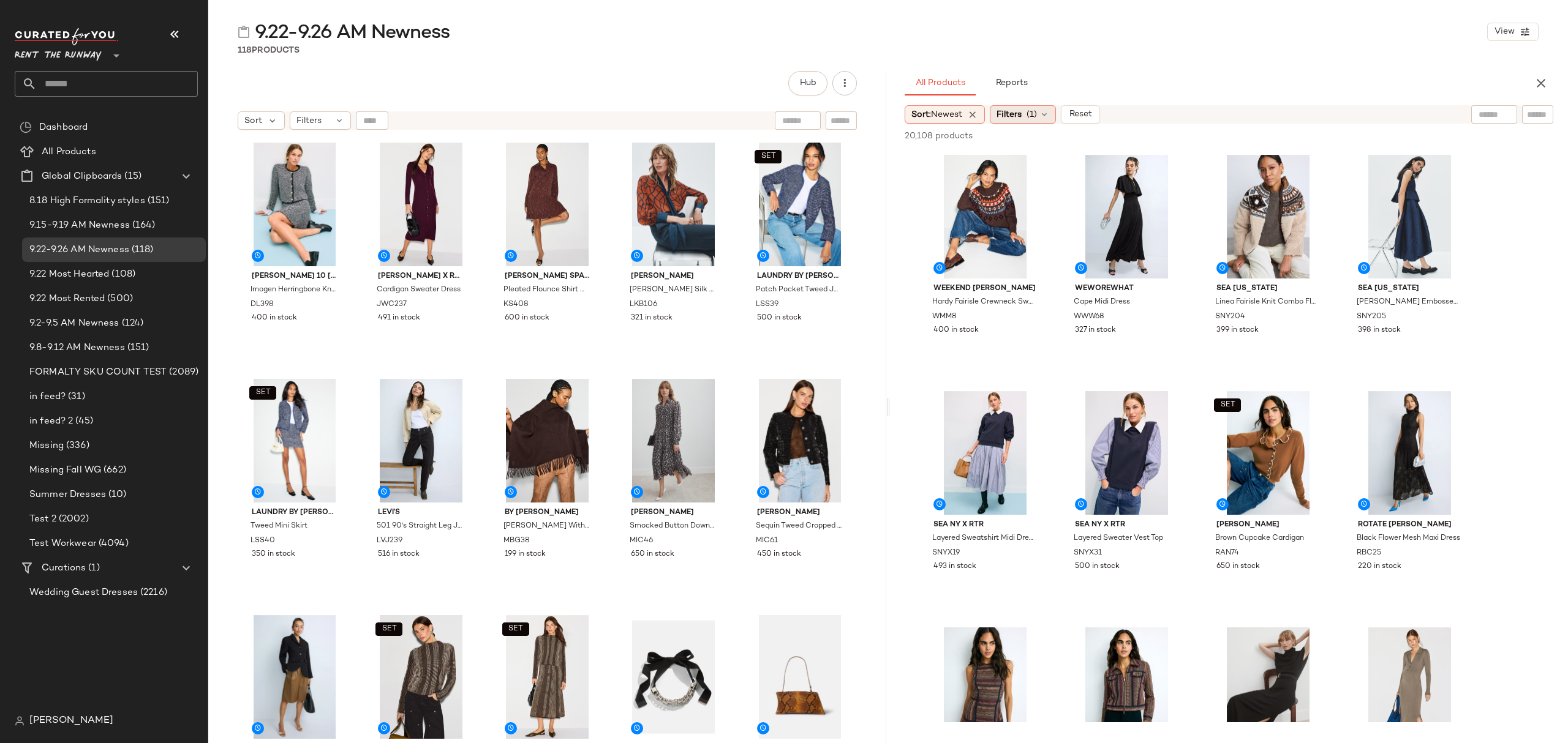
click at [1045, 117] on icon at bounding box center [1044, 115] width 10 height 10
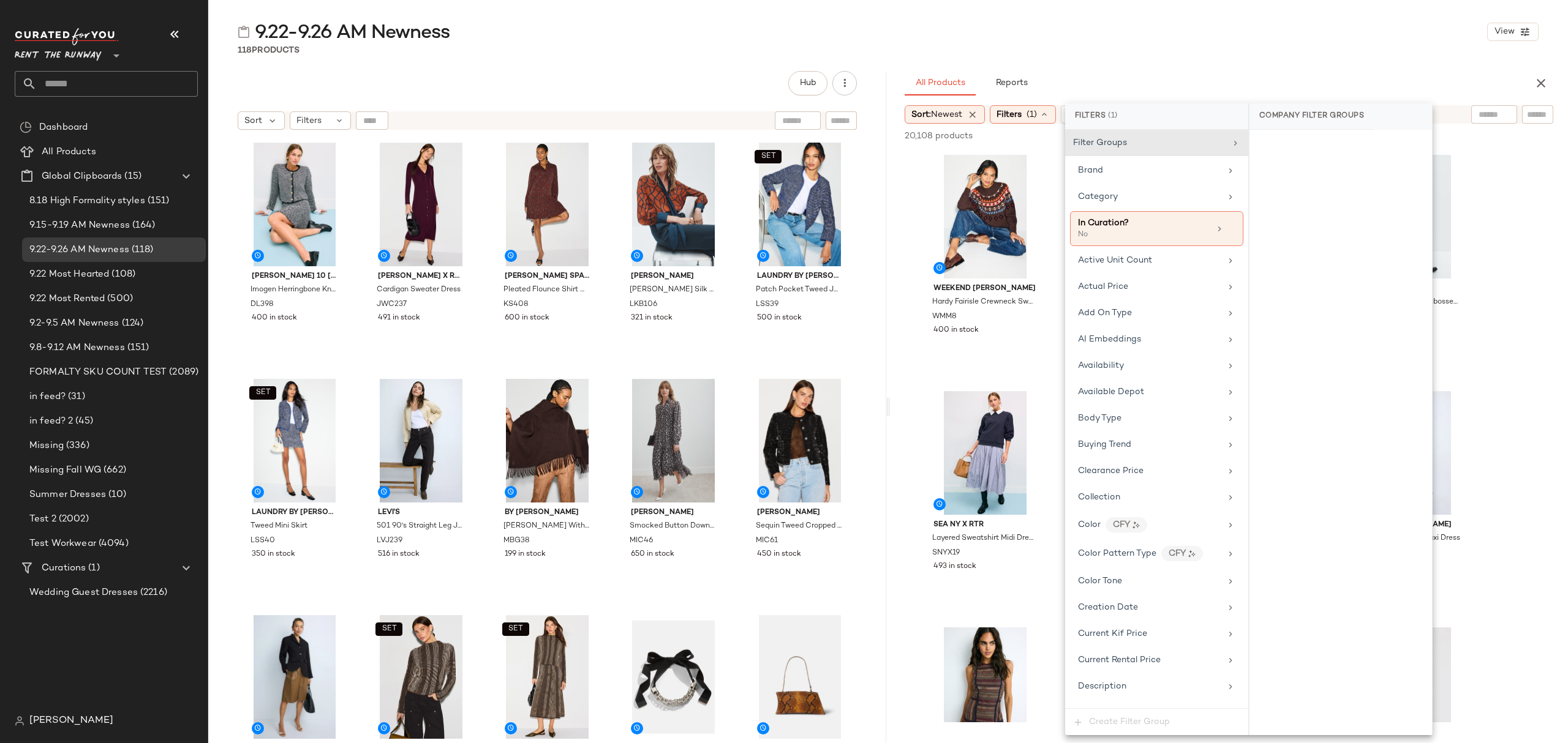
click at [1169, 60] on div "9.22-9.26 AM Newness View 118 Products Hub Sort Filters Derek Lam 10 Crosby Imo…" at bounding box center [888, 381] width 1360 height 724
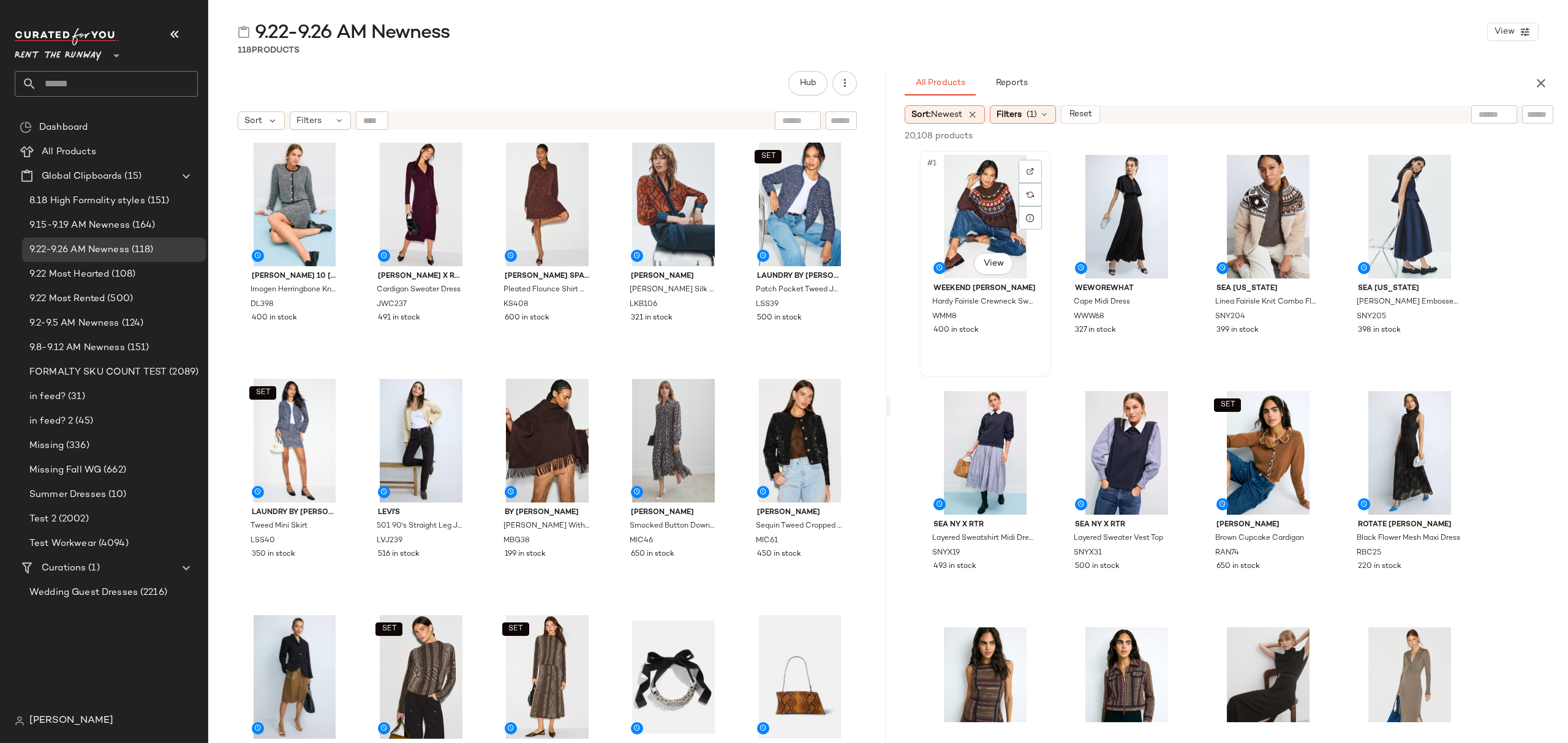
click at [956, 240] on div "#1 View" at bounding box center [985, 216] width 123 height 123
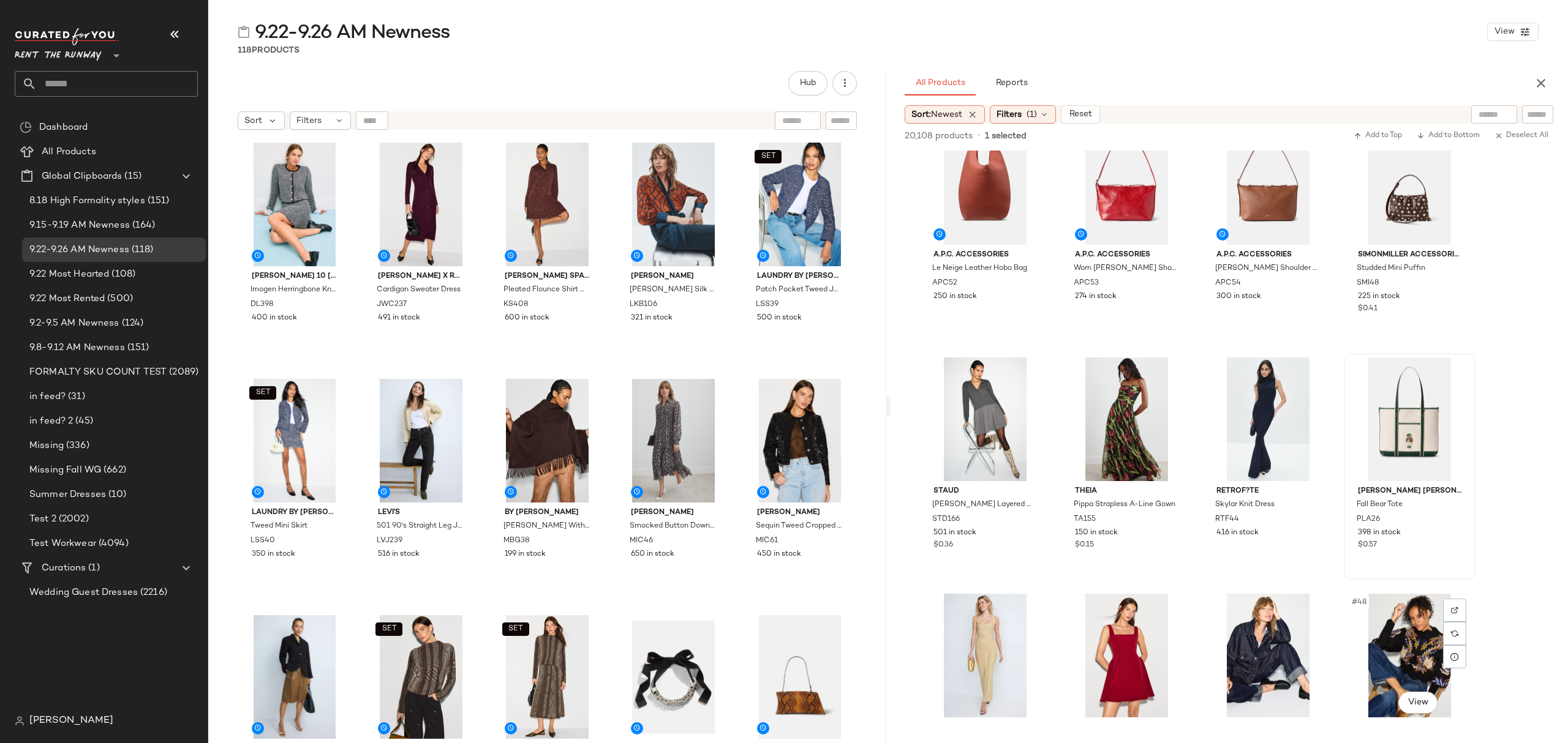
scroll to position [2040, 0]
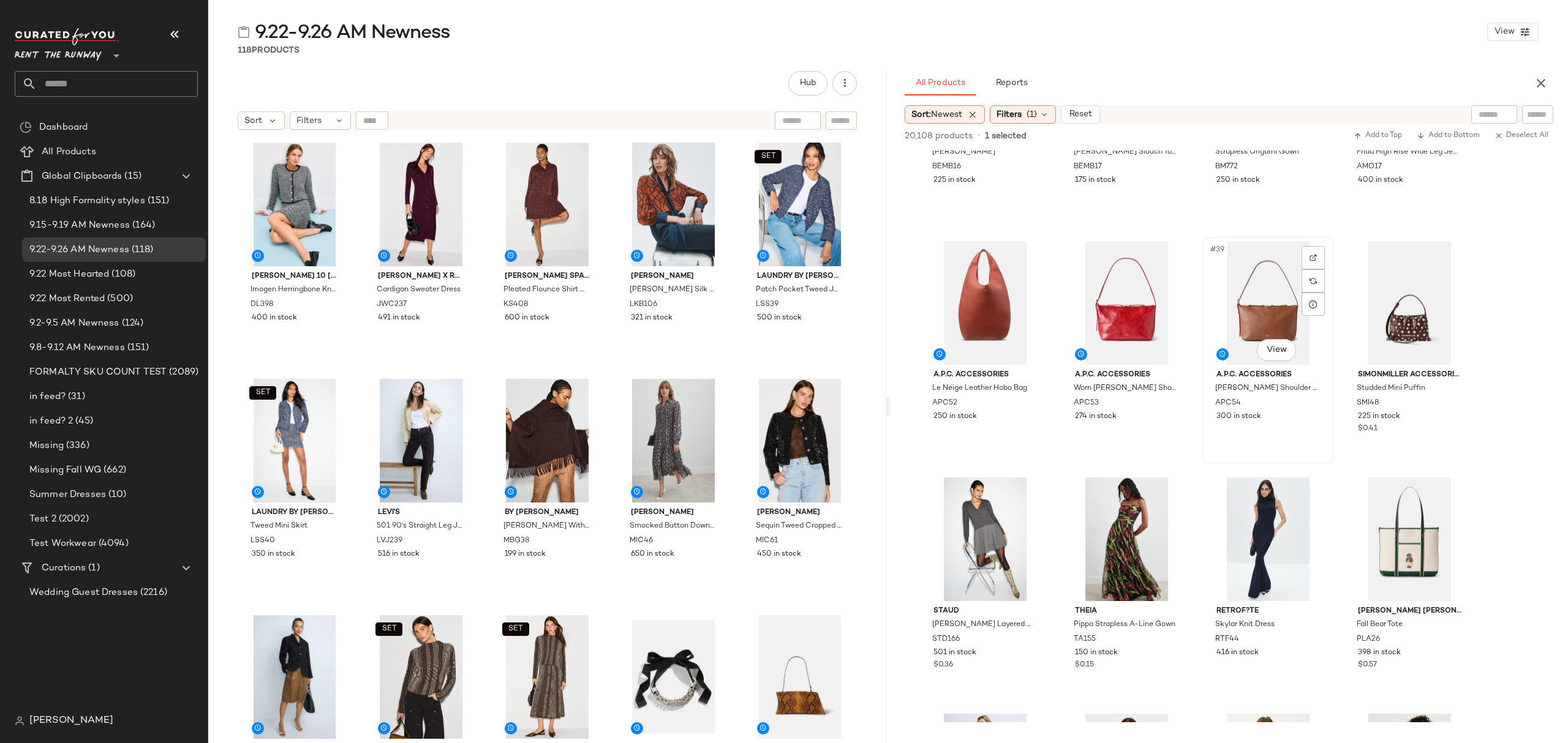
click at [1302, 432] on div "#39 View A.P.C. Accessories Sac Vera Shoulder Bag APC54 300 in stock" at bounding box center [1268, 350] width 129 height 224
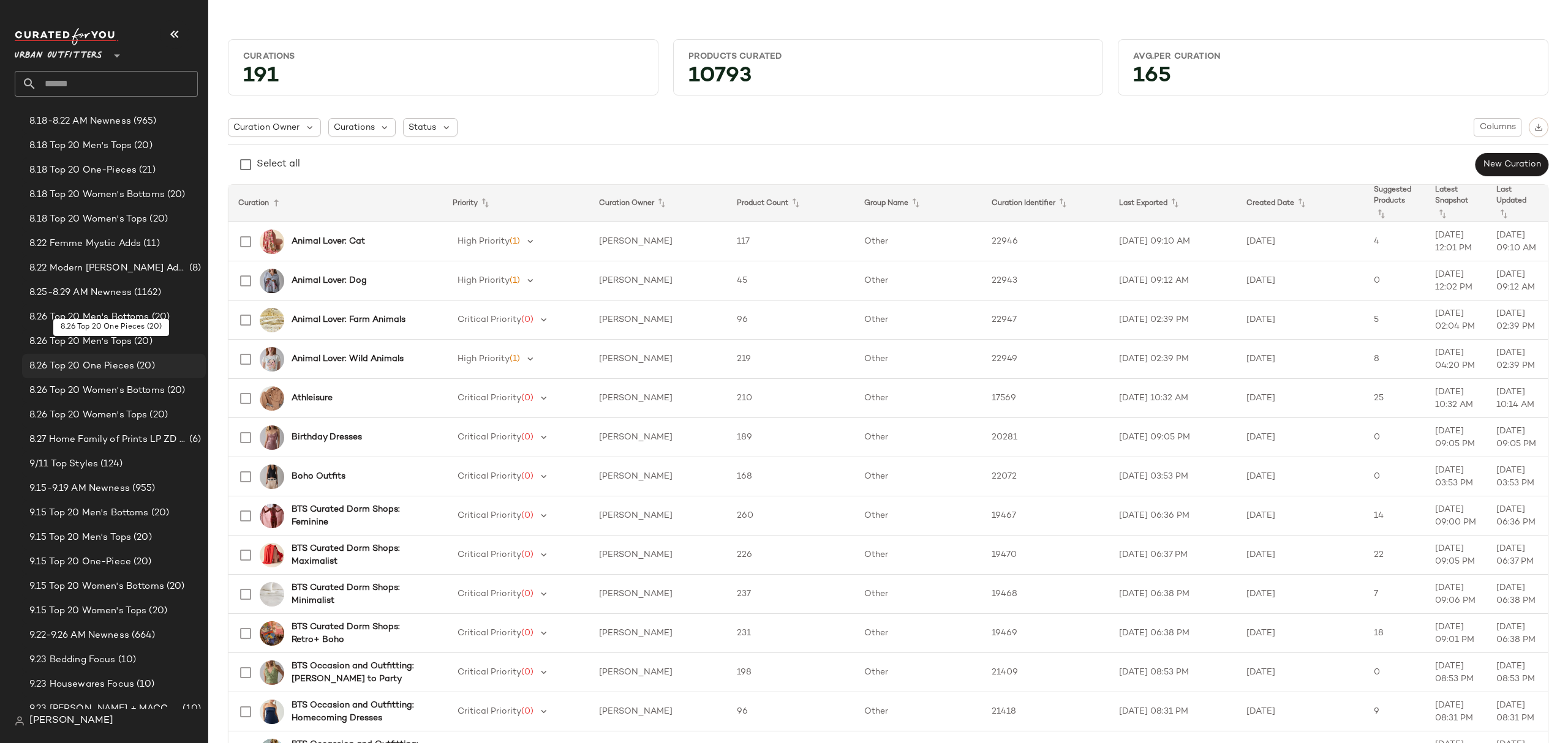
scroll to position [245, 0]
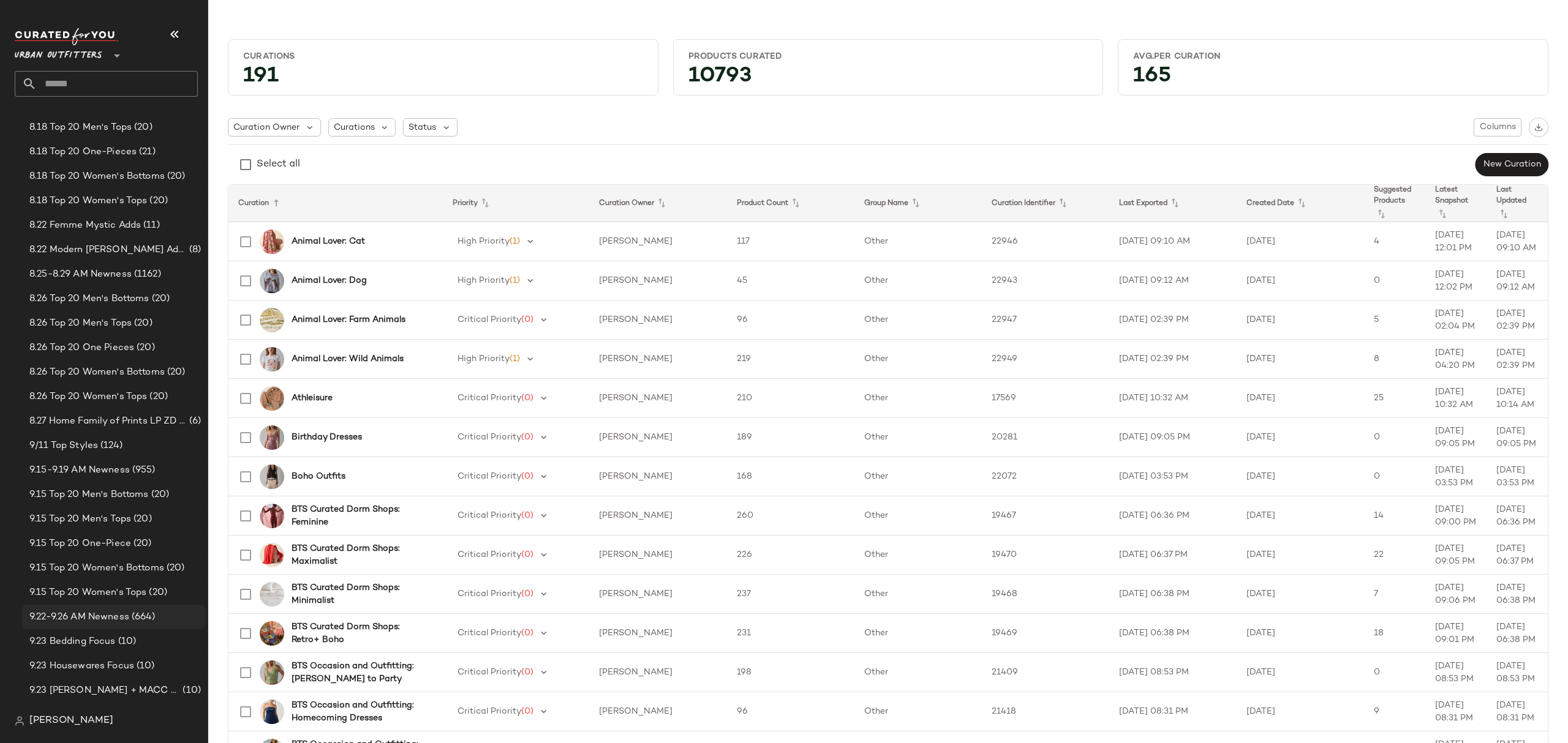
click at [135, 611] on span "(664)" at bounding box center [142, 617] width 26 height 14
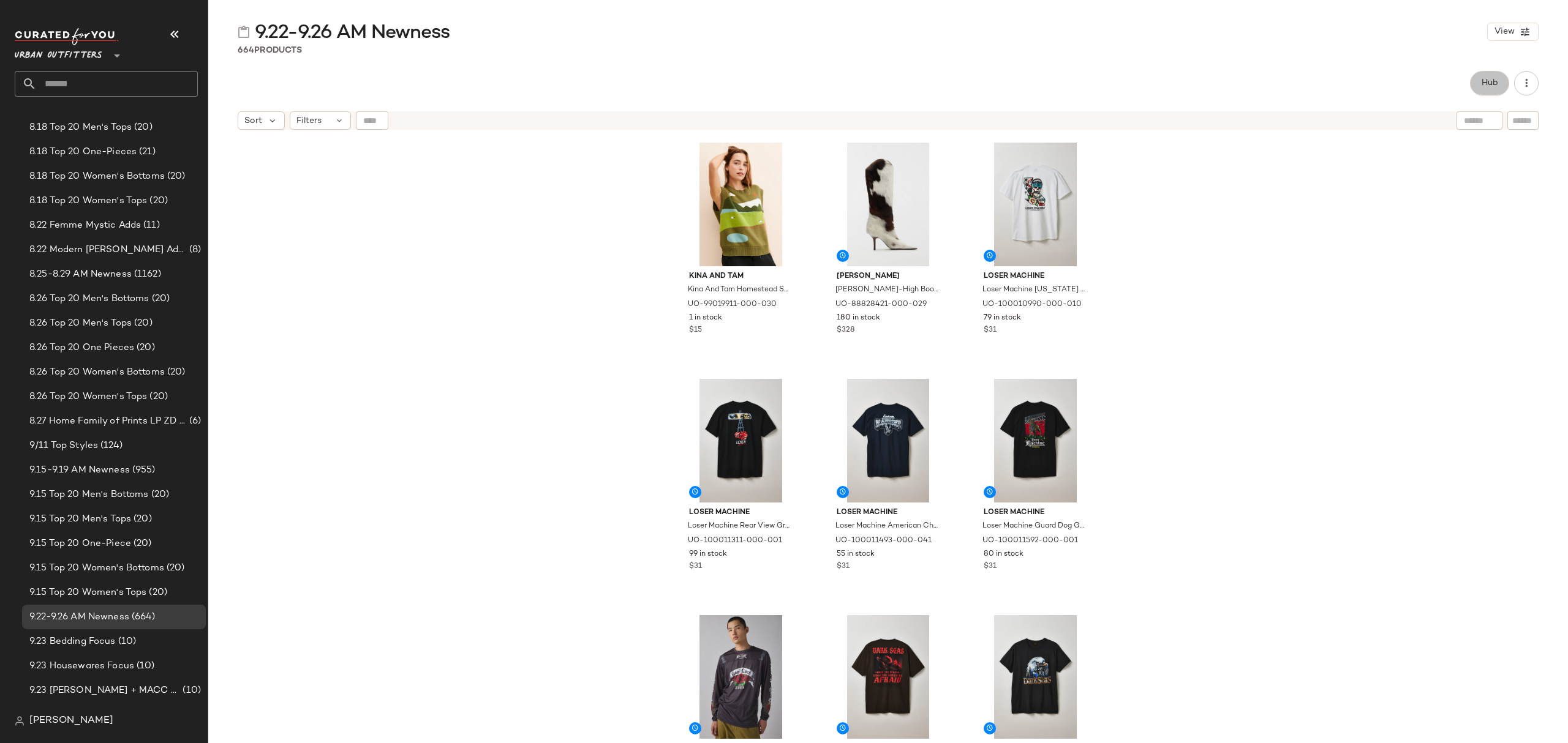
click at [1482, 81] on span "Hub" at bounding box center [1489, 83] width 17 height 10
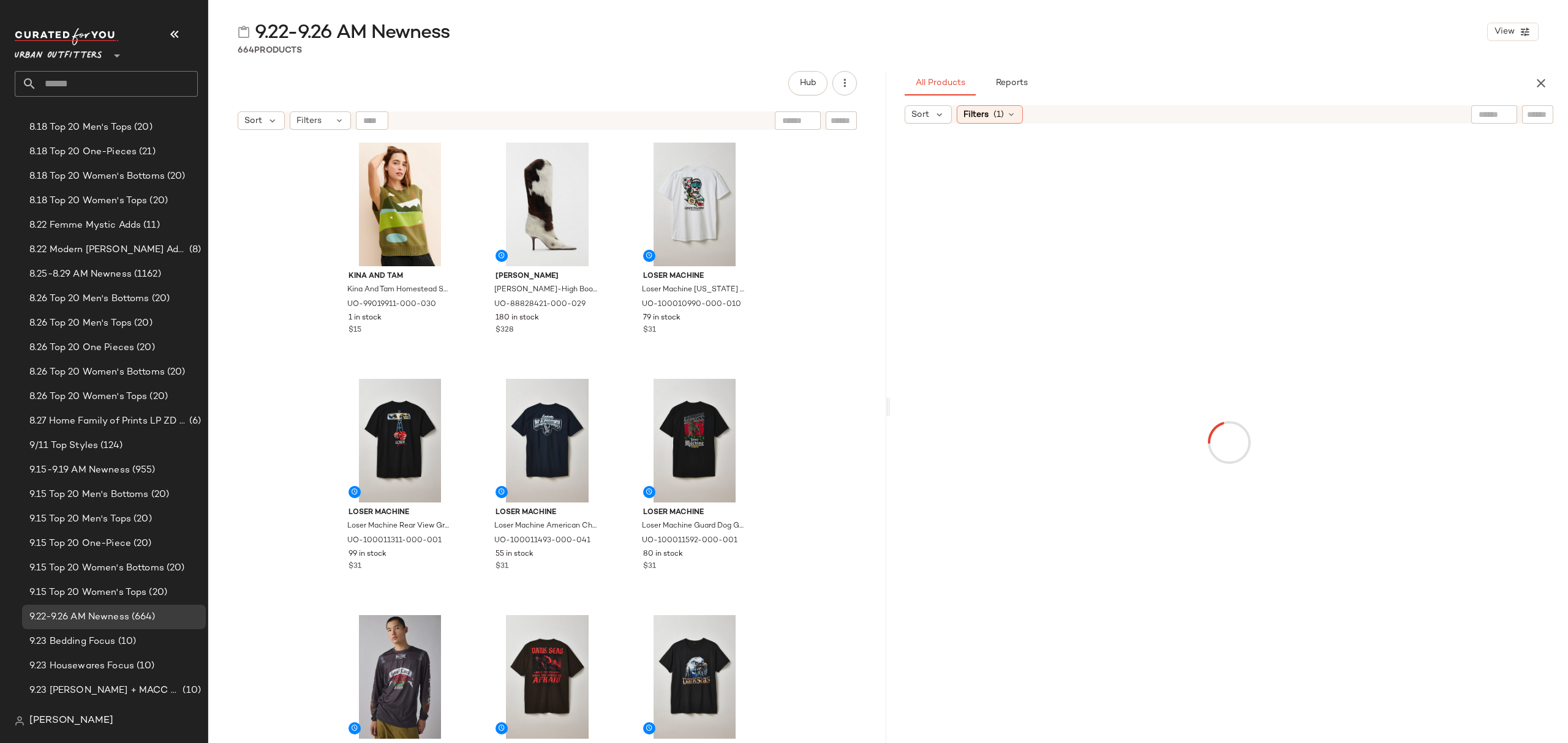
click at [936, 120] on icon at bounding box center [939, 114] width 11 height 11
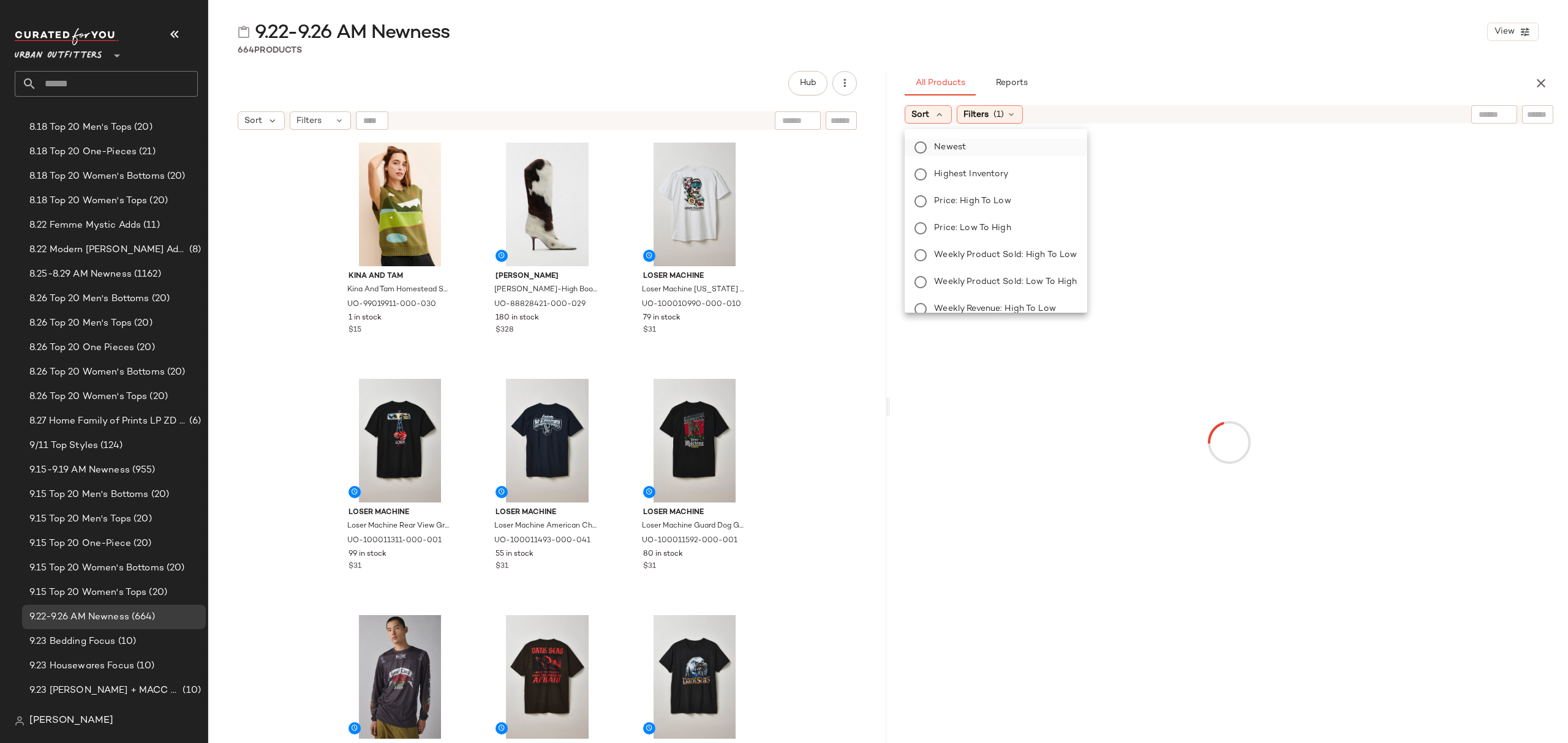
click at [949, 146] on span "Newest" at bounding box center [950, 147] width 32 height 13
click at [1206, 60] on div "9.22-9.26 AM Newness View 664 Products Hub Sort Filters [GEOGRAPHIC_DATA] and […" at bounding box center [888, 381] width 1360 height 724
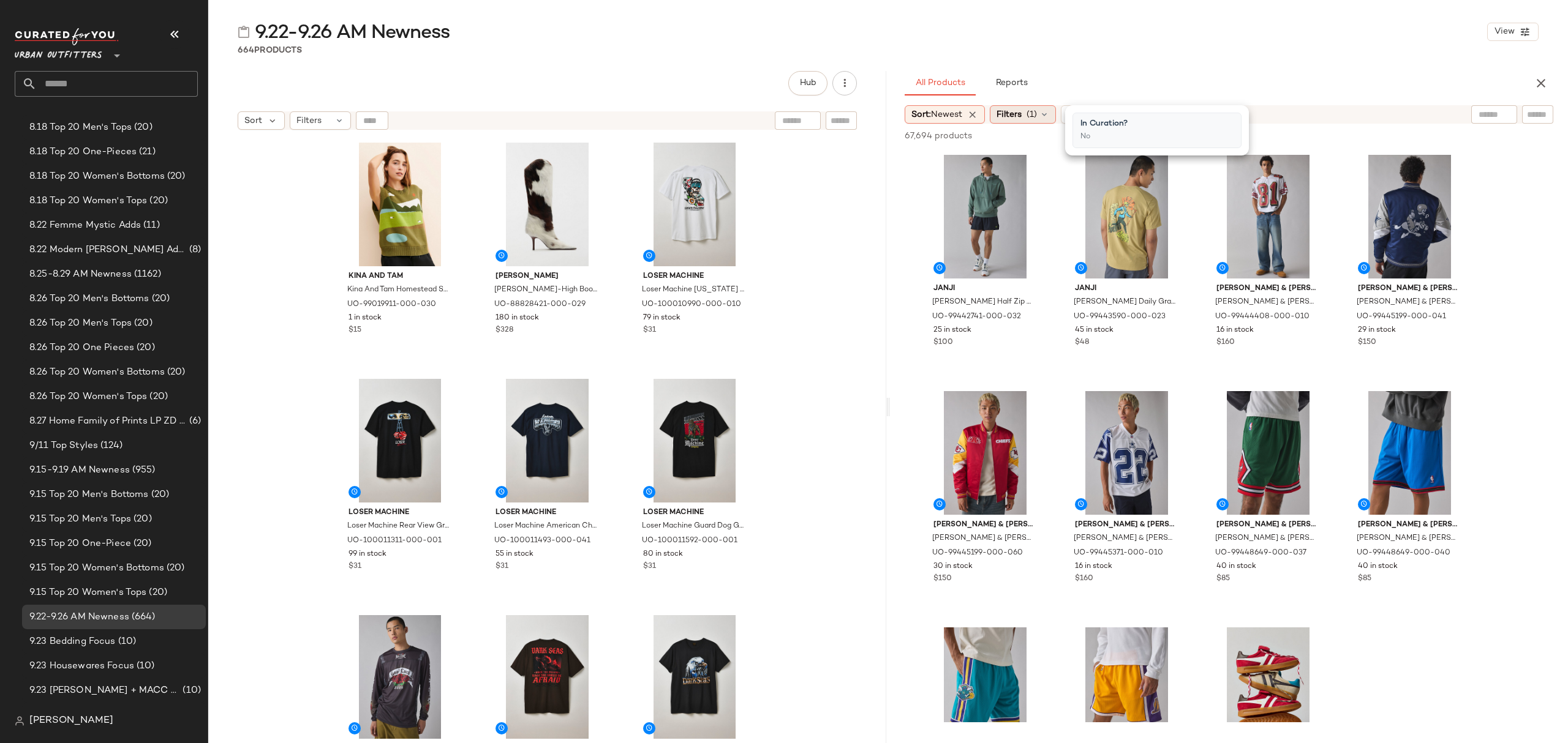
click at [1050, 112] on icon at bounding box center [1044, 115] width 10 height 10
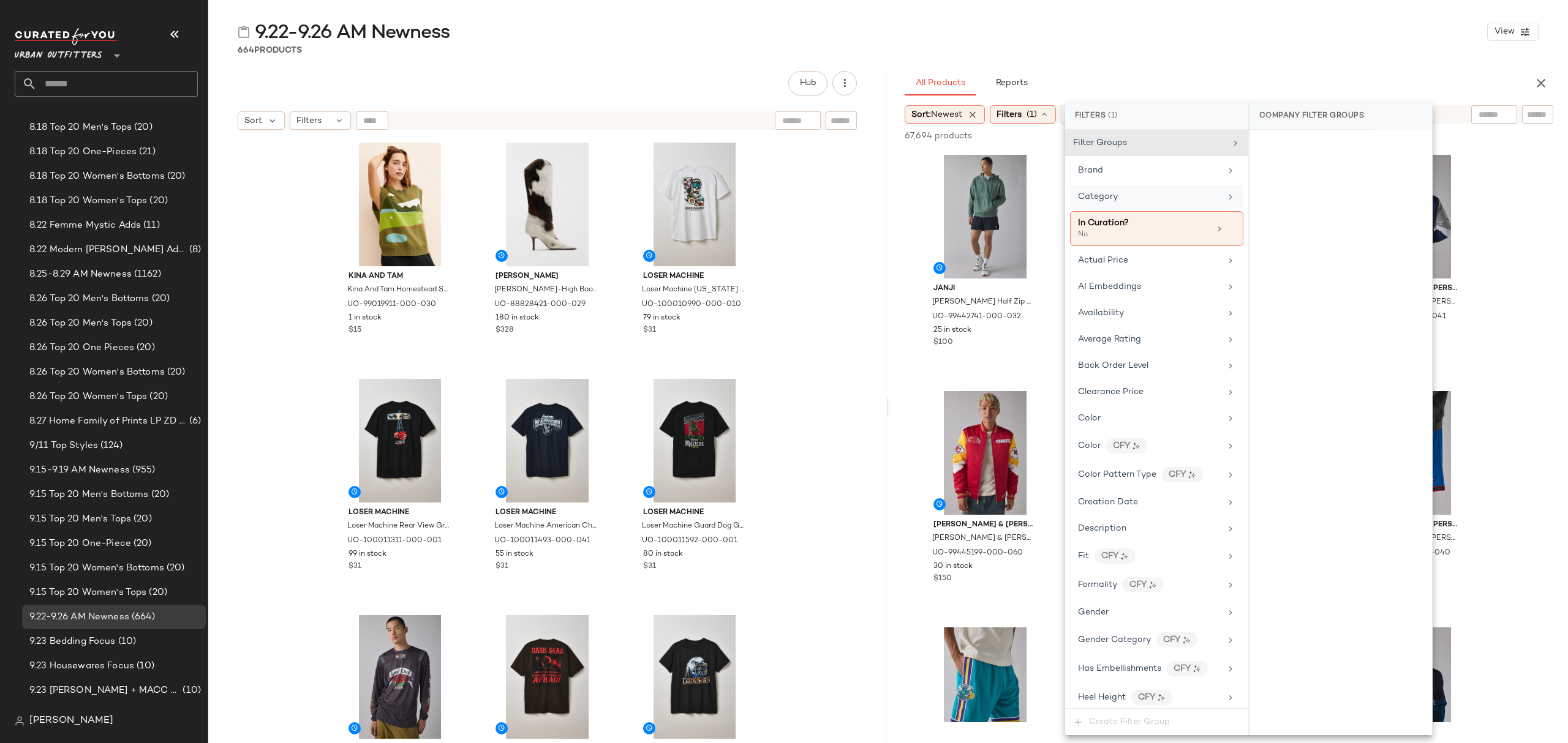
click at [1091, 192] on span "Category" at bounding box center [1097, 196] width 39 height 9
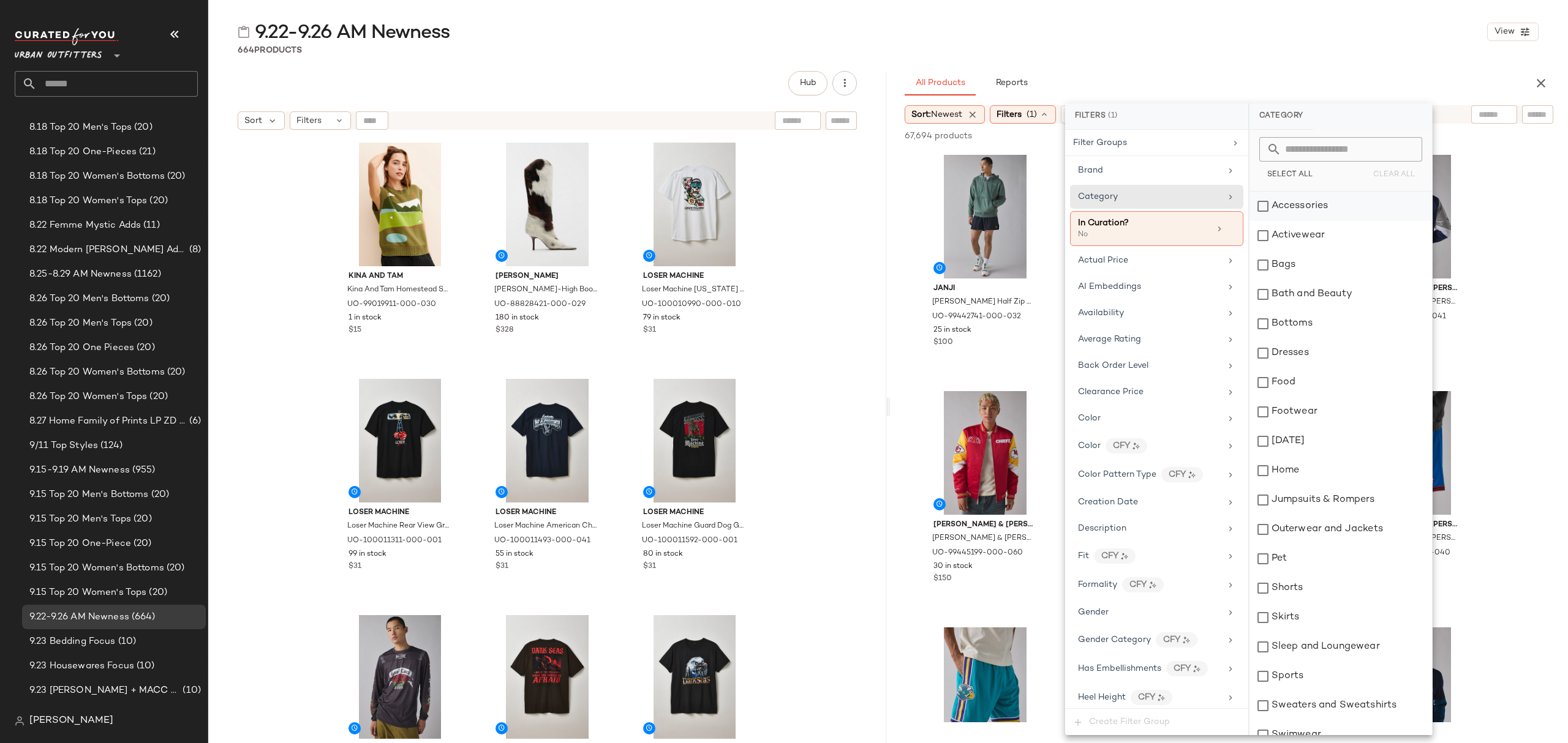
click at [1307, 208] on div "Accessories" at bounding box center [1341, 206] width 183 height 29
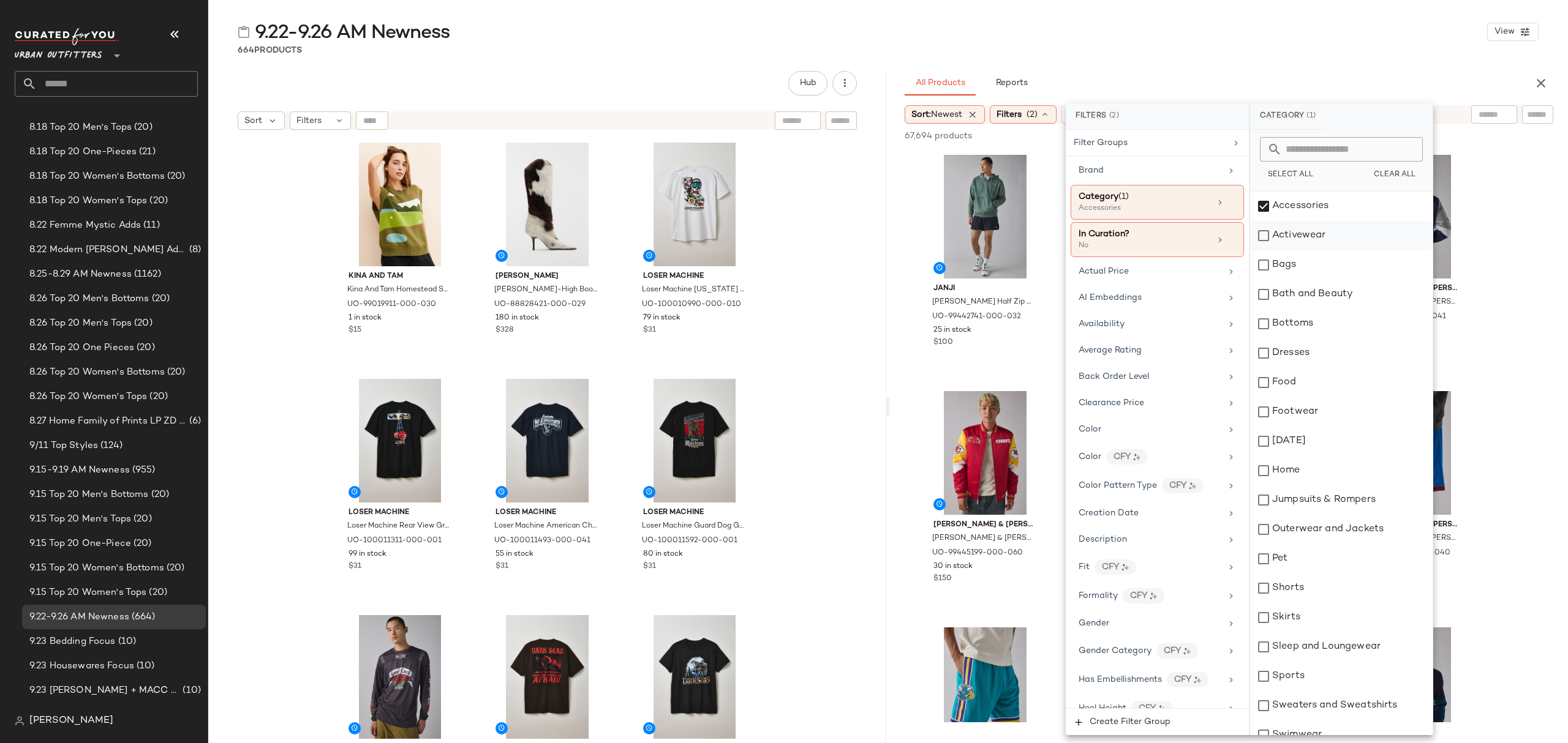
click at [1312, 234] on div "Activewear" at bounding box center [1341, 236] width 183 height 29
click at [1306, 261] on div "Bags" at bounding box center [1341, 265] width 183 height 29
drag, startPoint x: 1322, startPoint y: 319, endPoint x: 1324, endPoint y: 326, distance: 7.3
click at [1324, 321] on div "Bottoms" at bounding box center [1341, 324] width 183 height 29
click at [1324, 358] on div "Dresses" at bounding box center [1341, 353] width 183 height 29
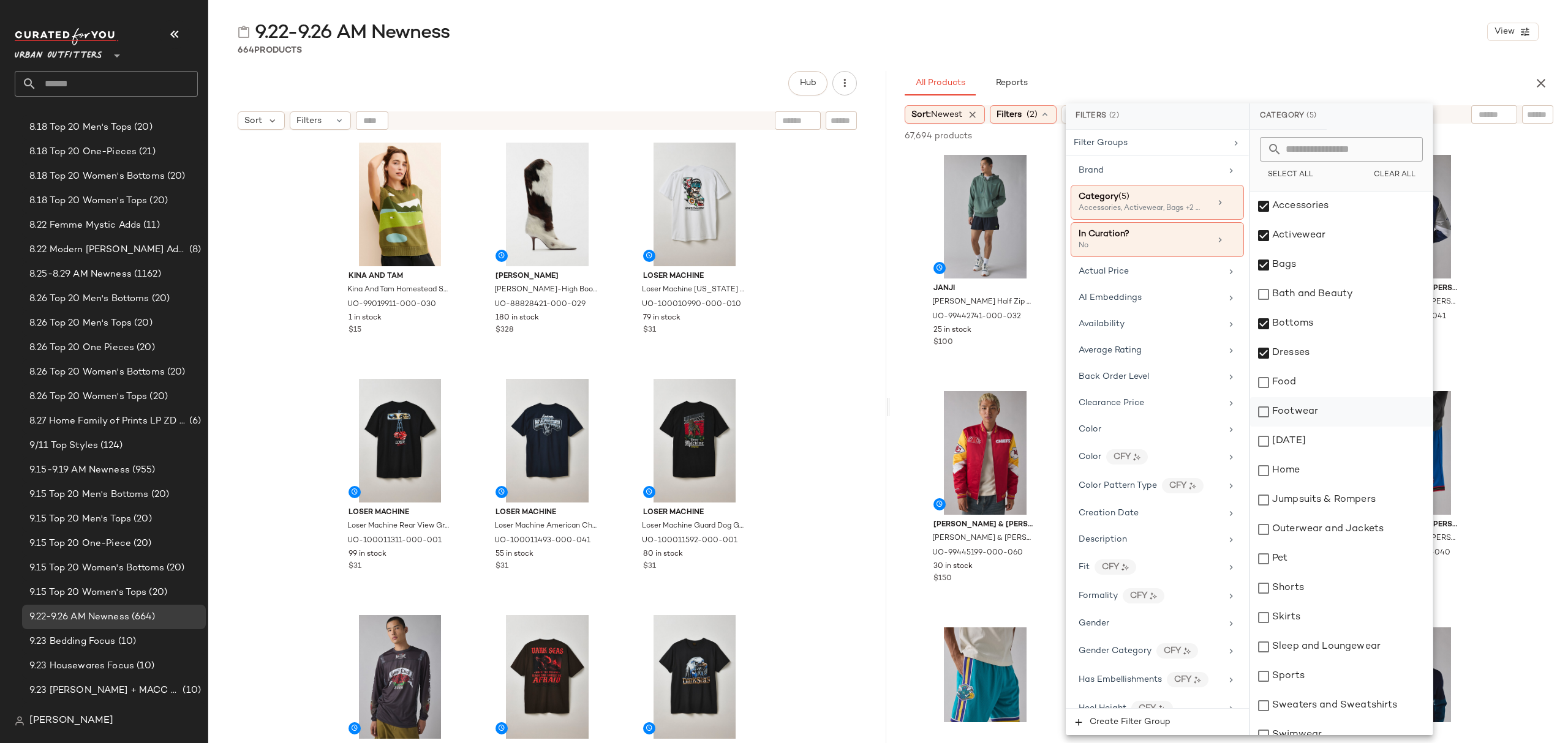
click at [1346, 412] on div "Footwear" at bounding box center [1341, 412] width 183 height 29
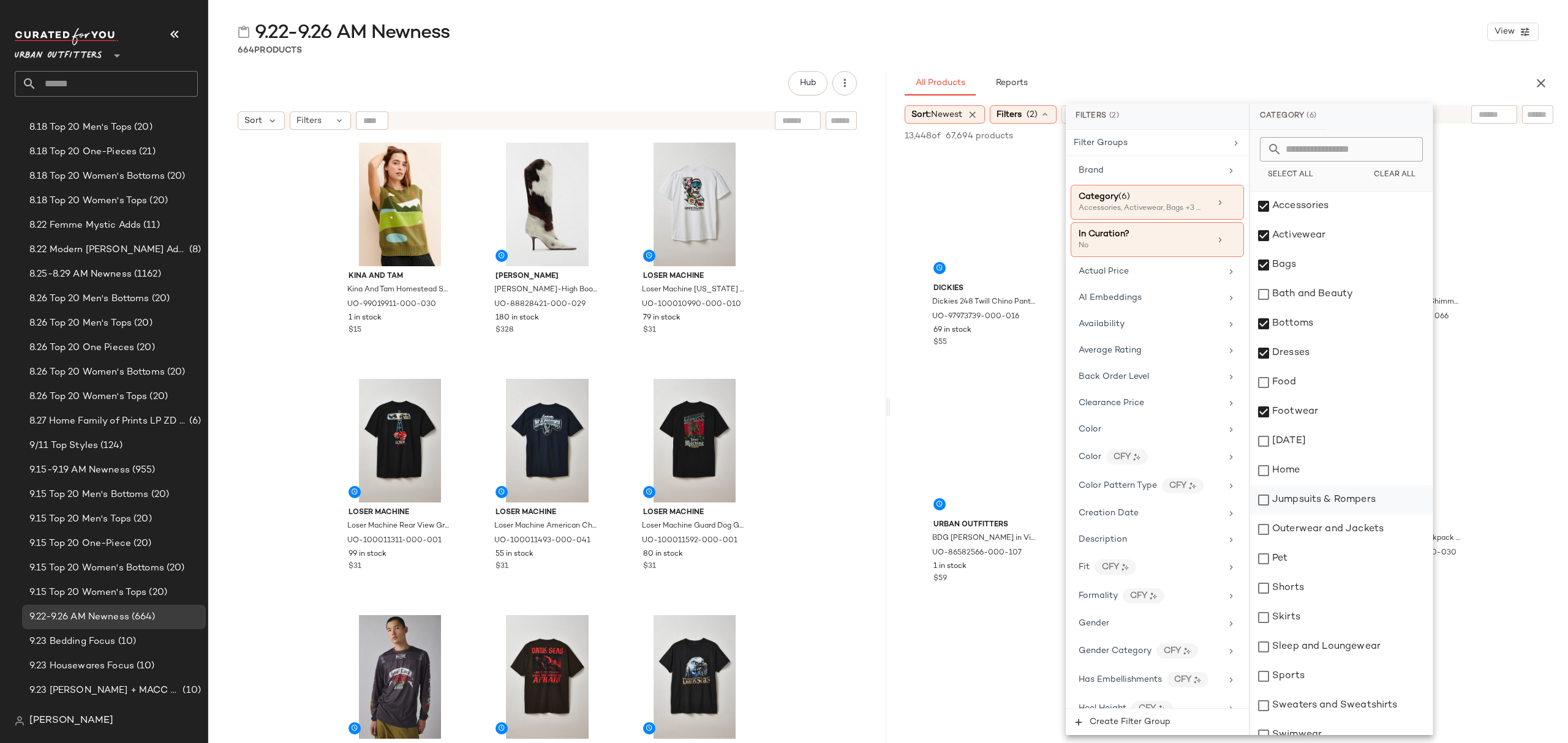
click at [1343, 505] on div "Jumpsuits & Rompers" at bounding box center [1341, 500] width 183 height 29
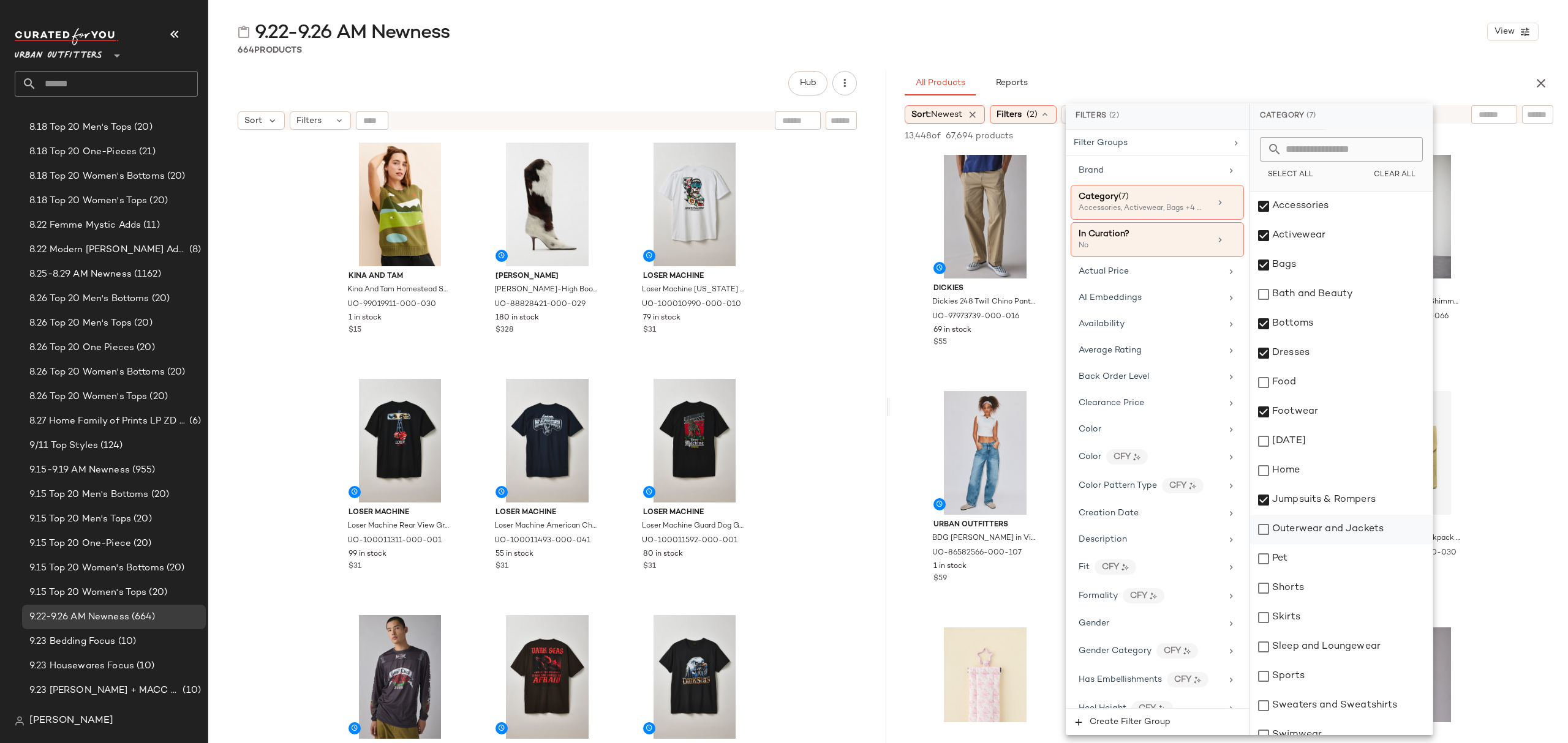
click at [1344, 521] on div "Outerwear and Jackets" at bounding box center [1341, 529] width 183 height 29
click at [1331, 584] on div "Shorts" at bounding box center [1341, 588] width 183 height 29
click at [1321, 635] on div "Sleep and Loungewear" at bounding box center [1341, 647] width 183 height 29
click at [1329, 617] on div "Skirts" at bounding box center [1341, 617] width 183 height 29
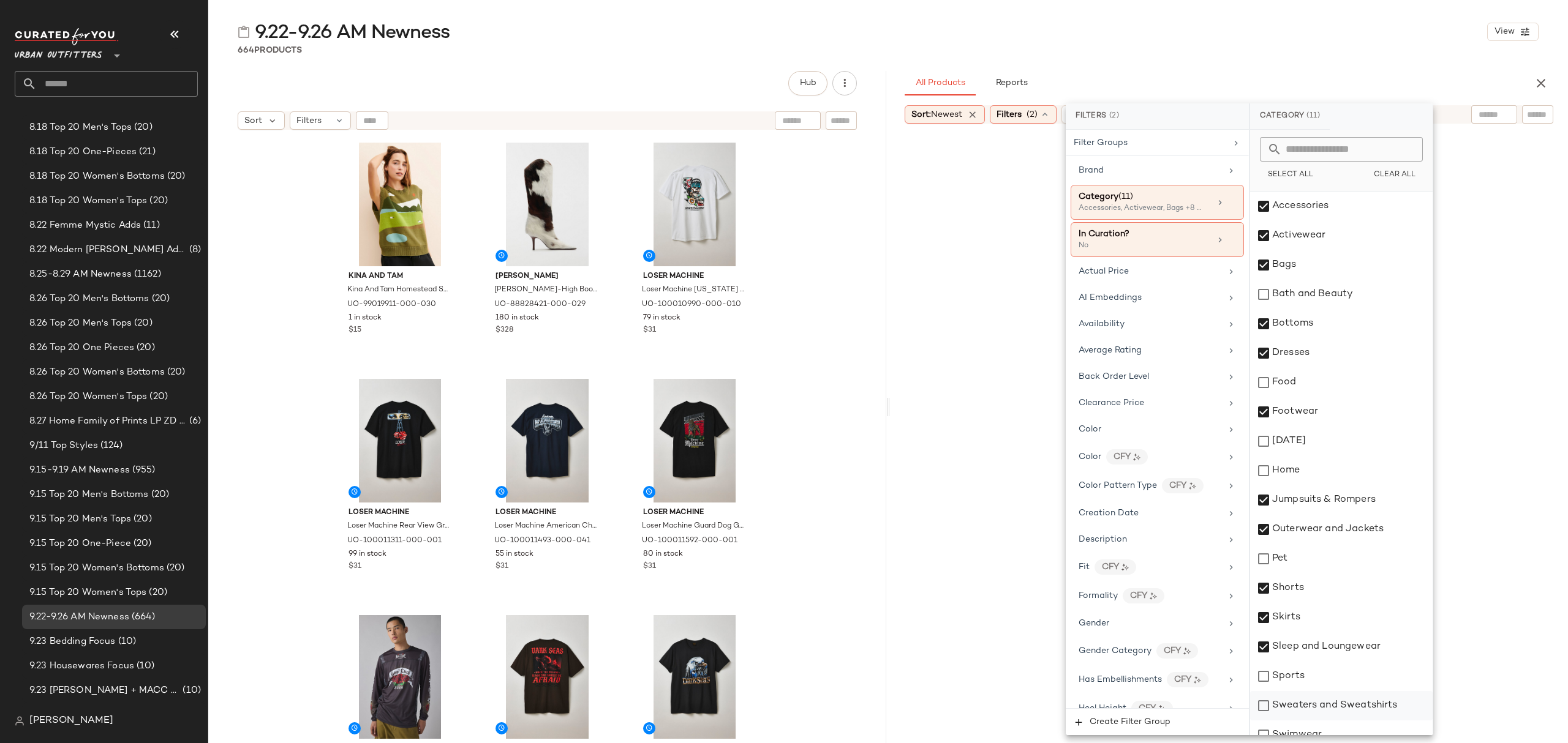
click at [1341, 700] on div "Sweaters and Sweatshirts" at bounding box center [1341, 705] width 183 height 29
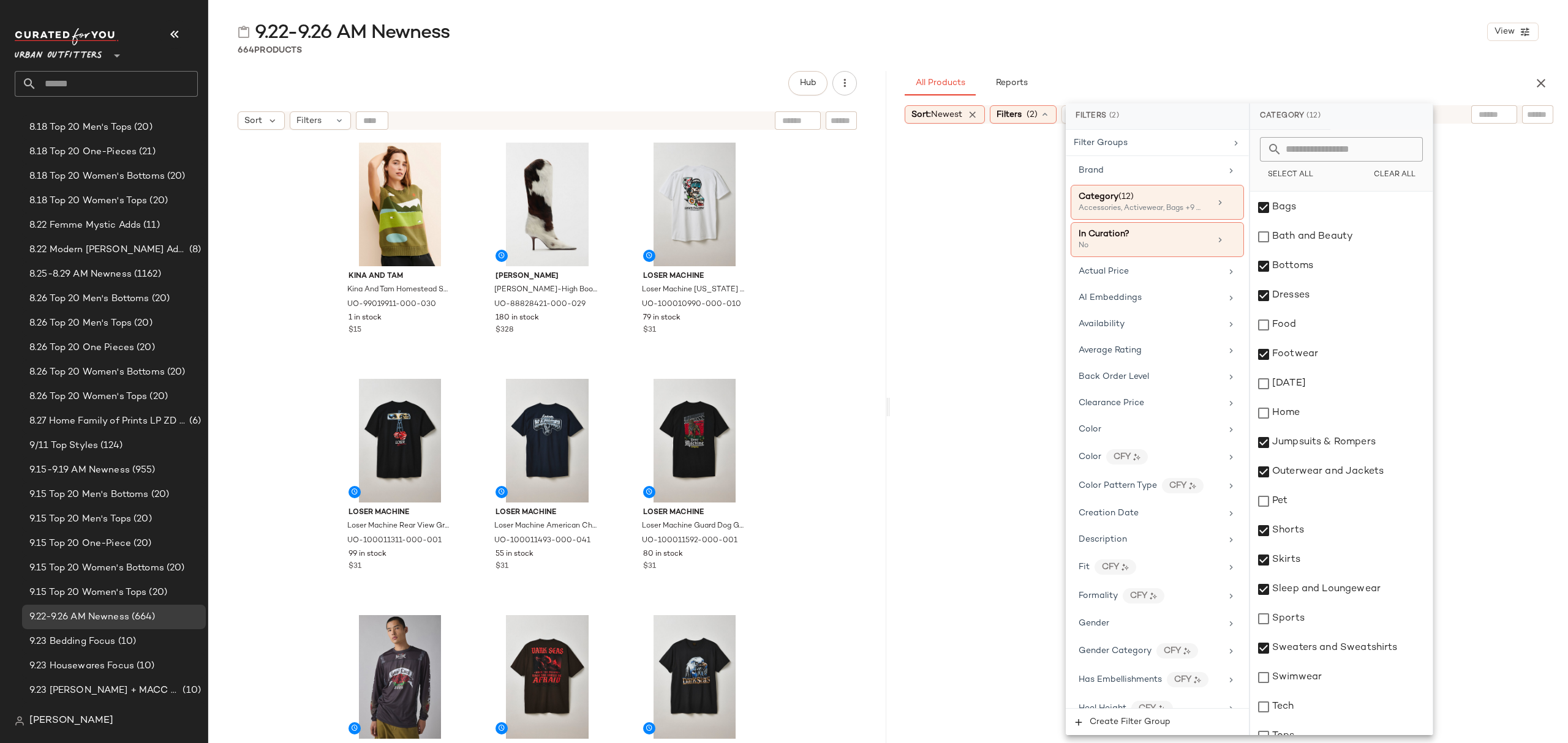
scroll to position [132, 0]
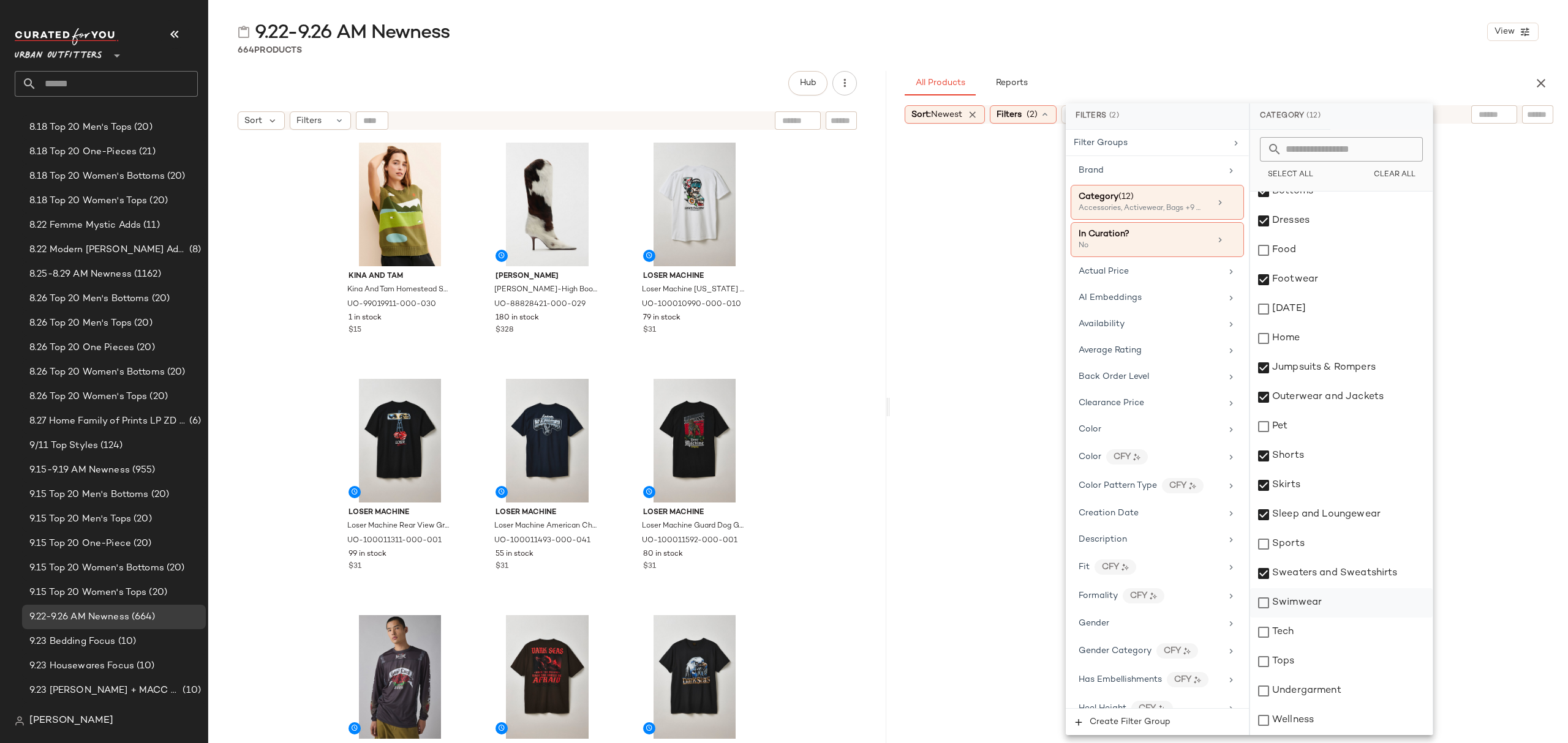
click at [1319, 605] on div "Swimwear" at bounding box center [1341, 603] width 183 height 29
click at [1302, 667] on div "Tops" at bounding box center [1341, 662] width 183 height 29
click at [1310, 694] on div "Undergarment" at bounding box center [1341, 691] width 183 height 29
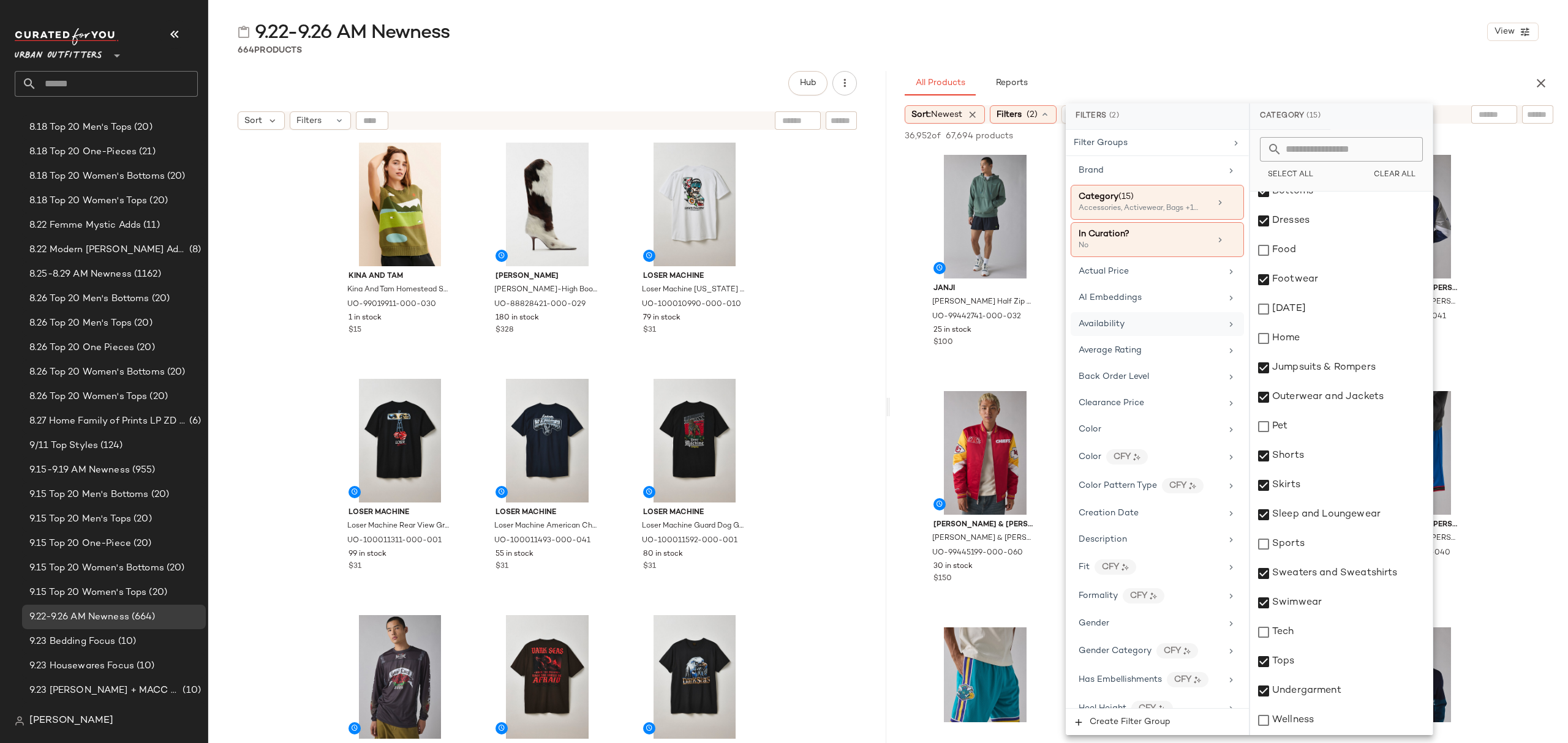
click at [1128, 321] on div "Availability" at bounding box center [1150, 324] width 143 height 13
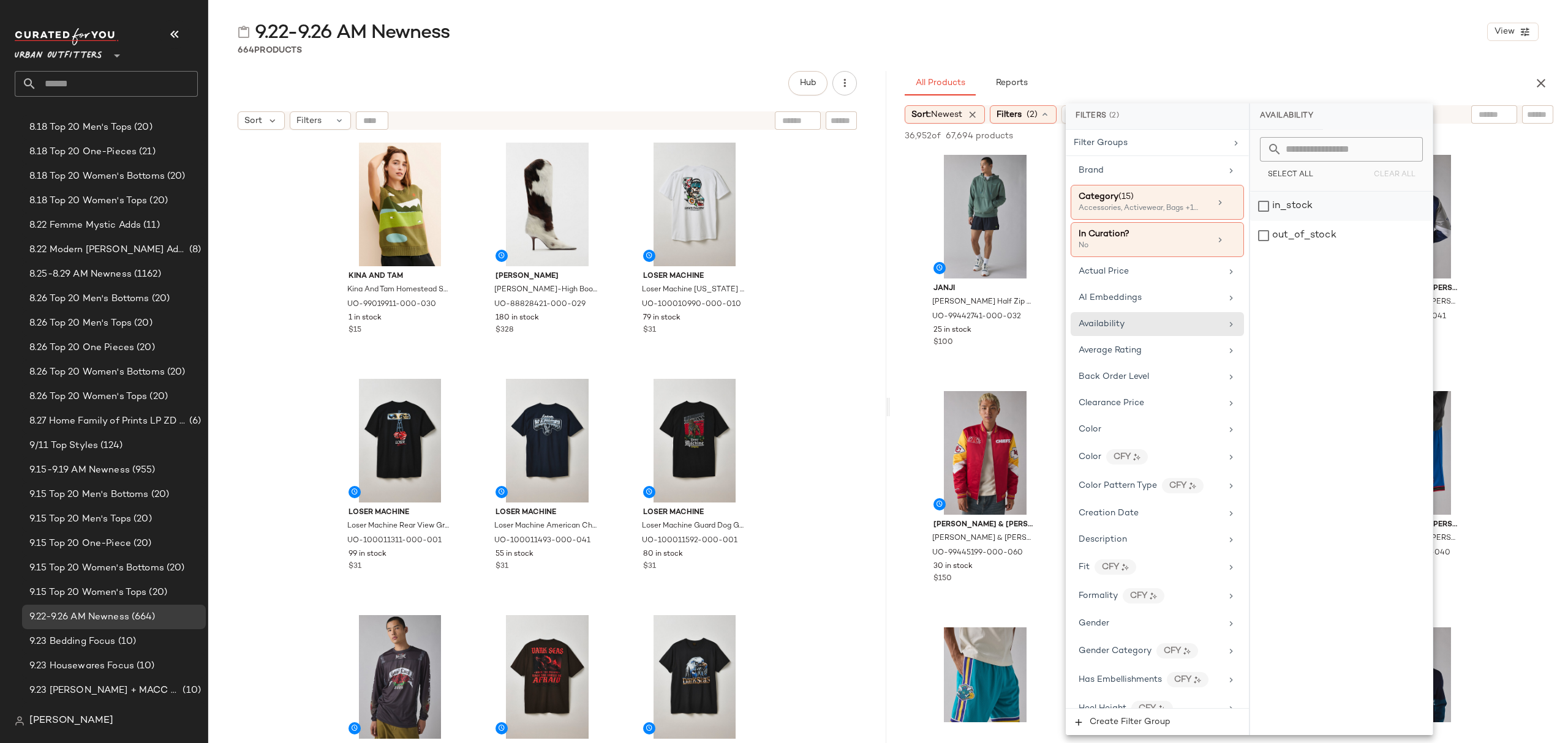
click at [1309, 209] on div "in_stock" at bounding box center [1341, 206] width 183 height 29
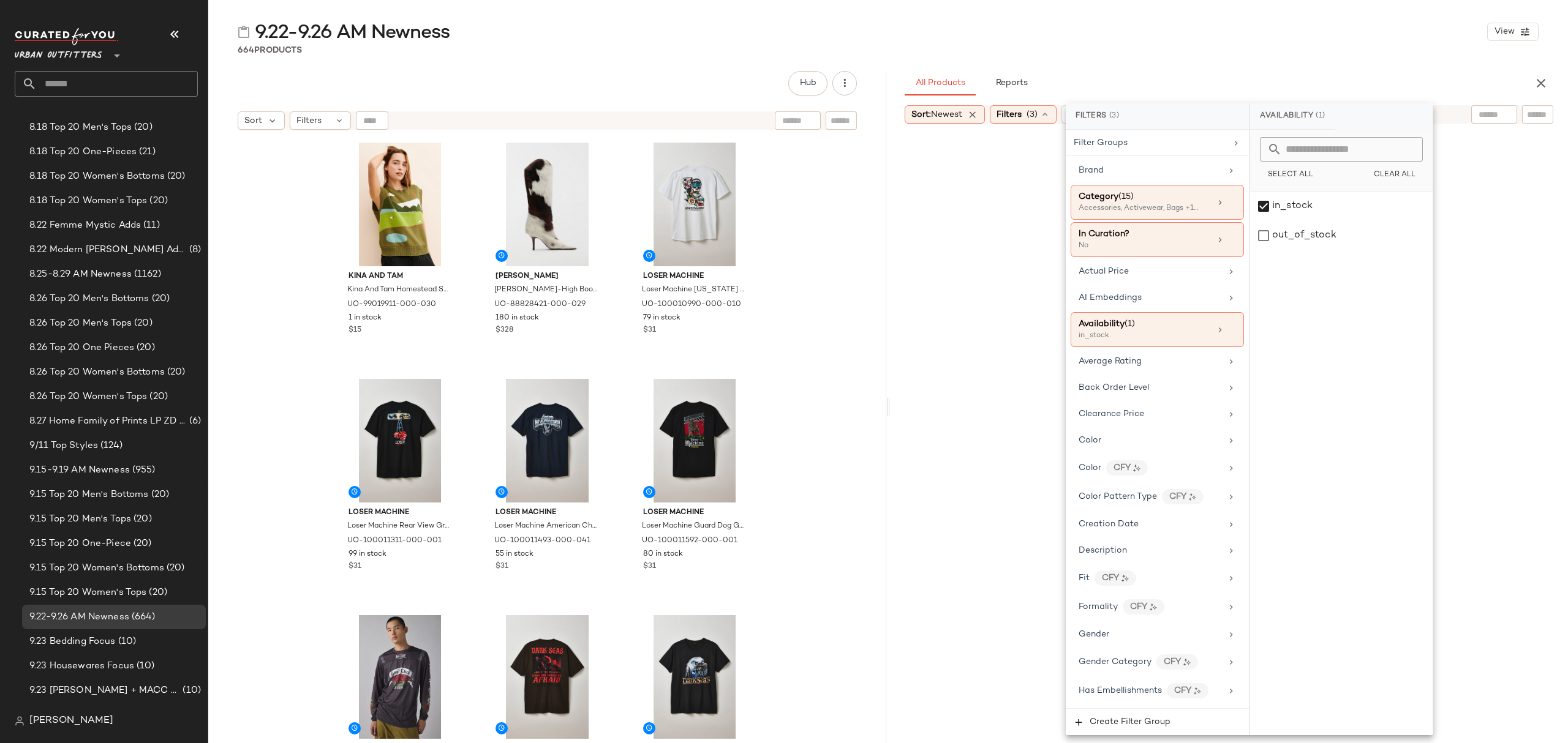
click at [1255, 22] on div "9.22-9.26 AM Newness View" at bounding box center [888, 31] width 1360 height 24
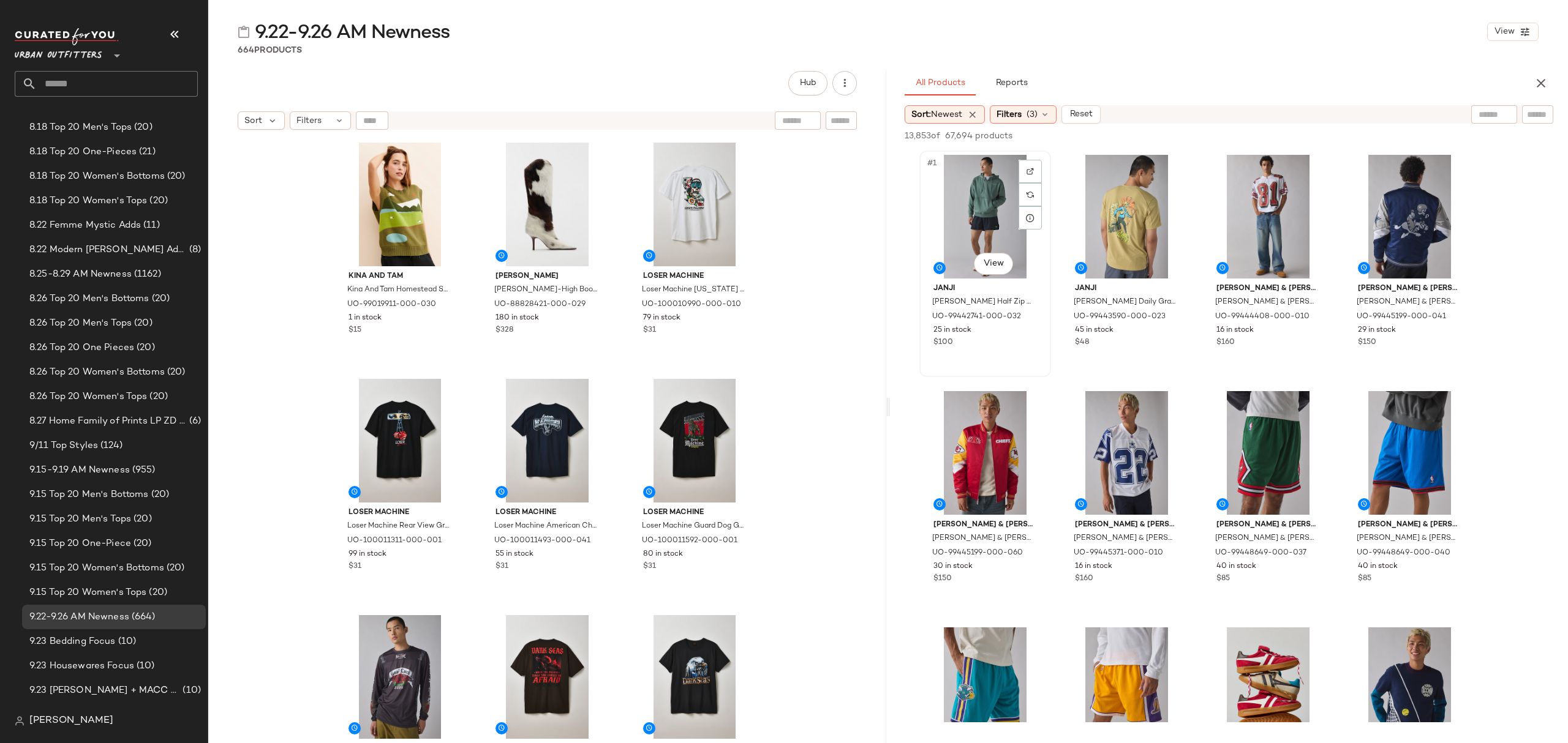
click at [959, 180] on div "#1 View" at bounding box center [985, 216] width 123 height 123
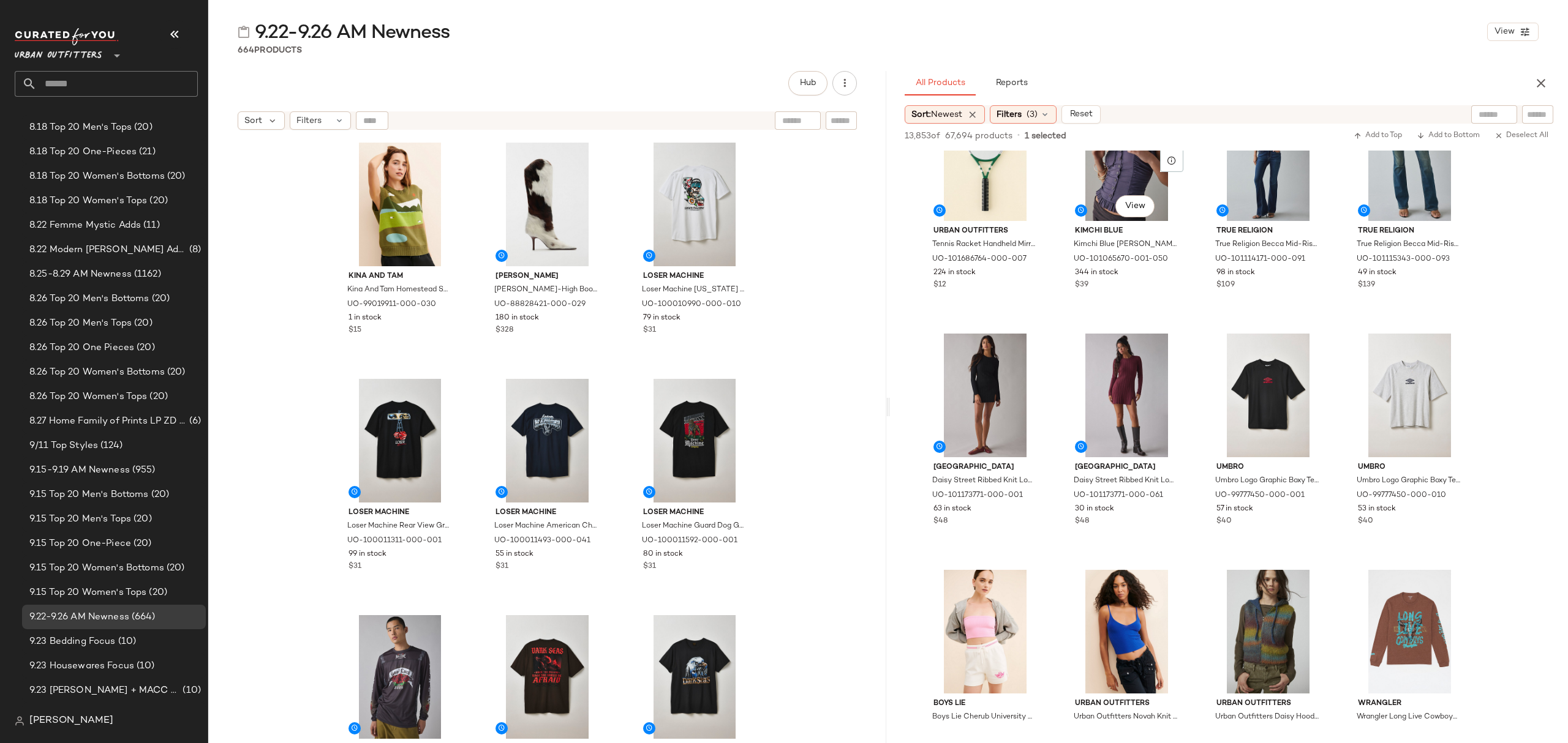
scroll to position [3755, 0]
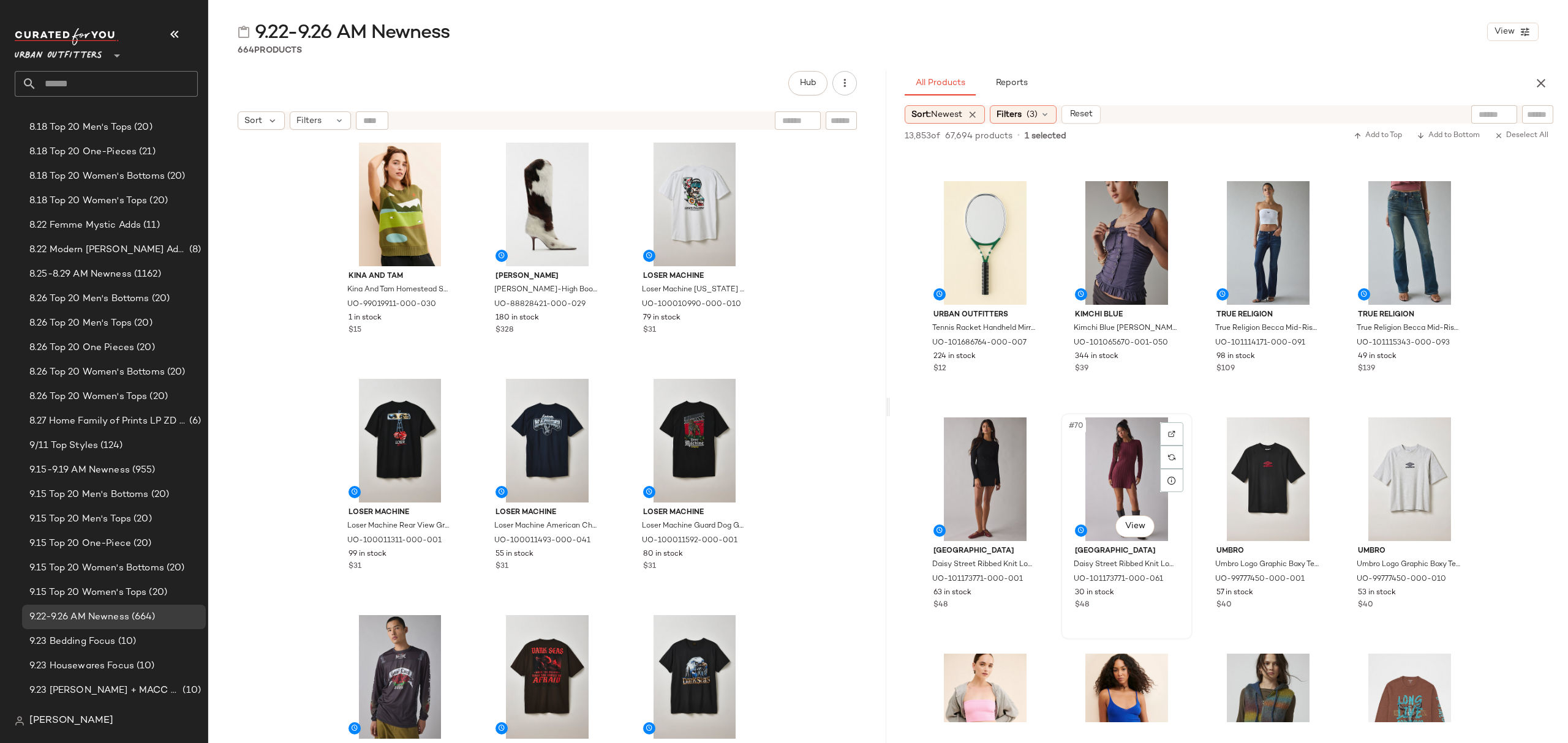
click at [1154, 593] on div "30 in stock" at bounding box center [1126, 593] width 103 height 11
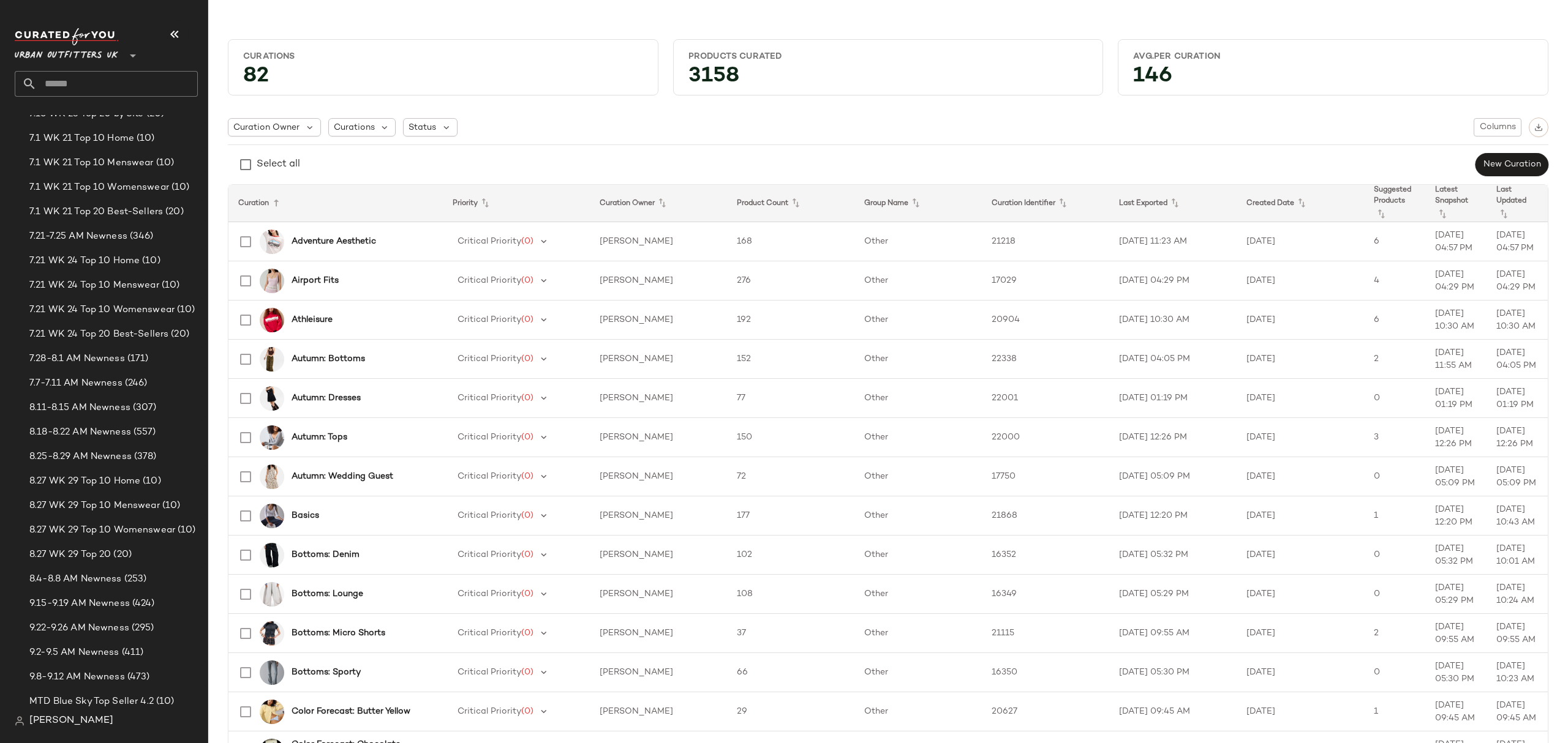
scroll to position [1306, 0]
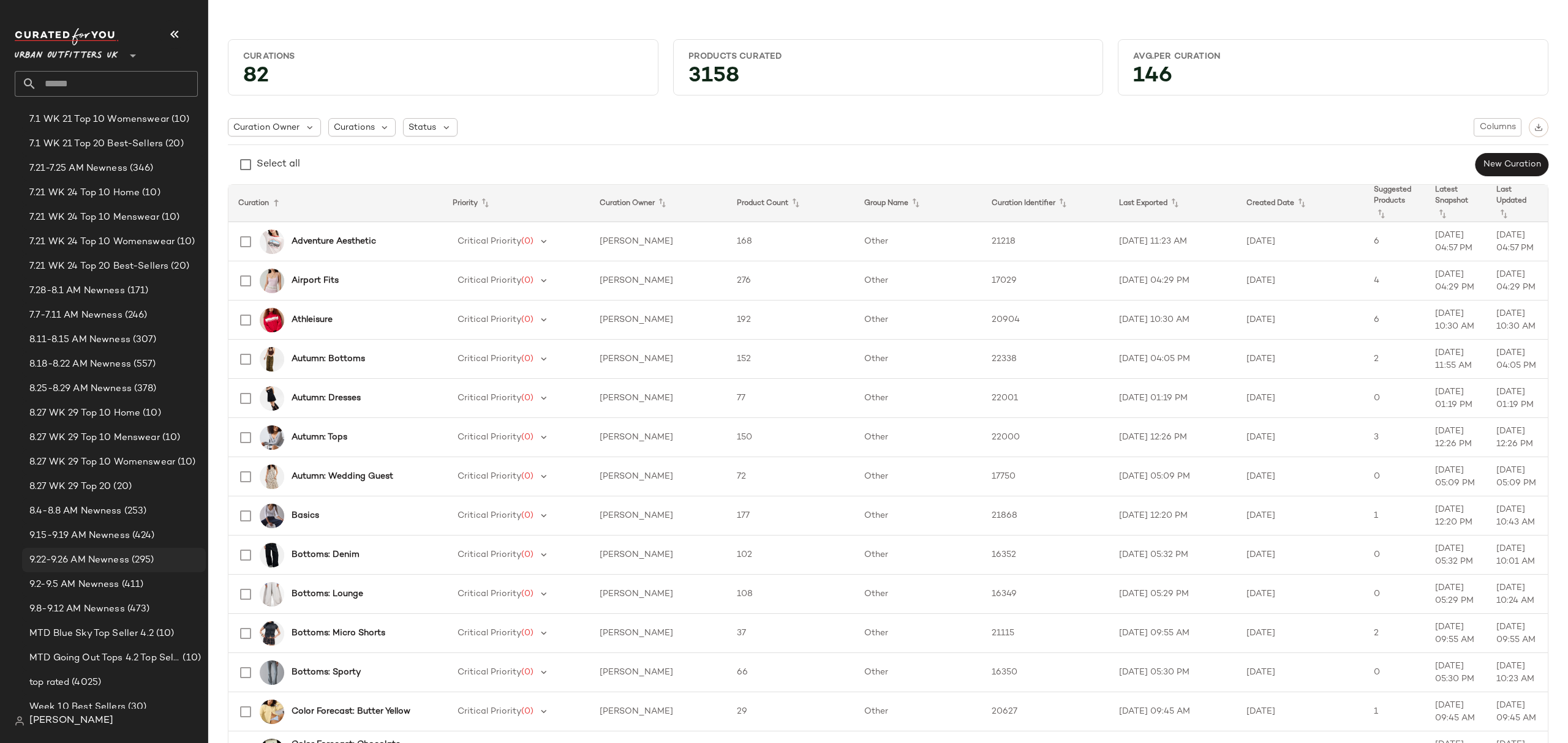
click at [94, 557] on span "9.22-9.26 AM Newness" at bounding box center [79, 560] width 100 height 14
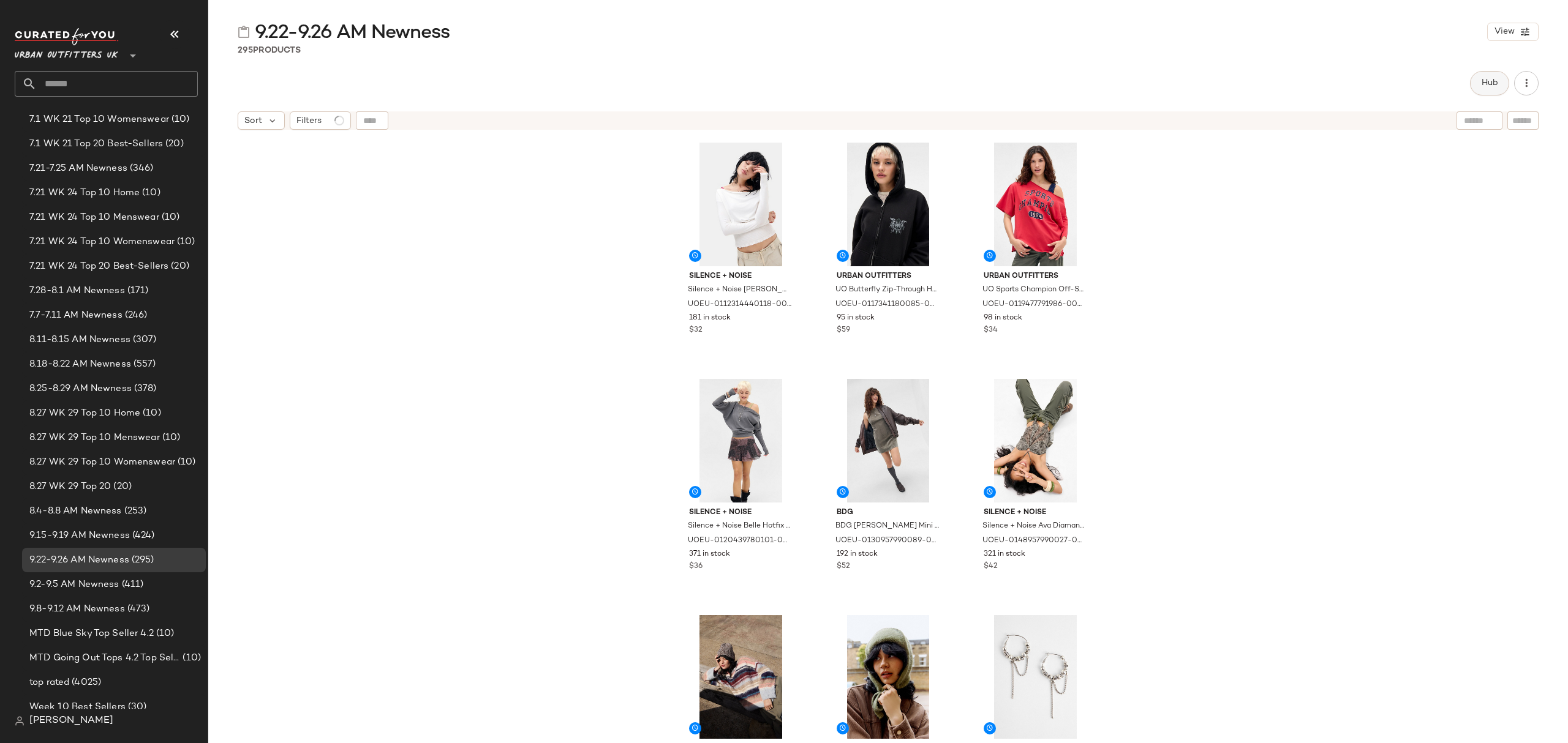
click at [1486, 78] on span "Hub" at bounding box center [1489, 83] width 17 height 10
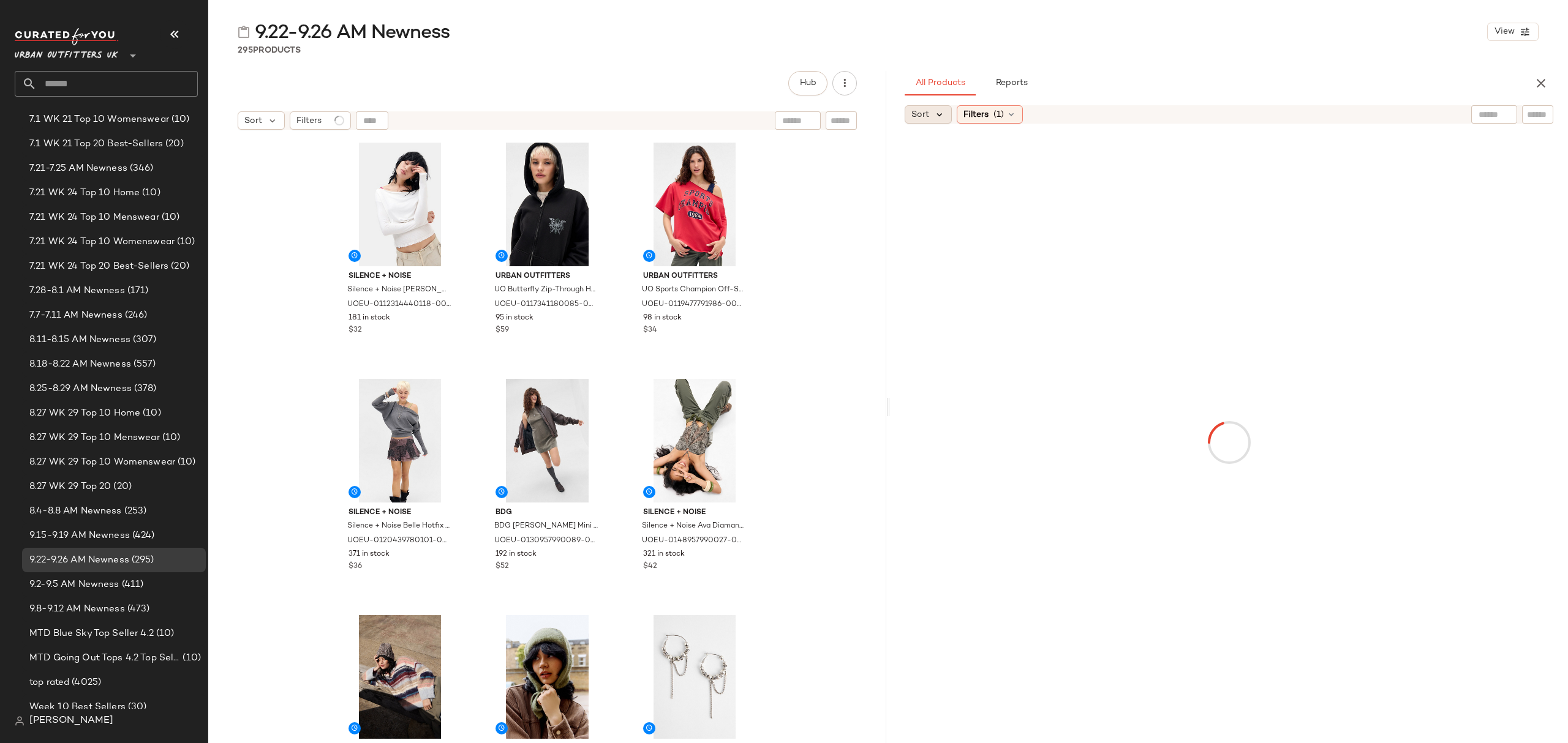
click at [937, 118] on icon at bounding box center [939, 114] width 11 height 11
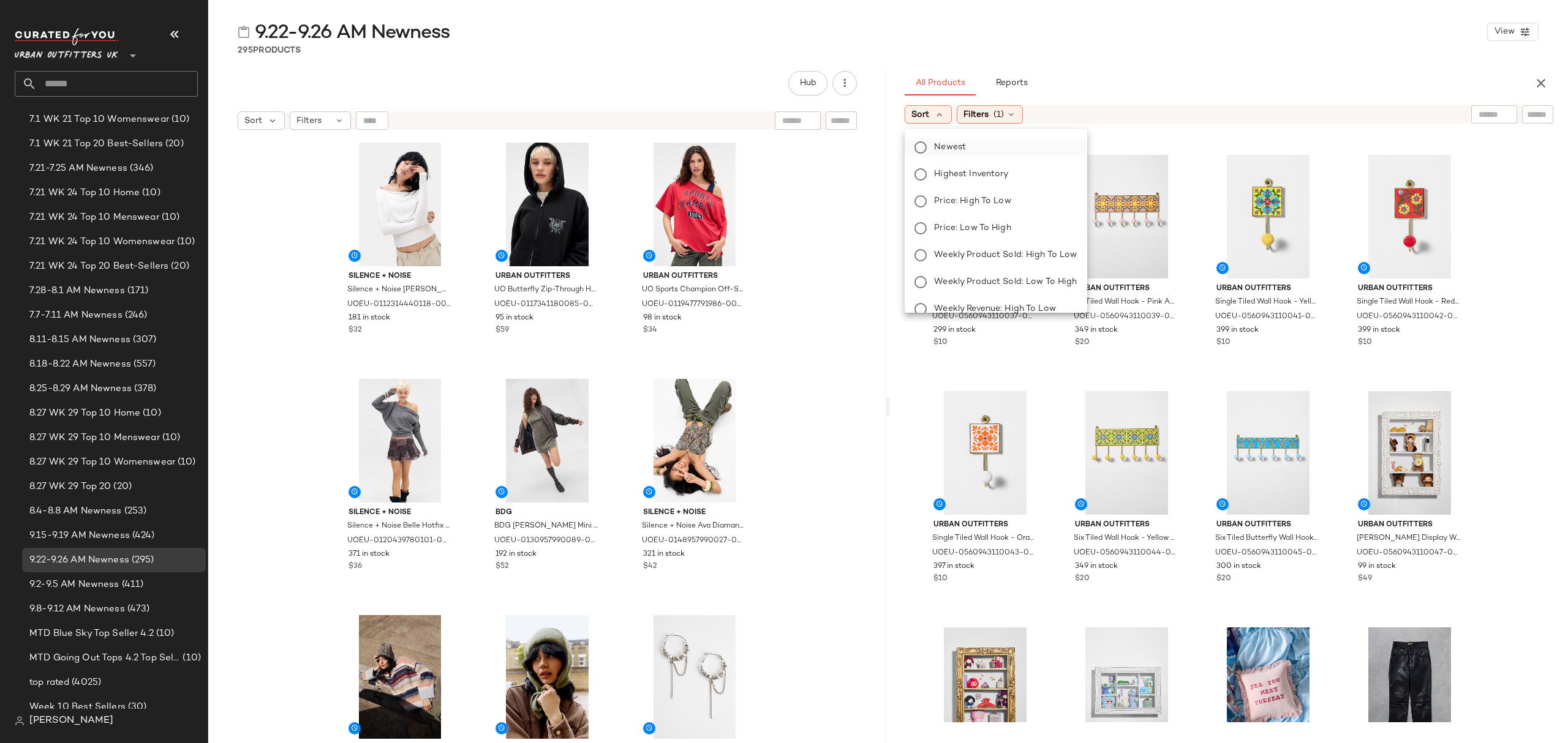
click at [985, 148] on label "Newest" at bounding box center [1003, 148] width 148 height 17
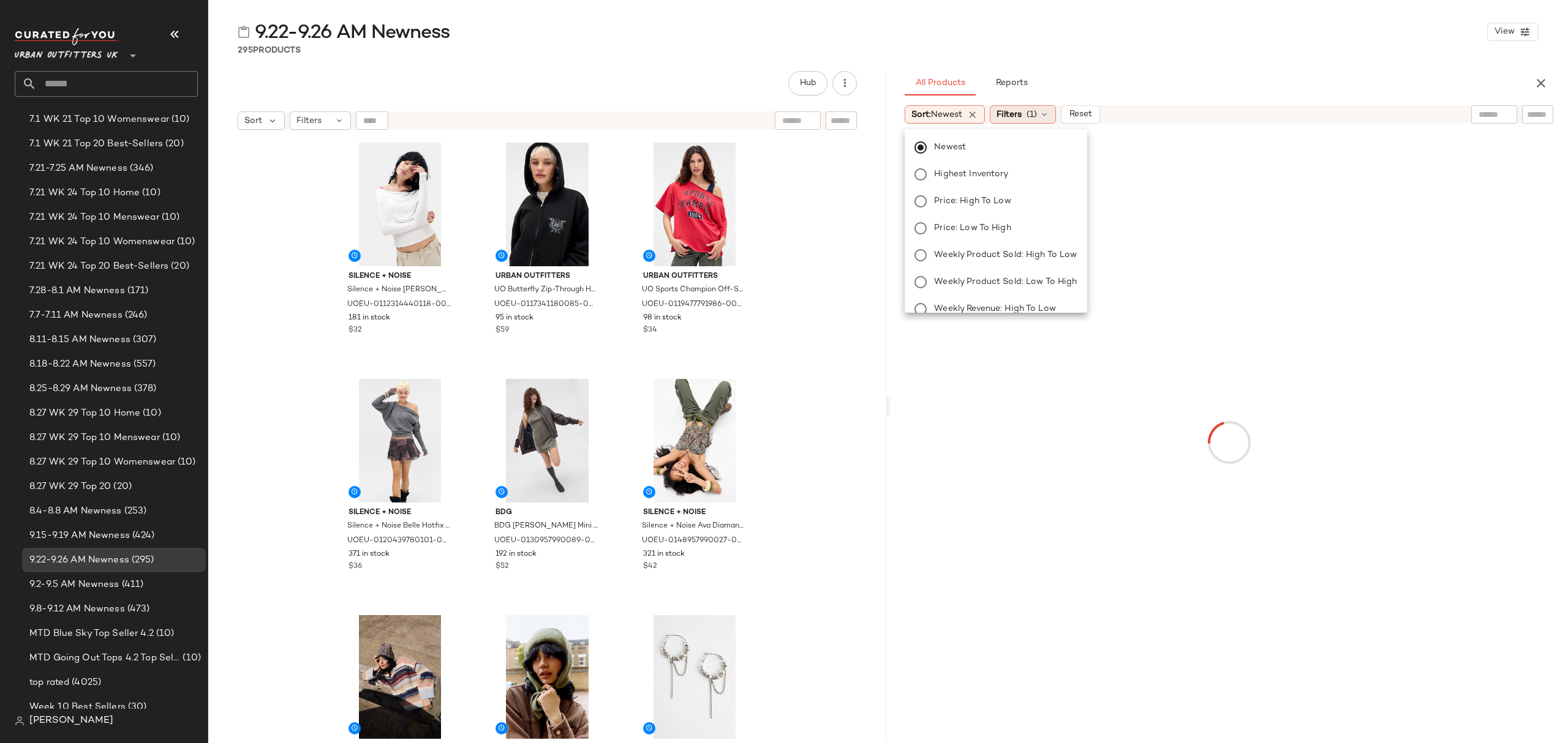
click at [1044, 116] on icon at bounding box center [1044, 115] width 10 height 10
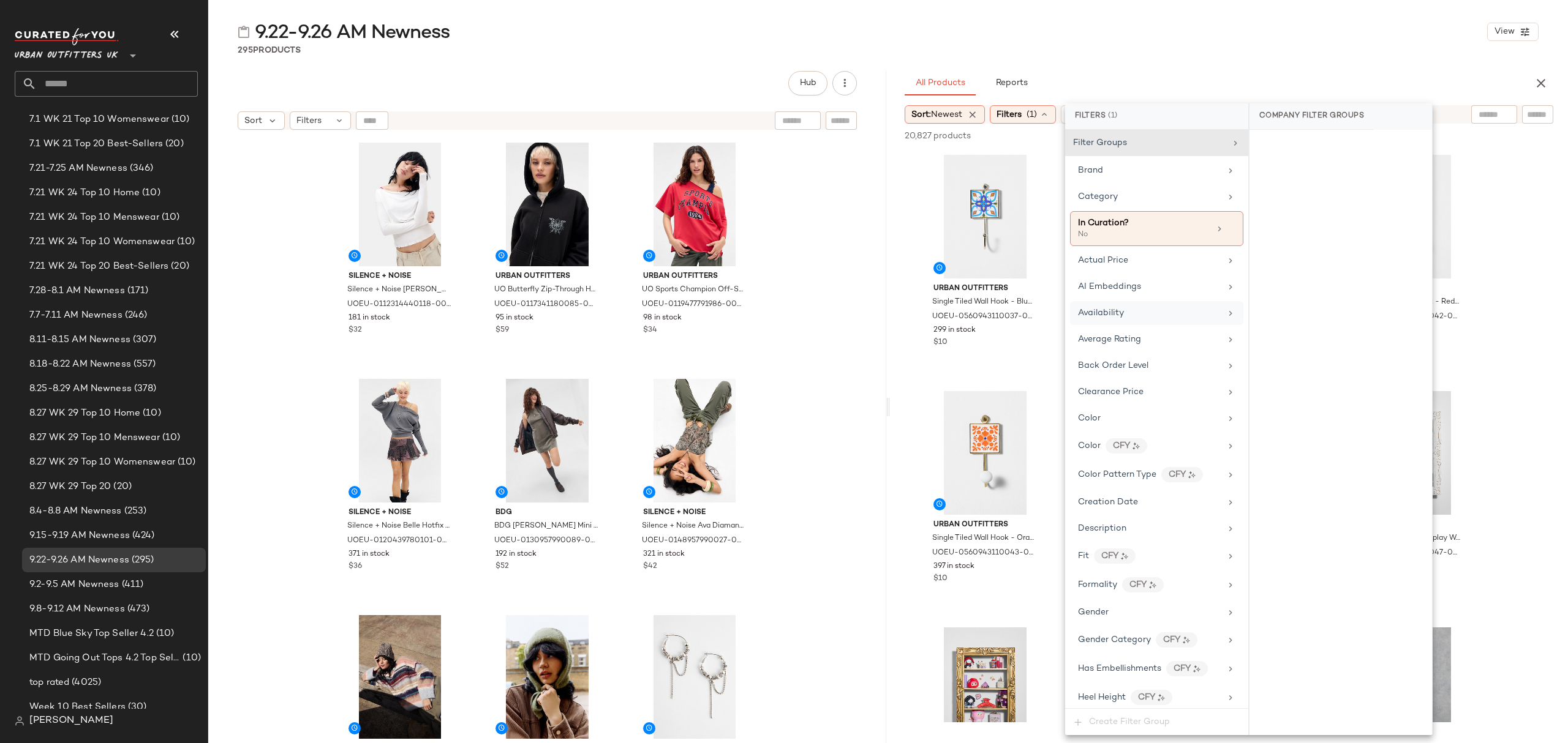
click at [1175, 314] on div "Availability" at bounding box center [1149, 313] width 143 height 13
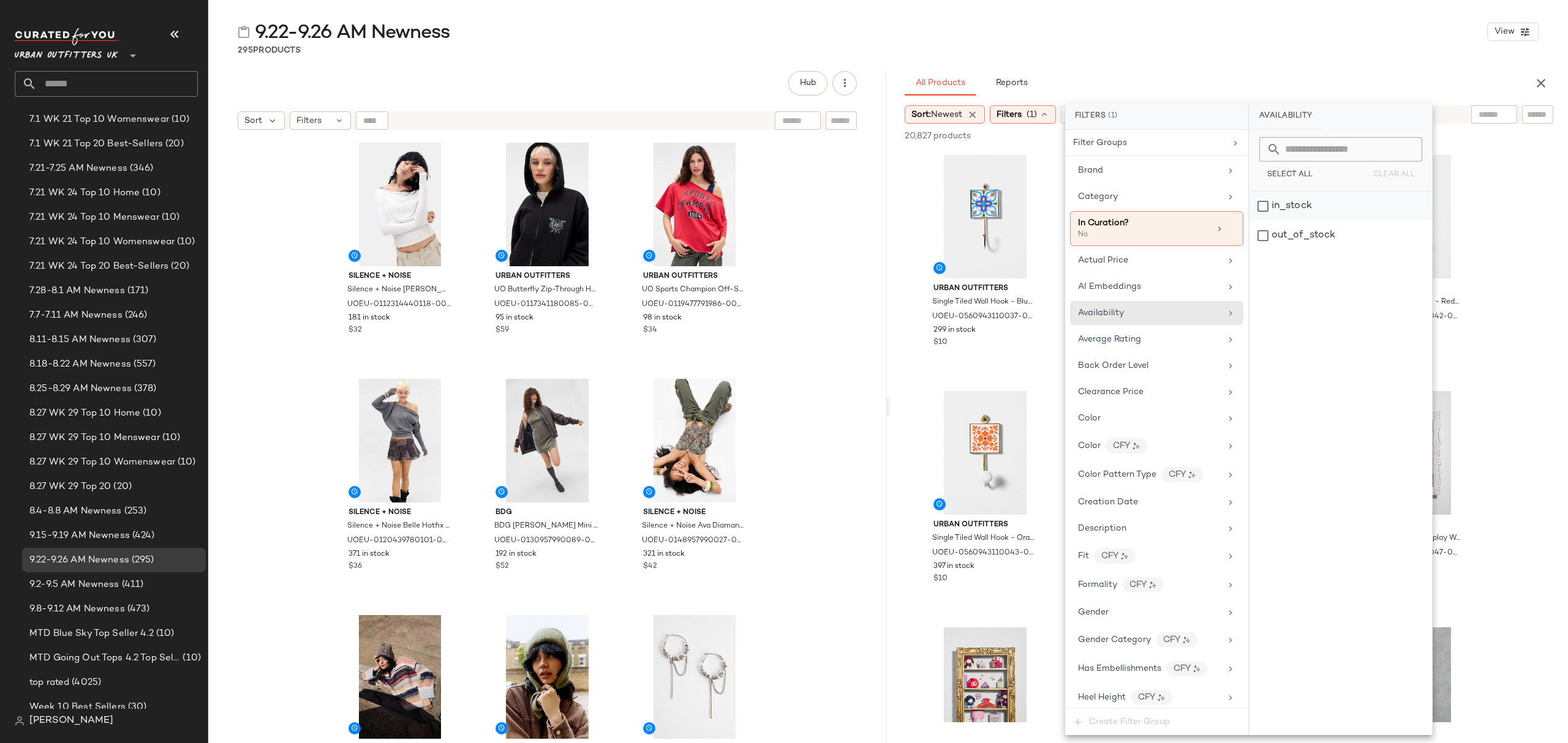
click at [1348, 199] on div "in_stock" at bounding box center [1341, 206] width 183 height 29
click at [1191, 199] on div "Category" at bounding box center [1150, 196] width 143 height 13
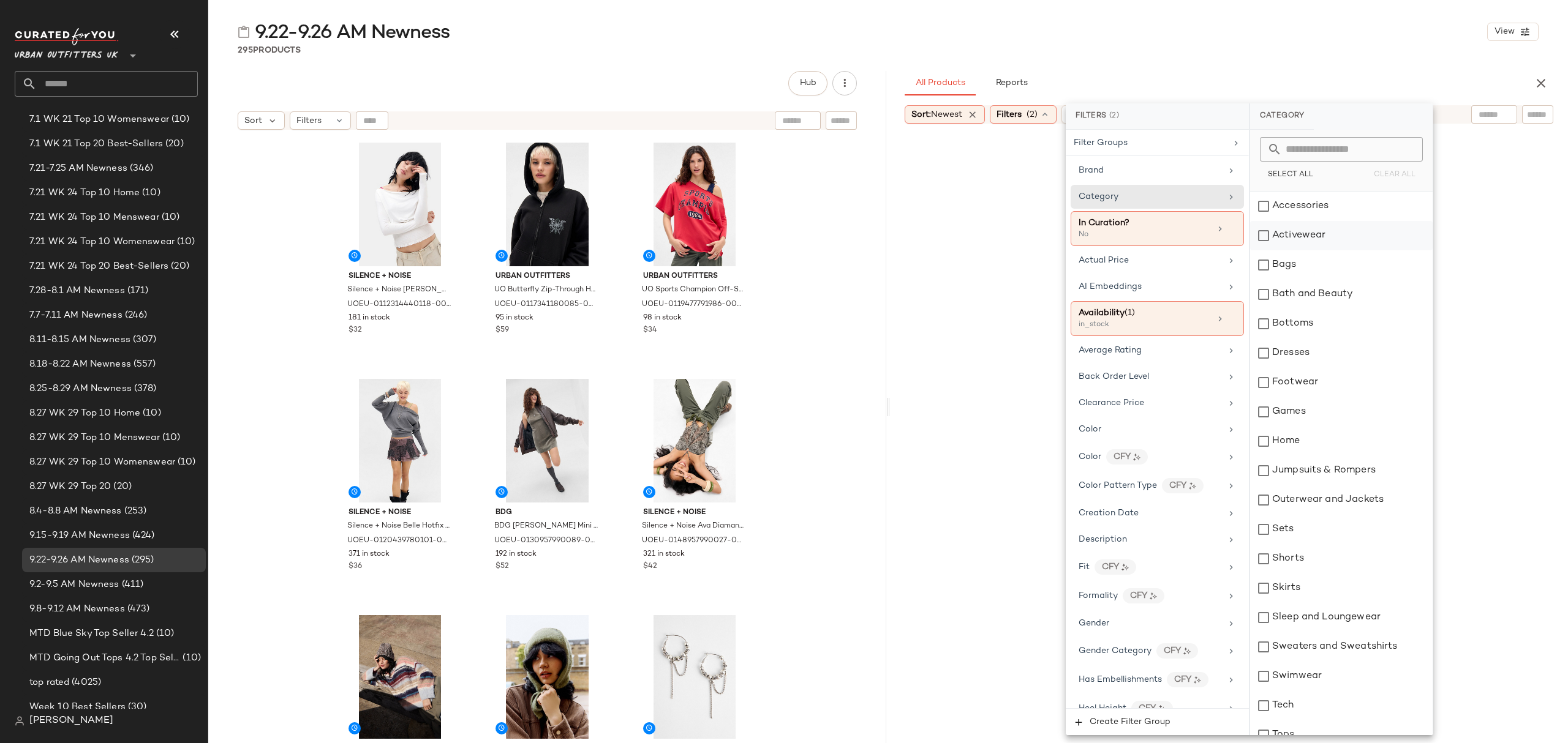
drag, startPoint x: 1307, startPoint y: 210, endPoint x: 1305, endPoint y: 228, distance: 18.1
click at [1308, 210] on div "Accessories" at bounding box center [1341, 206] width 183 height 29
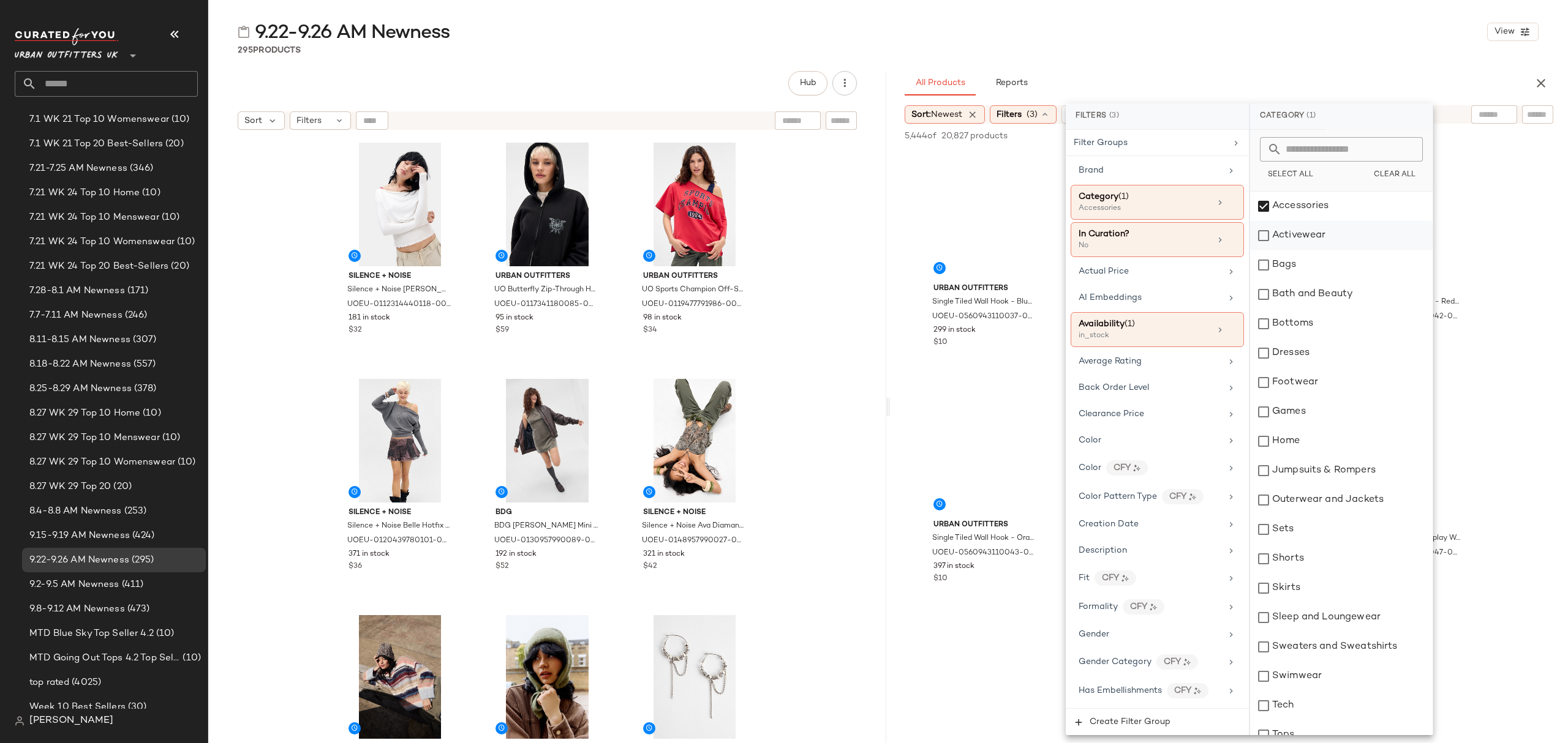
click at [1305, 234] on div "Activewear" at bounding box center [1341, 236] width 183 height 29
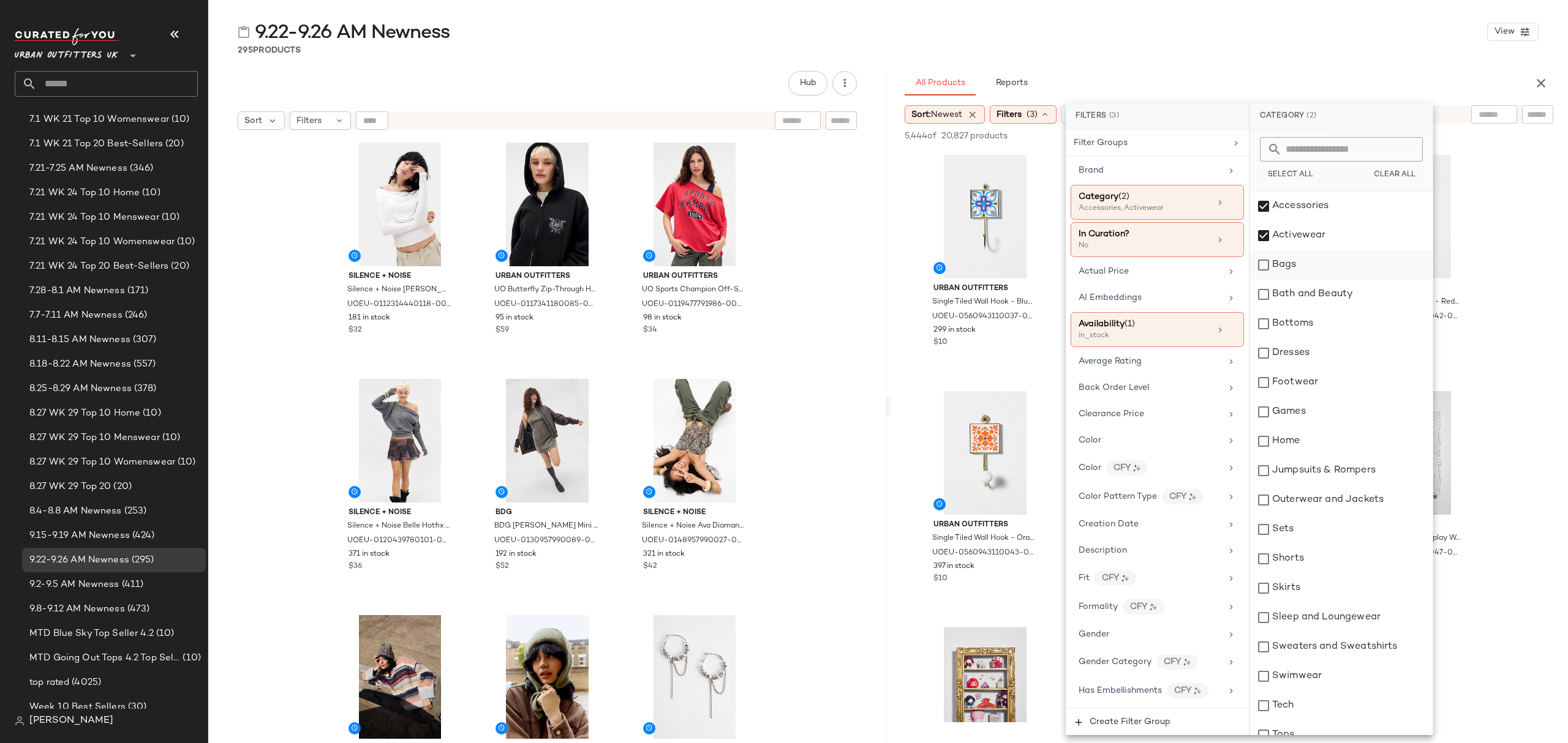
click at [1300, 265] on div "Bags" at bounding box center [1341, 265] width 183 height 29
click at [1311, 319] on div "Bottoms" at bounding box center [1341, 324] width 183 height 29
click at [1319, 360] on div "Dresses" at bounding box center [1341, 353] width 183 height 29
drag, startPoint x: 1334, startPoint y: 470, endPoint x: 1336, endPoint y: 479, distance: 9.2
click at [1336, 470] on div "Jumpsuits & Rompers" at bounding box center [1341, 470] width 183 height 29
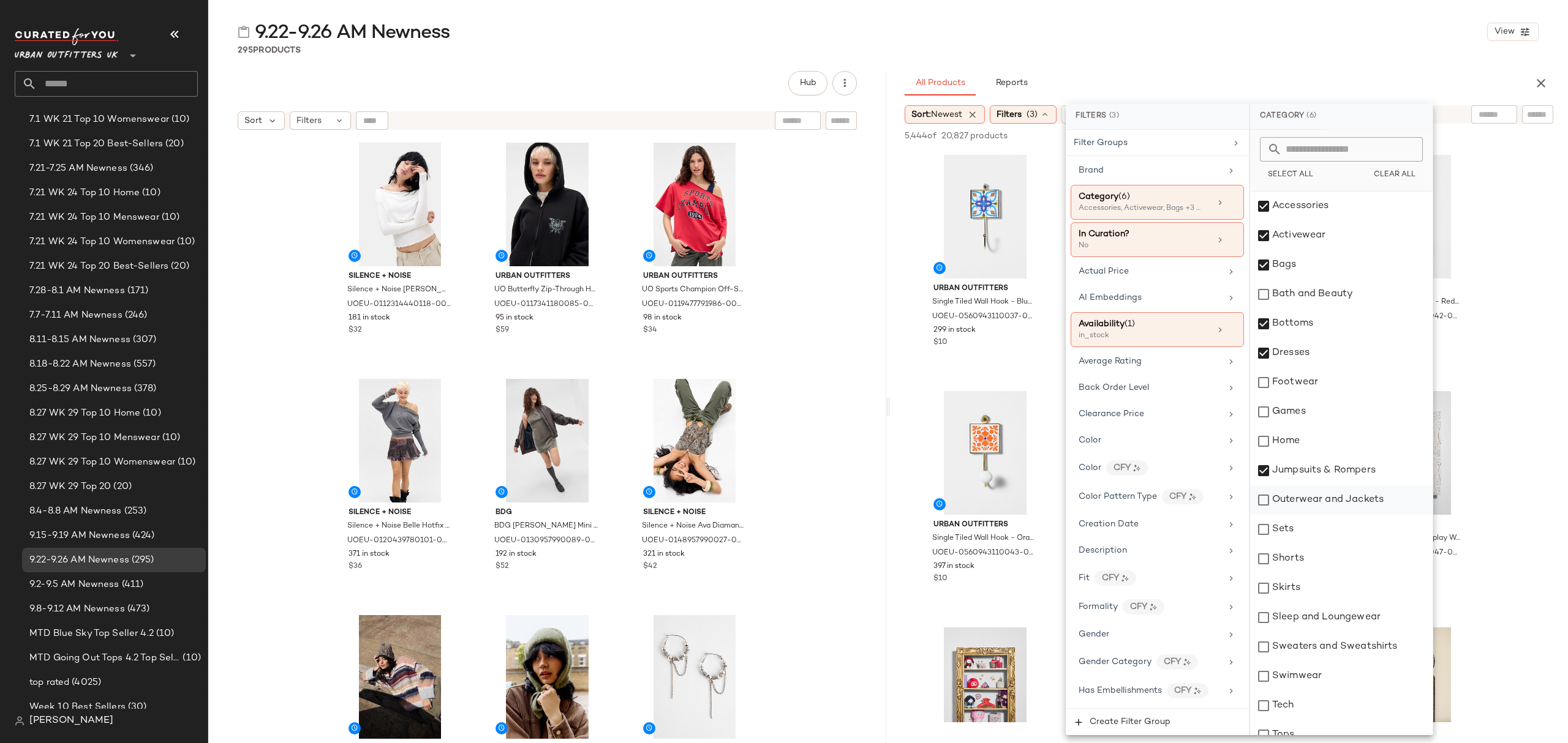
click at [1339, 500] on div "Outerwear and Jackets" at bounding box center [1341, 500] width 183 height 29
click at [1331, 543] on div "Sets" at bounding box center [1341, 529] width 183 height 29
click at [1326, 557] on div "Shorts" at bounding box center [1341, 559] width 183 height 29
click at [1318, 586] on div "Skirts" at bounding box center [1341, 588] width 183 height 29
click at [1316, 613] on div "Sleep and Loungewear" at bounding box center [1341, 617] width 183 height 29
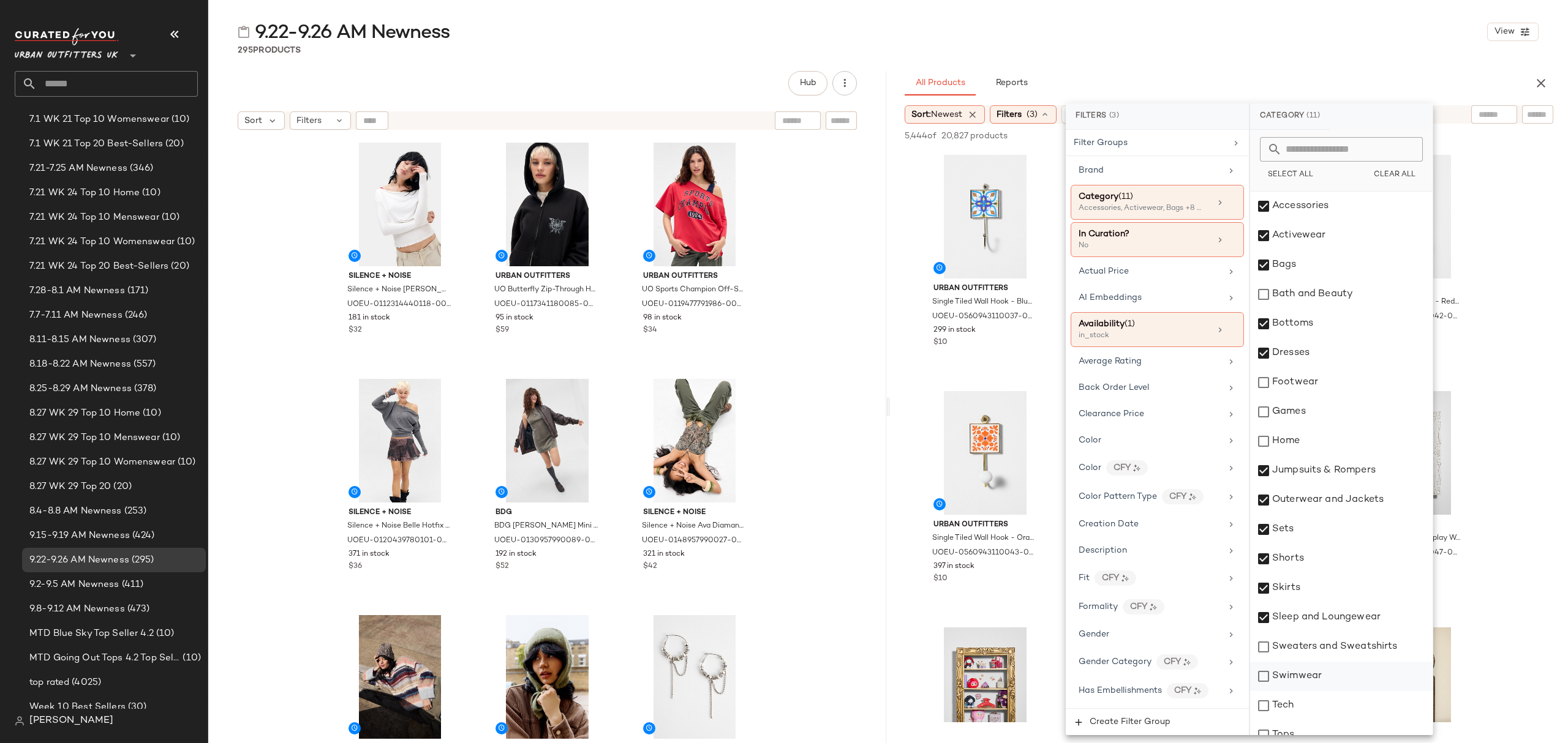
drag, startPoint x: 1318, startPoint y: 643, endPoint x: 1315, endPoint y: 662, distance: 19.2
click at [1319, 643] on div "Sweaters and Sweatshirts" at bounding box center [1341, 647] width 183 height 29
click at [1310, 679] on div "Swimwear" at bounding box center [1341, 676] width 183 height 29
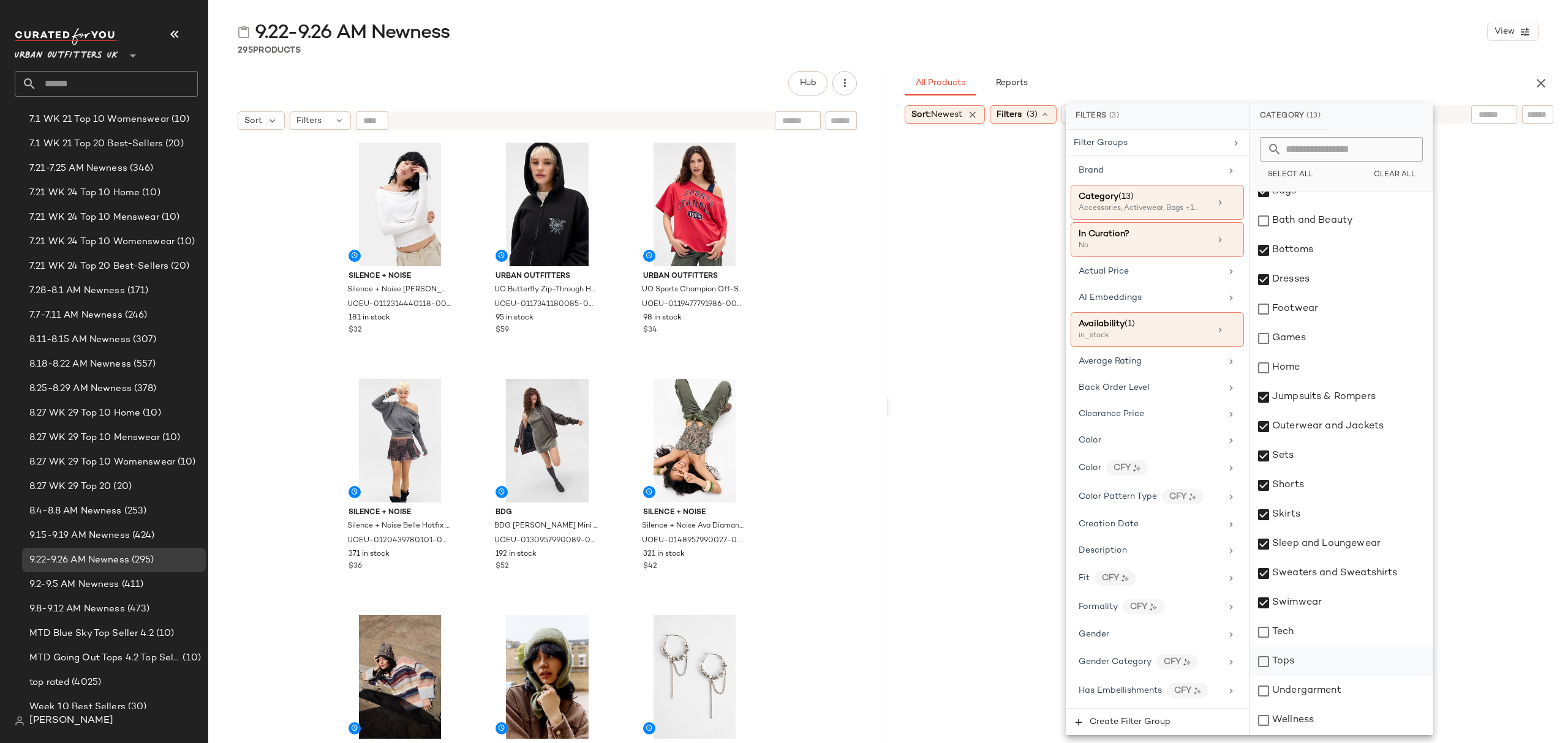
click at [1312, 659] on div "Tops" at bounding box center [1341, 662] width 183 height 29
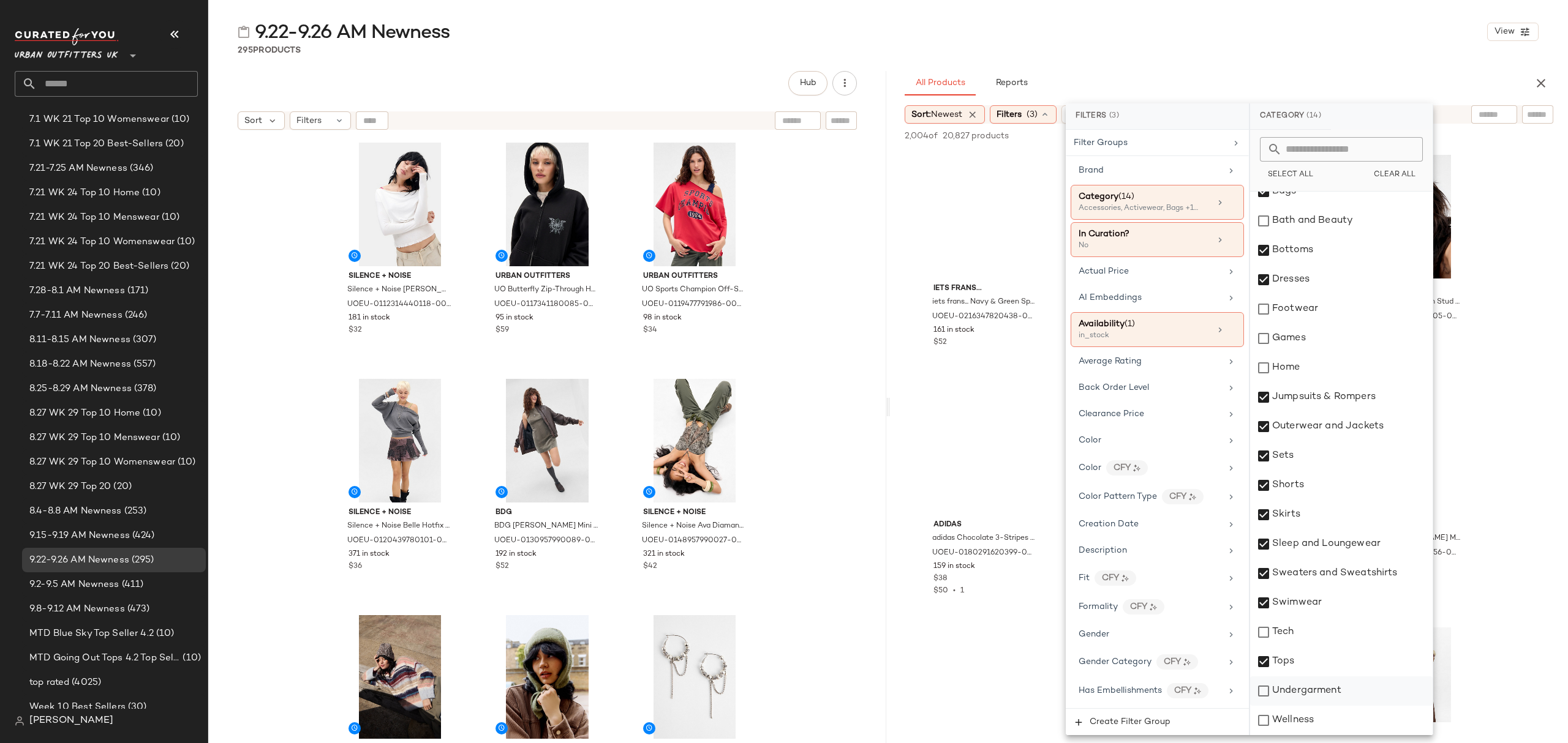
click at [1316, 687] on div "Undergarment" at bounding box center [1341, 691] width 183 height 29
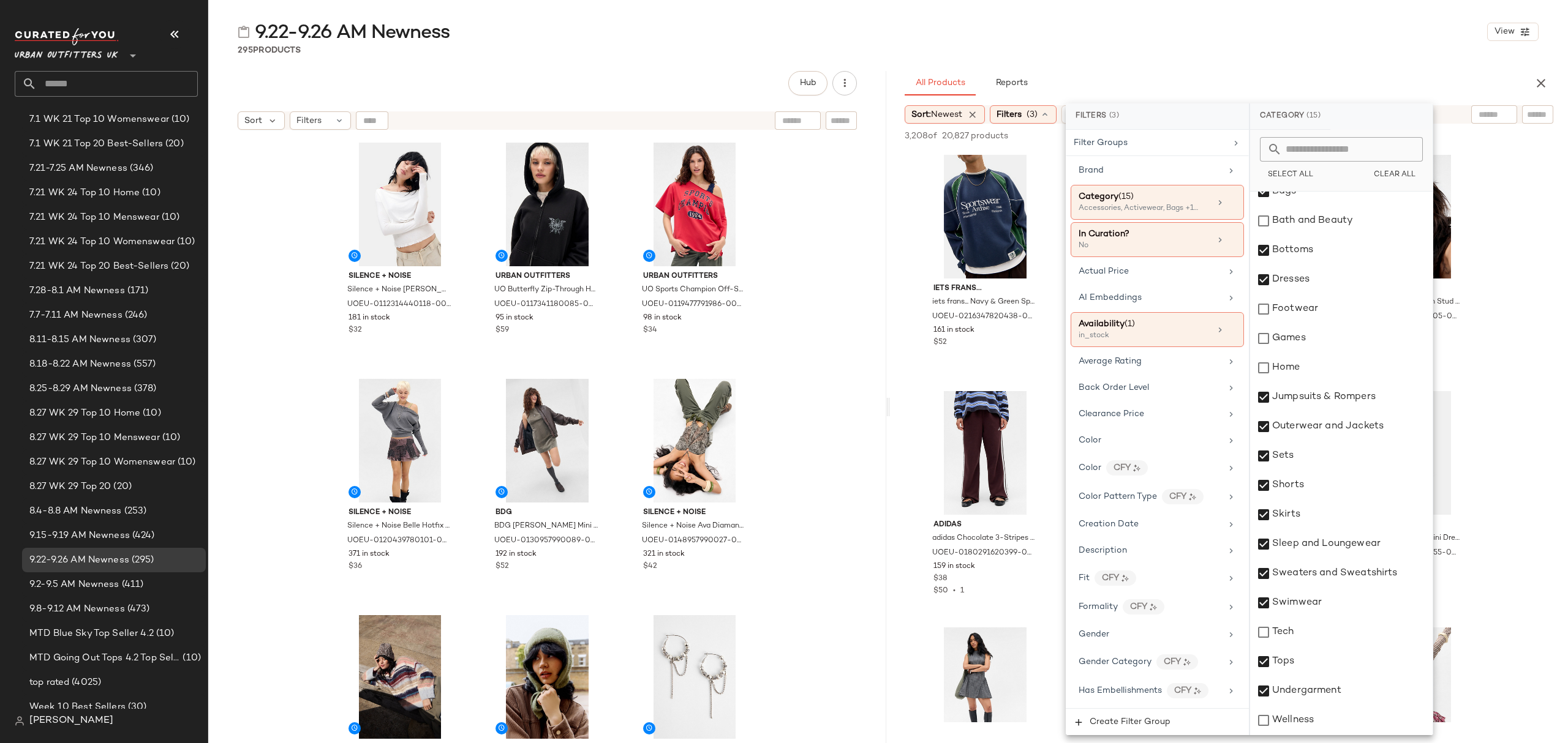
click at [1186, 88] on div "All Products Reports" at bounding box center [1209, 83] width 609 height 24
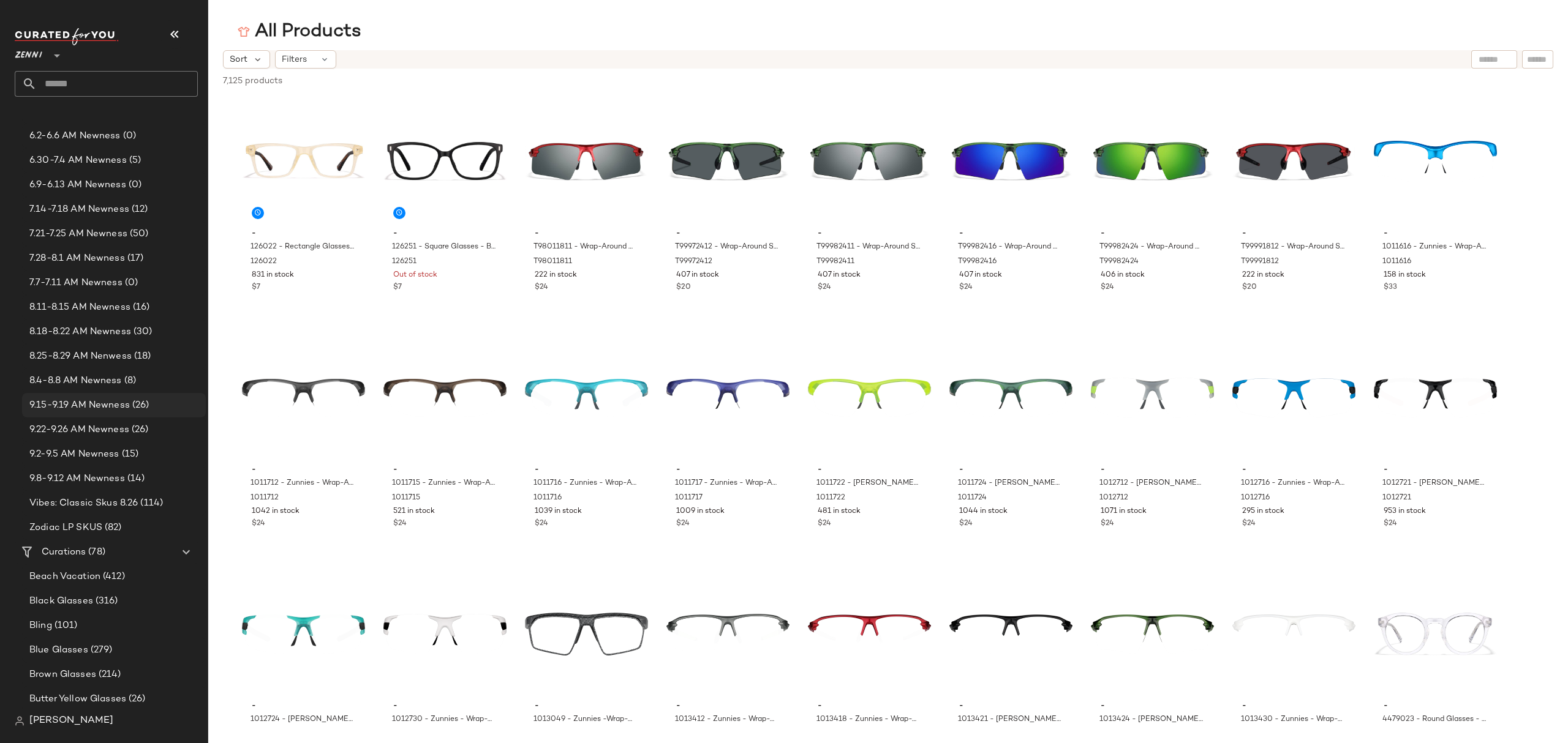
scroll to position [326, 0]
click at [89, 554] on span "9.8-9.12 AM Newness" at bounding box center [77, 560] width 96 height 14
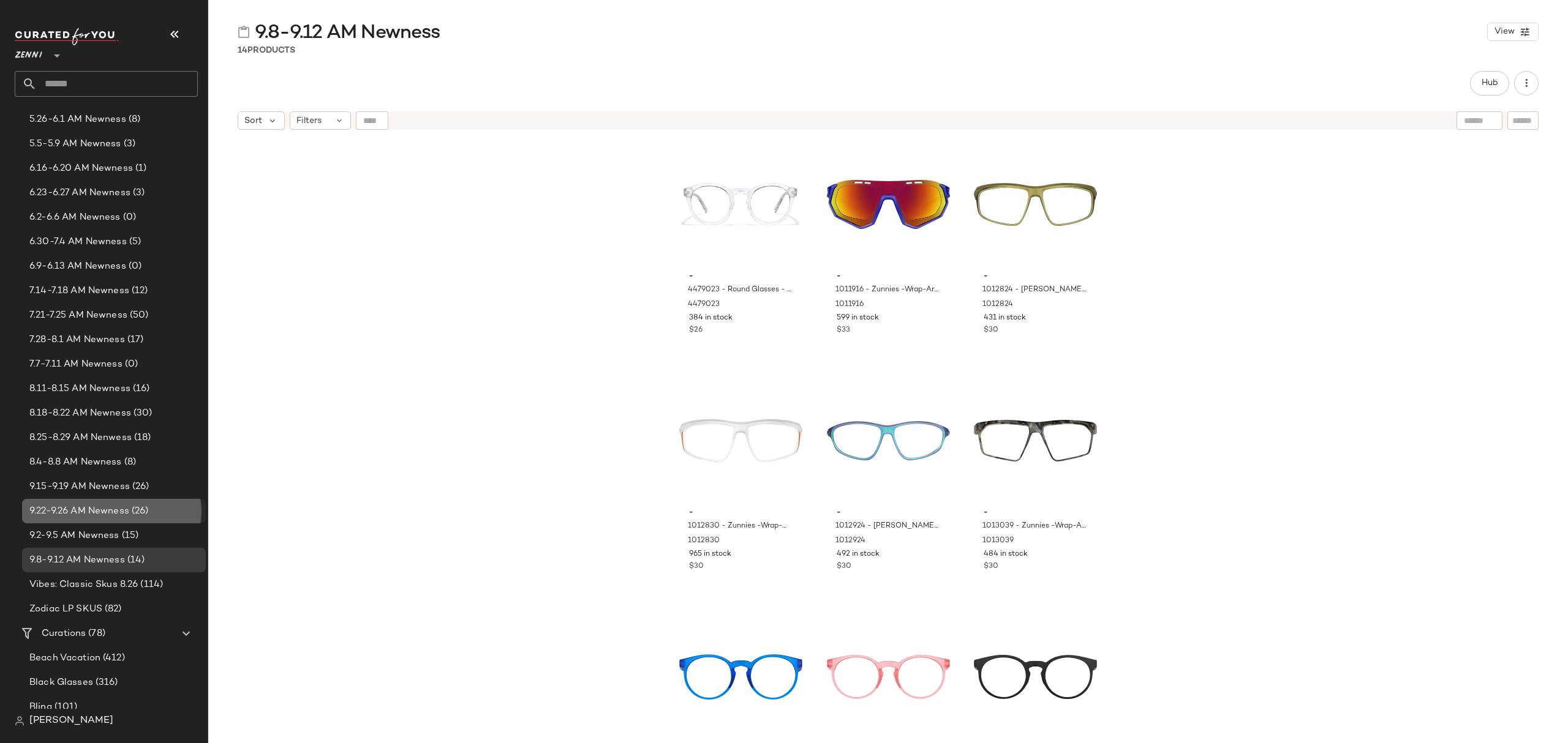
click at [69, 518] on div "9.22-9.26 AM Newness (26)" at bounding box center [113, 511] width 184 height 24
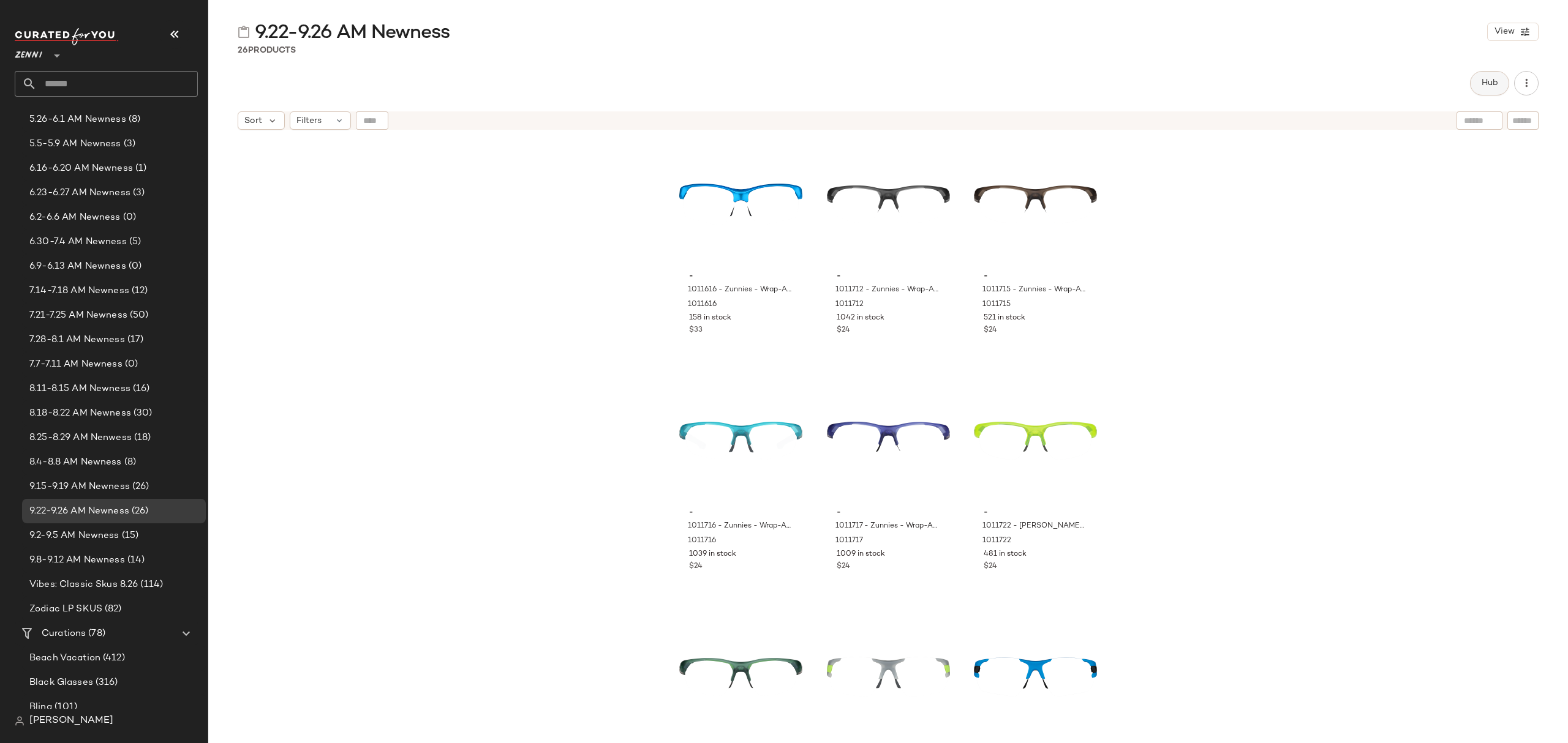
click at [1475, 81] on button "Hub" at bounding box center [1489, 83] width 39 height 24
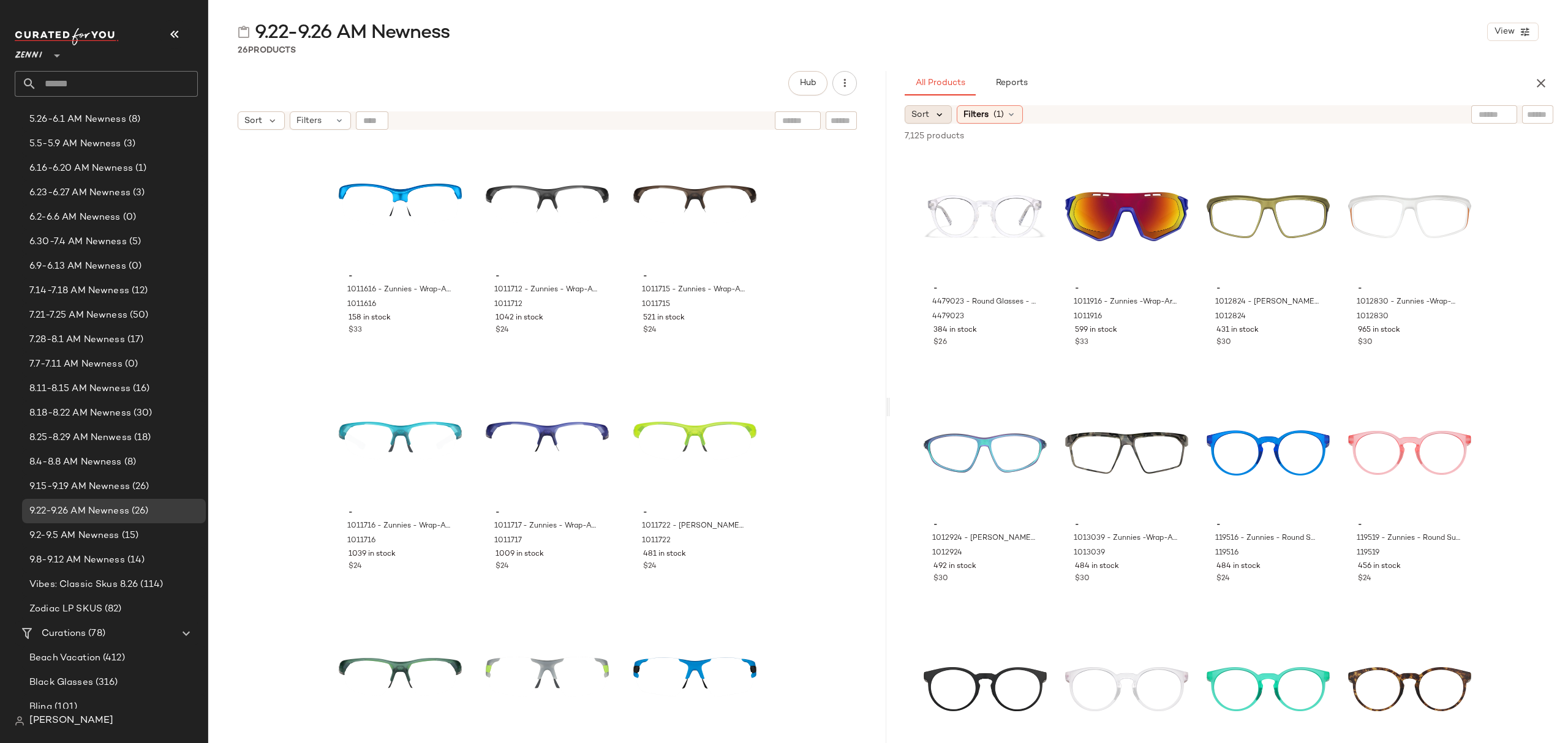
click at [937, 109] on icon at bounding box center [939, 114] width 11 height 11
click at [942, 146] on span "Newest" at bounding box center [950, 147] width 32 height 13
click at [1270, 54] on div "26 Products" at bounding box center [888, 50] width 1360 height 13
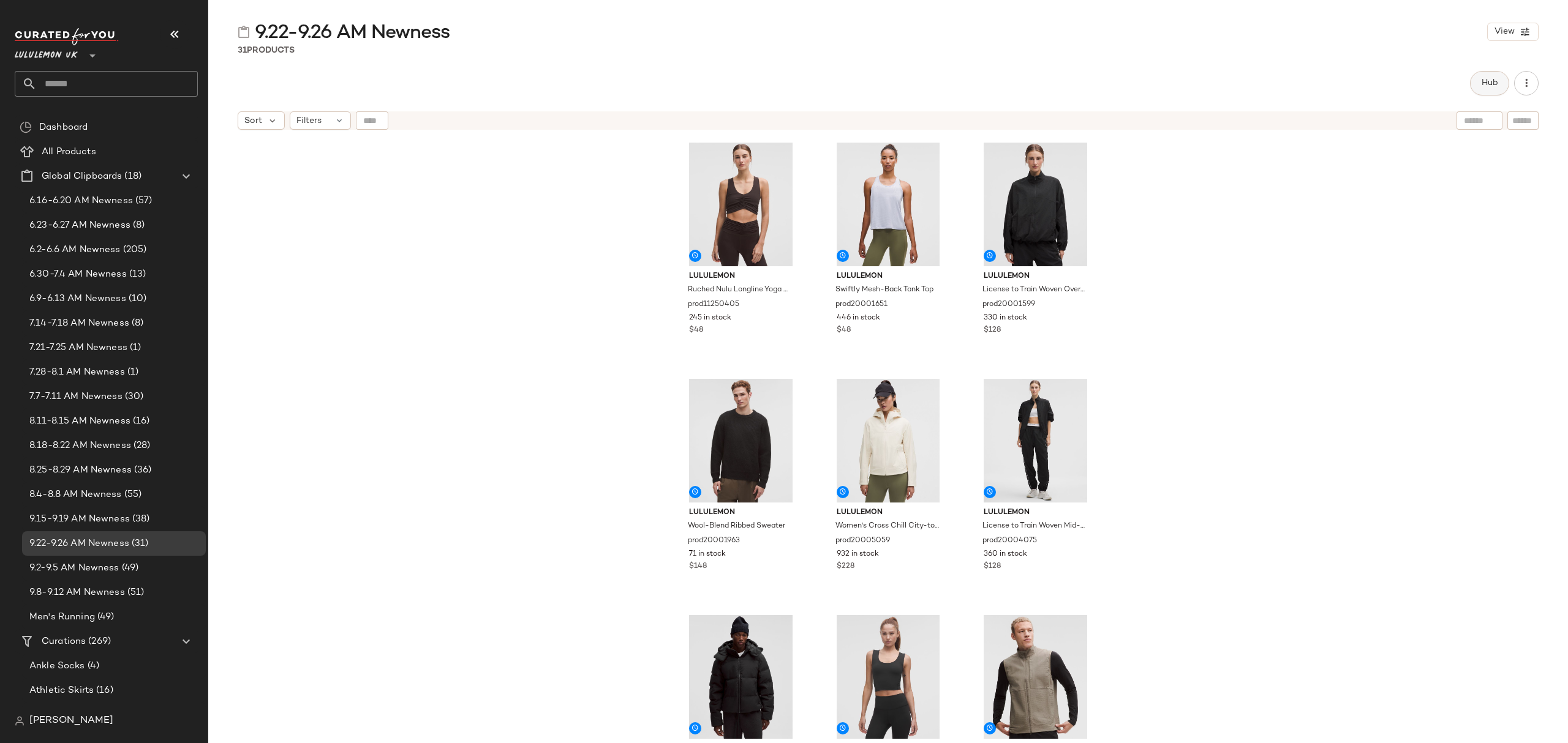
click at [1475, 82] on button "Hub" at bounding box center [1489, 83] width 39 height 24
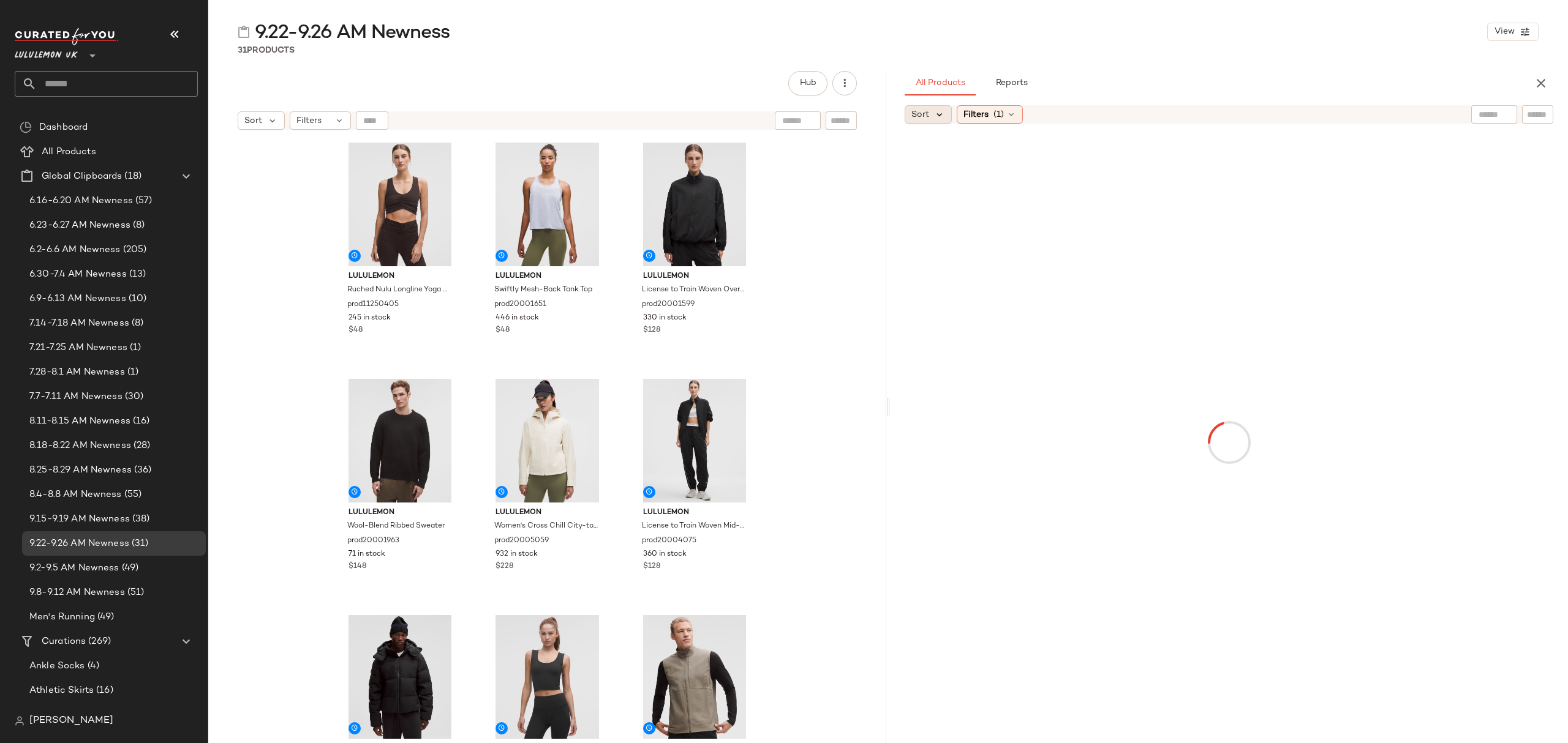
click at [934, 114] on icon at bounding box center [939, 114] width 11 height 11
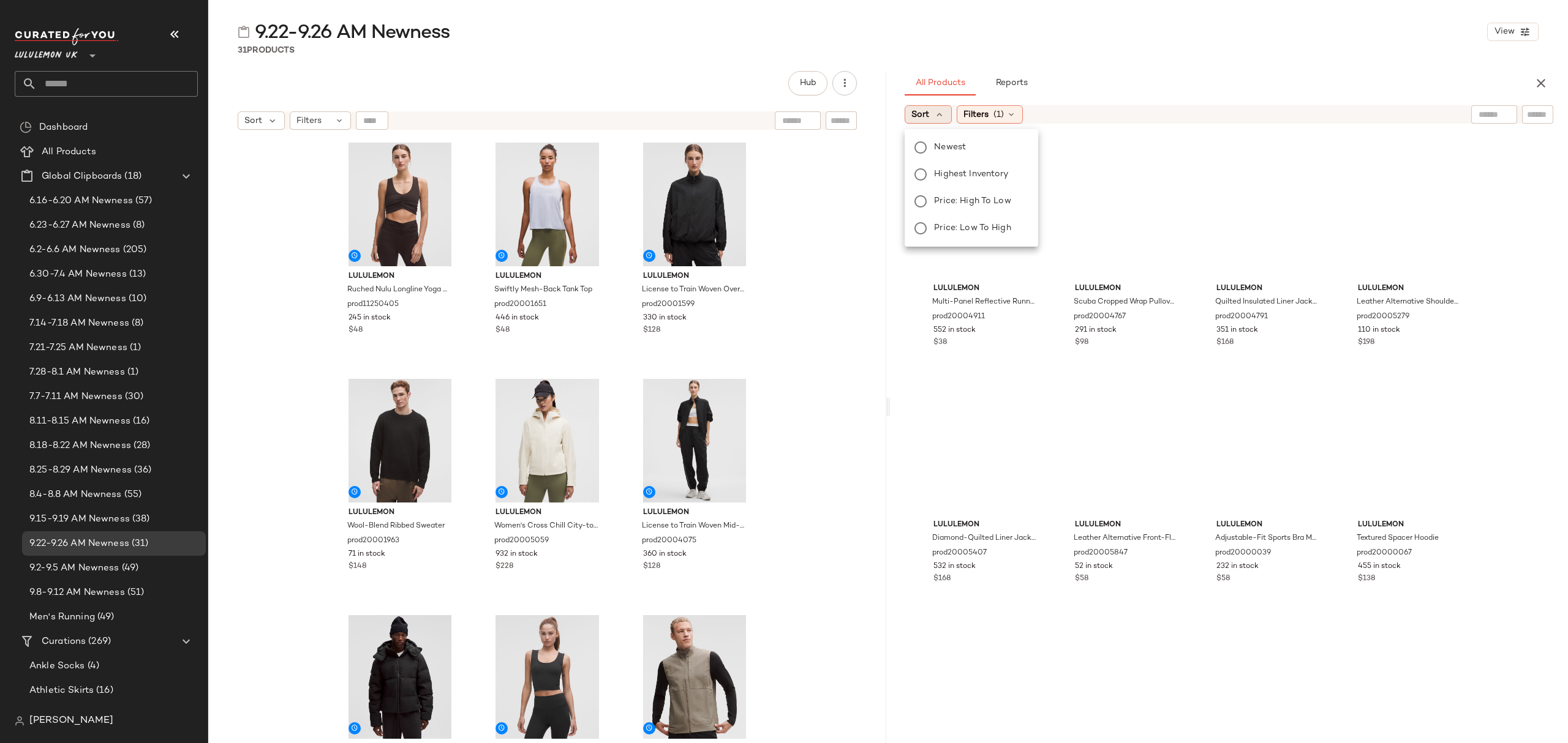
click at [945, 144] on body "Lululemon UK ** Dashboard All Products Global Clipboards (18) 6.16-6.20 AM Newn…" at bounding box center [784, 372] width 1568 height 743
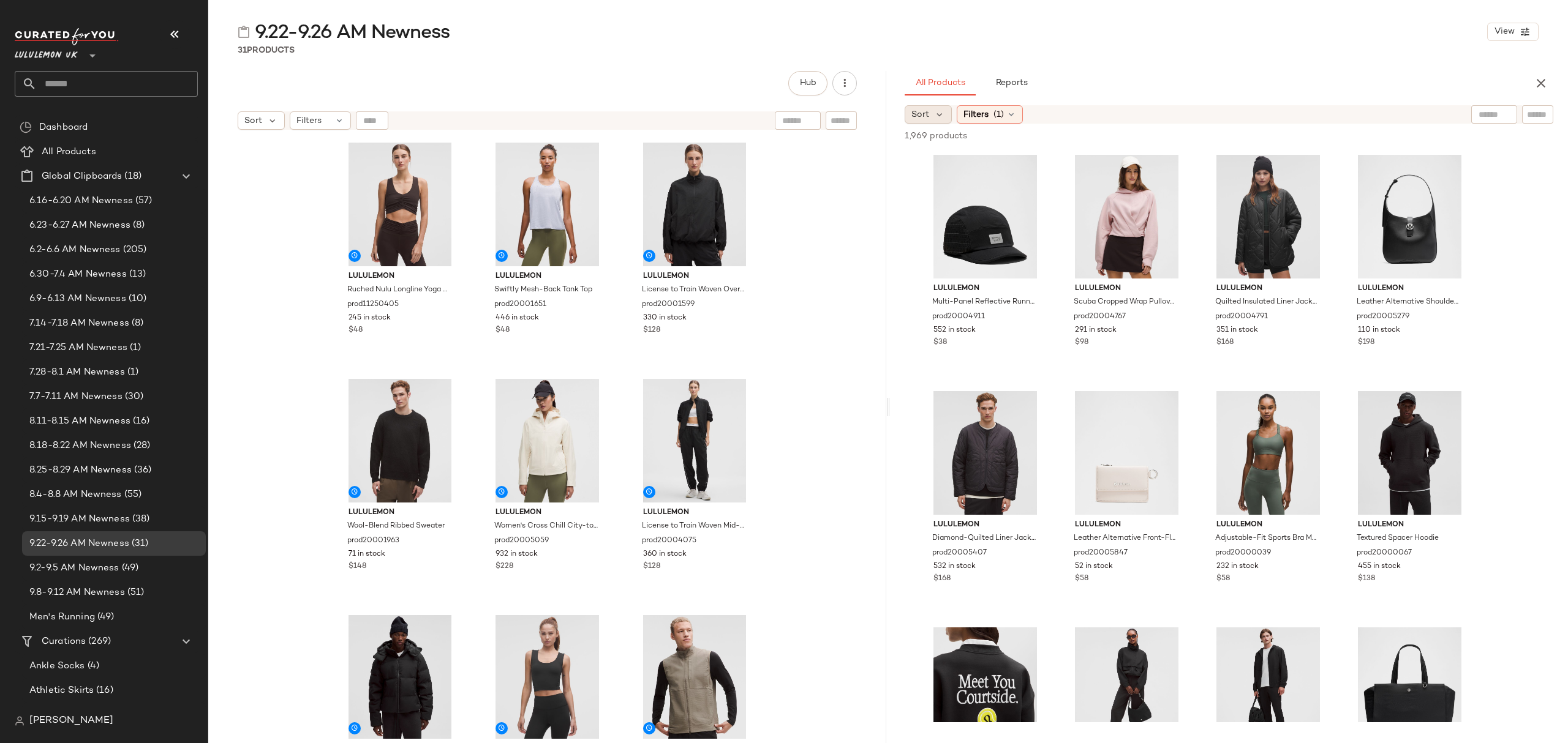
click at [931, 112] on div "Sort" at bounding box center [928, 115] width 47 height 18
click at [950, 147] on span "Newest" at bounding box center [950, 147] width 32 height 13
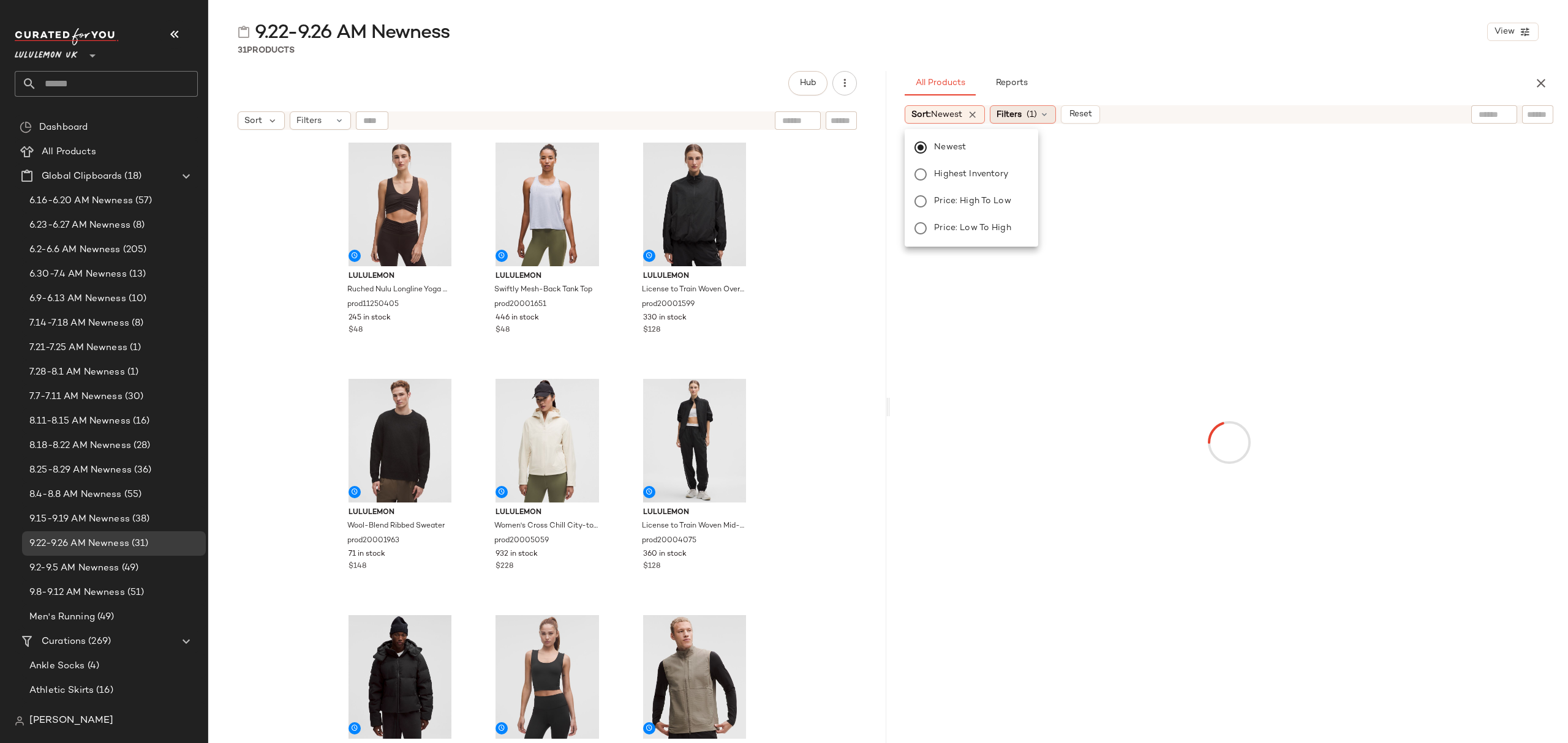
click at [1037, 114] on span "(1)" at bounding box center [1032, 114] width 10 height 13
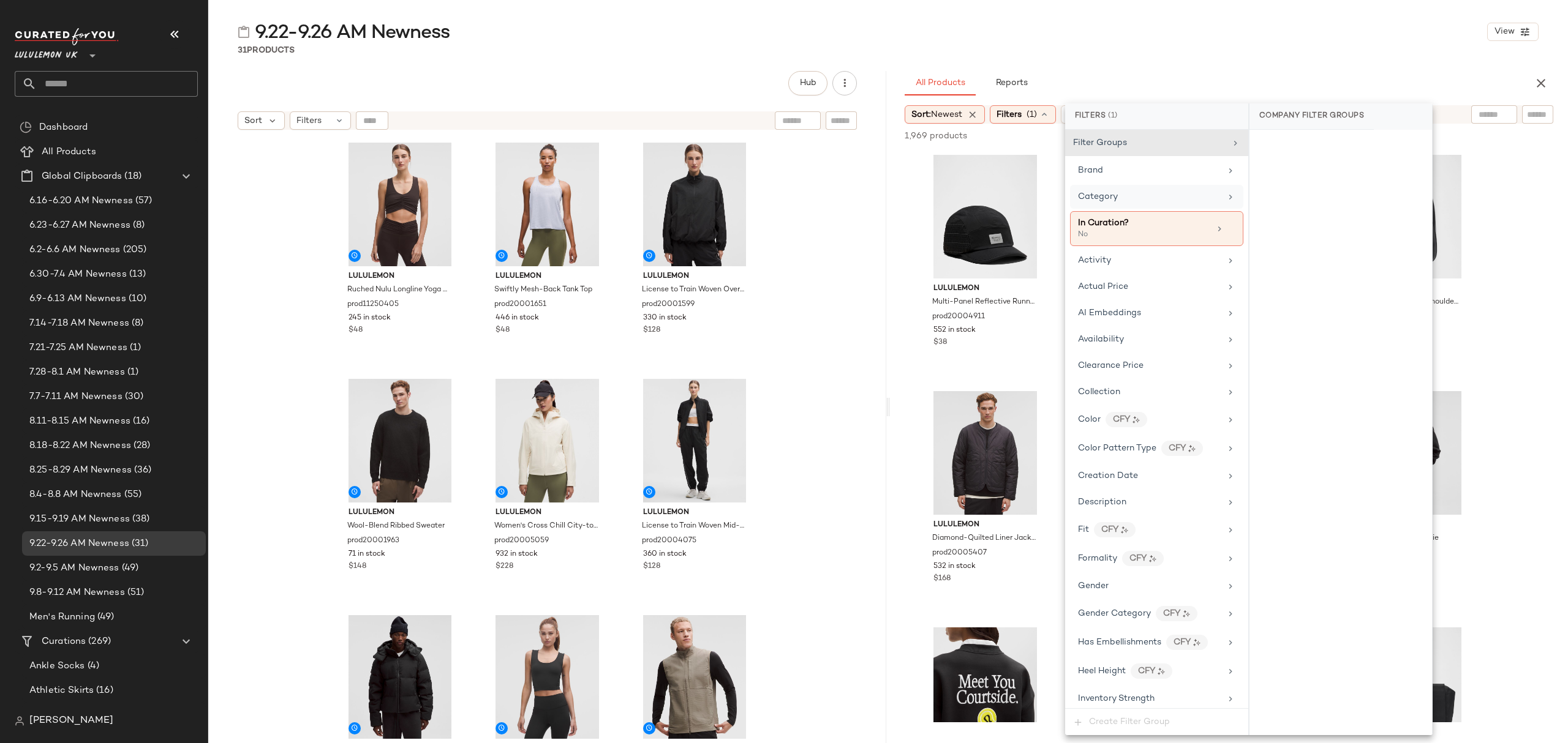
click at [1125, 192] on div "Category" at bounding box center [1149, 196] width 143 height 13
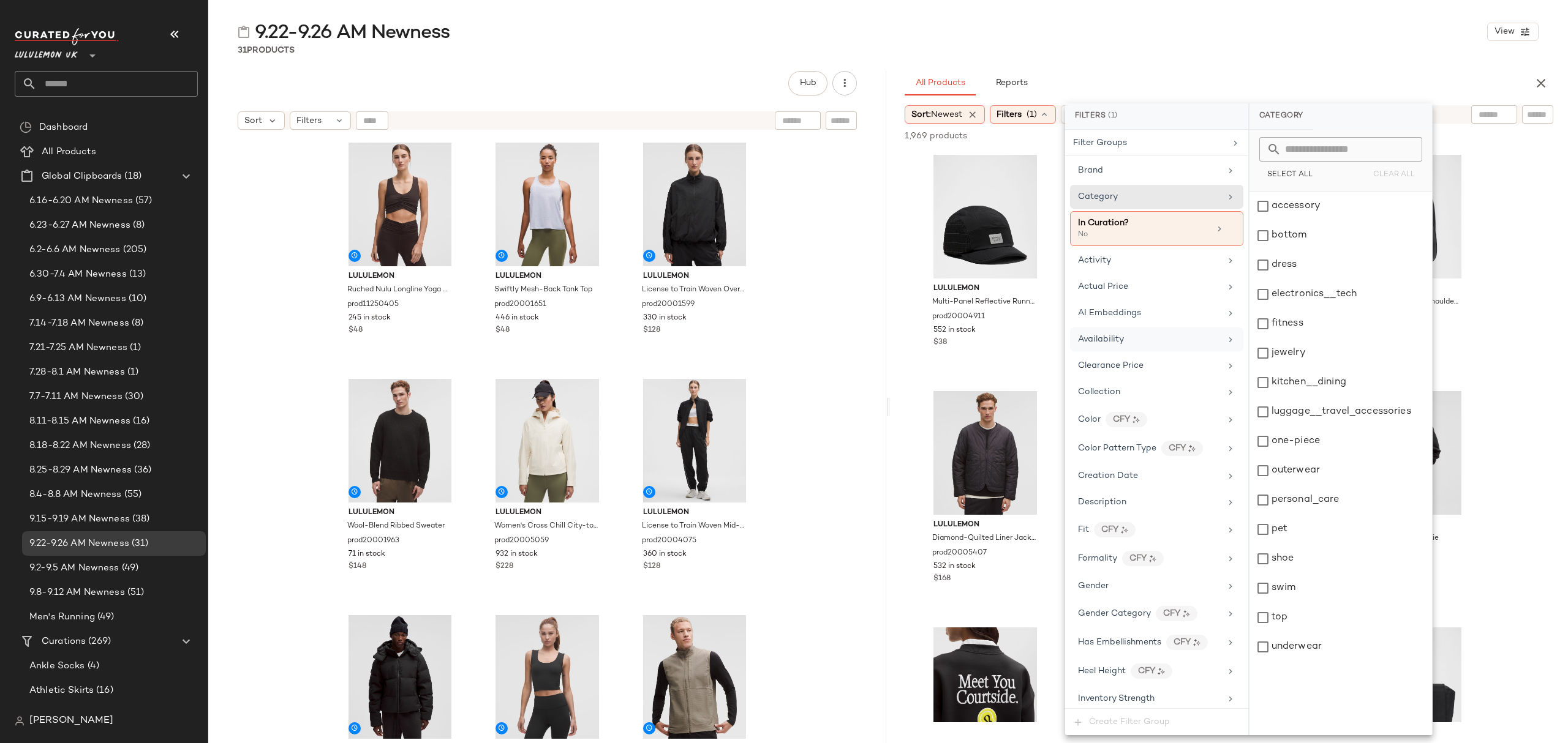
click at [1115, 346] on div "Availability" at bounding box center [1101, 339] width 46 height 13
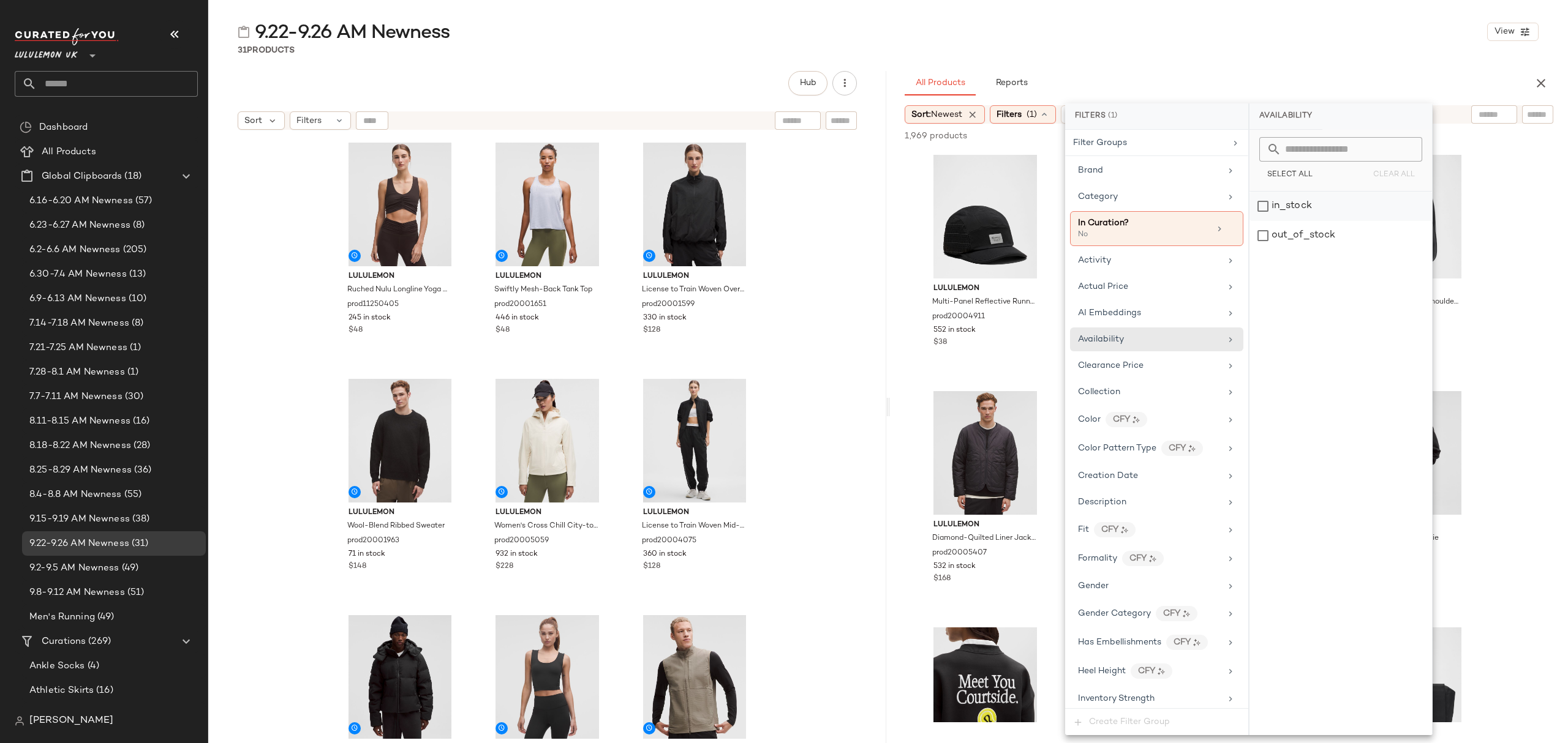
click at [1315, 205] on div "in_stock" at bounding box center [1341, 206] width 183 height 29
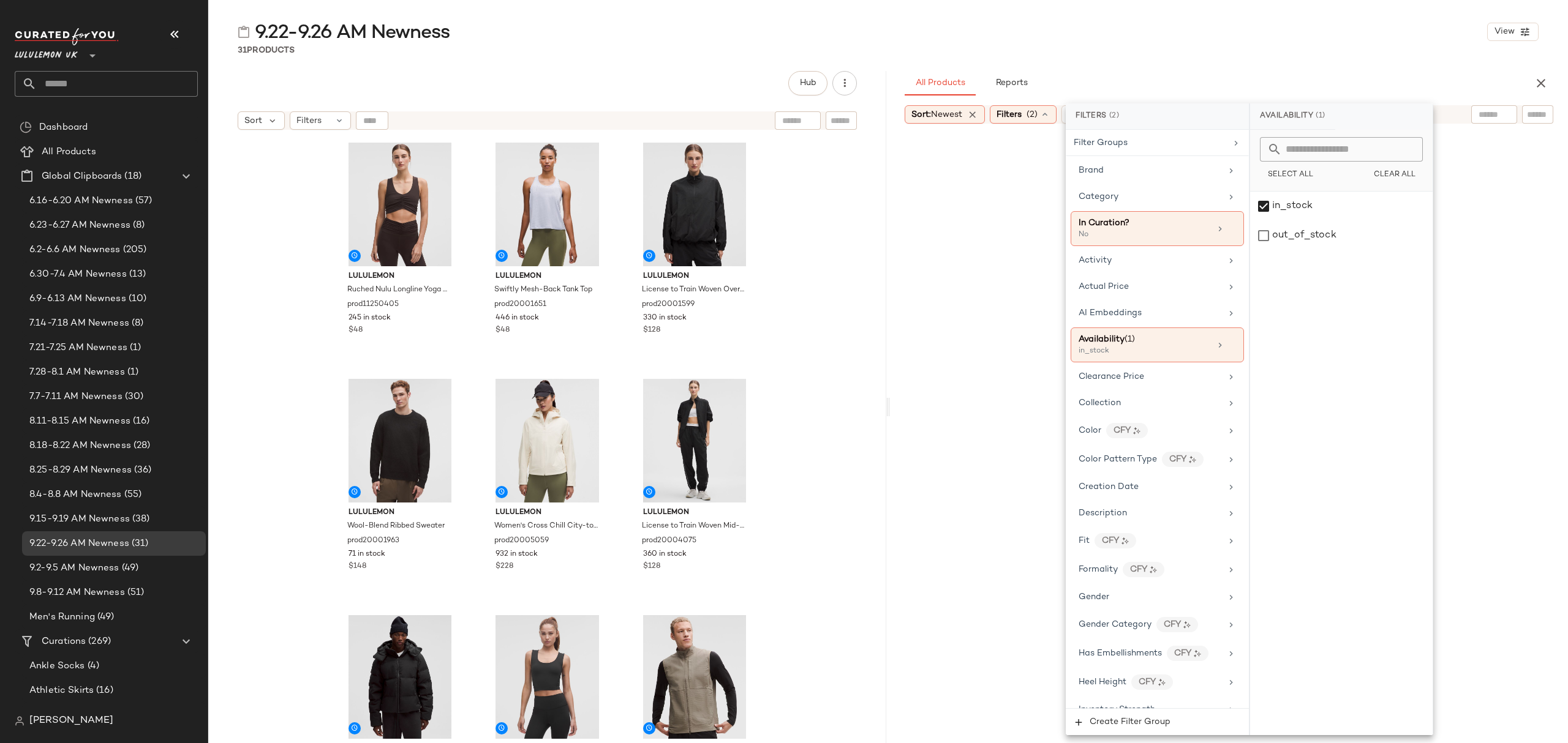
click at [1275, 60] on div "9.22-9.26 AM Newness View 31 Products Hub Sort Filters lululemon Ruched Nulu Lo…" at bounding box center [888, 381] width 1360 height 724
